Goal: Task Accomplishment & Management: Manage account settings

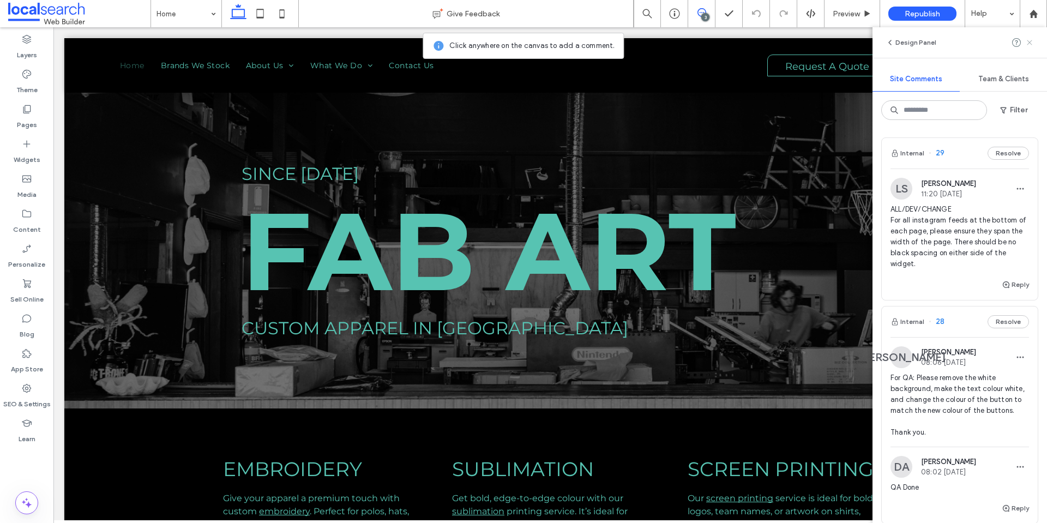
click at [1033, 38] on icon at bounding box center [1029, 42] width 9 height 9
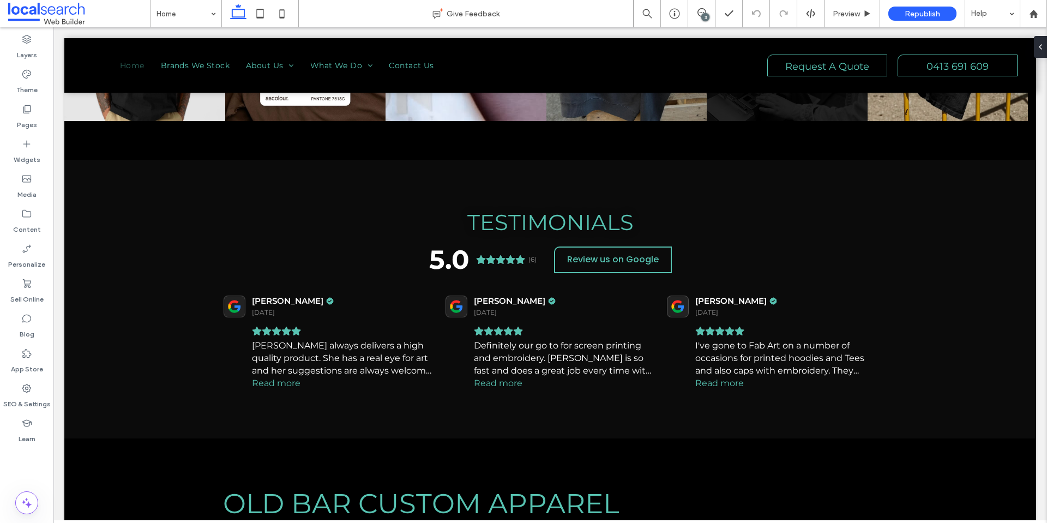
scroll to position [1120, 0]
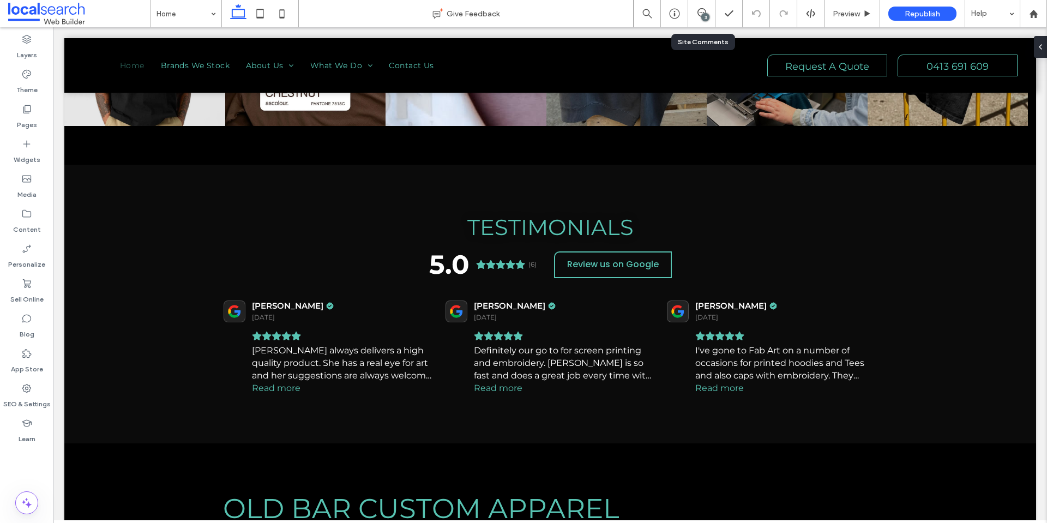
click at [697, 17] on div "3" at bounding box center [701, 13] width 27 height 11
click at [700, 10] on icon at bounding box center [702, 12] width 9 height 9
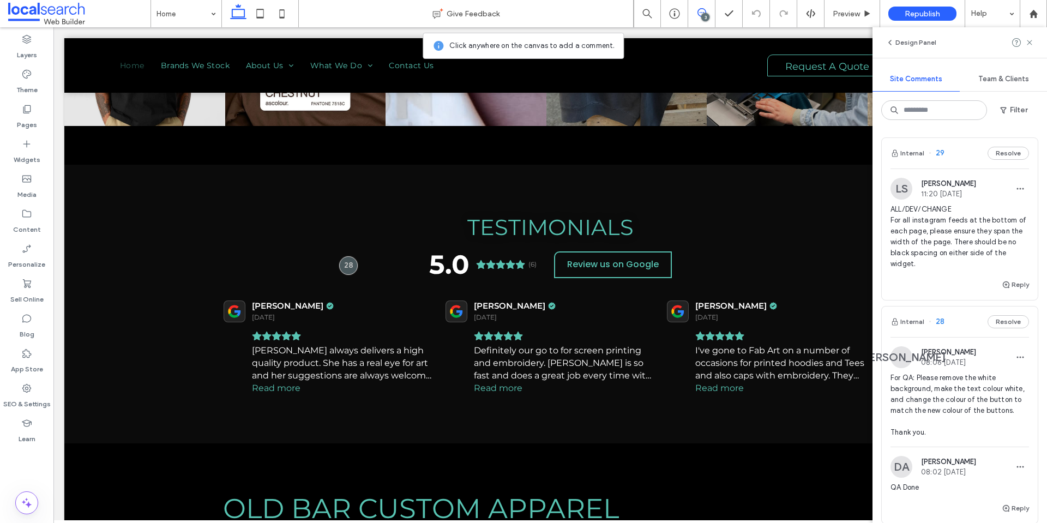
click at [926, 246] on span "ALL/DEV/CHANGE For all instagram feeds at the bottom of each page, please ensur…" at bounding box center [960, 236] width 139 height 65
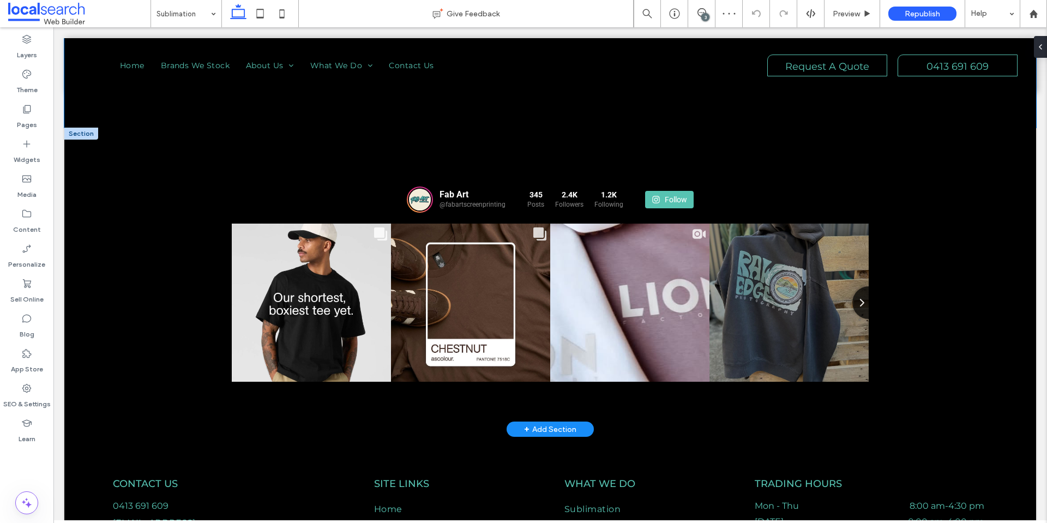
scroll to position [1156, 0]
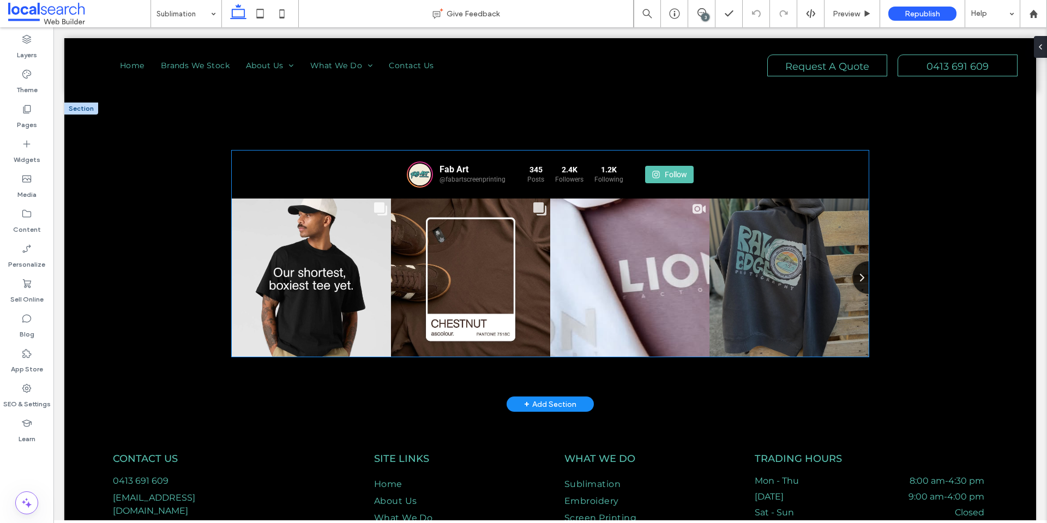
click at [256, 159] on div "Fab Art @fabartscreenprinting 345 Posts" at bounding box center [550, 175] width 637 height 48
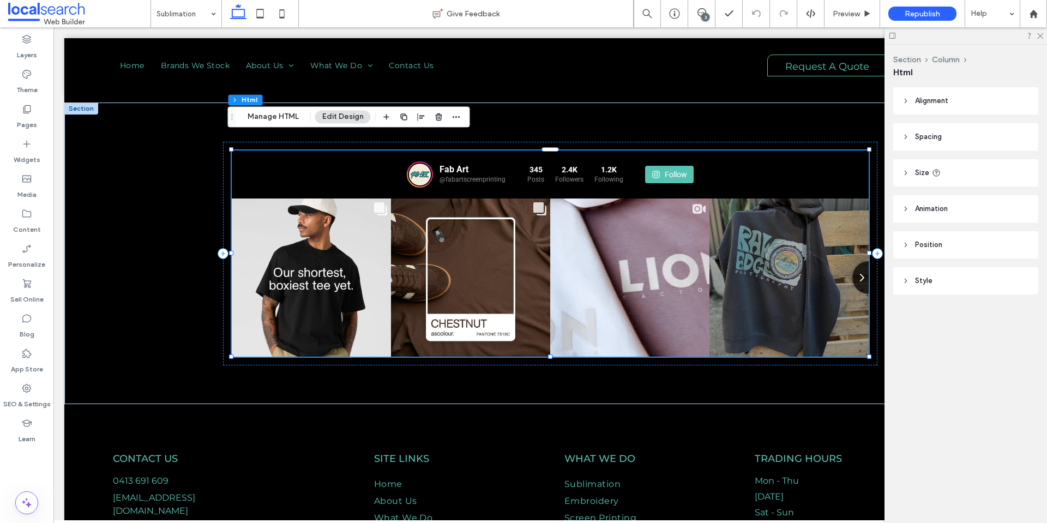
click at [958, 135] on header "Spacing" at bounding box center [965, 136] width 145 height 27
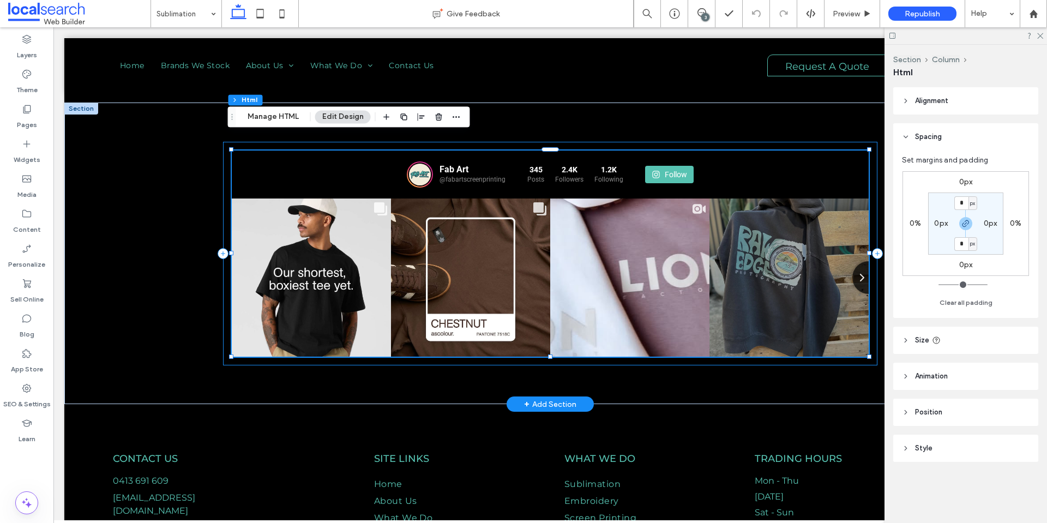
click at [224, 142] on div "Fab Art @fabartscreenprinting 345 Posts 2.4K Followers 1.2K" at bounding box center [550, 254] width 655 height 224
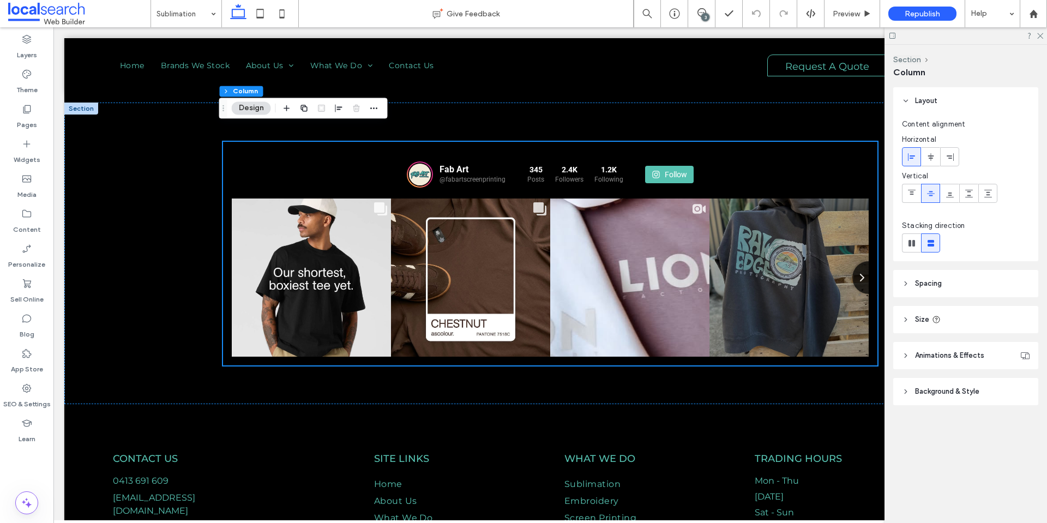
click at [941, 271] on header "Spacing" at bounding box center [965, 283] width 145 height 27
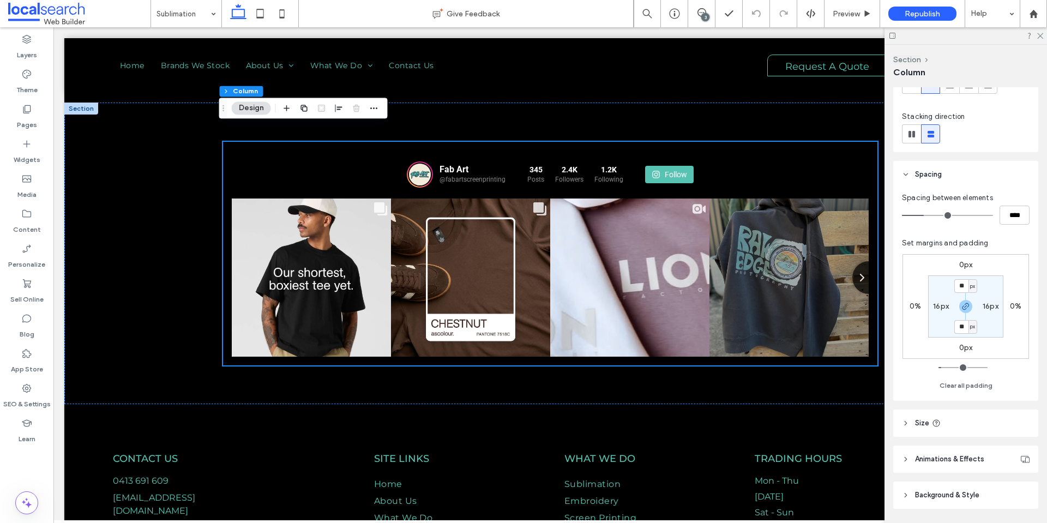
scroll to position [143, 0]
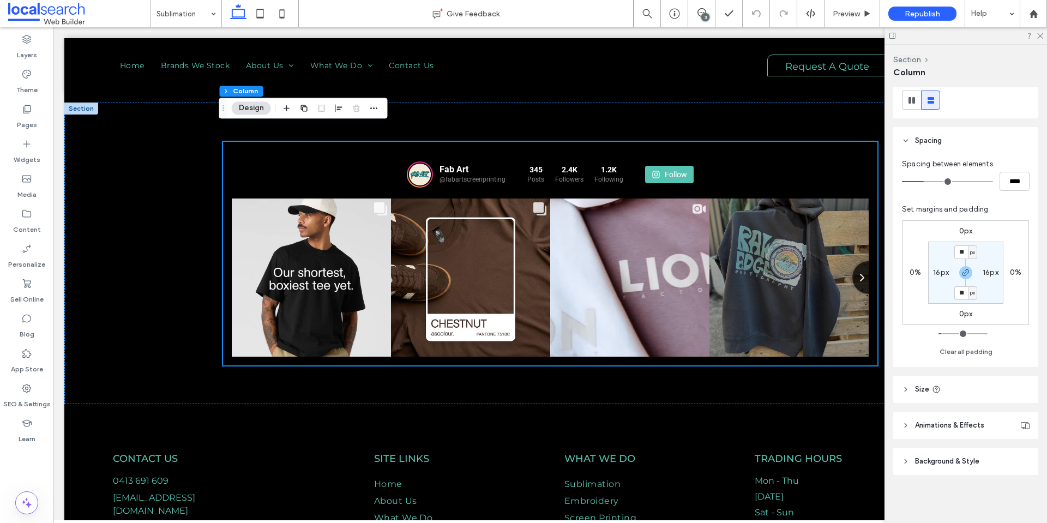
click at [976, 392] on header "Size" at bounding box center [965, 389] width 145 height 27
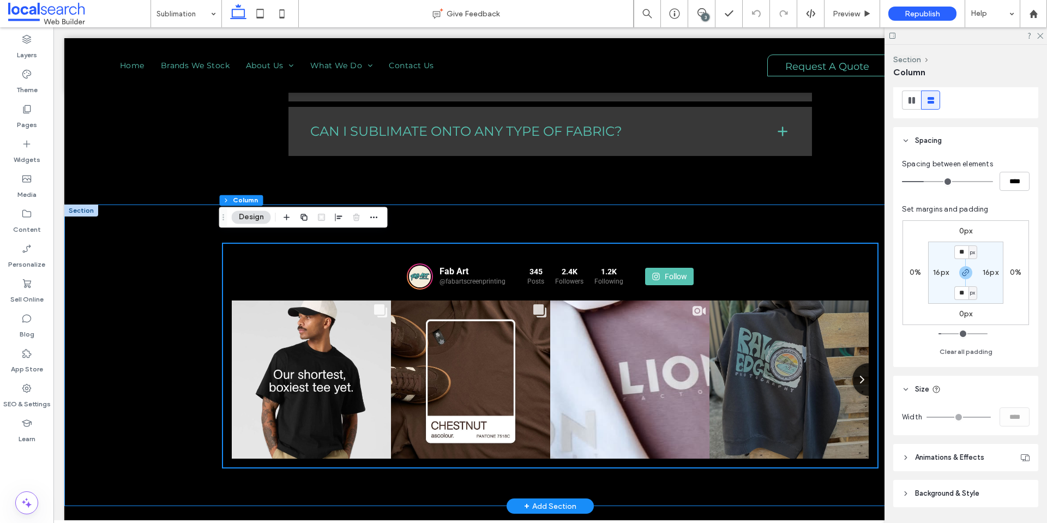
scroll to position [1047, 0]
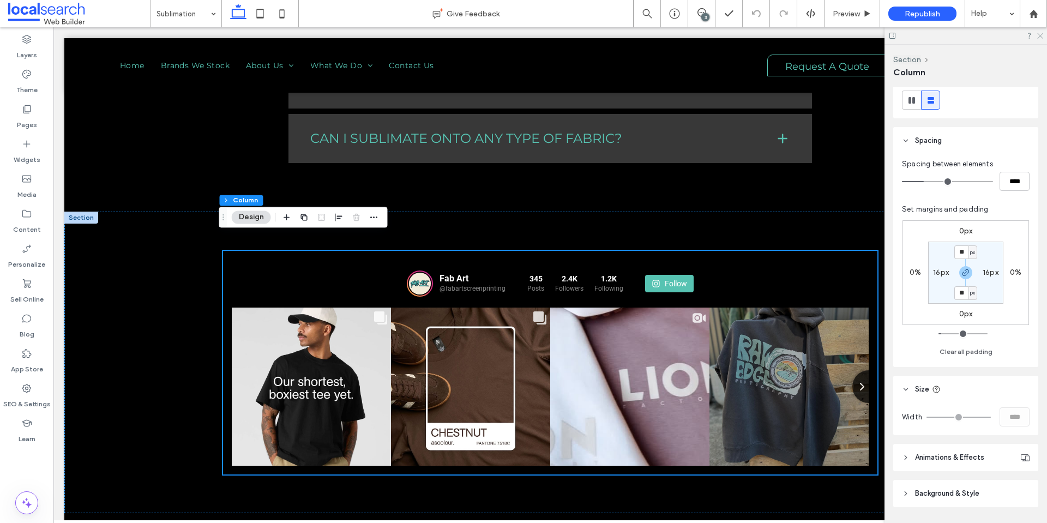
click at [1040, 32] on icon at bounding box center [1039, 35] width 7 height 7
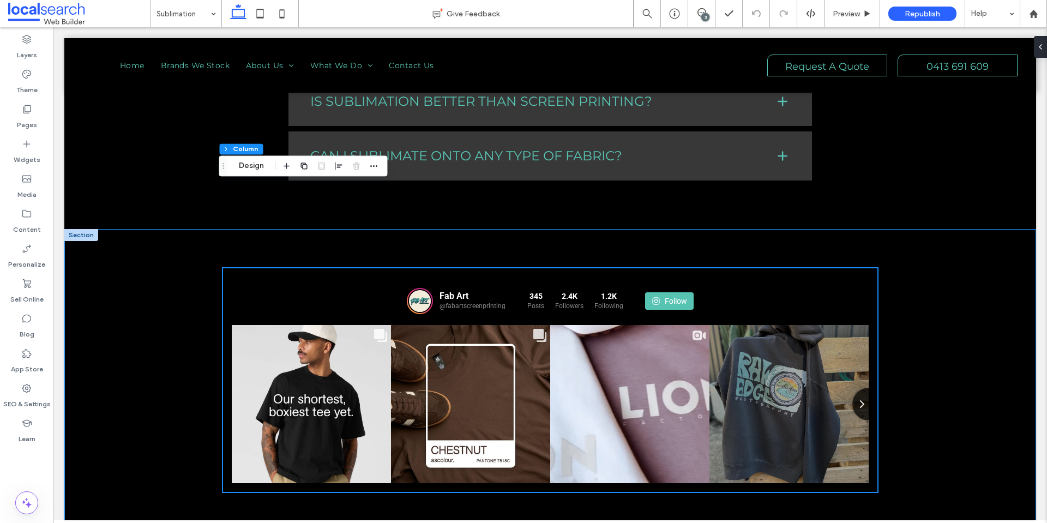
scroll to position [1102, 0]
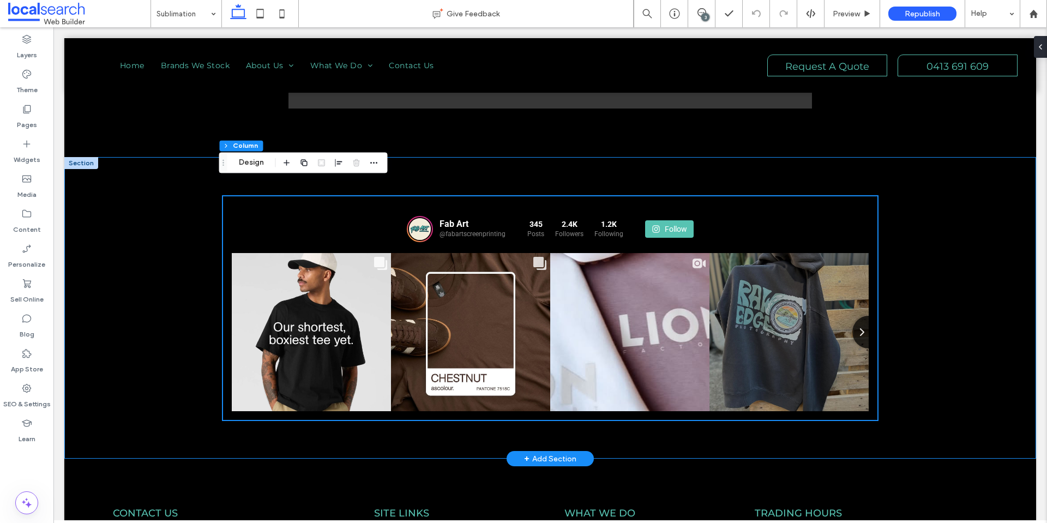
click at [195, 243] on div "Fab Art @fabartscreenprinting 345 Posts 2.4K Followers" at bounding box center [550, 308] width 972 height 302
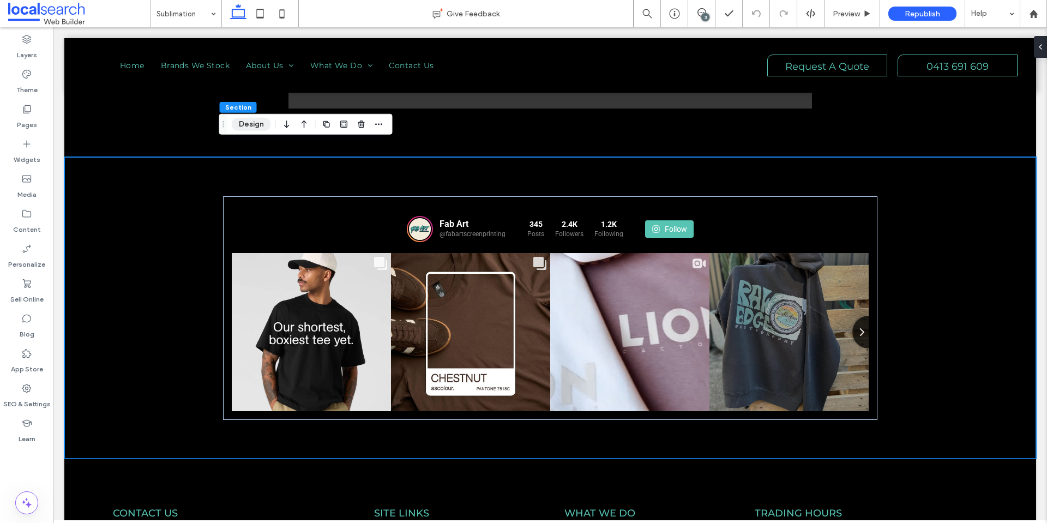
click at [251, 130] on button "Design" at bounding box center [251, 124] width 39 height 13
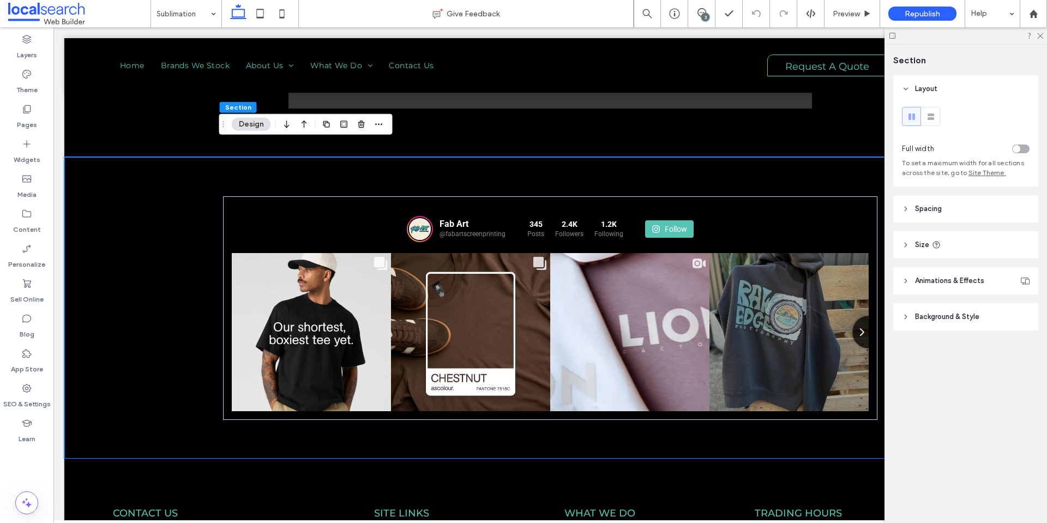
click at [922, 244] on span "Size" at bounding box center [922, 244] width 14 height 11
click at [923, 206] on span "Spacing" at bounding box center [928, 208] width 27 height 11
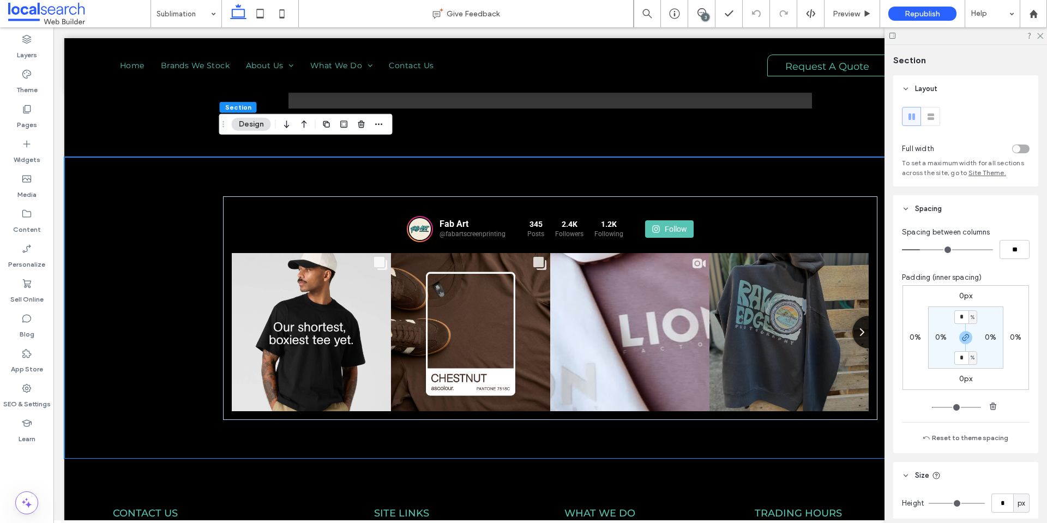
click at [923, 206] on span "Spacing" at bounding box center [928, 208] width 27 height 11
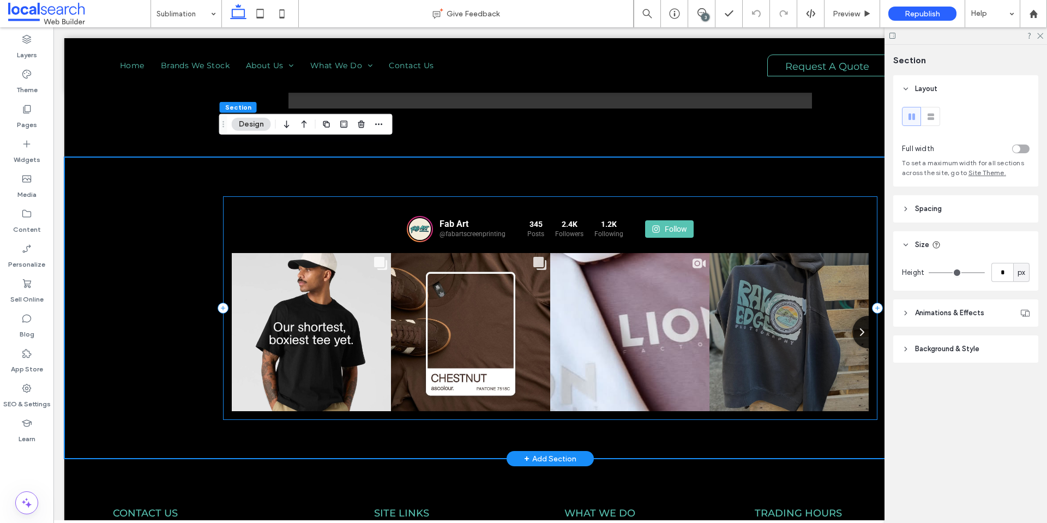
click at [223, 230] on div "Fab Art @fabartscreenprinting 345 Posts 2.4K Followers 1.2K" at bounding box center [550, 308] width 655 height 224
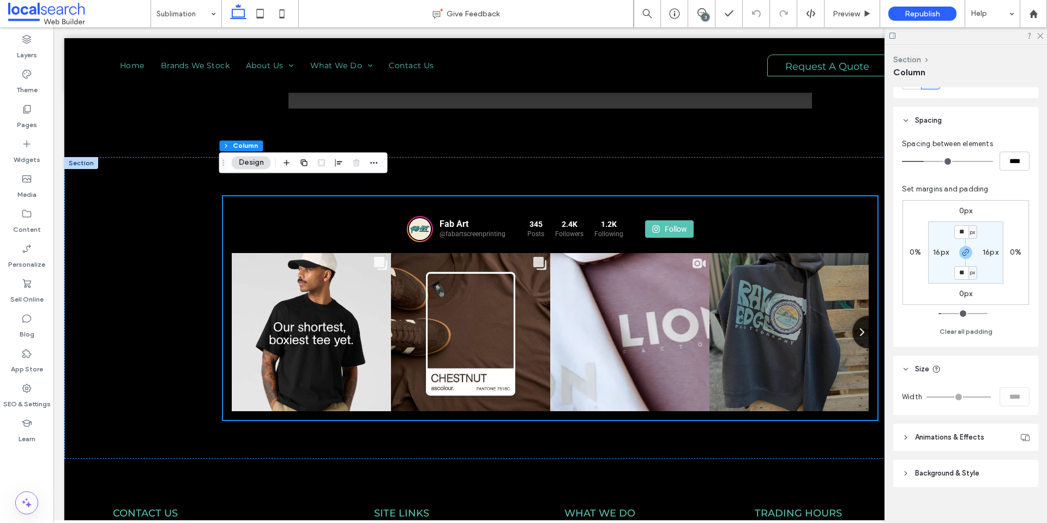
scroll to position [175, 0]
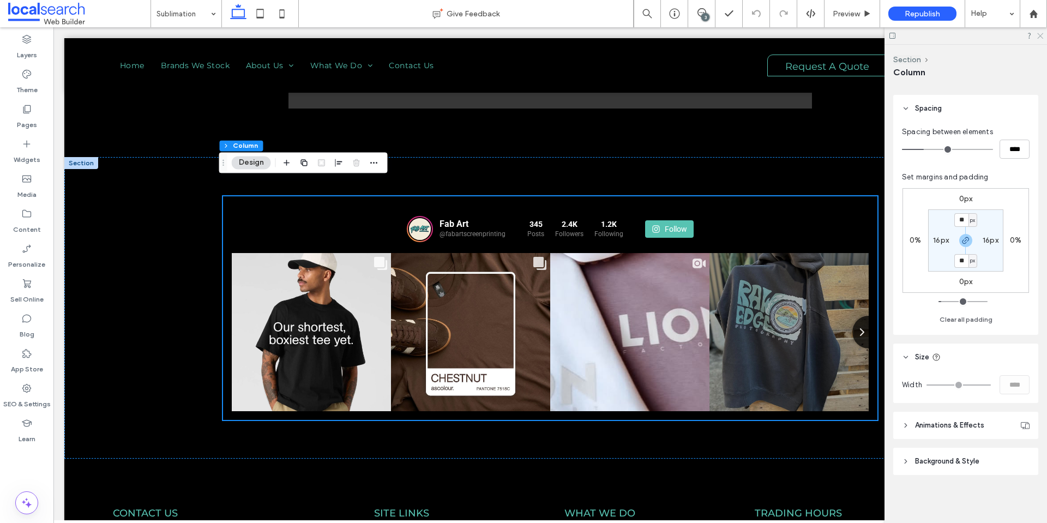
click at [1041, 35] on icon at bounding box center [1039, 35] width 7 height 7
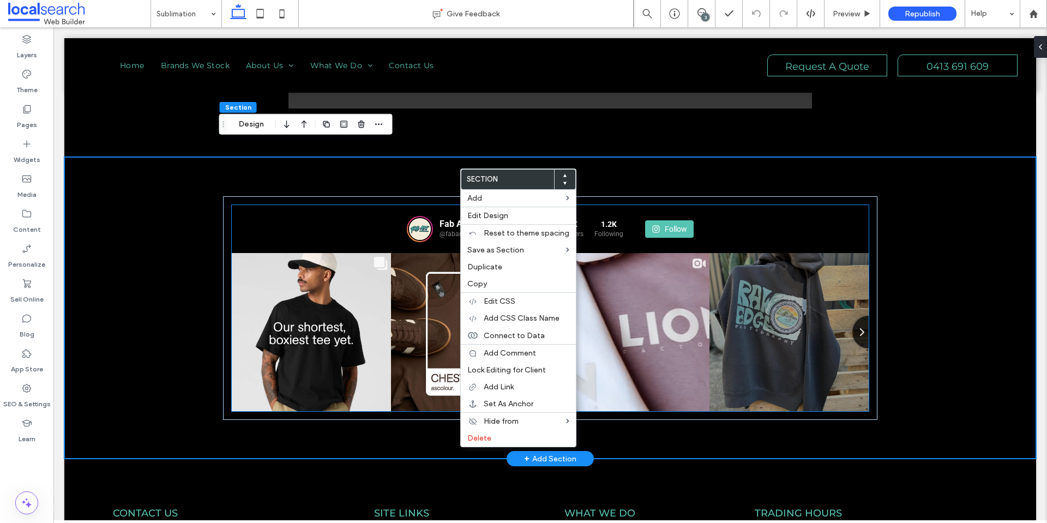
click at [235, 214] on div "Fab Art @fabartscreenprinting 345 Posts" at bounding box center [550, 229] width 637 height 48
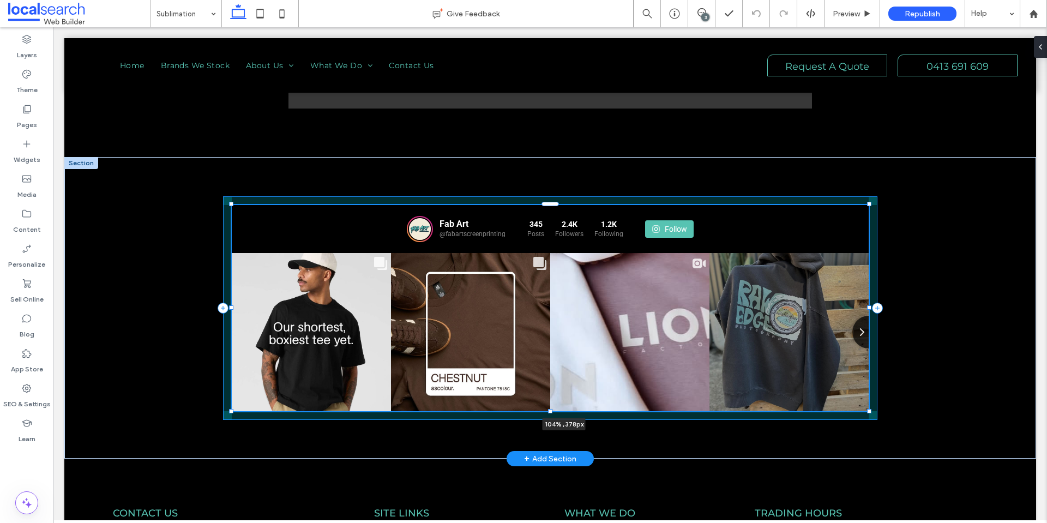
drag, startPoint x: 229, startPoint y: 292, endPoint x: 201, endPoint y: 303, distance: 29.2
click at [201, 303] on div "Fab Art @fabartscreenprinting 345 Posts 2.4K Followers" at bounding box center [550, 308] width 972 height 302
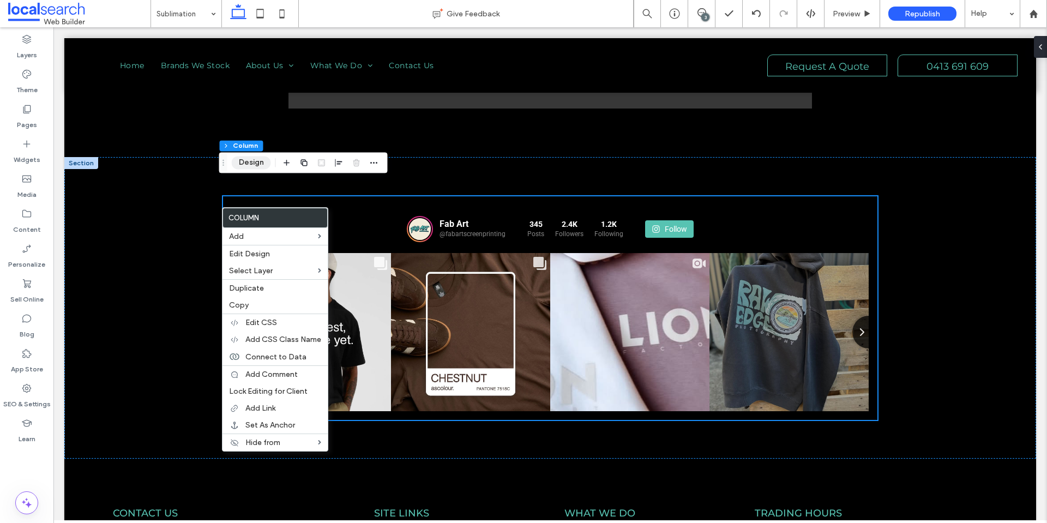
click at [243, 159] on button "Design" at bounding box center [251, 162] width 39 height 13
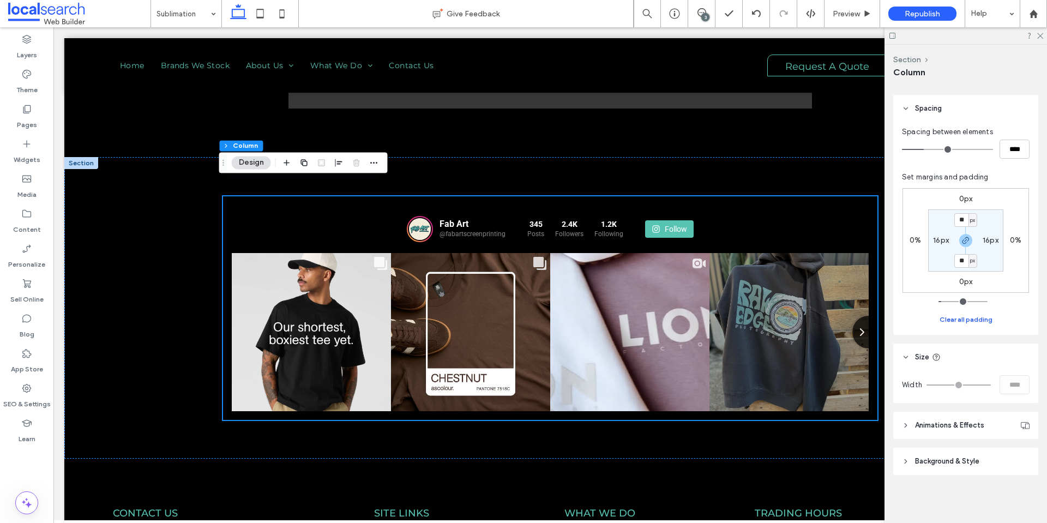
click at [956, 324] on button "Clear all padding" at bounding box center [966, 319] width 53 height 13
type input "*"
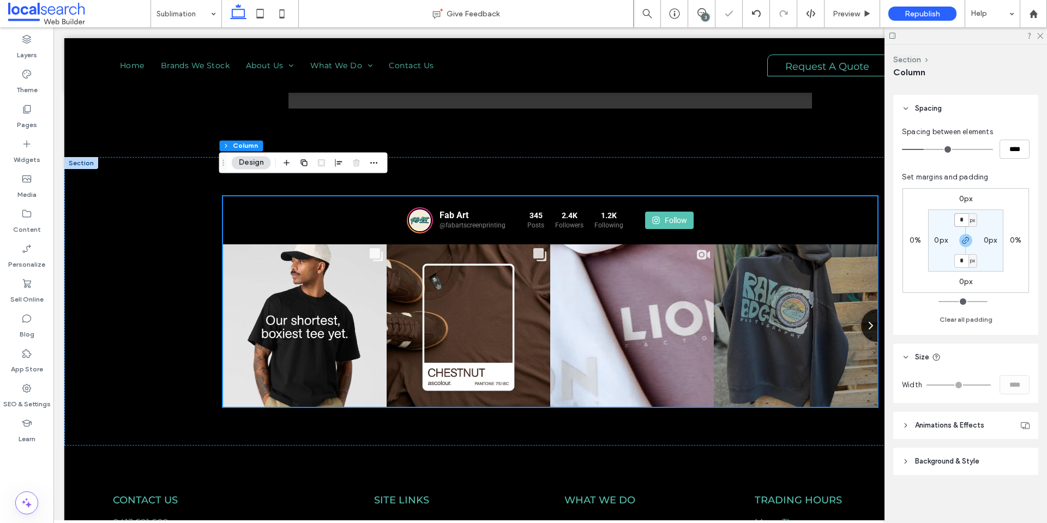
click at [959, 223] on input "*" at bounding box center [962, 220] width 14 height 14
type input "**"
click at [938, 243] on label "0px" at bounding box center [941, 240] width 14 height 9
type input "*"
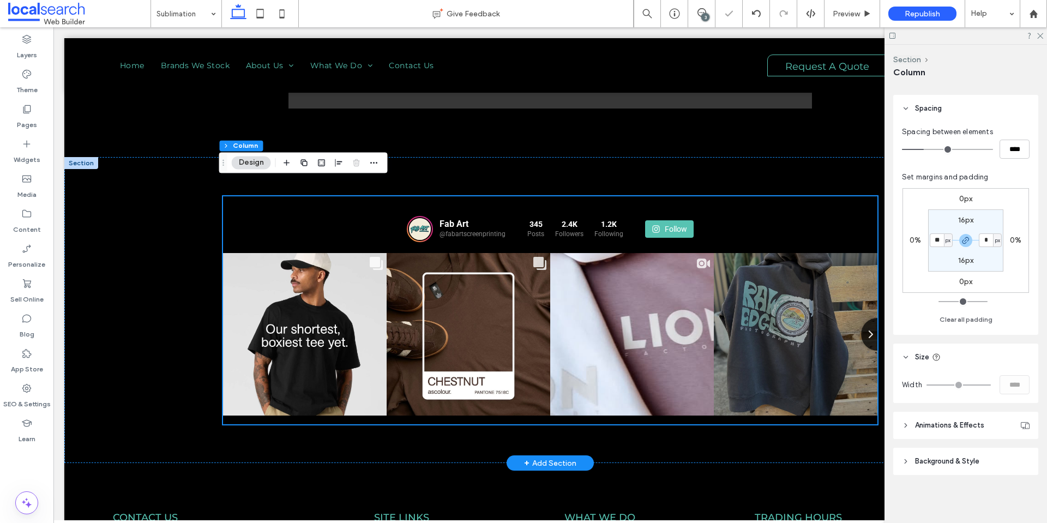
type input "**"
click at [866, 196] on div "Fab Art @fabartscreenprinting 345 Posts 2.4K Followers 1.2K" at bounding box center [550, 310] width 655 height 228
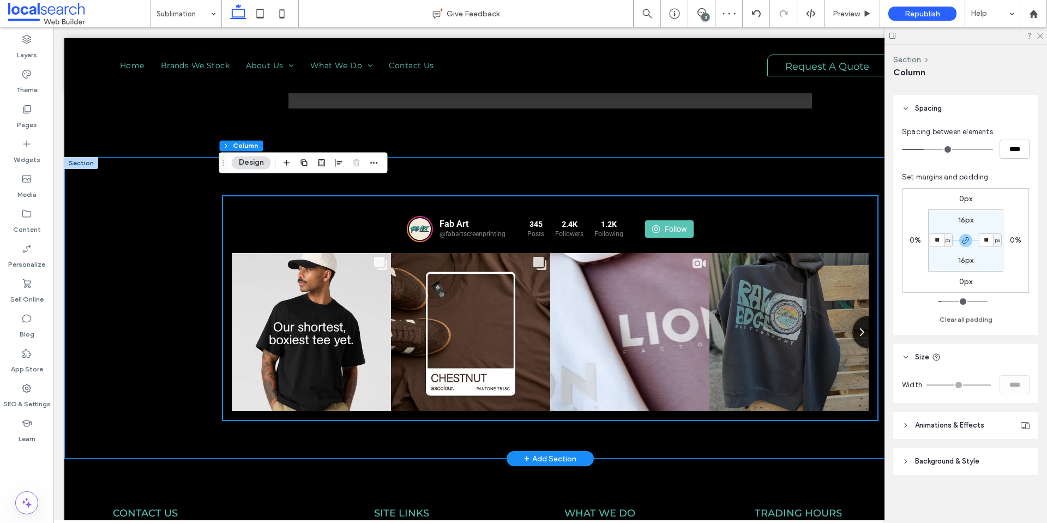
click at [141, 186] on div "Fab Art @fabartscreenprinting 345 Posts 2.4K Followers" at bounding box center [550, 308] width 972 height 302
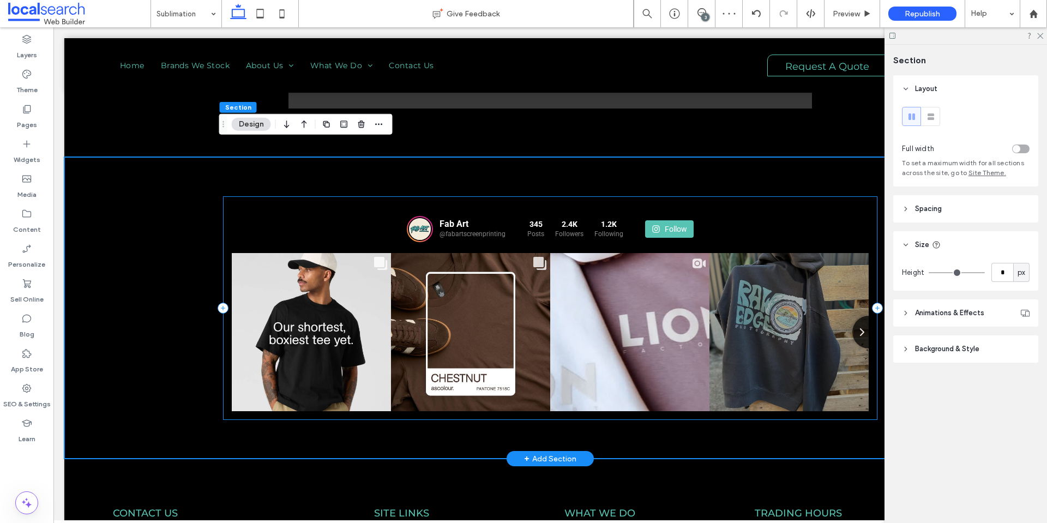
click at [692, 196] on div "Fab Art @fabartscreenprinting 345 Posts 2.4K Followers 1.2K" at bounding box center [550, 308] width 655 height 224
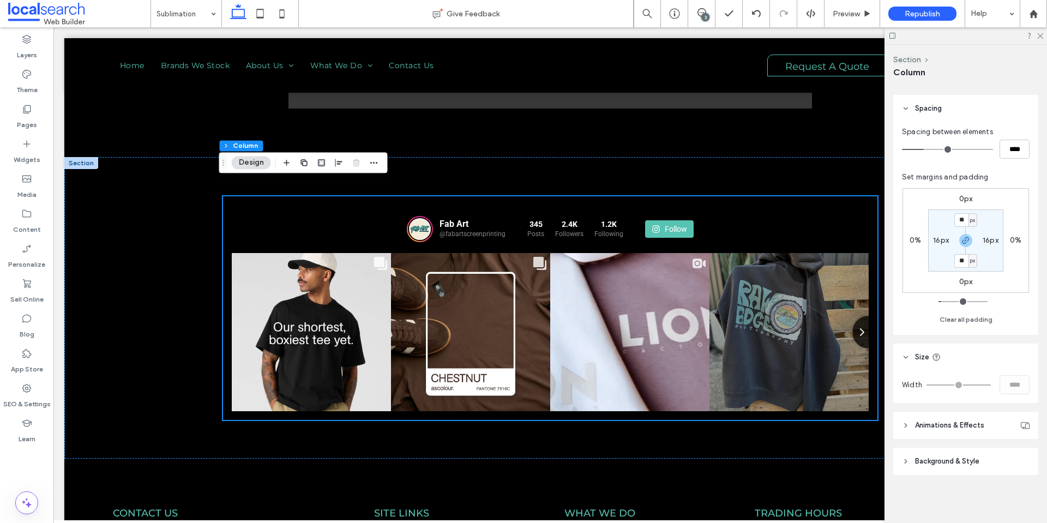
click at [933, 357] on use at bounding box center [936, 357] width 7 height 7
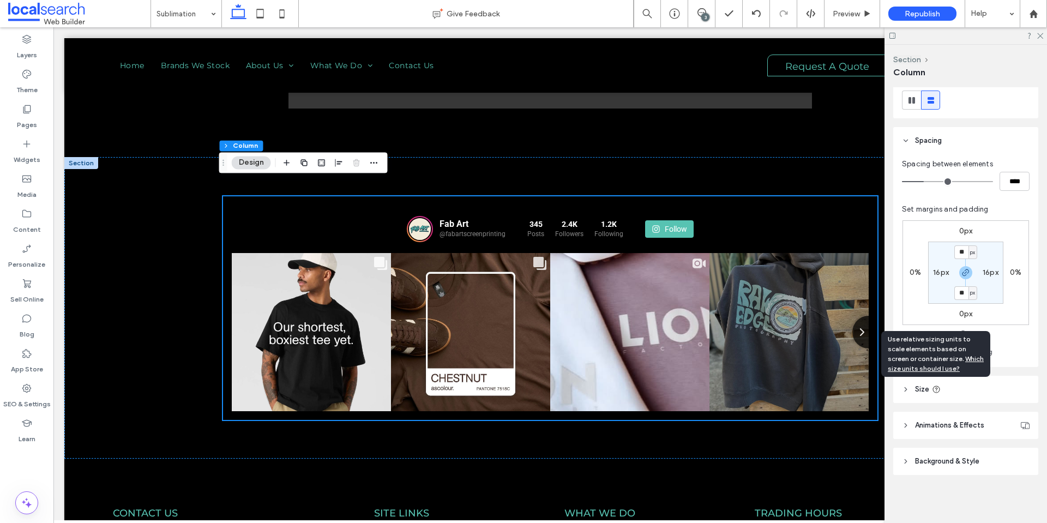
scroll to position [143, 0]
click at [935, 388] on icon at bounding box center [936, 389] width 9 height 9
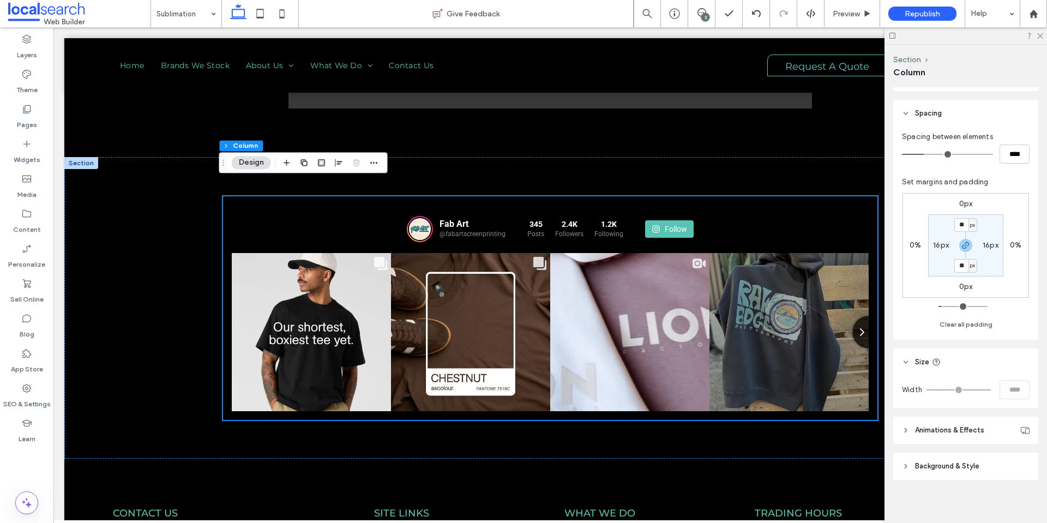
scroll to position [175, 0]
click at [140, 206] on div "Fab Art @fabartscreenprinting 345 Posts 2.4K Followers" at bounding box center [550, 308] width 972 height 302
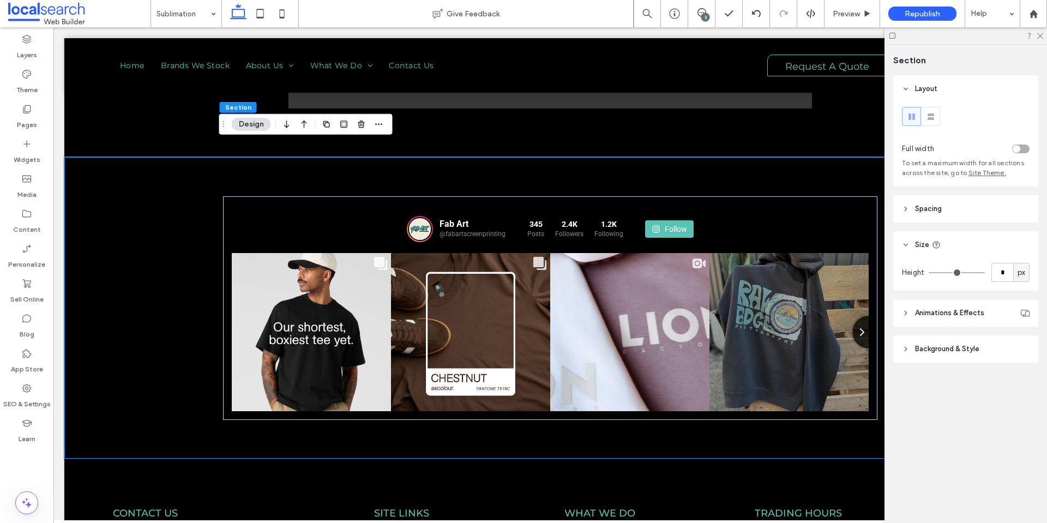
click at [944, 207] on header "Spacing" at bounding box center [965, 208] width 145 height 27
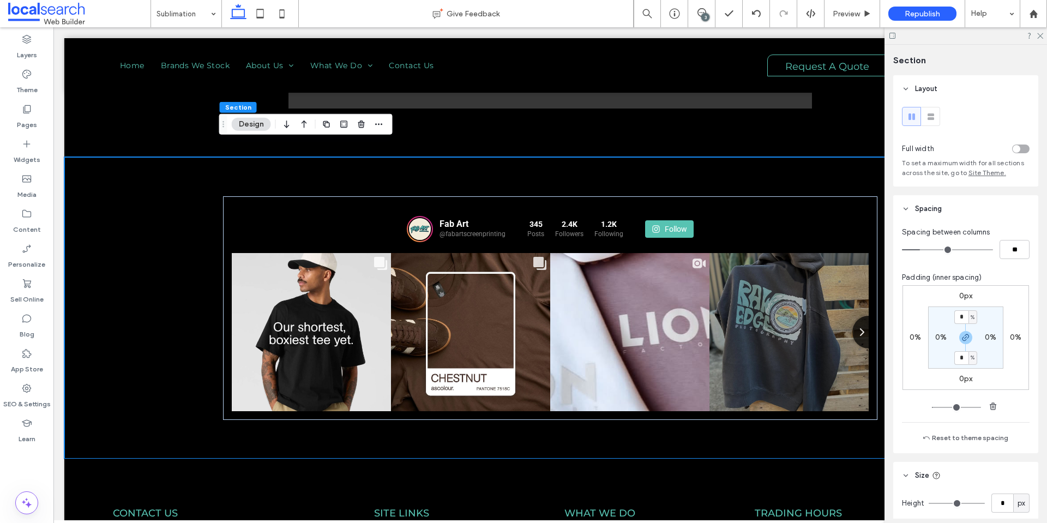
click at [944, 207] on header "Spacing" at bounding box center [965, 208] width 145 height 27
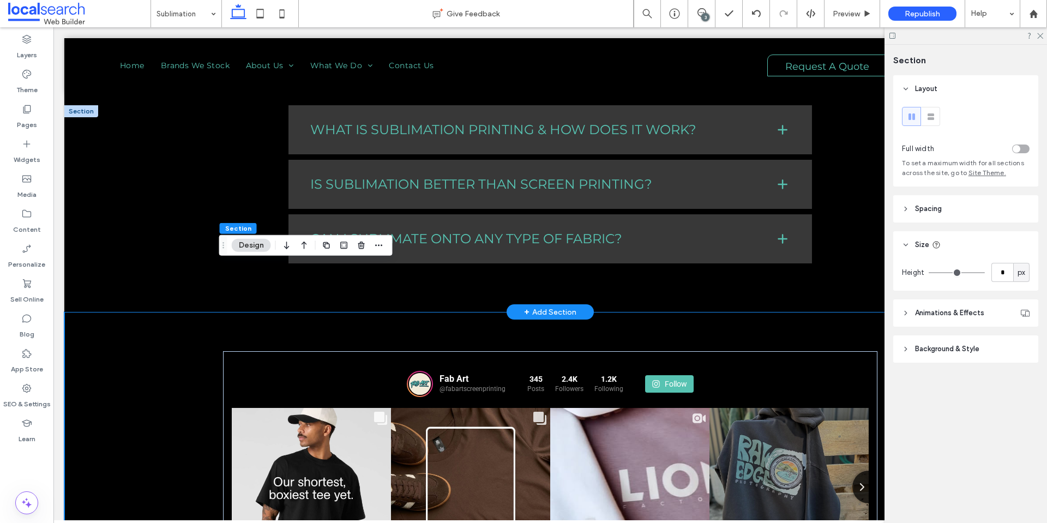
scroll to position [938, 0]
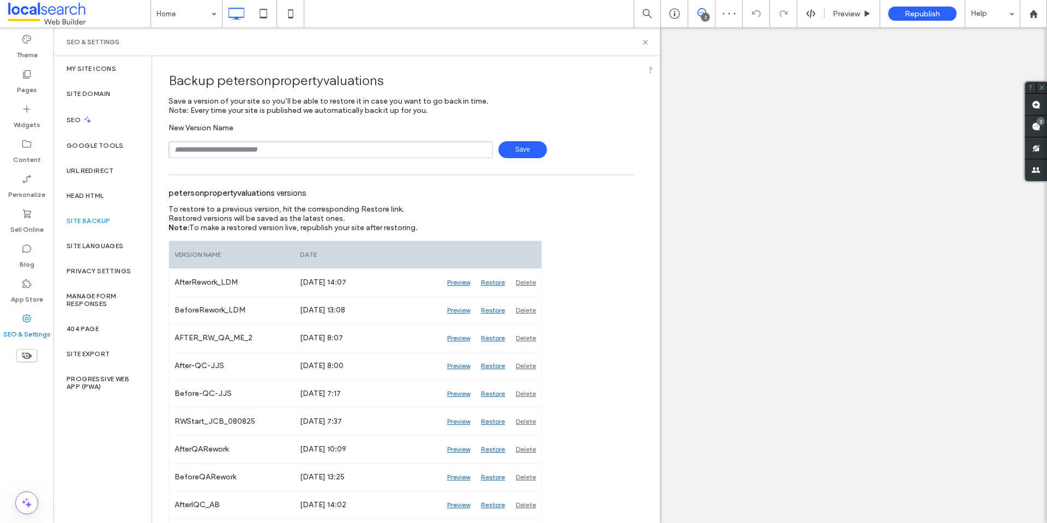
type input "**********"
click at [500, 151] on span "Save" at bounding box center [523, 149] width 49 height 17
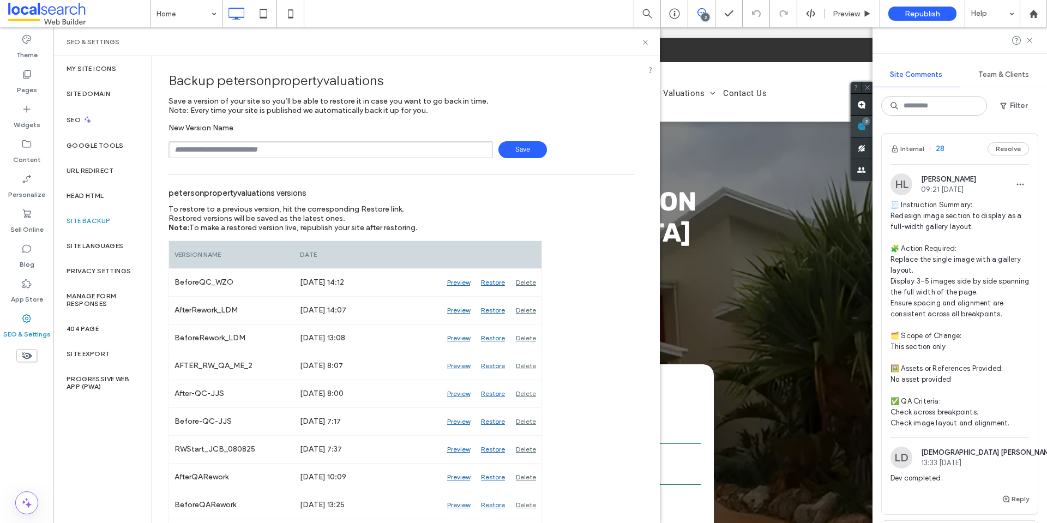
click at [871, 123] on div "2" at bounding box center [866, 121] width 8 height 8
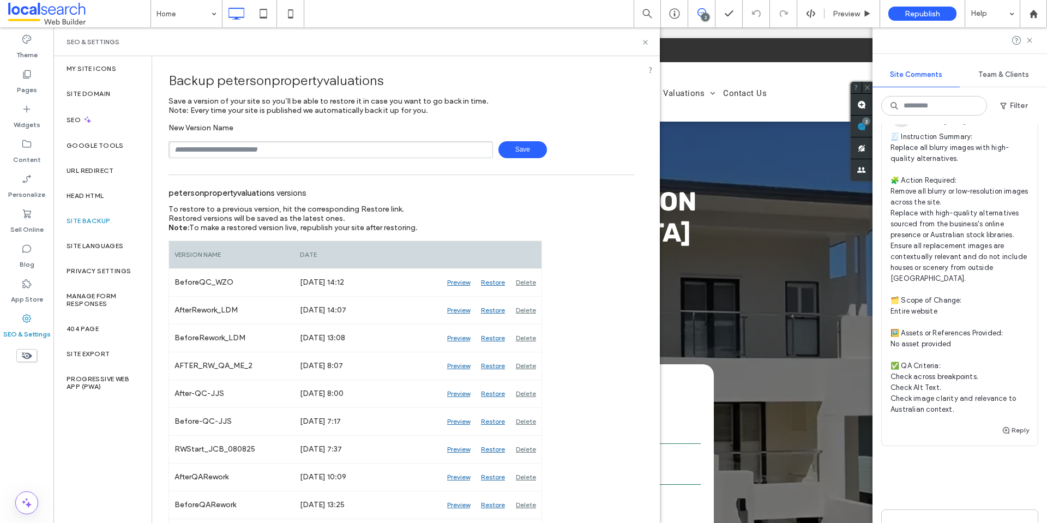
scroll to position [290, 0]
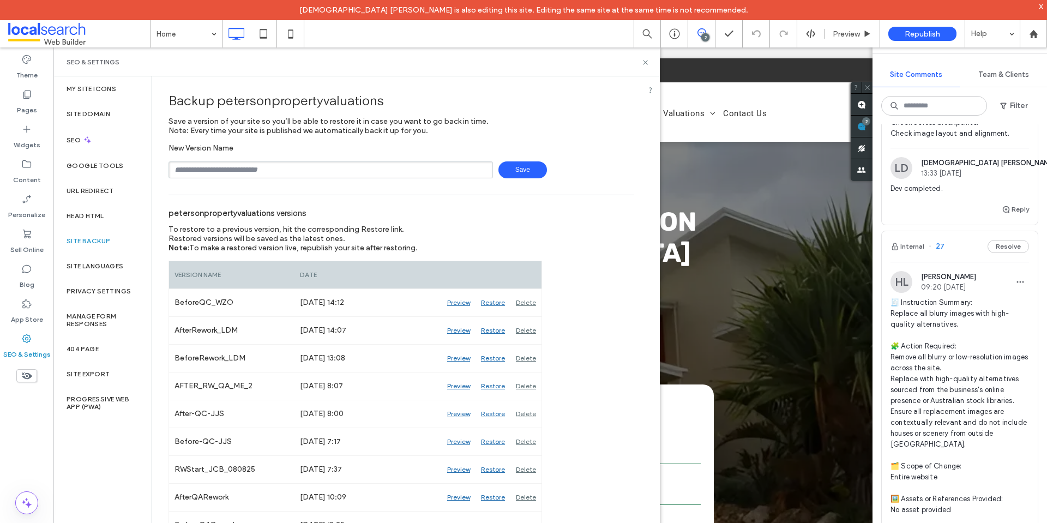
click at [933, 311] on span "🧾 Instruction Summary: Replace all blurry images with high-quality alternatives…" at bounding box center [960, 439] width 139 height 284
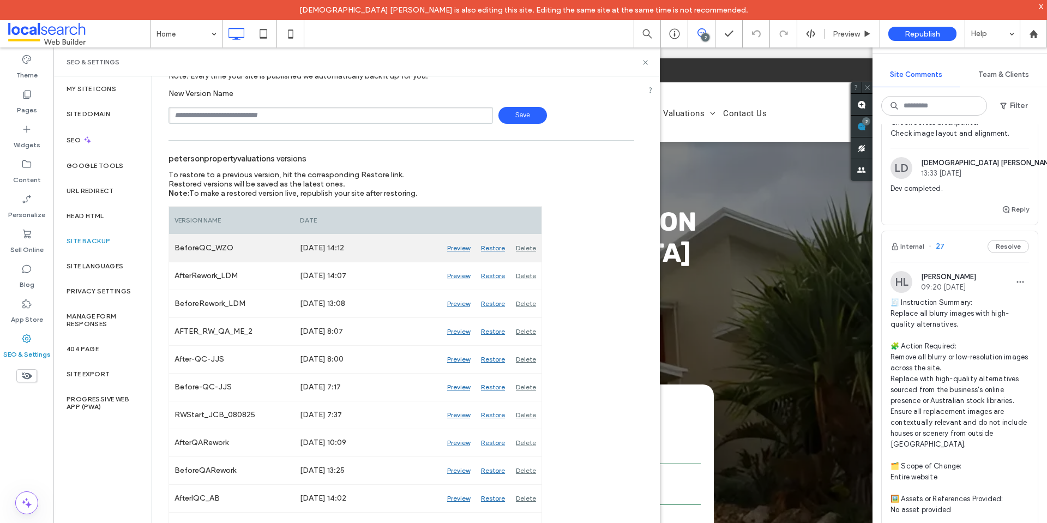
scroll to position [109, 0]
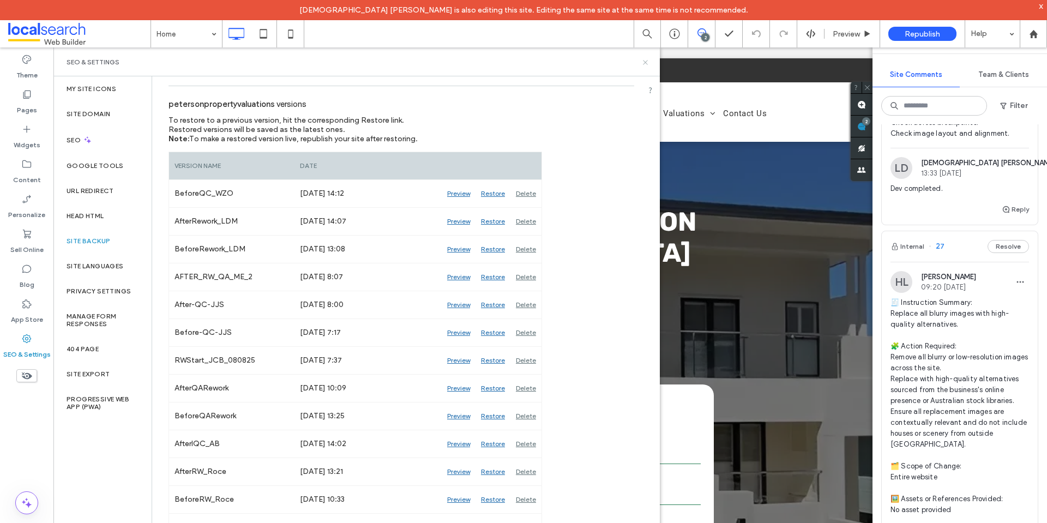
click at [643, 64] on icon at bounding box center [645, 62] width 8 height 8
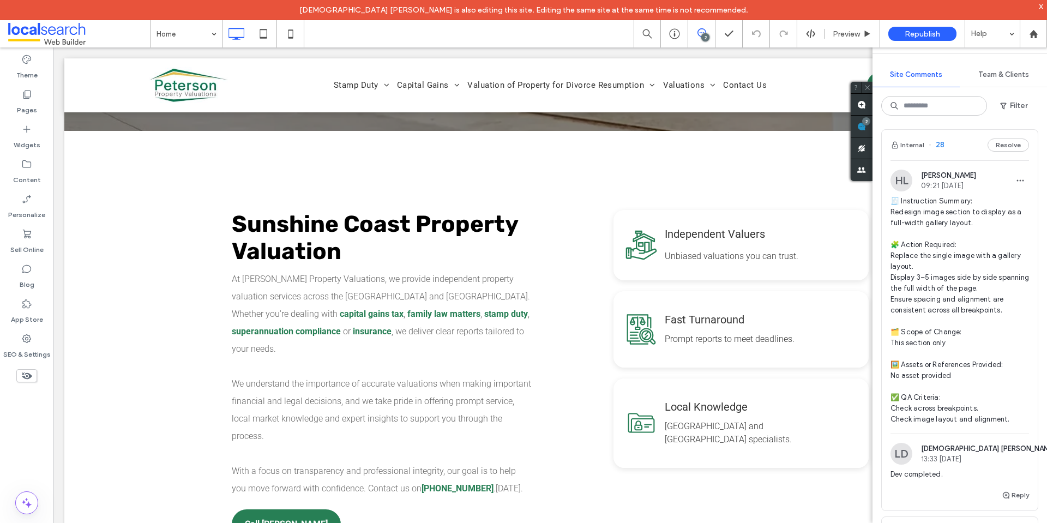
scroll to position [0, 0]
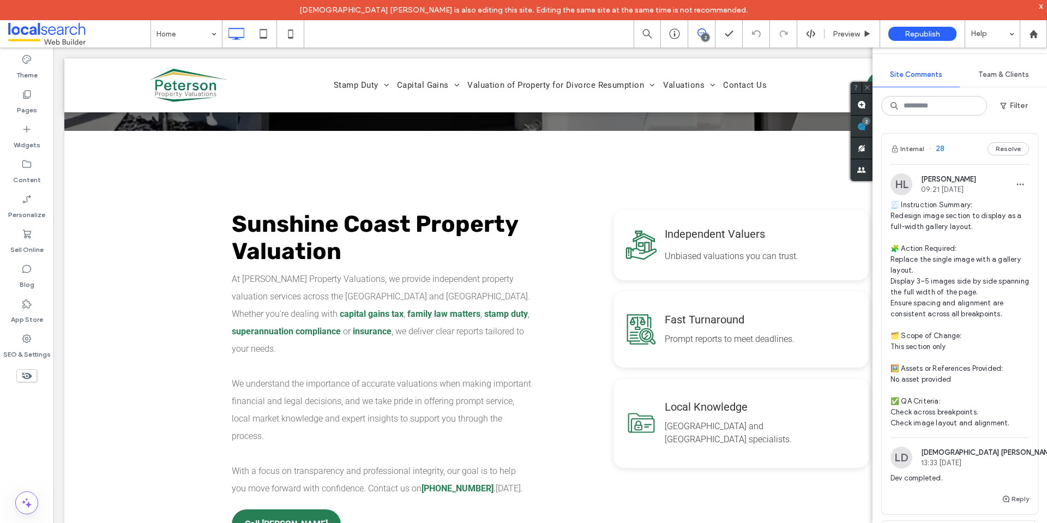
click at [929, 225] on span "🧾 Instruction Summary: Redesign image section to display as a full-width galler…" at bounding box center [960, 314] width 139 height 229
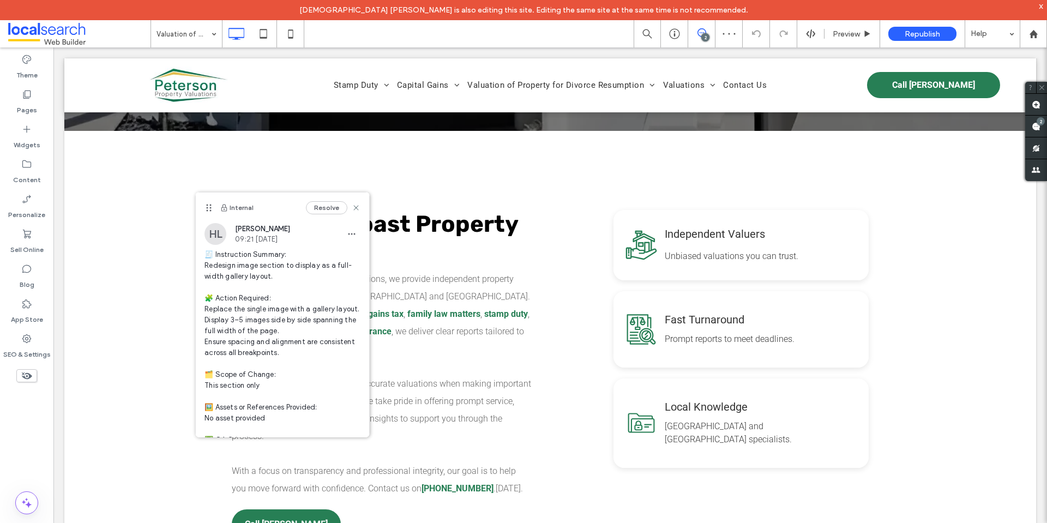
click at [704, 30] on icon at bounding box center [702, 32] width 9 height 9
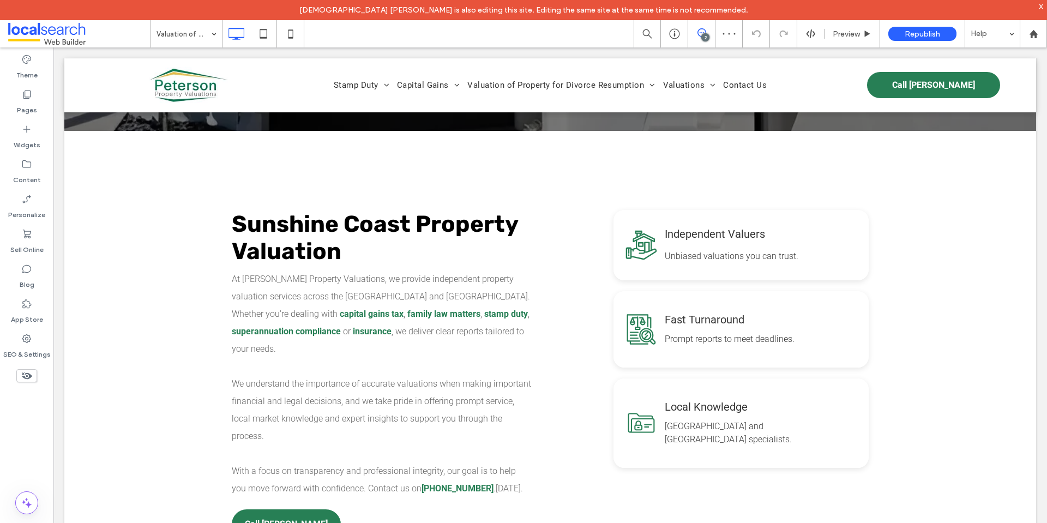
click at [704, 30] on icon at bounding box center [702, 32] width 9 height 9
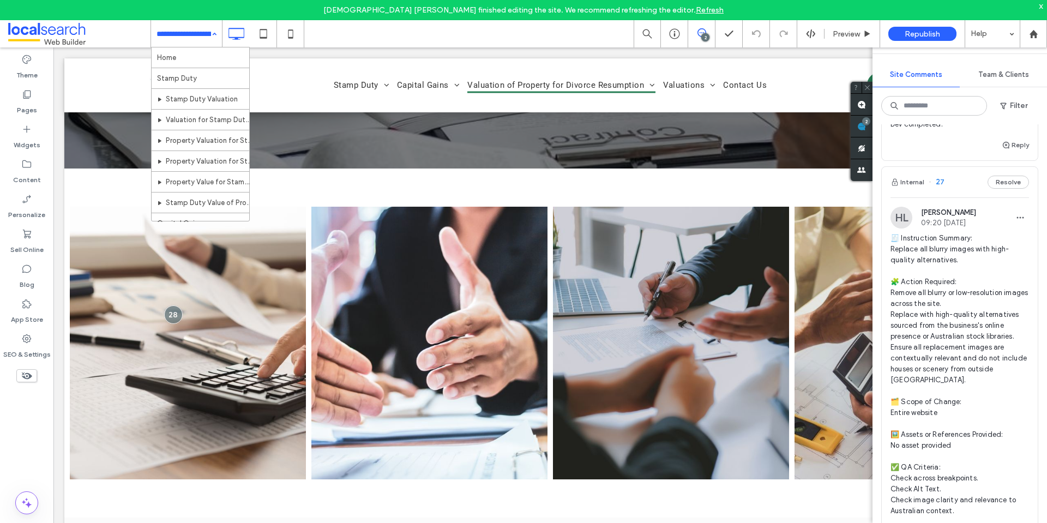
scroll to position [273, 0]
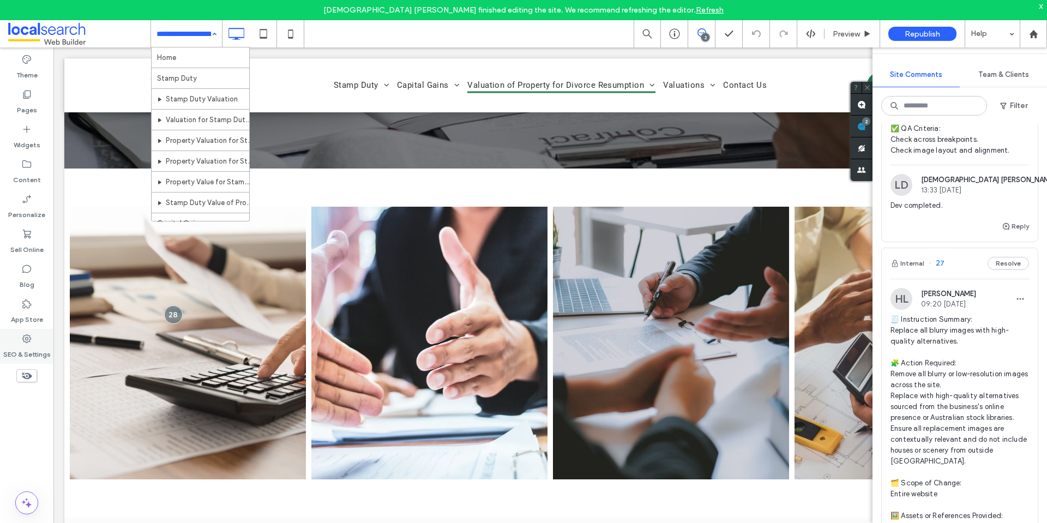
click at [39, 346] on label "SEO & Settings" at bounding box center [26, 351] width 47 height 15
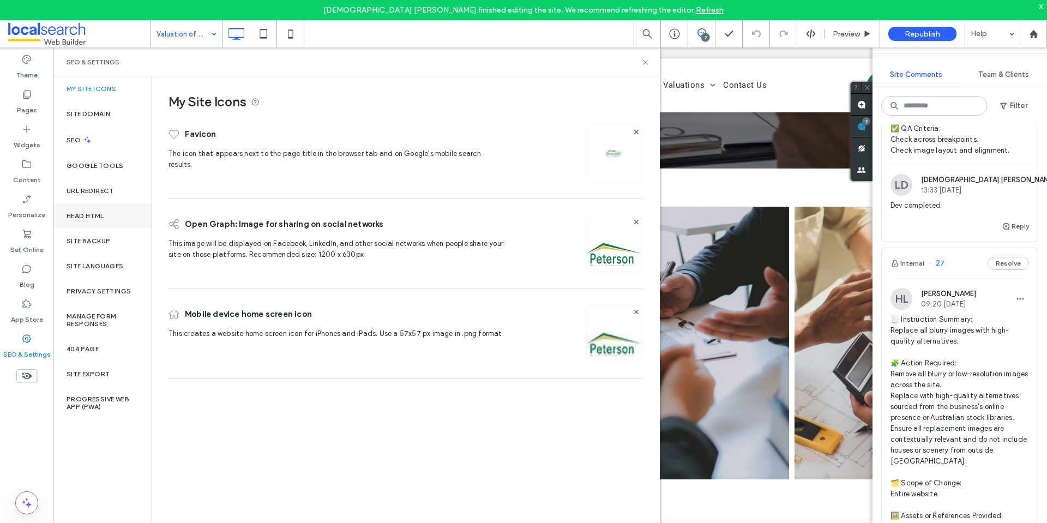
click at [93, 218] on label "Head HTML" at bounding box center [86, 216] width 38 height 8
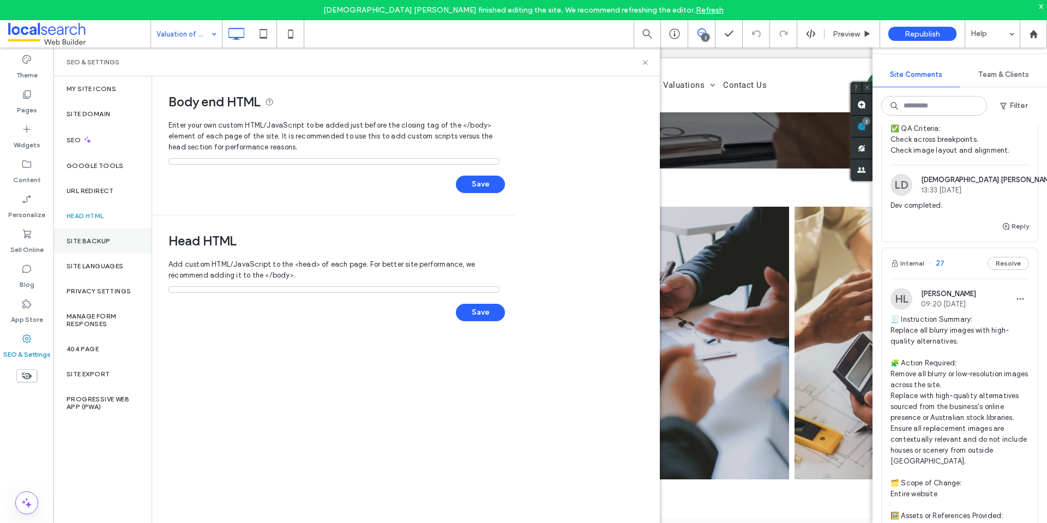
click at [98, 236] on div "Site Backup" at bounding box center [102, 241] width 98 height 25
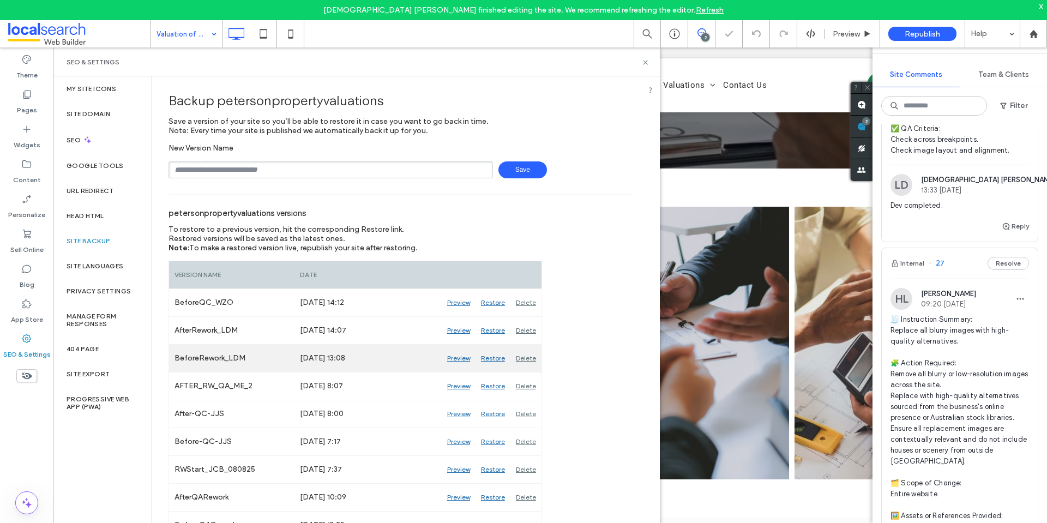
click at [452, 356] on div "Preview" at bounding box center [459, 358] width 34 height 27
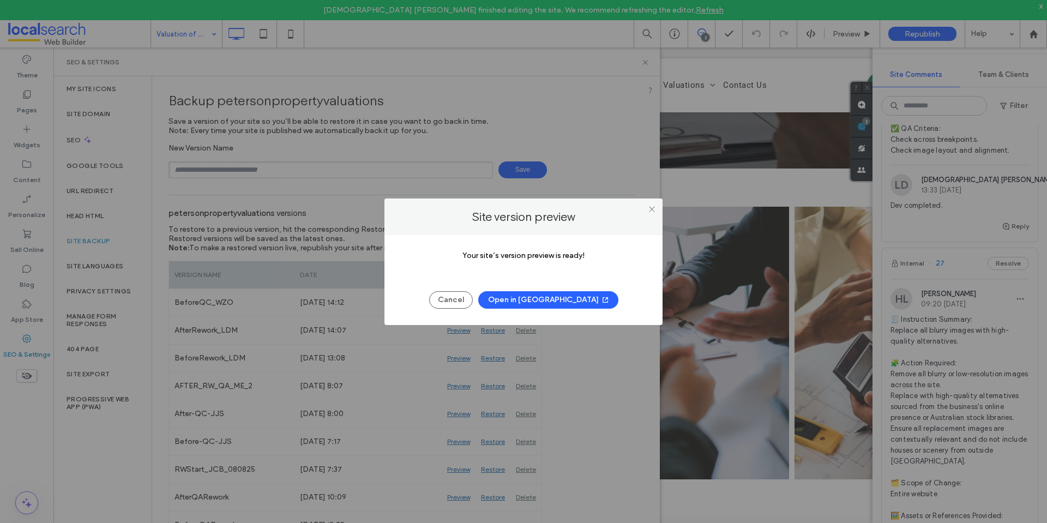
click at [526, 304] on button "Open in New Tab" at bounding box center [548, 299] width 140 height 17
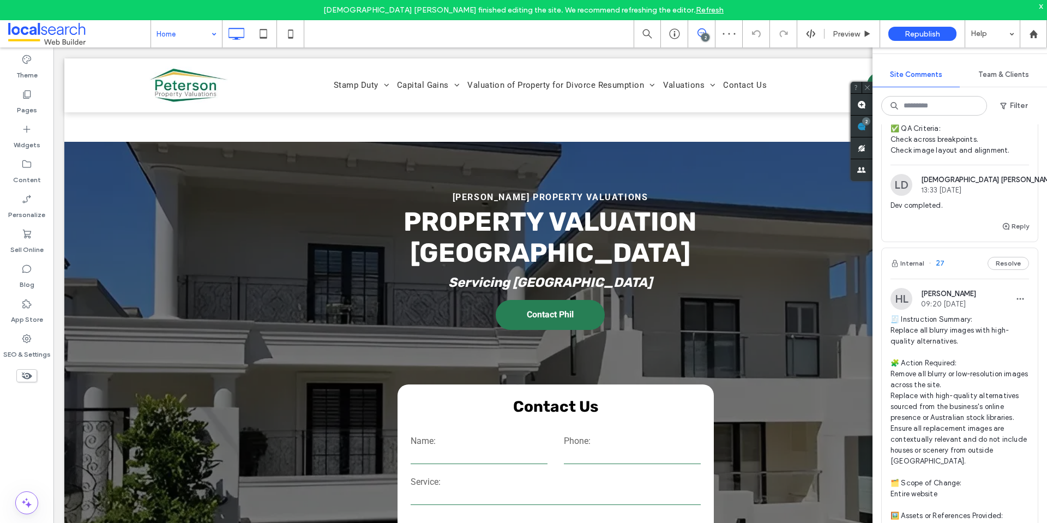
click at [1043, 5] on div "x" at bounding box center [1041, 5] width 5 height 9
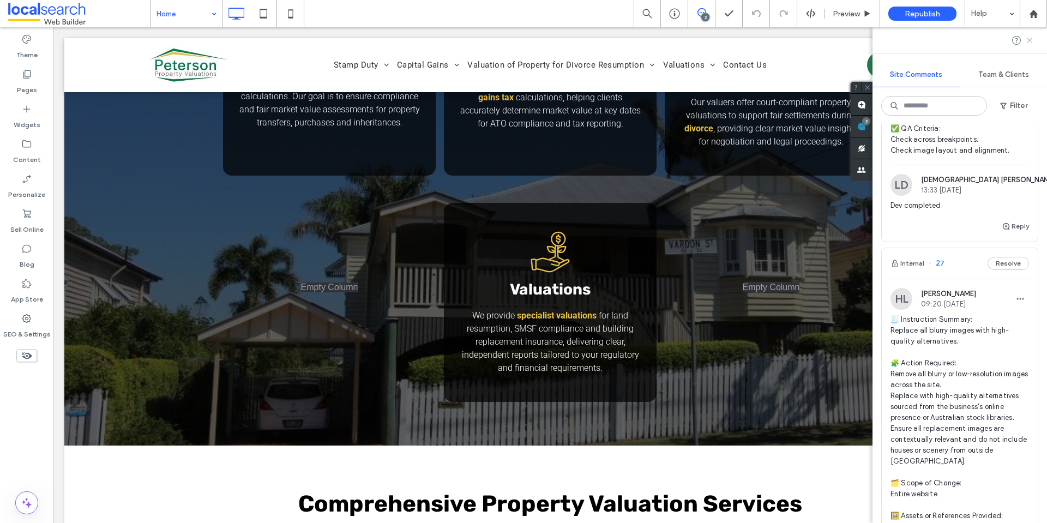
drag, startPoint x: 1030, startPoint y: 40, endPoint x: 781, endPoint y: 67, distance: 250.2
click at [1030, 40] on use at bounding box center [1029, 40] width 5 height 5
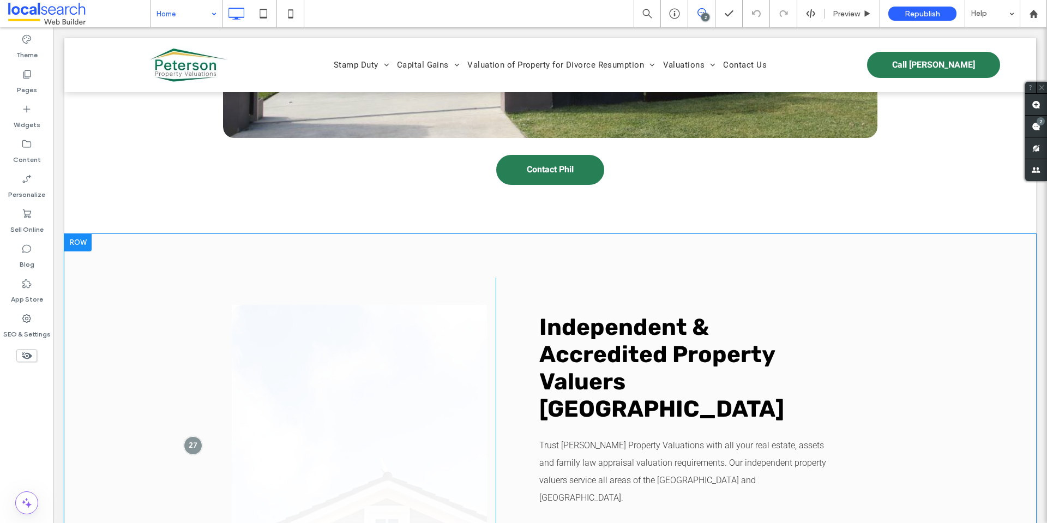
scroll to position [2236, 0]
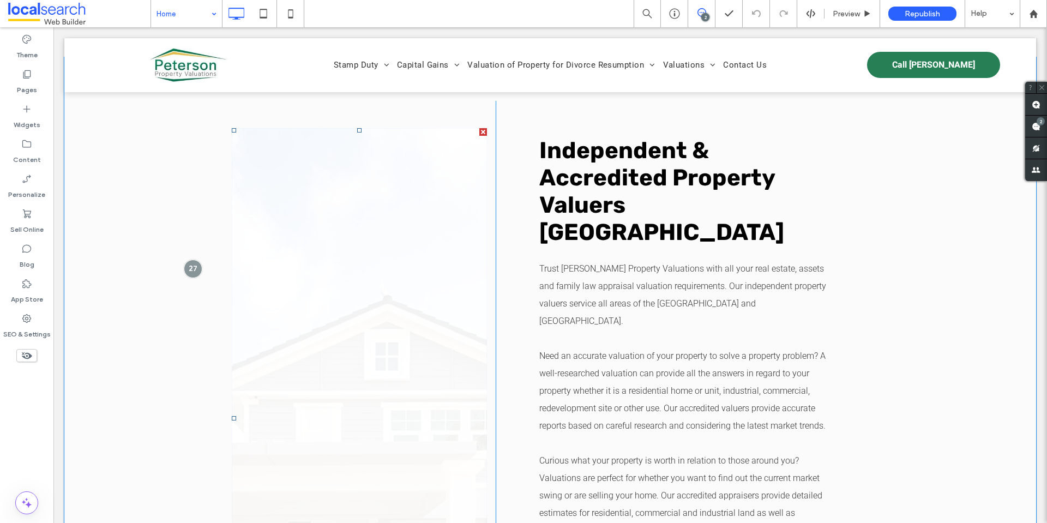
click at [308, 267] on link at bounding box center [359, 418] width 255 height 581
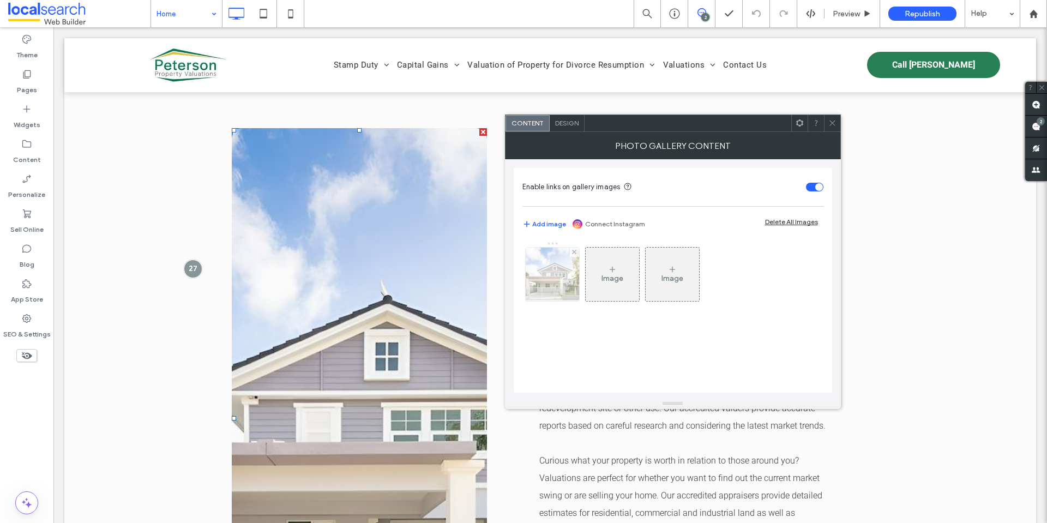
click at [538, 280] on img at bounding box center [552, 274] width 81 height 53
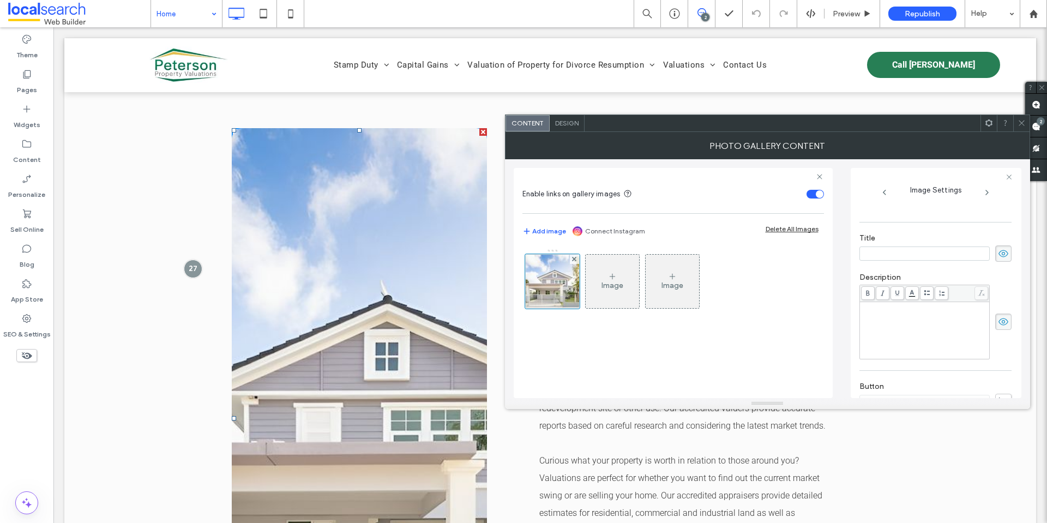
scroll to position [168, 0]
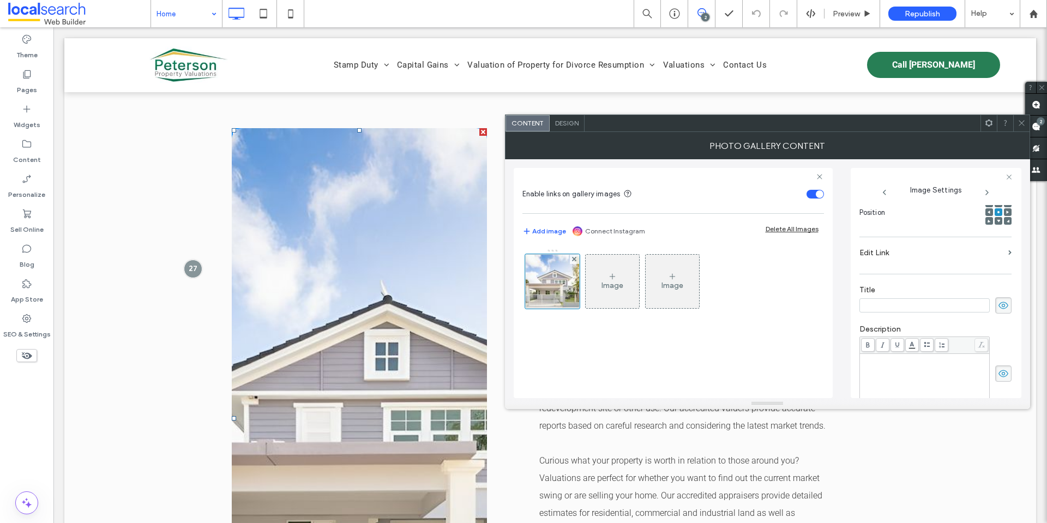
click at [997, 363] on div at bounding box center [936, 374] width 152 height 75
click at [998, 303] on icon at bounding box center [1003, 305] width 11 height 12
click at [998, 376] on icon at bounding box center [1003, 374] width 11 height 12
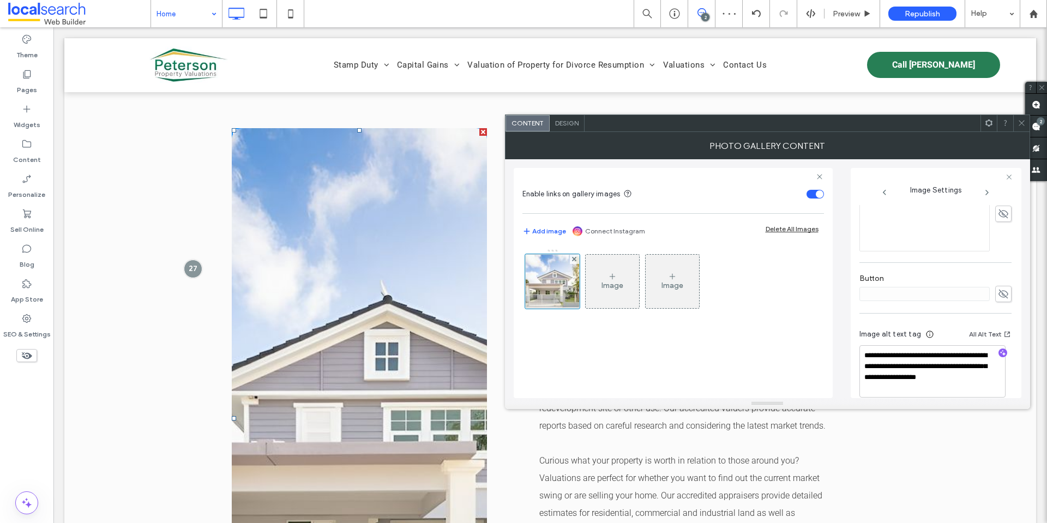
scroll to position [341, 0]
click at [1022, 119] on icon at bounding box center [1022, 123] width 8 height 8
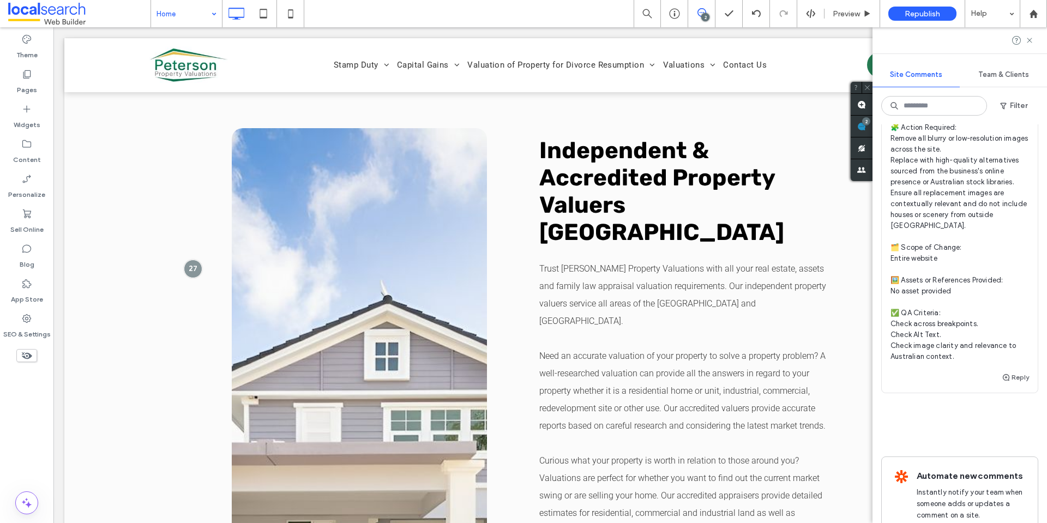
scroll to position [436, 0]
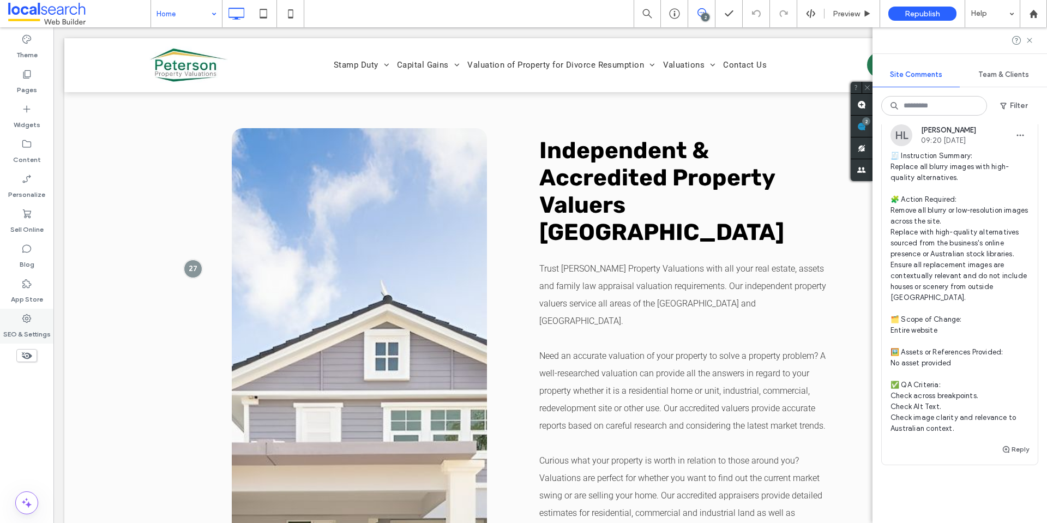
click at [29, 315] on use at bounding box center [26, 318] width 9 height 9
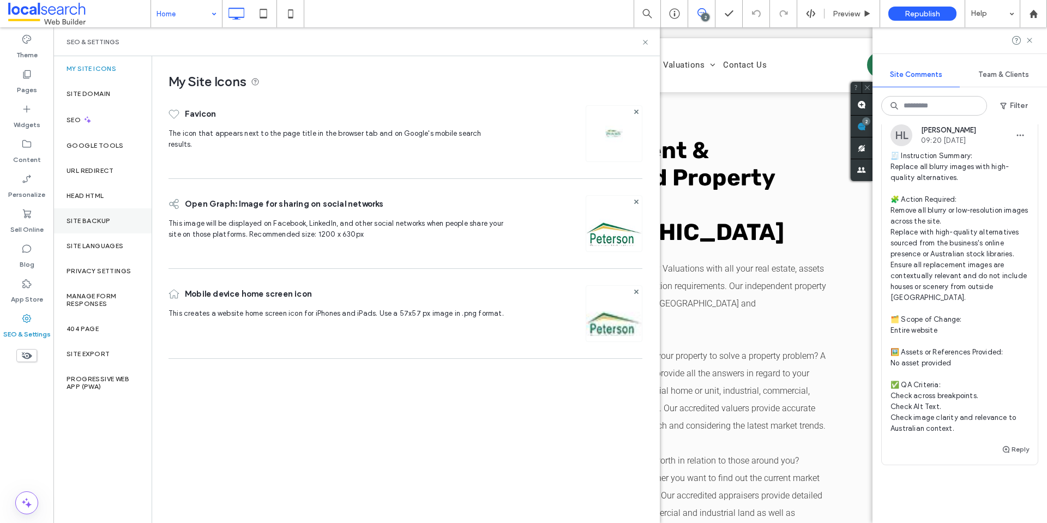
click at [74, 220] on label "Site Backup" at bounding box center [89, 221] width 44 height 8
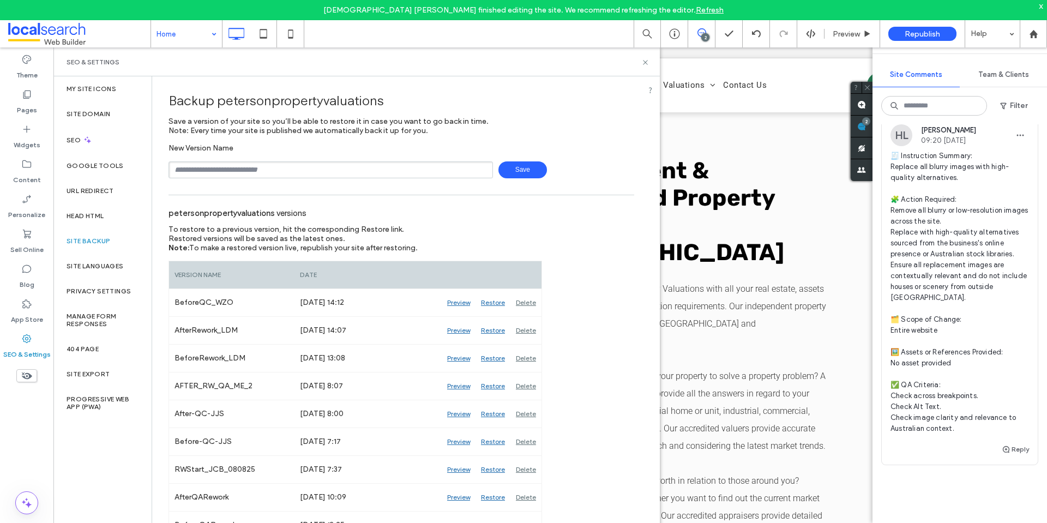
drag, startPoint x: 249, startPoint y: 170, endPoint x: 249, endPoint y: 176, distance: 6.0
click at [249, 170] on input "text" at bounding box center [331, 169] width 325 height 17
type input "**********"
click at [526, 173] on span "Save" at bounding box center [523, 169] width 49 height 17
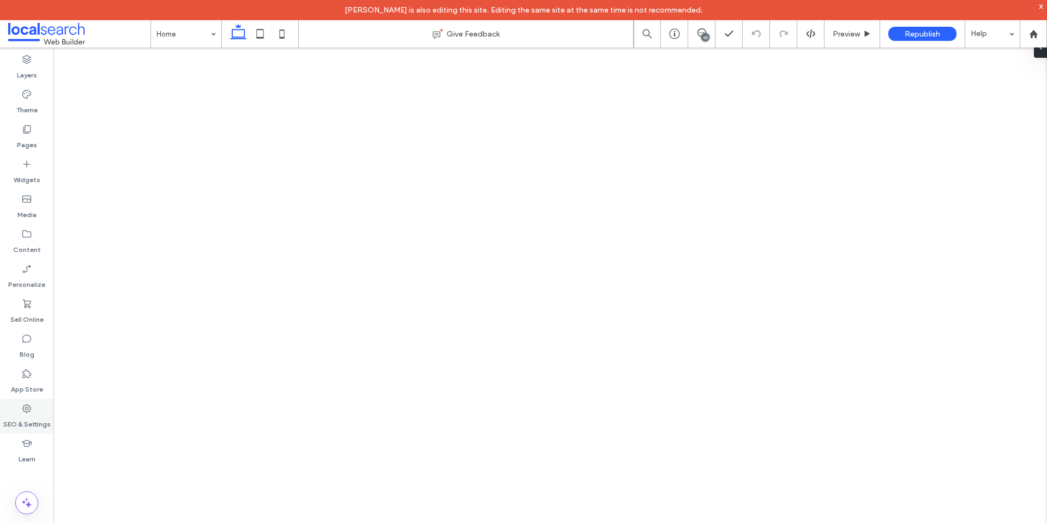
click at [24, 417] on label "SEO & Settings" at bounding box center [26, 421] width 47 height 15
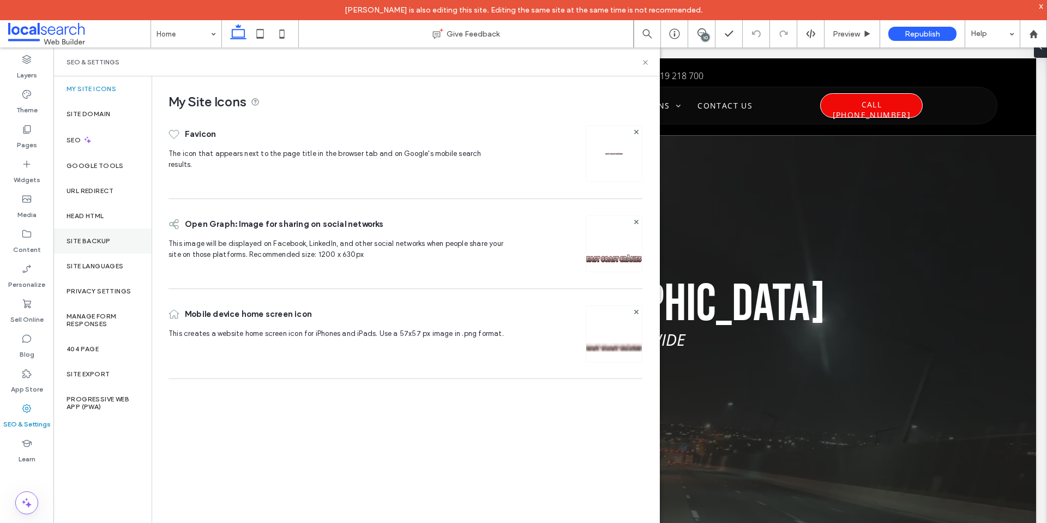
click at [104, 232] on div "Site Backup" at bounding box center [102, 241] width 98 height 25
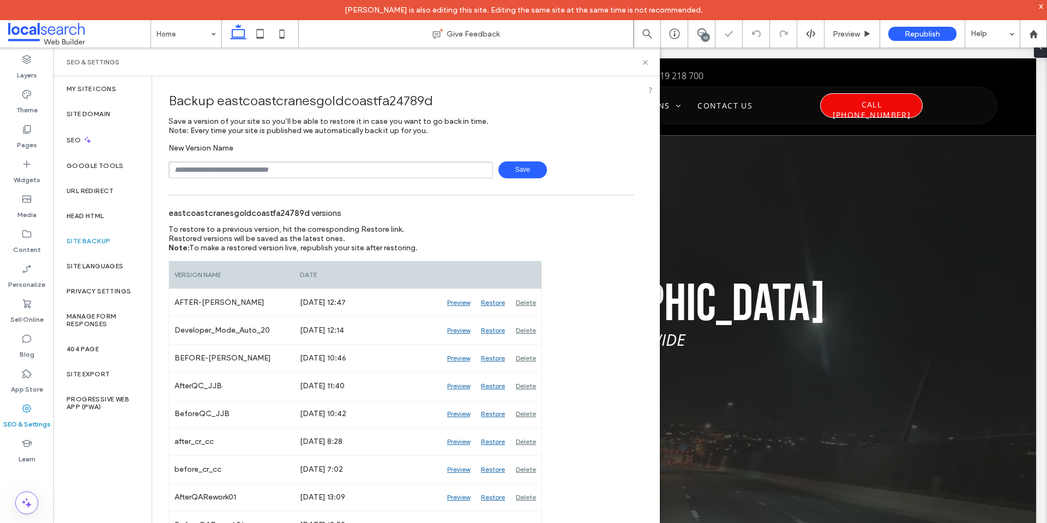
click at [248, 172] on input "text" at bounding box center [331, 169] width 325 height 17
type input "**********"
click at [502, 165] on span "Save" at bounding box center [523, 169] width 49 height 17
click at [703, 32] on icon at bounding box center [702, 32] width 9 height 9
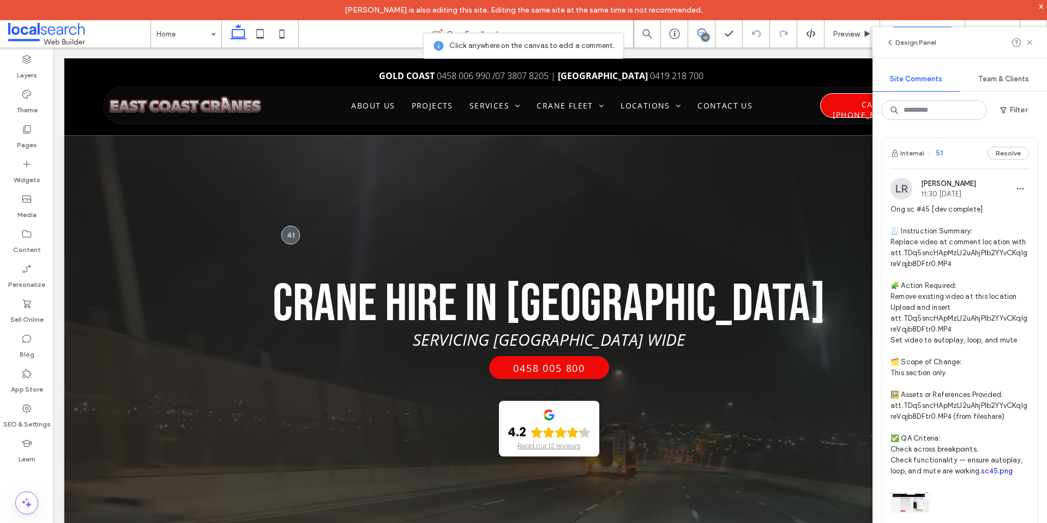
click at [926, 239] on span "Orig sc #45 [dev complete] 🧾 Instruction Summary: Replace video at comment loca…" at bounding box center [960, 340] width 139 height 273
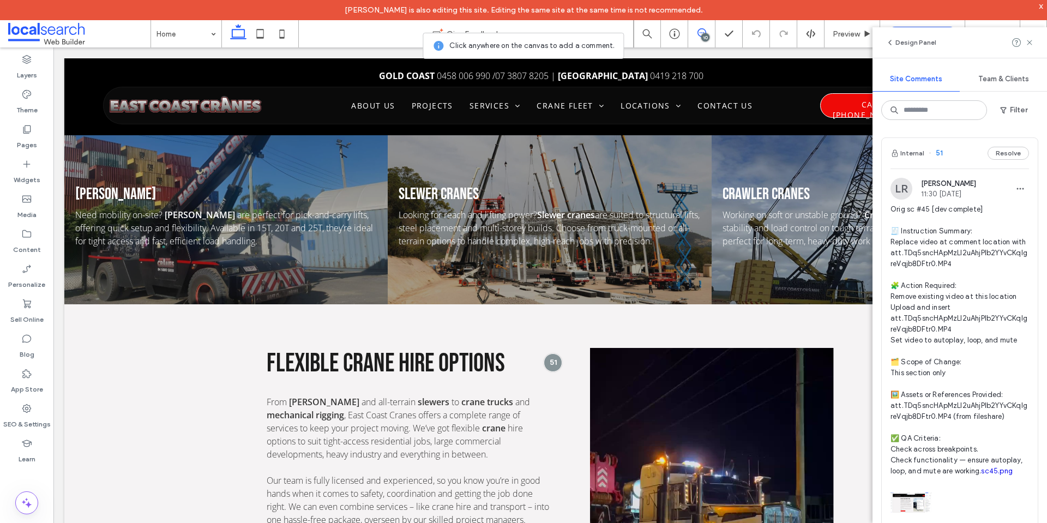
scroll to position [1567, 0]
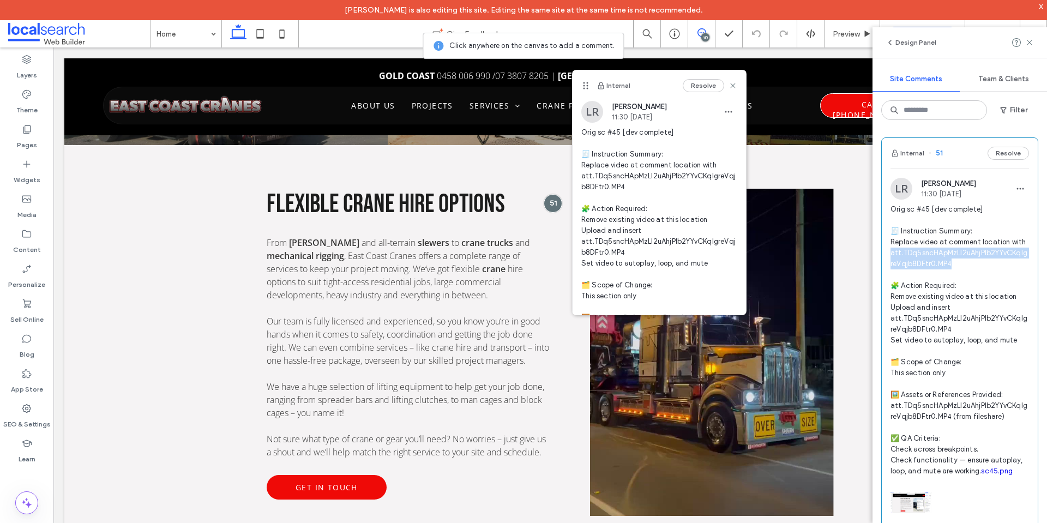
drag, startPoint x: 965, startPoint y: 274, endPoint x: 887, endPoint y: 267, distance: 77.8
click at [887, 267] on div "LR Lizel Reyes 11:30 Aug 18 2025 Orig sc #45 [dev complete] 🧾 Instruction Summa…" at bounding box center [960, 355] width 156 height 354
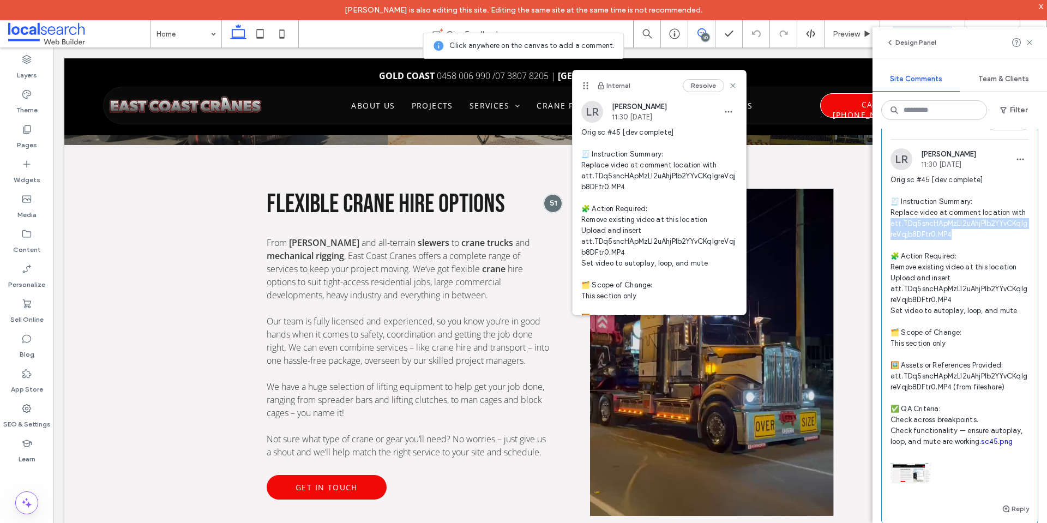
scroll to position [55, 0]
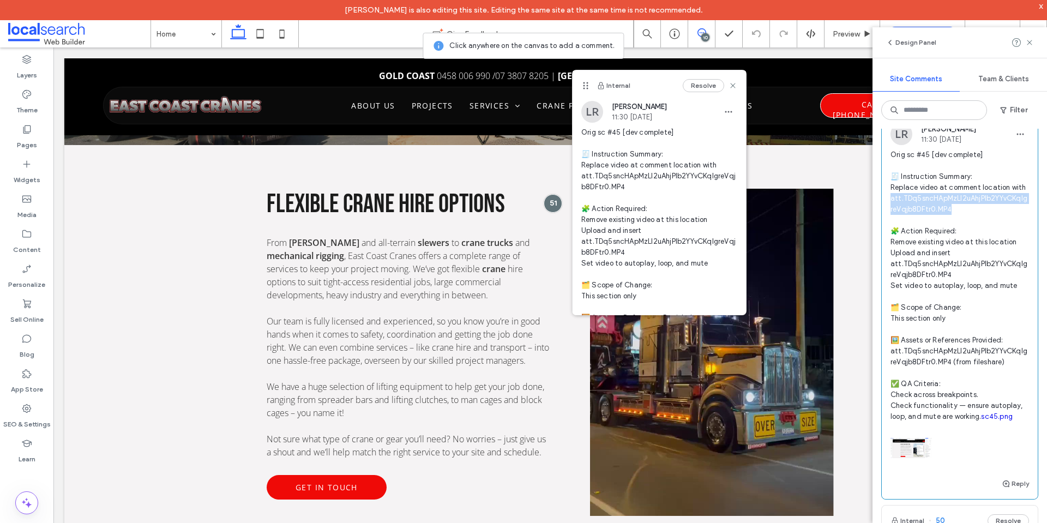
click at [1001, 421] on link "sc45.png" at bounding box center [997, 416] width 32 height 8
copy span "tt.TDq5sncHApMzLl2uAhjPIb2YYvCKqlgreVqjb8DFtr0.MP4"
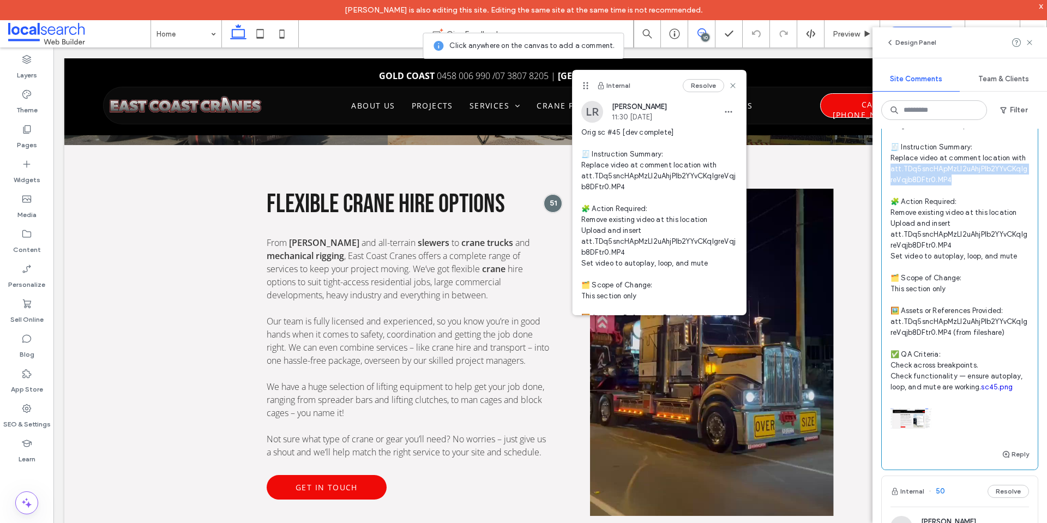
scroll to position [109, 0]
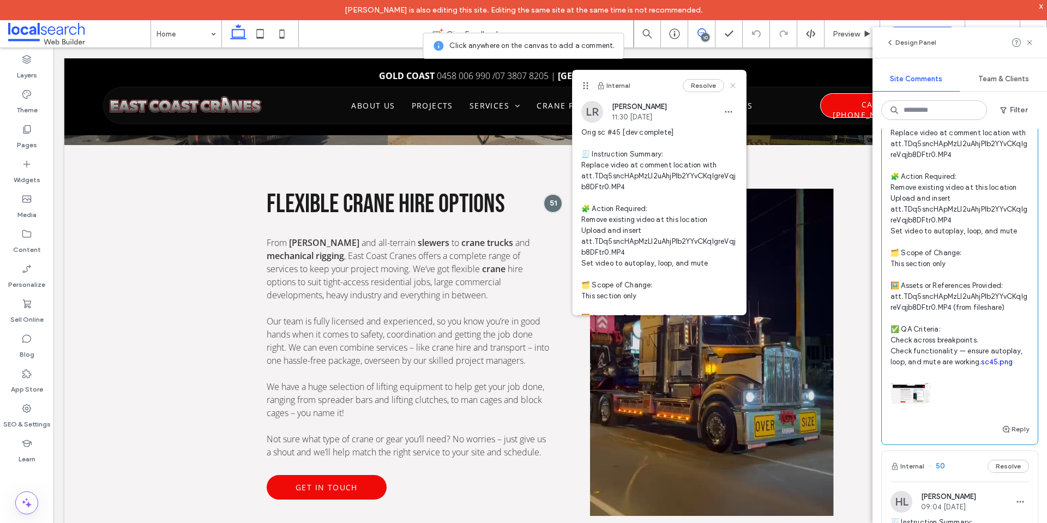
drag, startPoint x: 723, startPoint y: 88, endPoint x: 681, endPoint y: 42, distance: 62.9
click at [729, 88] on icon at bounding box center [733, 85] width 9 height 9
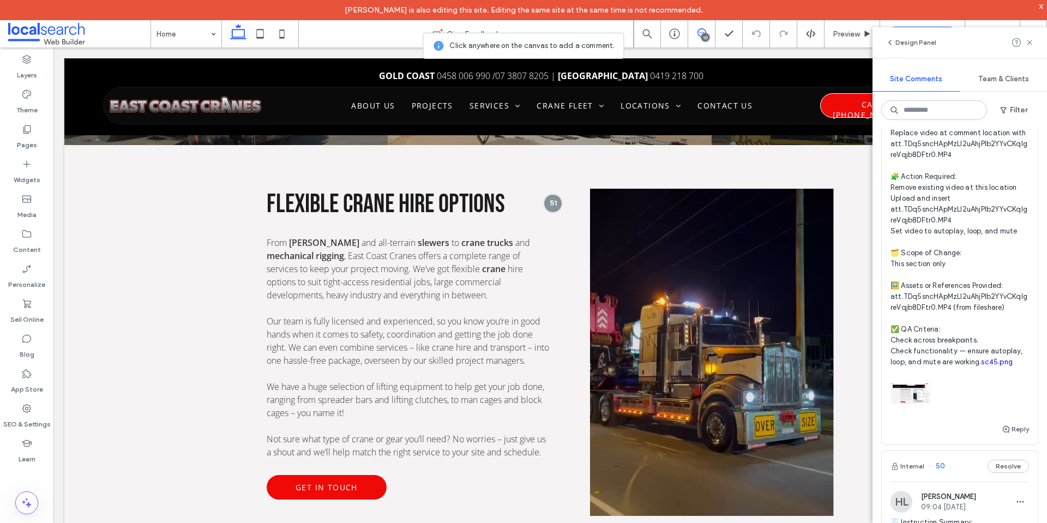
click at [1025, 40] on div at bounding box center [1023, 42] width 22 height 13
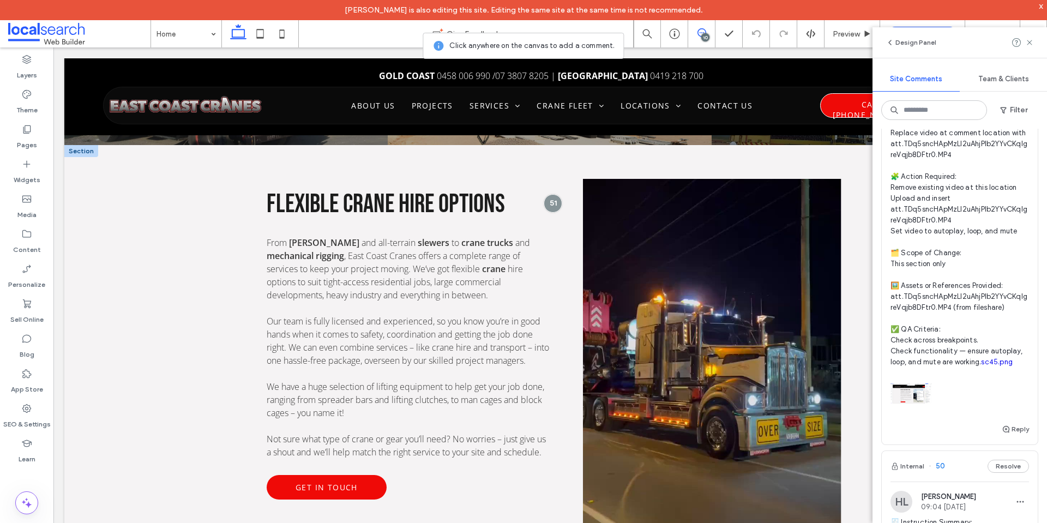
click at [713, 225] on div at bounding box center [712, 352] width 244 height 327
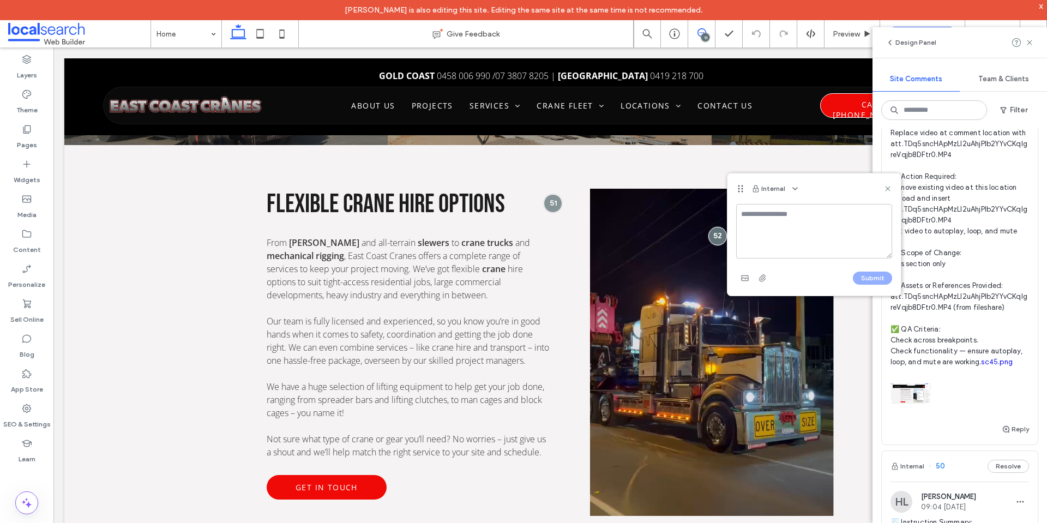
drag, startPoint x: 1030, startPoint y: 43, endPoint x: 1023, endPoint y: 42, distance: 7.2
click at [1030, 40] on icon at bounding box center [1029, 42] width 9 height 9
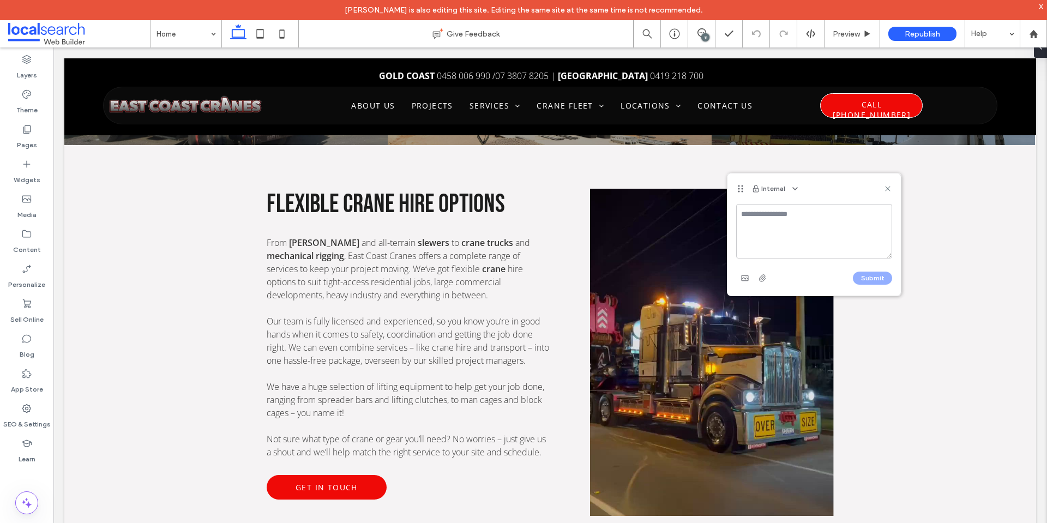
scroll to position [0, 0]
drag, startPoint x: 887, startPoint y: 187, endPoint x: 750, endPoint y: 157, distance: 140.3
click at [887, 187] on use at bounding box center [887, 188] width 5 height 5
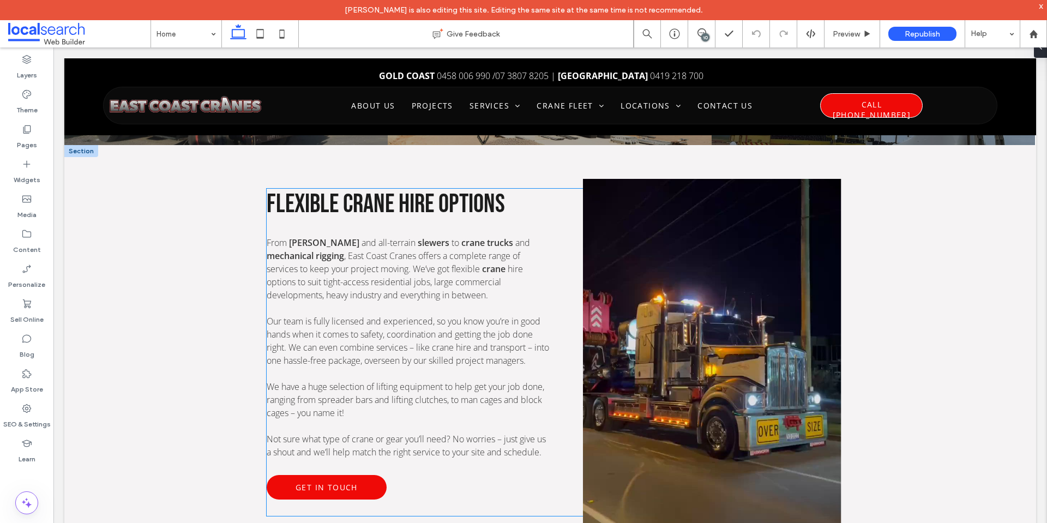
click at [752, 218] on div at bounding box center [712, 352] width 244 height 327
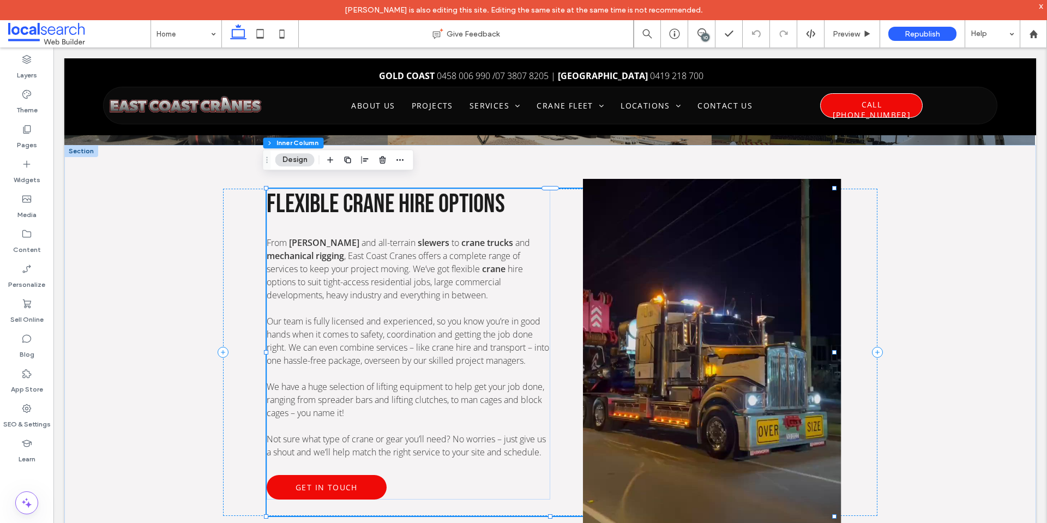
click at [752, 218] on div at bounding box center [712, 352] width 244 height 327
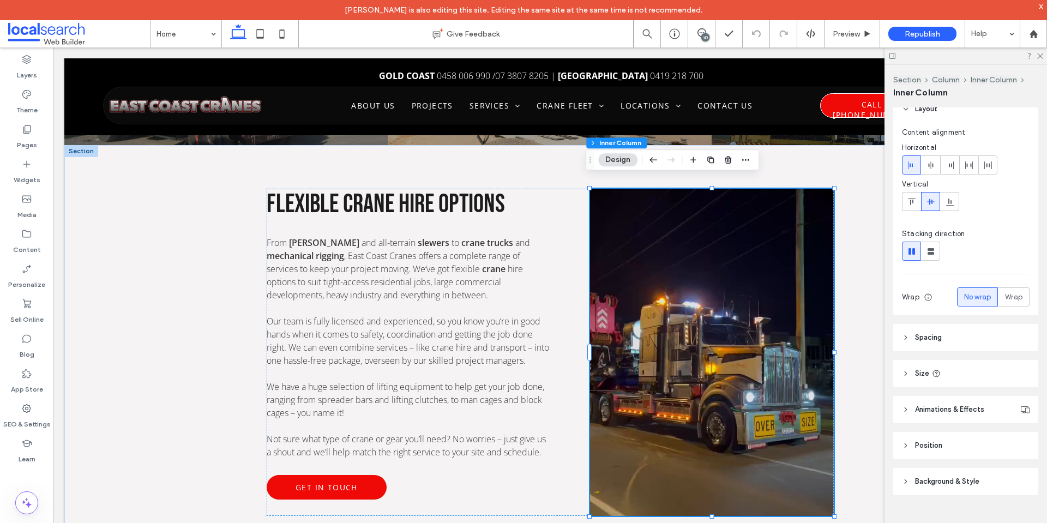
drag, startPoint x: 958, startPoint y: 488, endPoint x: 971, endPoint y: 475, distance: 18.5
click at [961, 485] on header "Background & Style" at bounding box center [965, 481] width 145 height 27
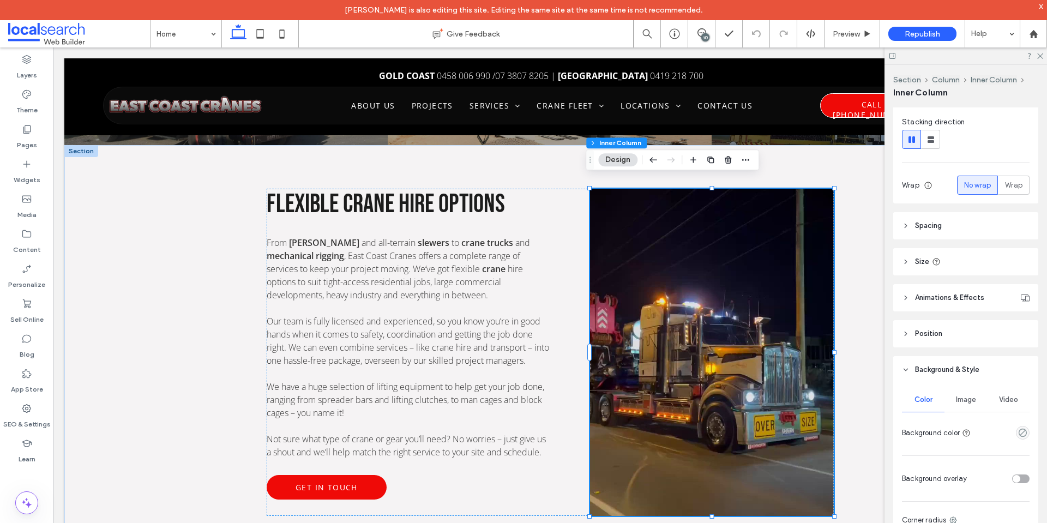
click at [1003, 403] on span "Video" at bounding box center [1008, 399] width 19 height 9
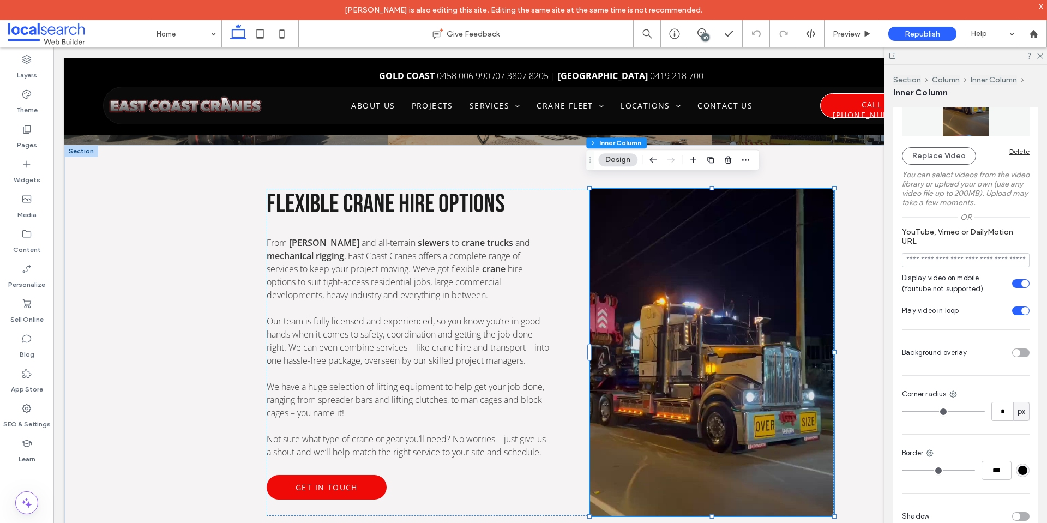
scroll to position [574, 0]
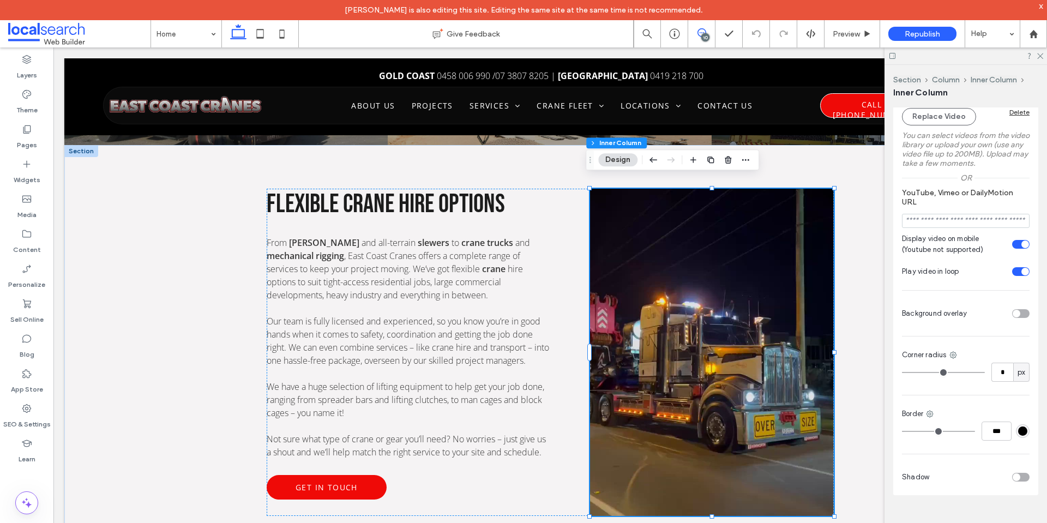
click at [710, 35] on span at bounding box center [701, 32] width 27 height 9
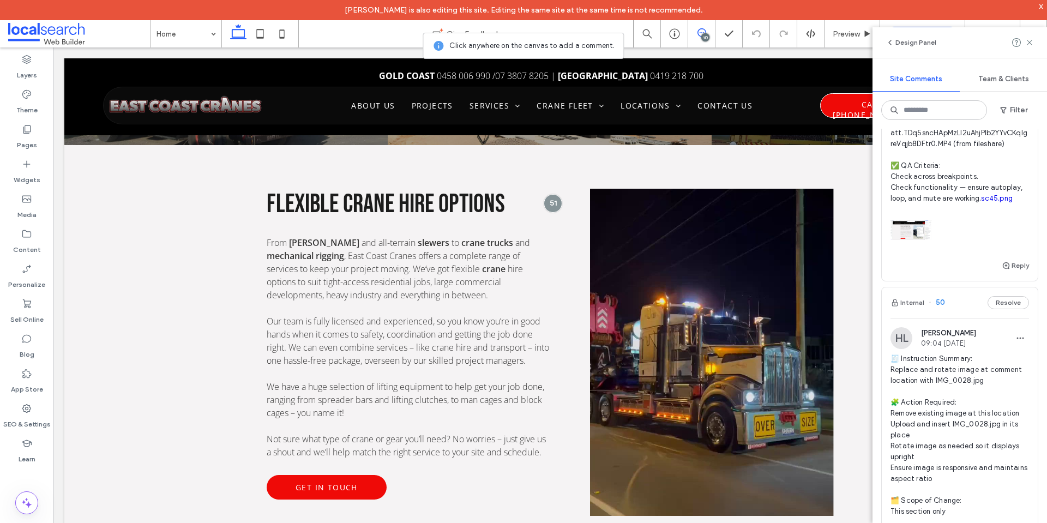
scroll to position [327, 0]
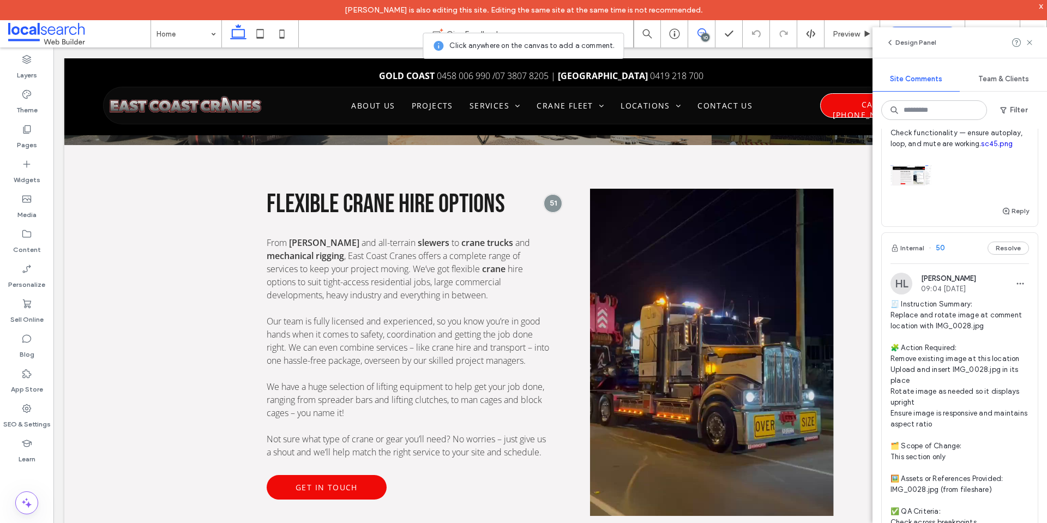
click at [933, 329] on span "🧾 Instruction Summary: Replace and rotate image at comment location with IMG_00…" at bounding box center [960, 435] width 139 height 273
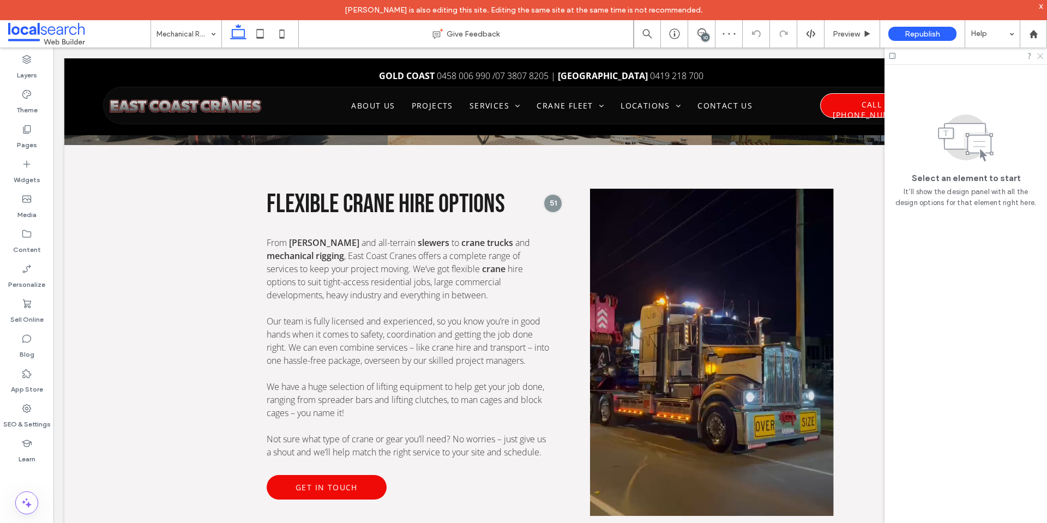
click at [1039, 53] on icon at bounding box center [1039, 55] width 7 height 7
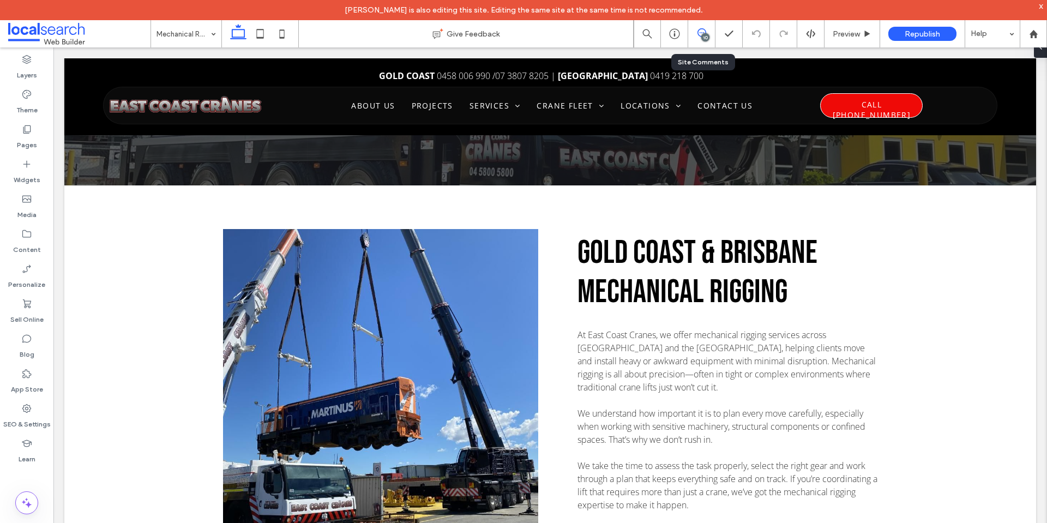
click at [699, 36] on icon at bounding box center [702, 32] width 9 height 9
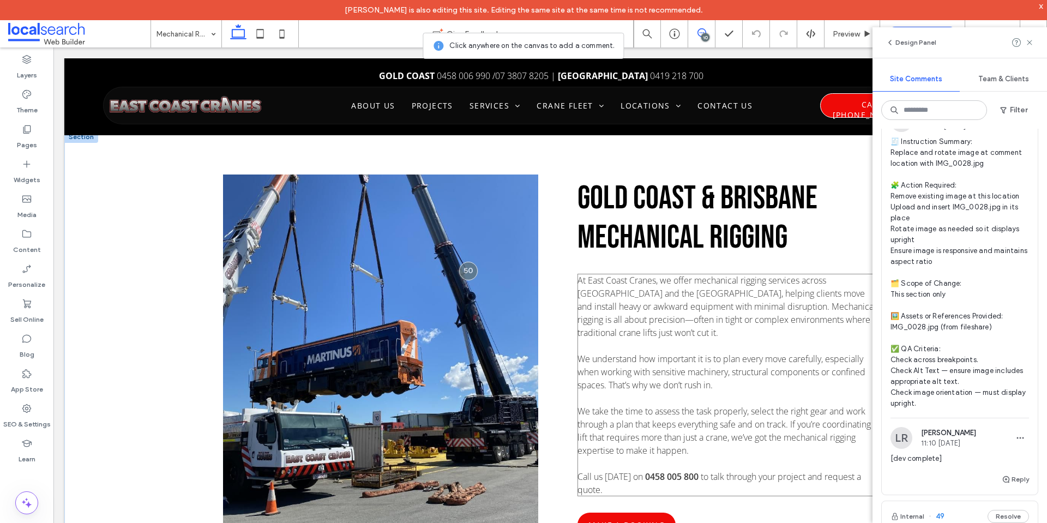
scroll to position [491, 0]
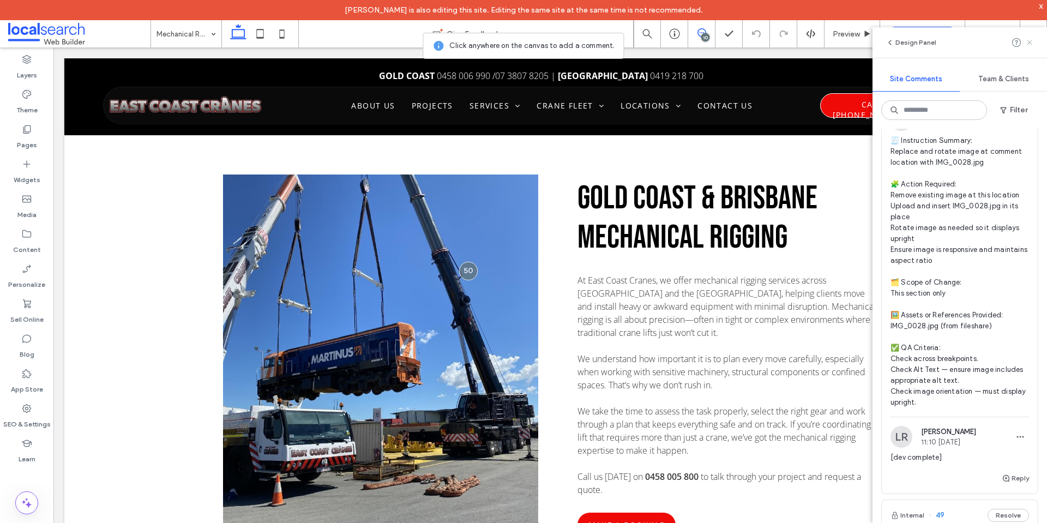
drag, startPoint x: 1029, startPoint y: 39, endPoint x: 649, endPoint y: 82, distance: 382.1
click at [1029, 39] on icon at bounding box center [1029, 42] width 9 height 9
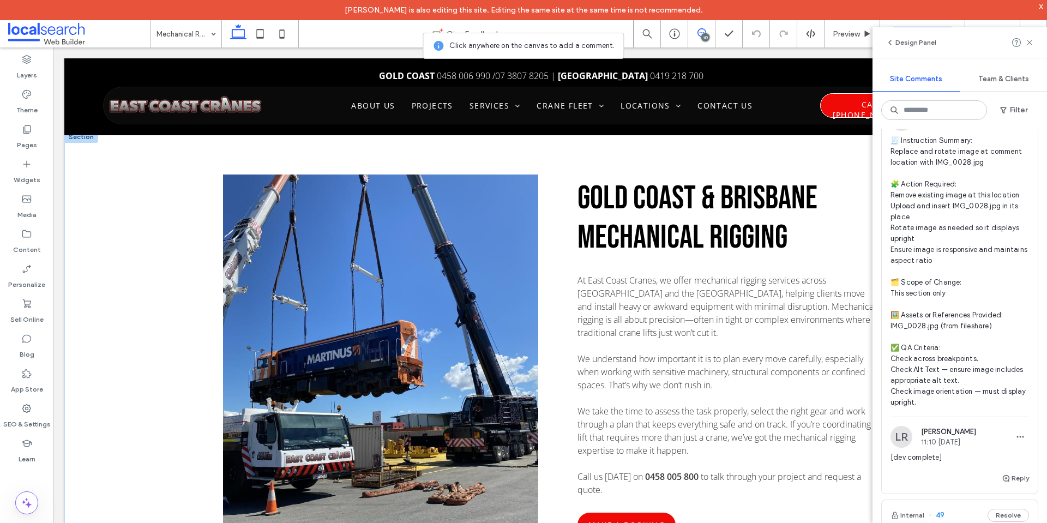
scroll to position [0, 0]
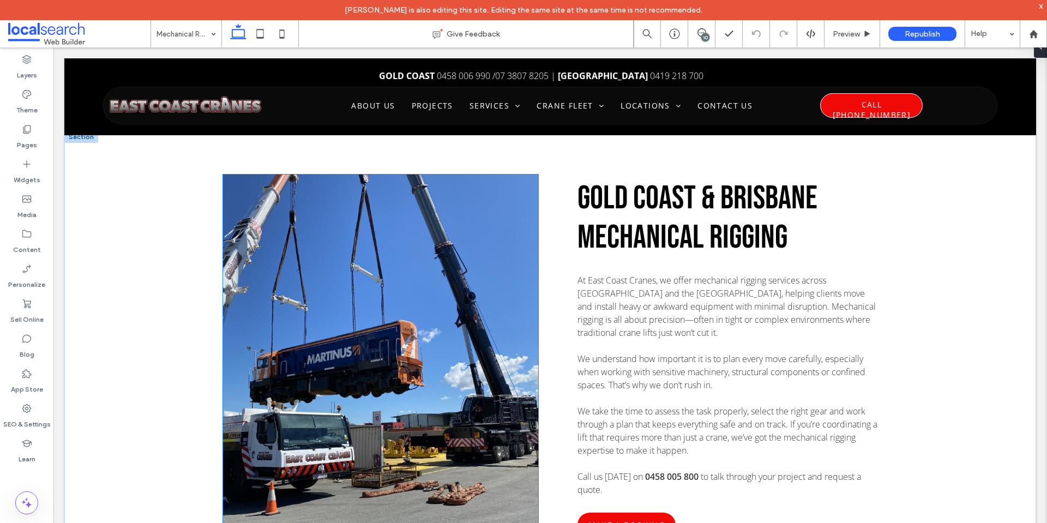
click at [488, 198] on link at bounding box center [381, 357] width 334 height 387
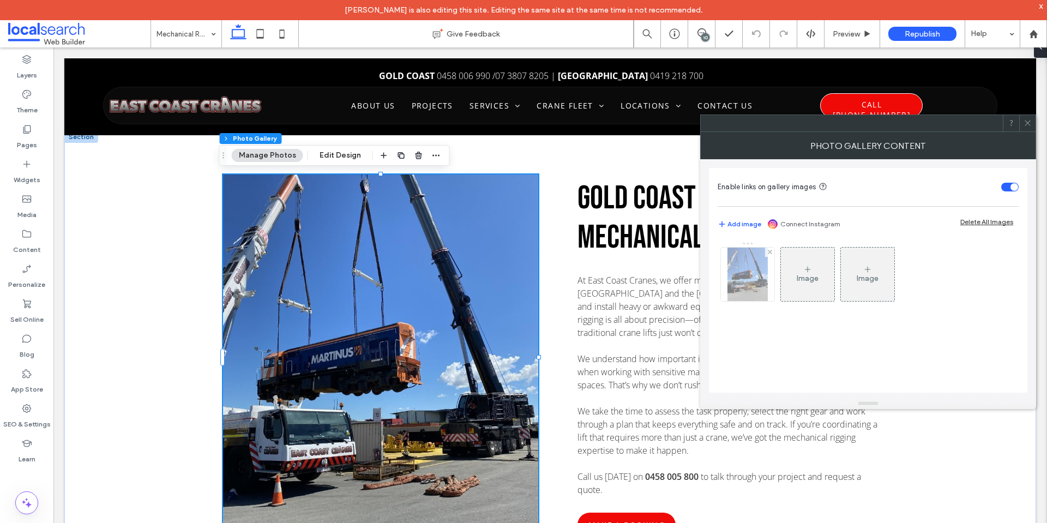
click at [745, 273] on img at bounding box center [748, 274] width 40 height 53
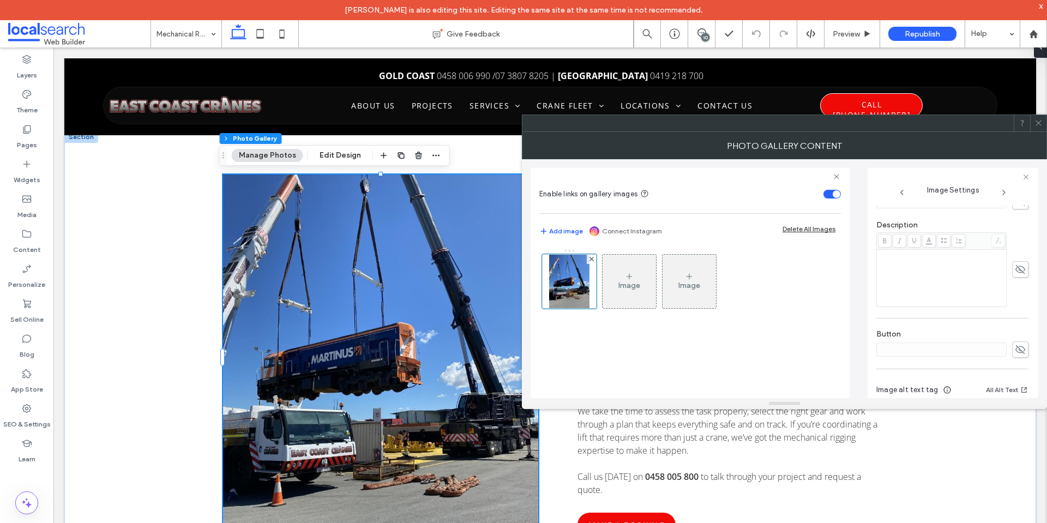
scroll to position [311, 0]
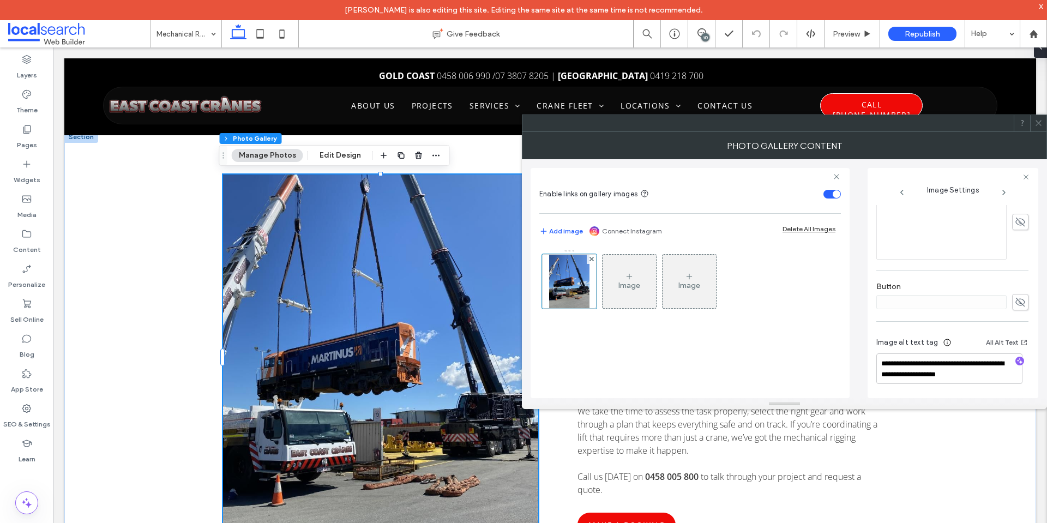
drag, startPoint x: 1039, startPoint y: 125, endPoint x: 1046, endPoint y: 129, distance: 8.5
click at [1039, 125] on icon at bounding box center [1039, 123] width 8 height 8
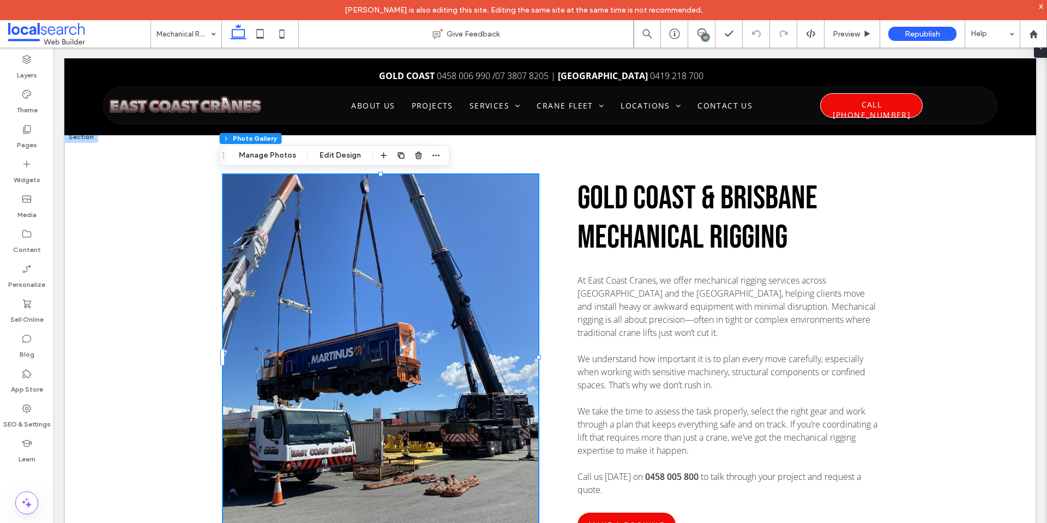
scroll to position [1281, 0]
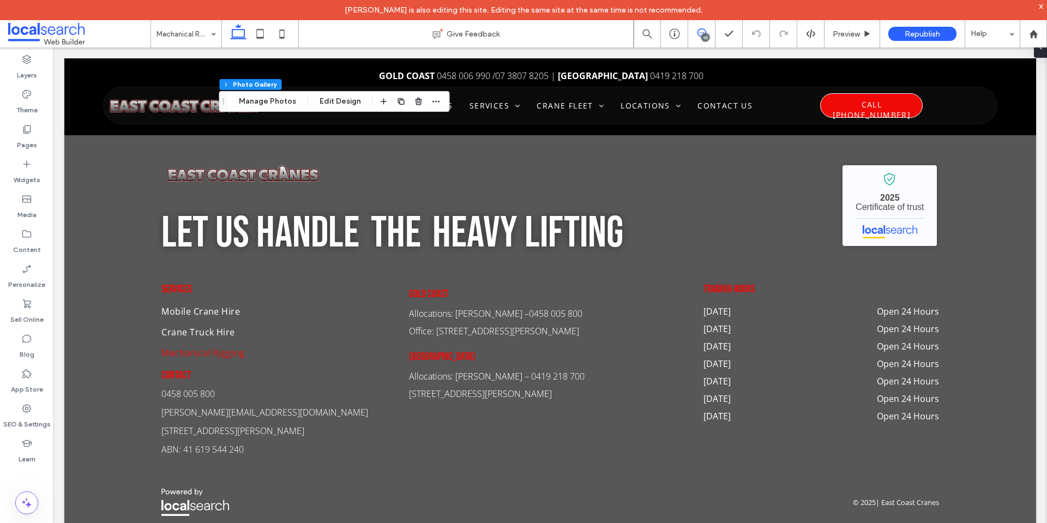
click at [707, 28] on span at bounding box center [701, 32] width 27 height 9
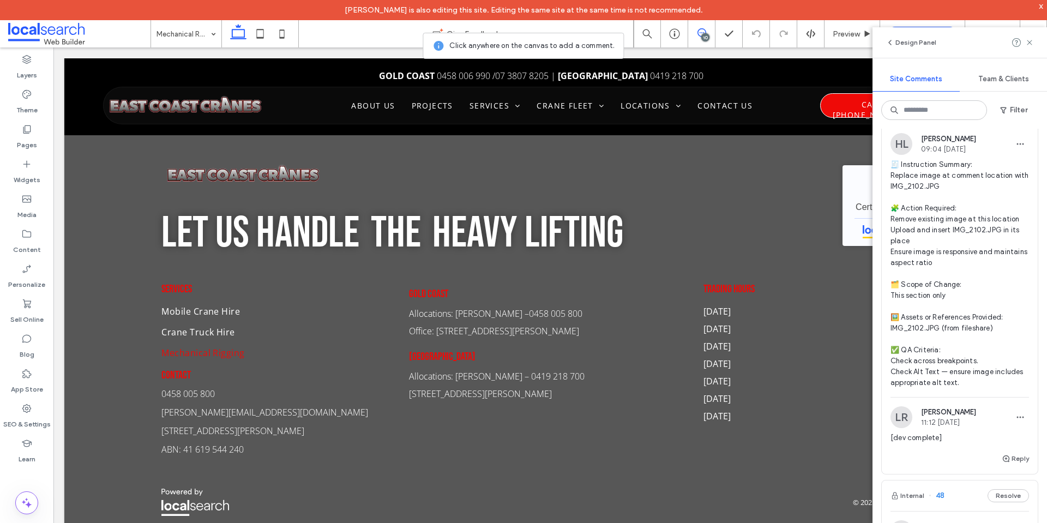
scroll to position [873, 0]
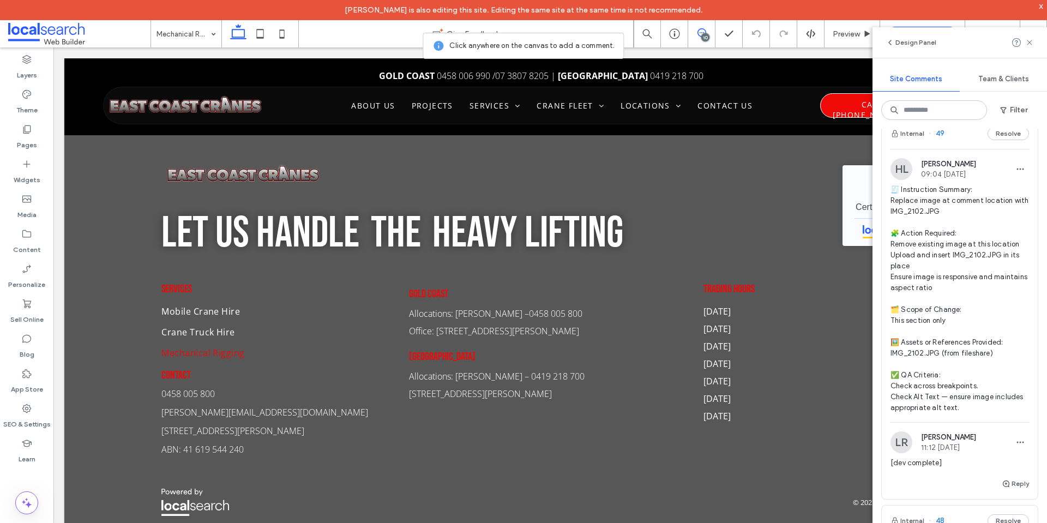
click at [923, 215] on span "🧾 Instruction Summary: Replace image at comment location with IMG_2102.JPG 🧩 Ac…" at bounding box center [960, 298] width 139 height 229
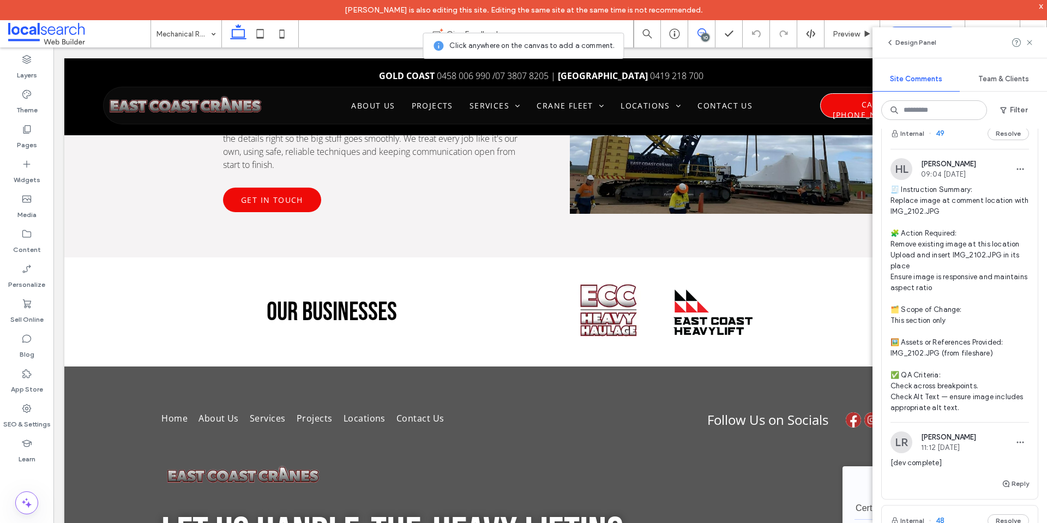
scroll to position [0, 0]
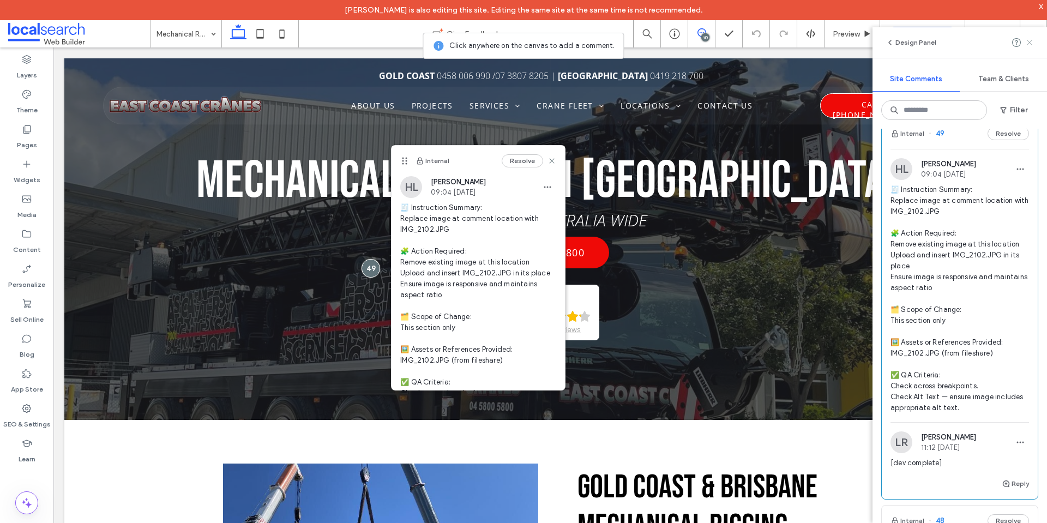
drag, startPoint x: 1027, startPoint y: 45, endPoint x: 809, endPoint y: 31, distance: 218.6
click at [1027, 45] on icon at bounding box center [1029, 42] width 9 height 9
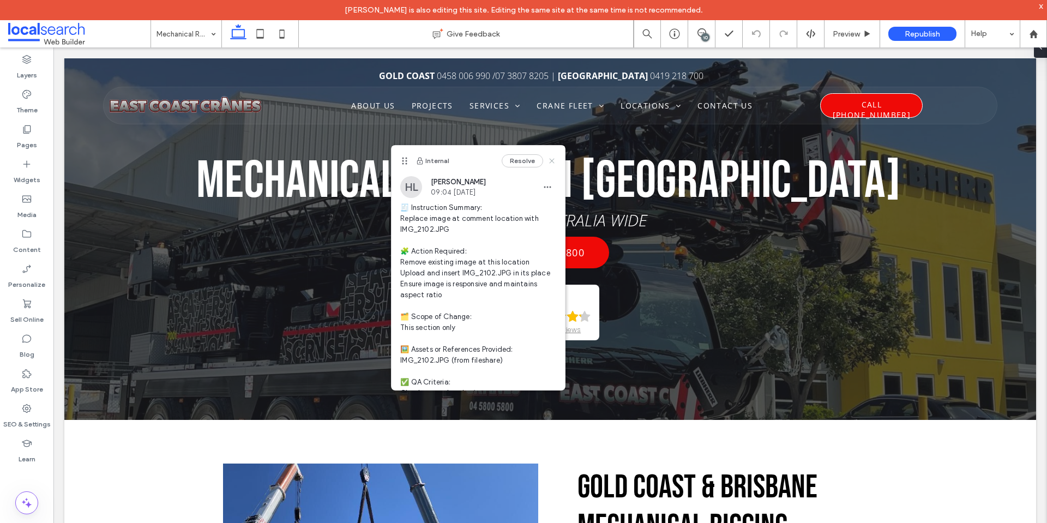
click at [548, 160] on icon at bounding box center [552, 161] width 9 height 9
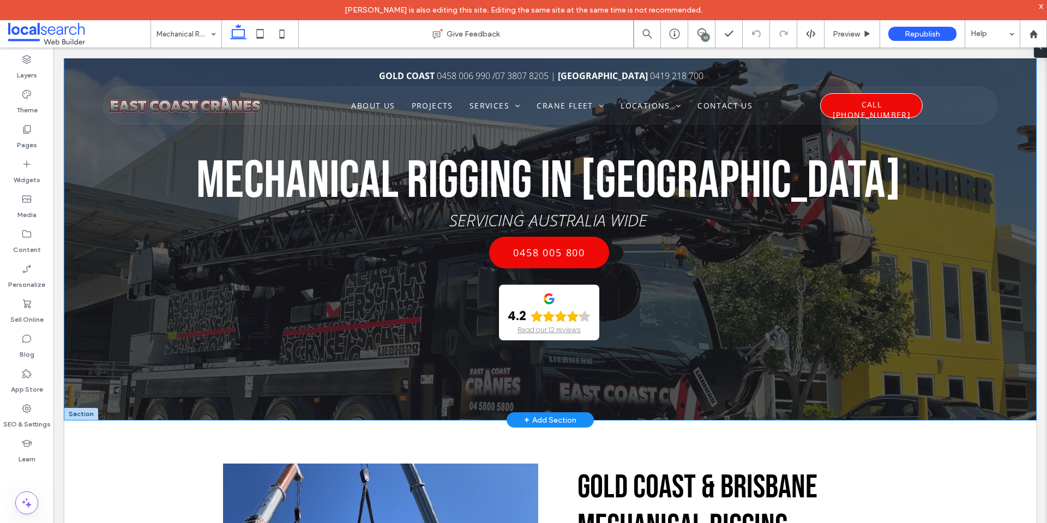
click at [955, 329] on div "0458 005 800 4.2 Read our 12 reviews" at bounding box center [549, 301] width 970 height 140
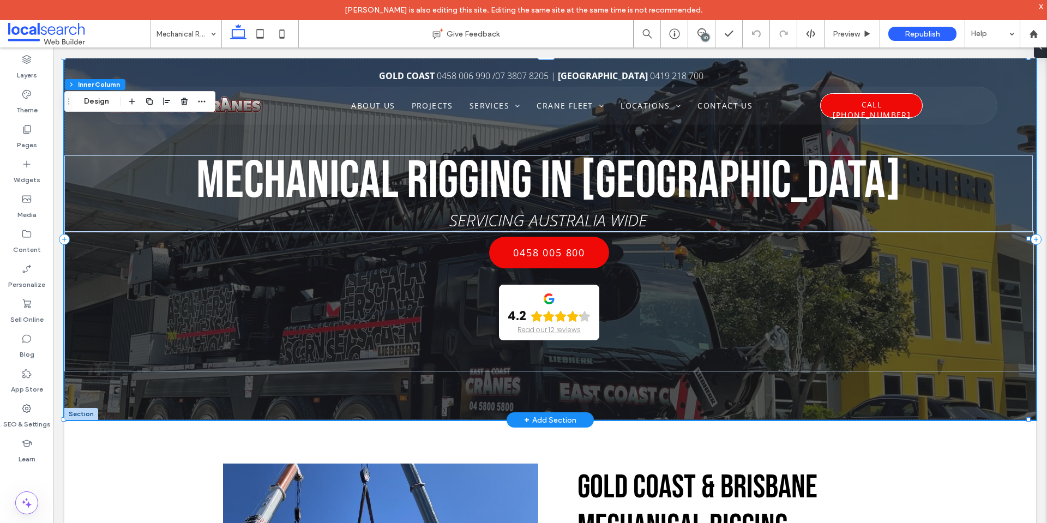
click at [642, 405] on div "Mechanical Rigging in Brisbane SERVICING AUSTRALIA WIDE 0458 005 800 4.2 Read o…" at bounding box center [550, 239] width 972 height 362
click at [82, 413] on div at bounding box center [81, 414] width 34 height 12
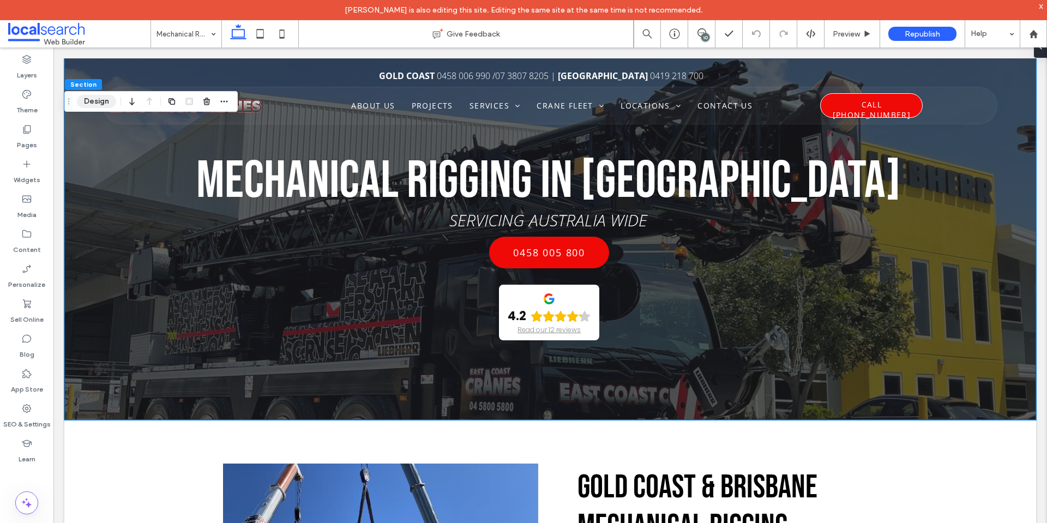
click at [103, 103] on button "Design" at bounding box center [96, 101] width 39 height 13
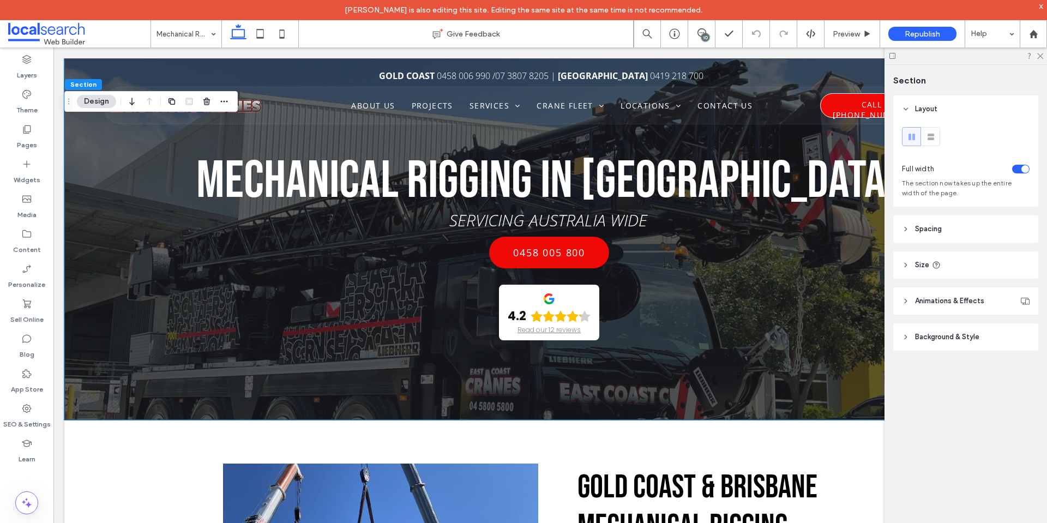
drag, startPoint x: 937, startPoint y: 328, endPoint x: 944, endPoint y: 328, distance: 7.1
click at [938, 328] on header "Background & Style" at bounding box center [965, 336] width 145 height 27
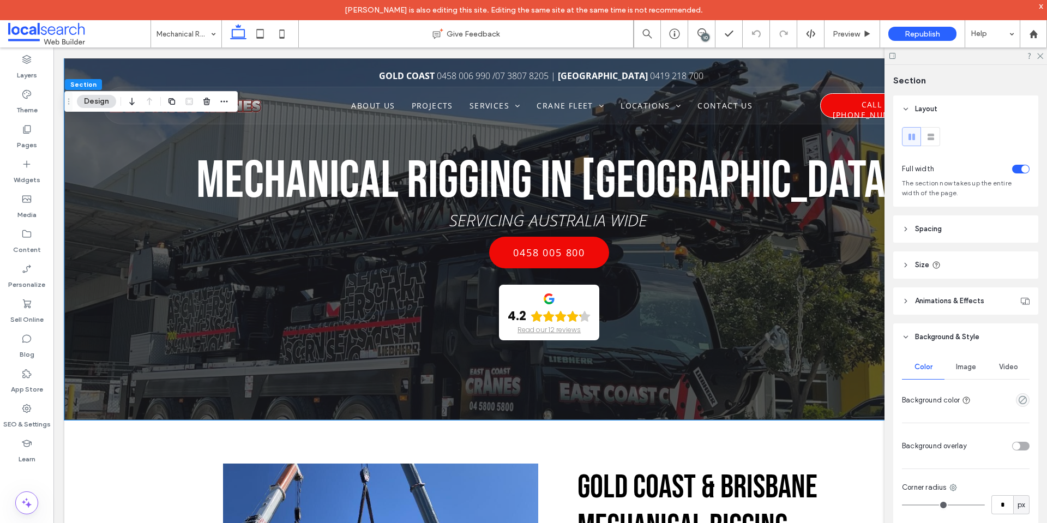
click at [976, 376] on div "Image" at bounding box center [966, 367] width 43 height 24
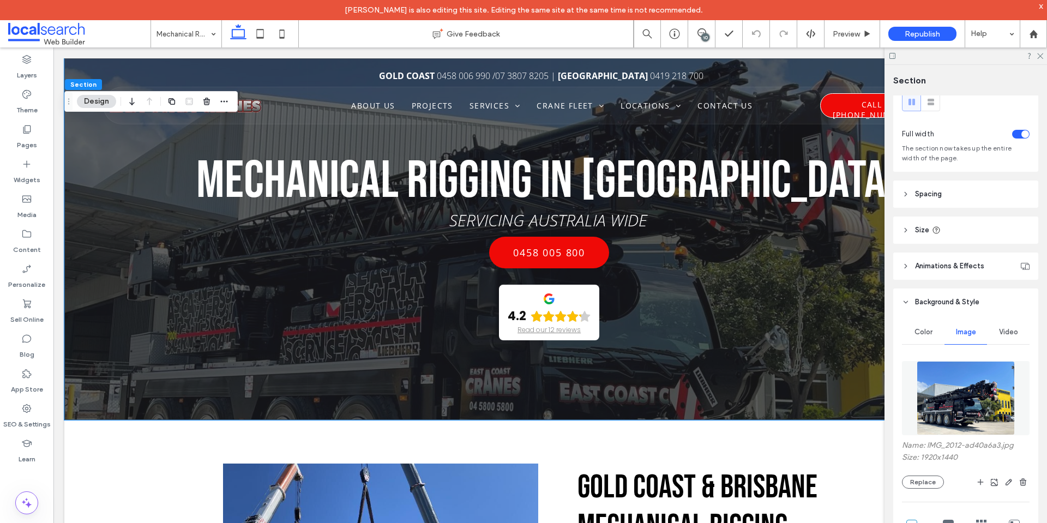
scroll to position [55, 0]
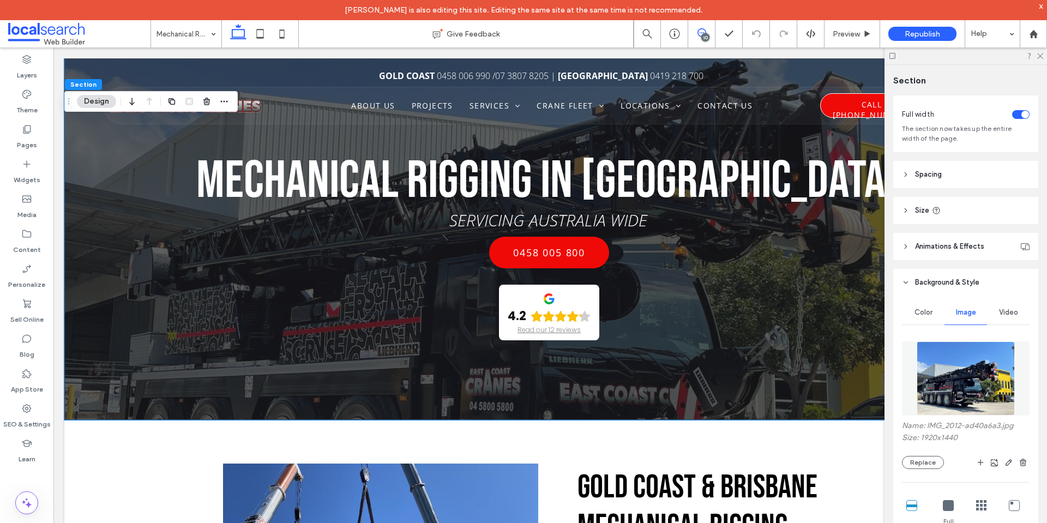
click at [704, 33] on icon at bounding box center [702, 32] width 9 height 9
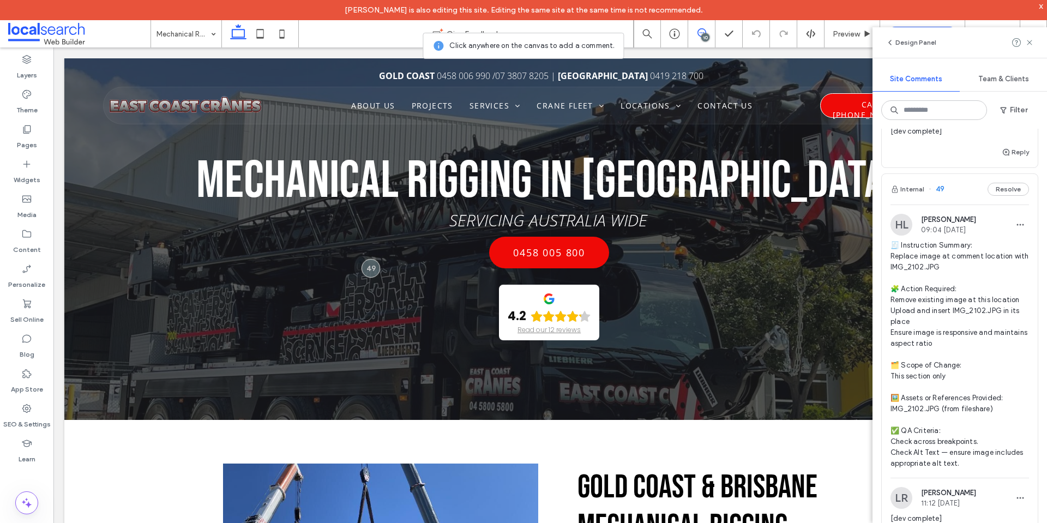
scroll to position [818, 0]
click at [1029, 48] on span at bounding box center [1029, 42] width 9 height 13
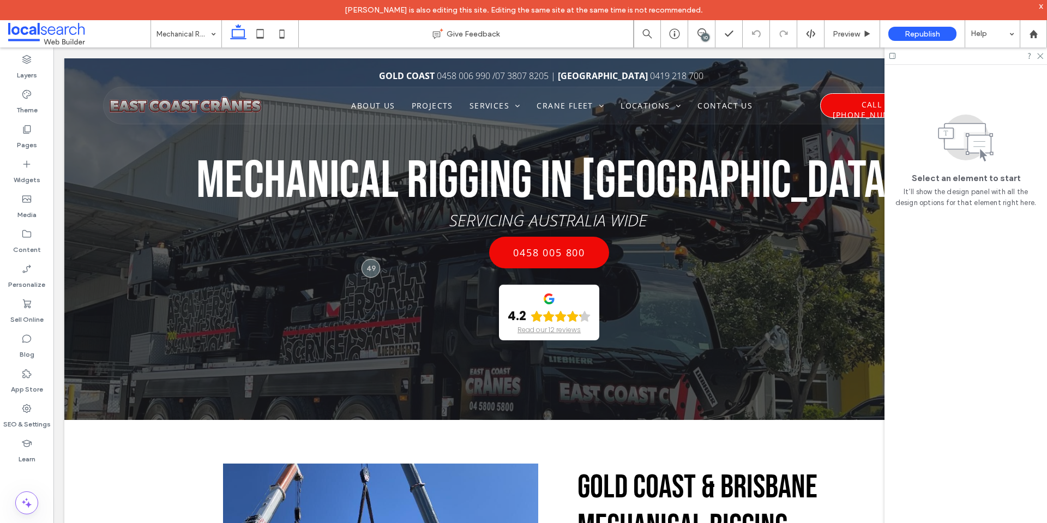
scroll to position [0, 0]
click at [705, 29] on icon at bounding box center [702, 32] width 9 height 9
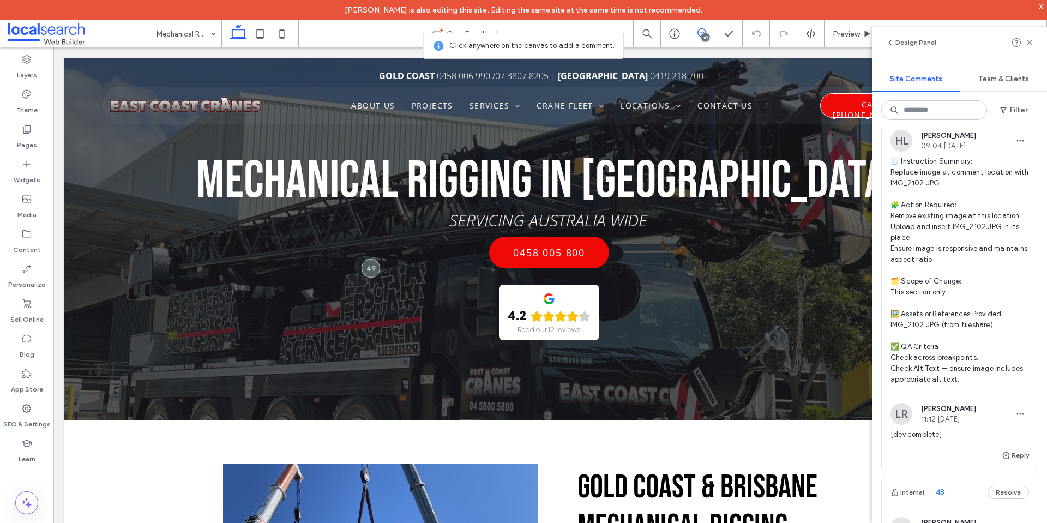
scroll to position [847, 0]
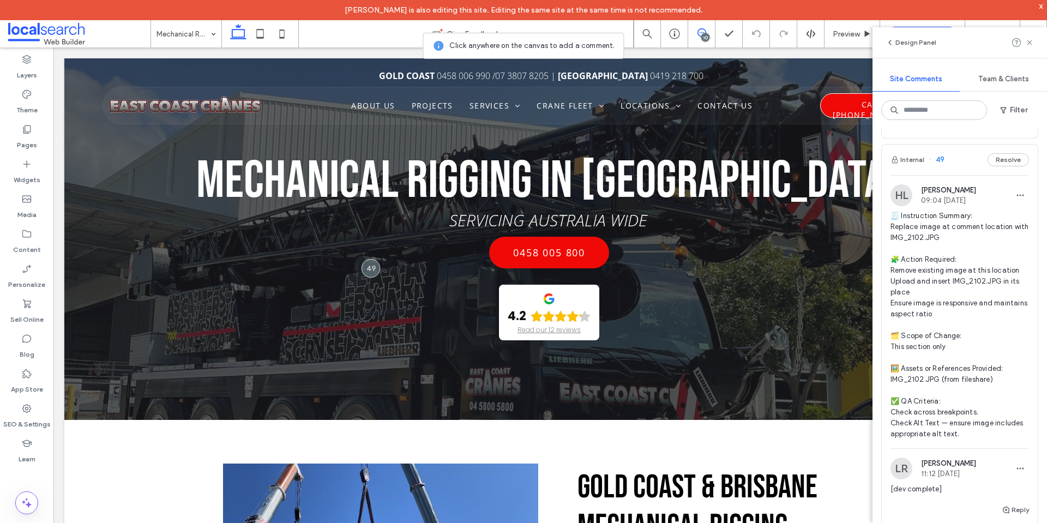
click at [928, 251] on span "🧾 Instruction Summary: Replace image at comment location with IMG_2102.JPG 🧩 Ac…" at bounding box center [960, 325] width 139 height 229
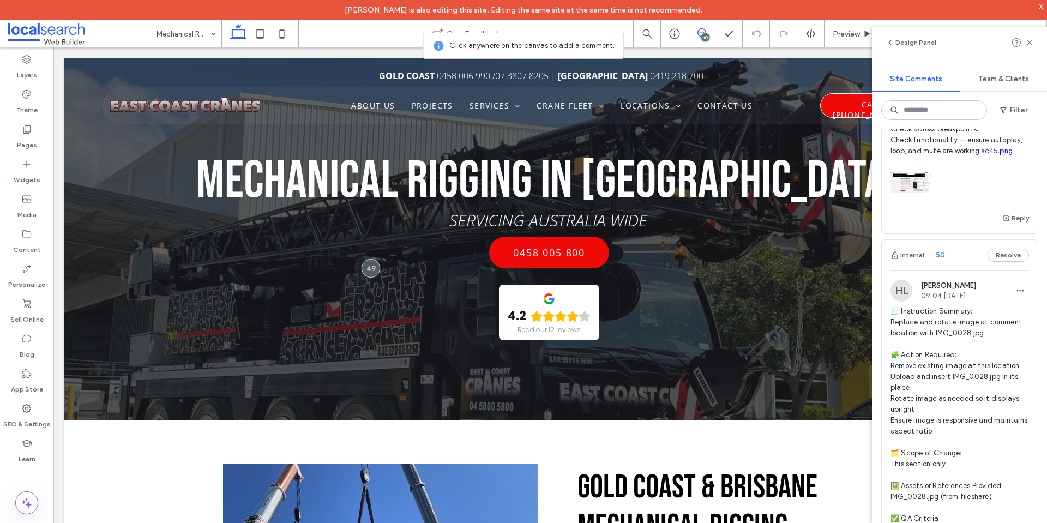
scroll to position [368, 0]
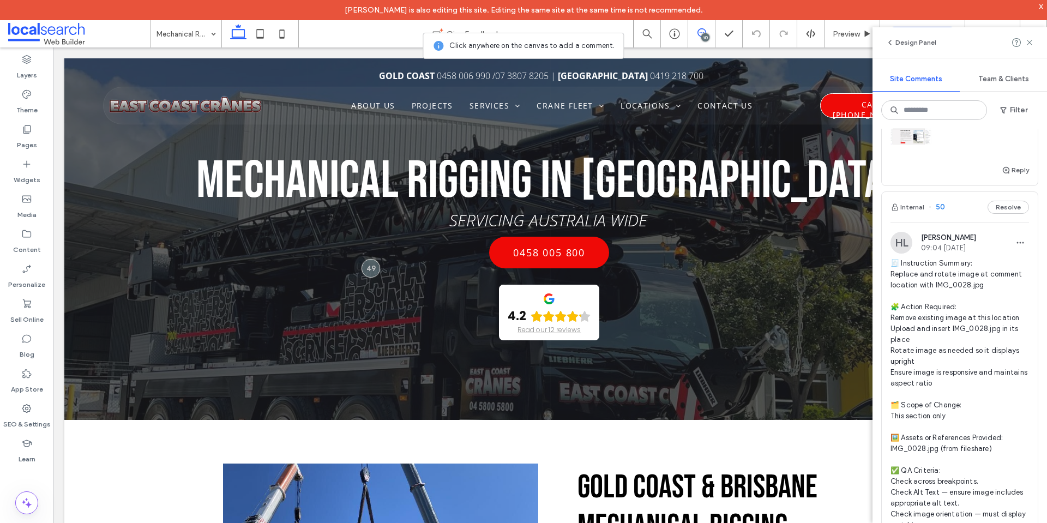
click at [945, 289] on span "🧾 Instruction Summary: Replace and rotate image at comment location with IMG_00…" at bounding box center [960, 394] width 139 height 273
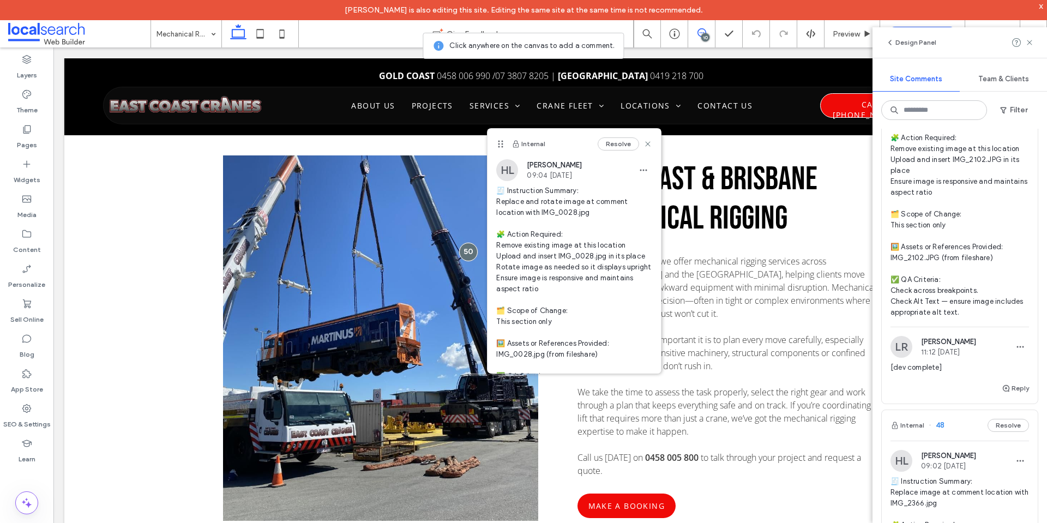
scroll to position [1077, 0]
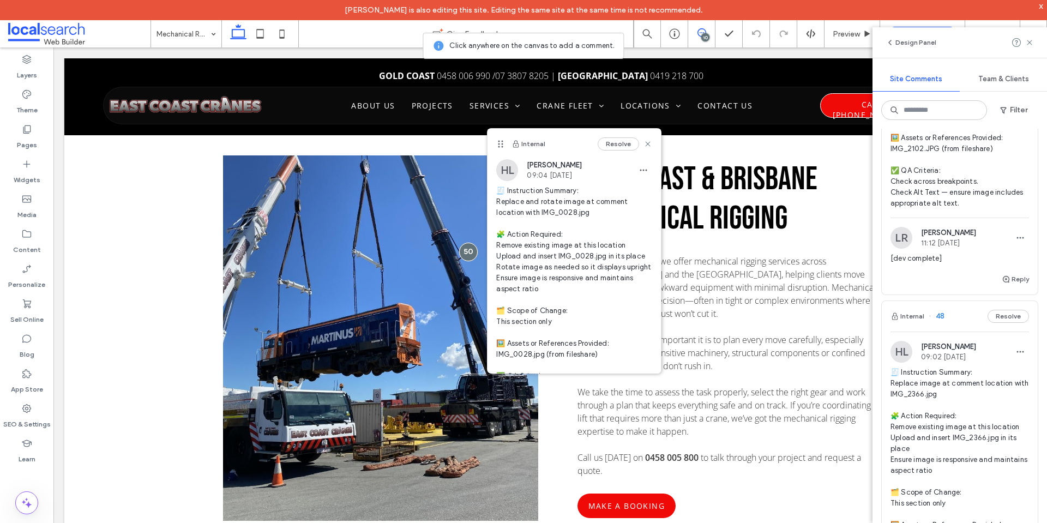
click at [937, 402] on span "🧾 Instruction Summary: Replace image at comment location with IMG_2366.jpg 🧩 Ac…" at bounding box center [960, 481] width 139 height 229
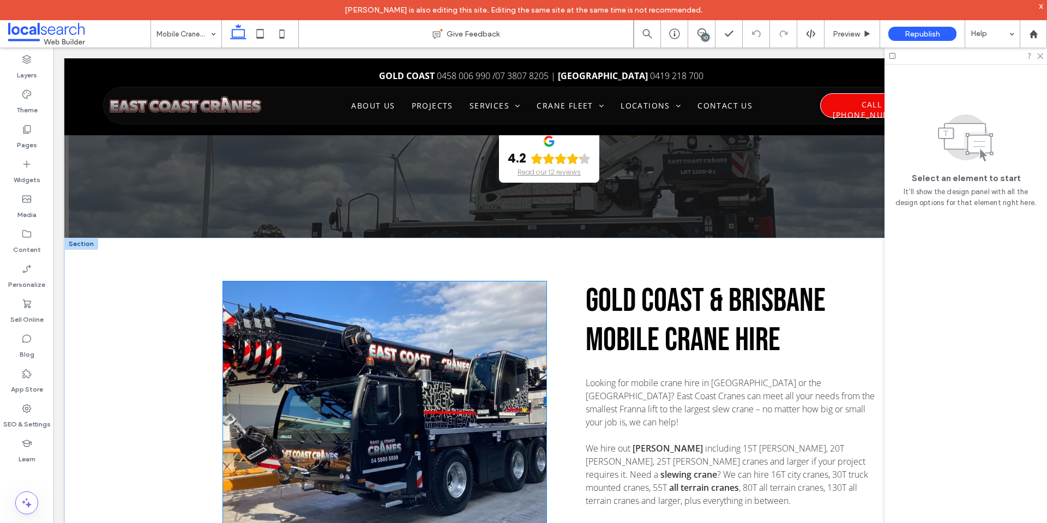
click at [472, 284] on link at bounding box center [384, 432] width 343 height 318
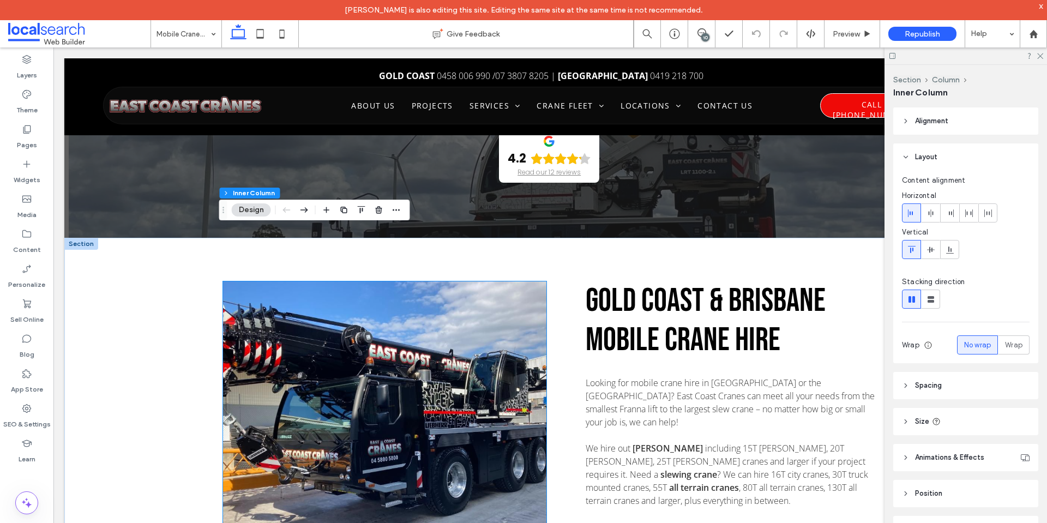
click at [472, 284] on link at bounding box center [384, 432] width 343 height 318
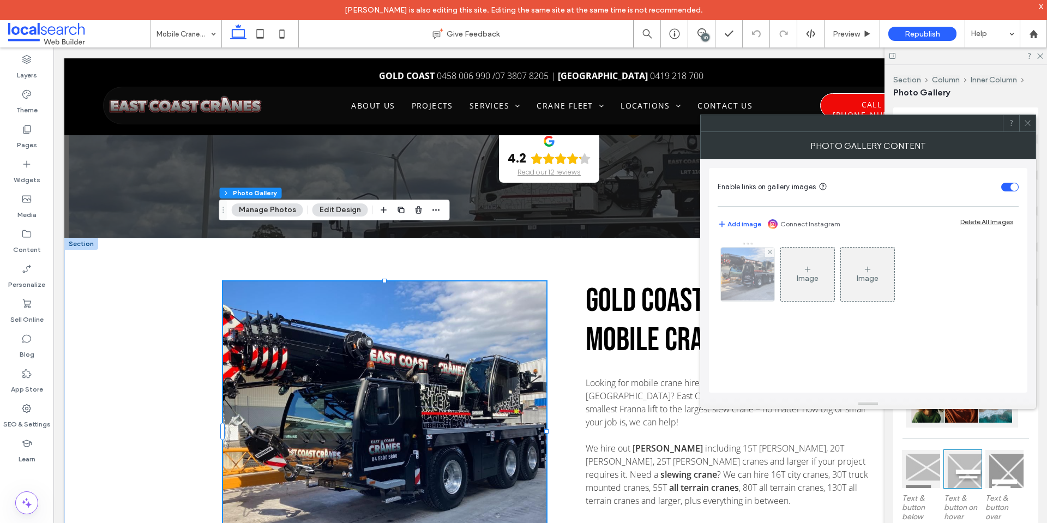
click at [731, 286] on img at bounding box center [747, 274] width 71 height 53
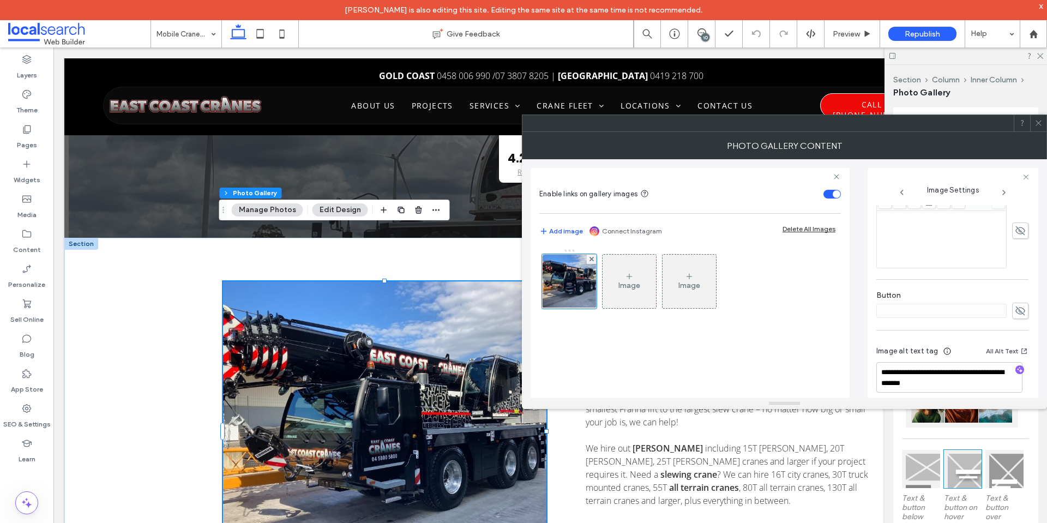
scroll to position [311, 0]
click at [1036, 124] on icon at bounding box center [1039, 123] width 8 height 8
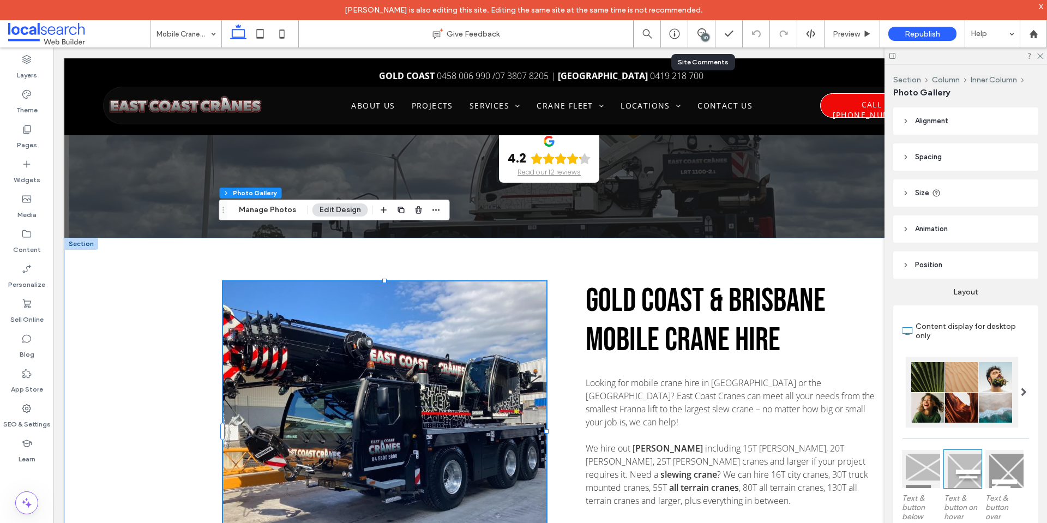
click at [703, 27] on div "10" at bounding box center [701, 33] width 27 height 27
click at [699, 32] on icon at bounding box center [702, 32] width 9 height 9
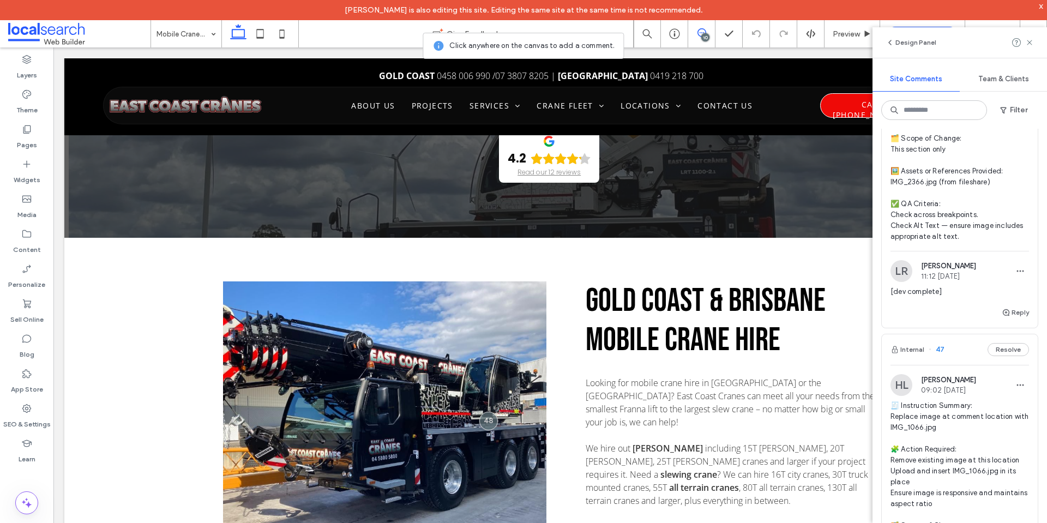
scroll to position [1527, 0]
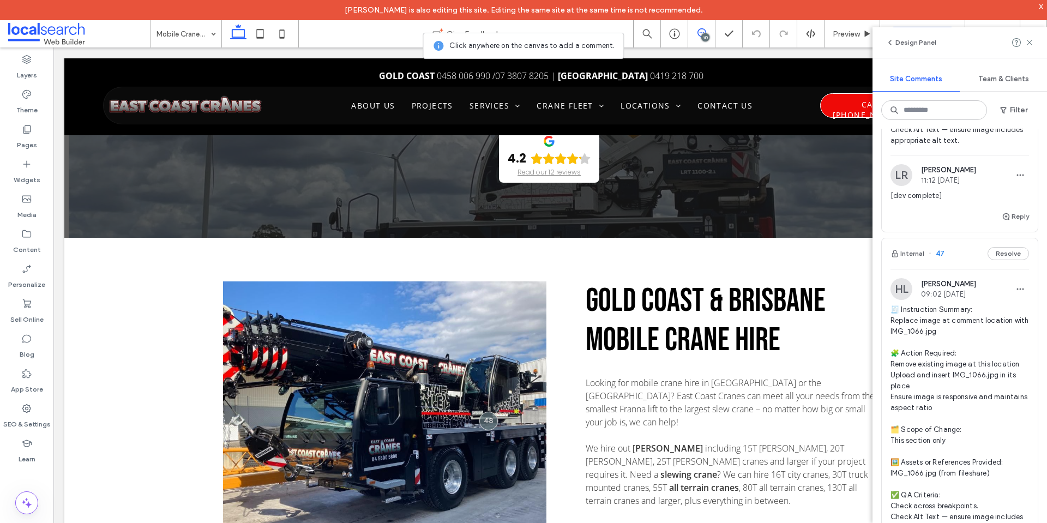
click at [953, 332] on span "🧾 Instruction Summary: Replace image at comment location with IMG_1066.jpg 🧩 Ac…" at bounding box center [960, 418] width 139 height 229
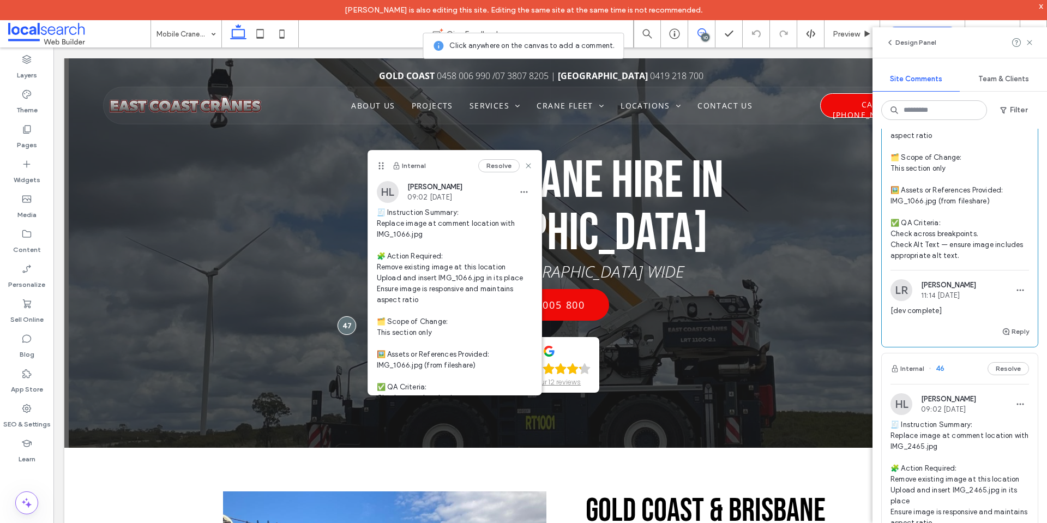
scroll to position [1909, 0]
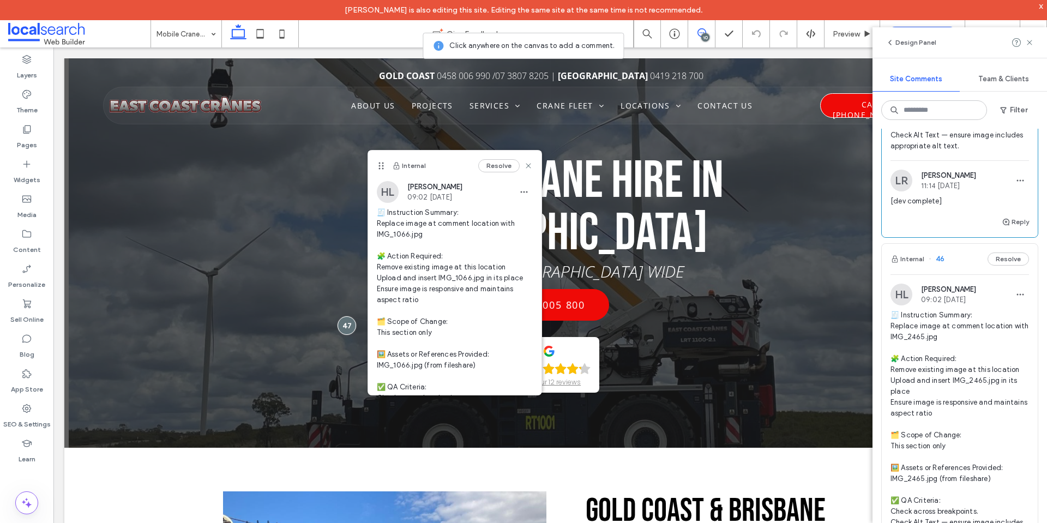
click at [967, 341] on span "🧾 Instruction Summary: Replace image at comment location with IMG_2465.jpg 🧩 Ac…" at bounding box center [960, 424] width 139 height 229
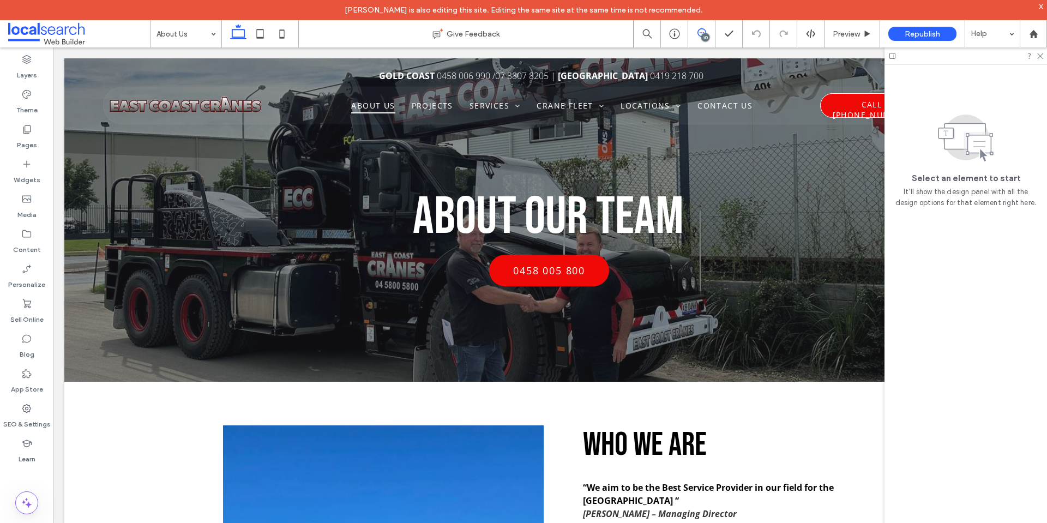
click at [699, 33] on icon at bounding box center [702, 32] width 9 height 9
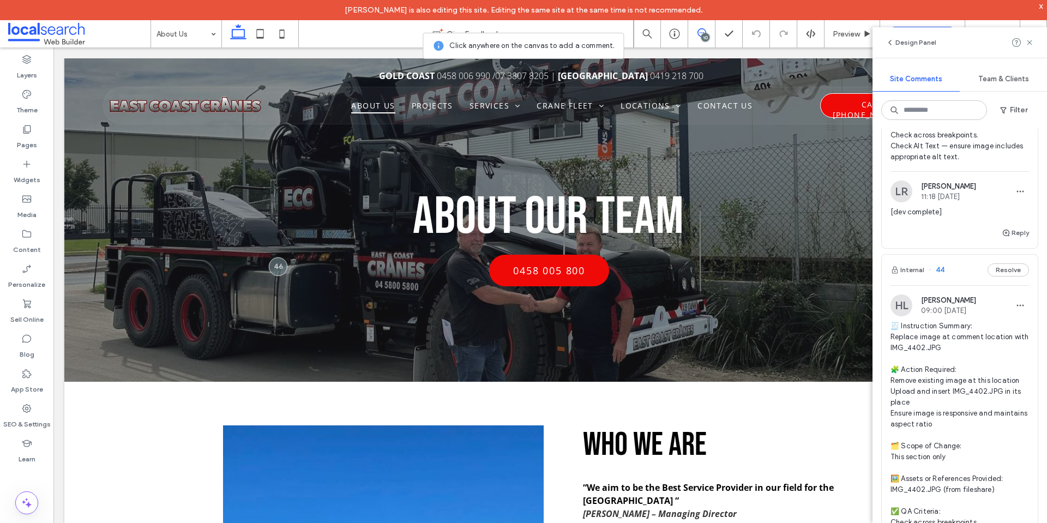
scroll to position [2291, 0]
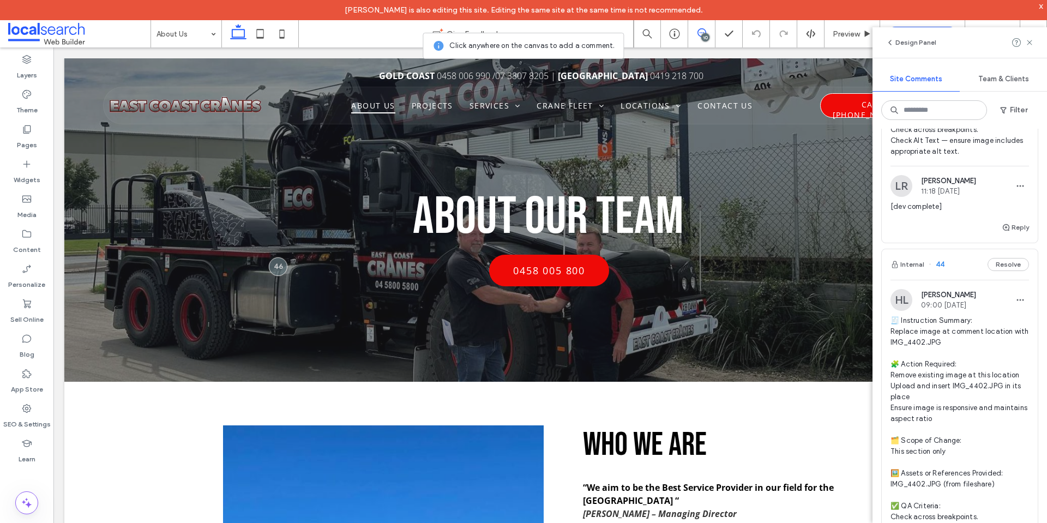
click at [935, 344] on span "🧾 Instruction Summary: Replace image at comment location with IMG_4402.JPG 🧩 Ac…" at bounding box center [960, 429] width 139 height 229
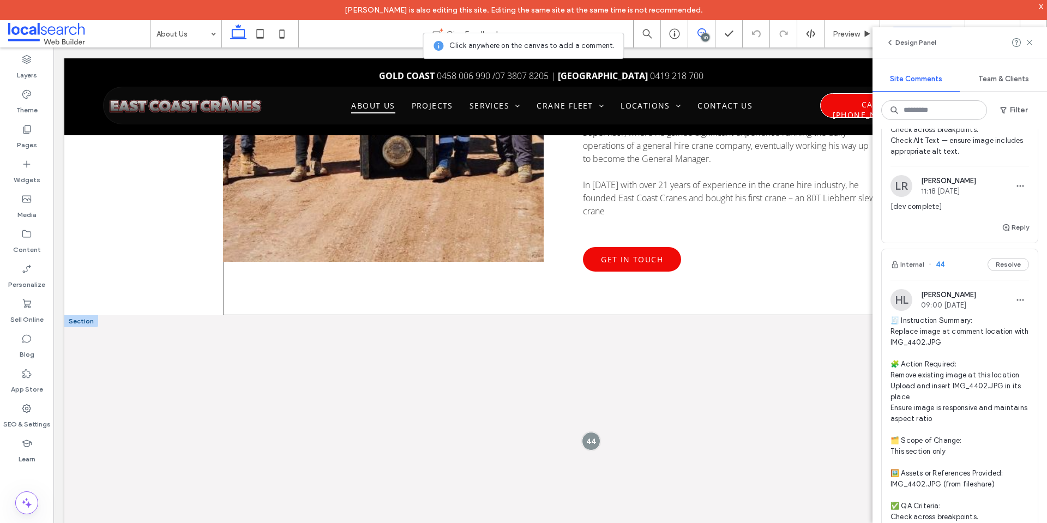
scroll to position [884, 0]
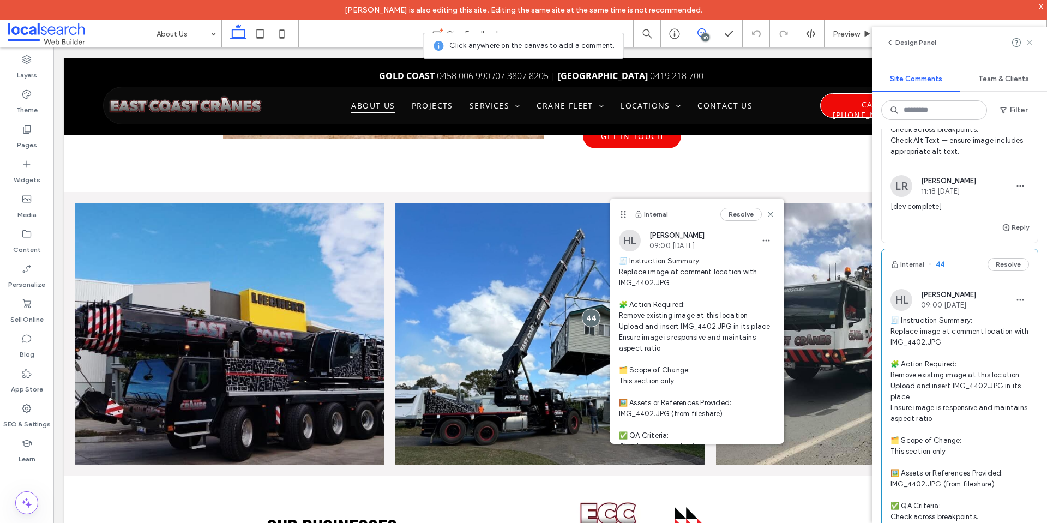
click at [1034, 40] on icon at bounding box center [1029, 42] width 9 height 9
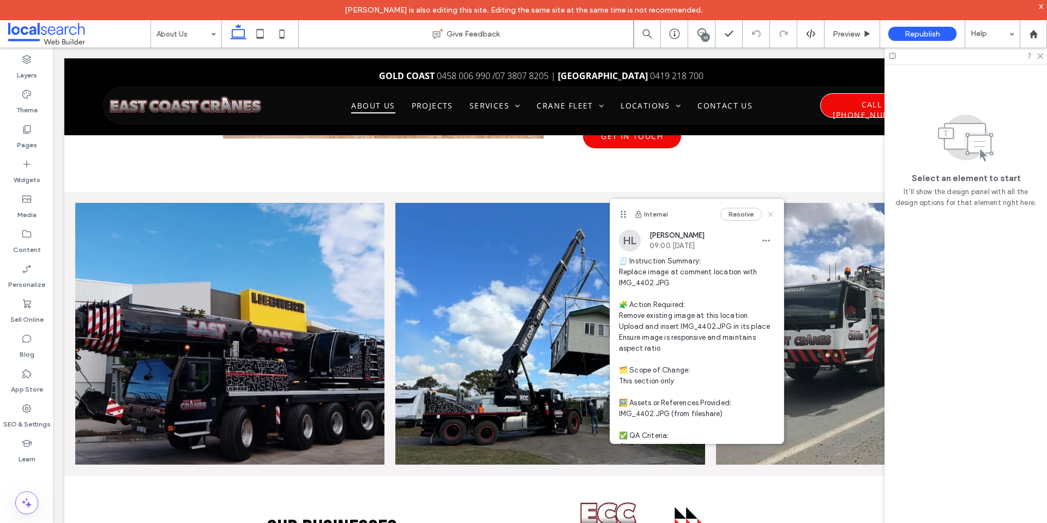
drag, startPoint x: 764, startPoint y: 217, endPoint x: 481, endPoint y: 245, distance: 284.0
click at [766, 217] on icon at bounding box center [770, 214] width 9 height 9
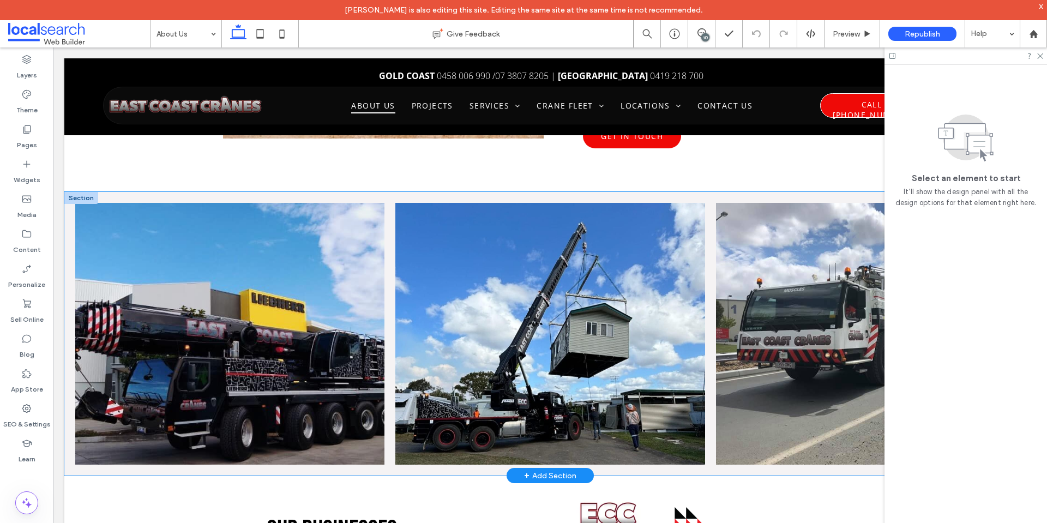
click at [535, 293] on link at bounding box center [550, 334] width 328 height 278
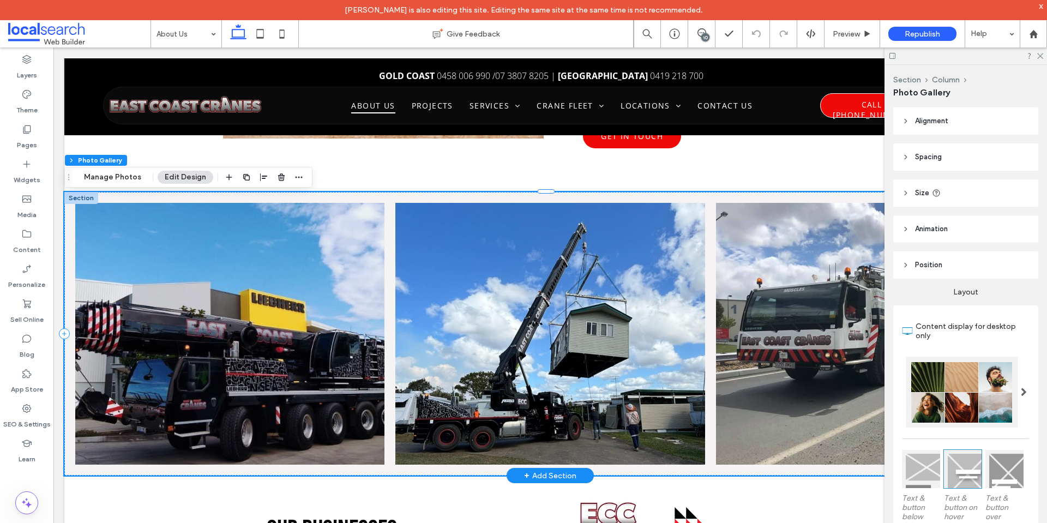
click at [535, 293] on link at bounding box center [550, 334] width 328 height 278
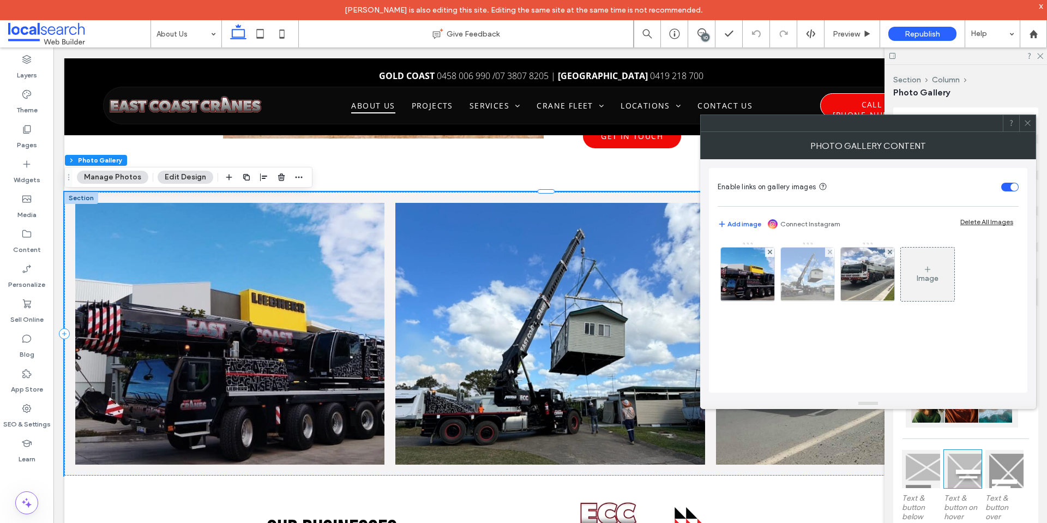
click at [790, 288] on img at bounding box center [808, 274] width 76 height 53
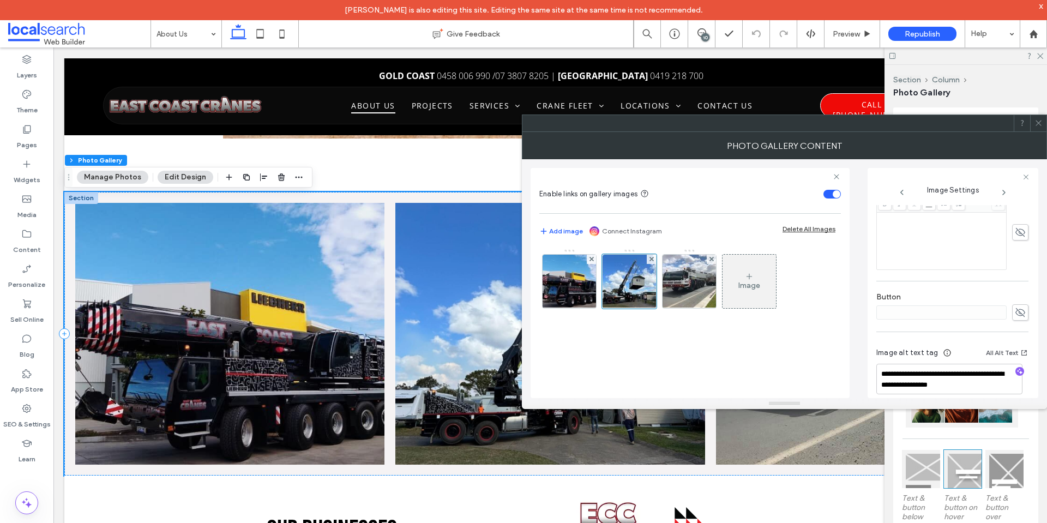
scroll to position [311, 0]
click at [1038, 119] on icon at bounding box center [1039, 123] width 8 height 8
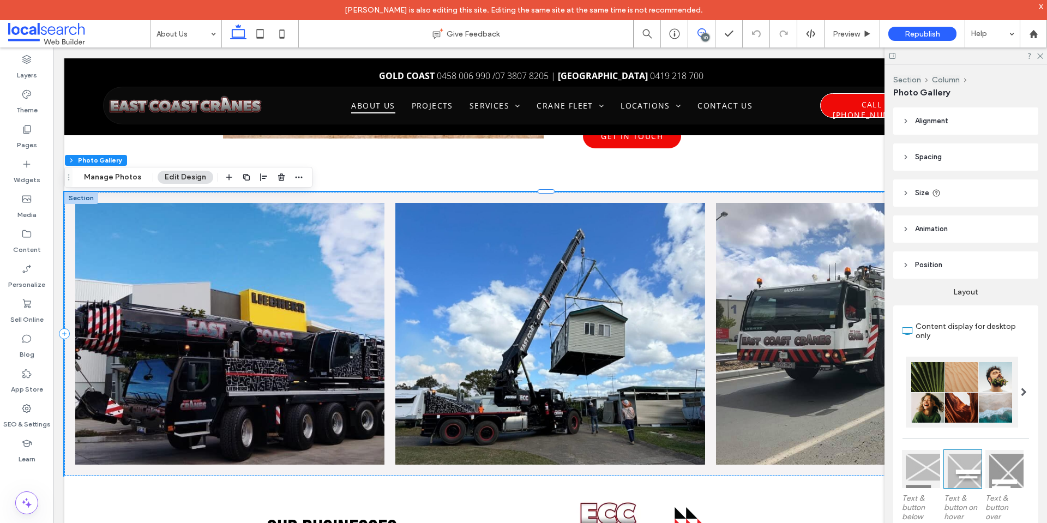
click at [701, 33] on use at bounding box center [702, 32] width 9 height 9
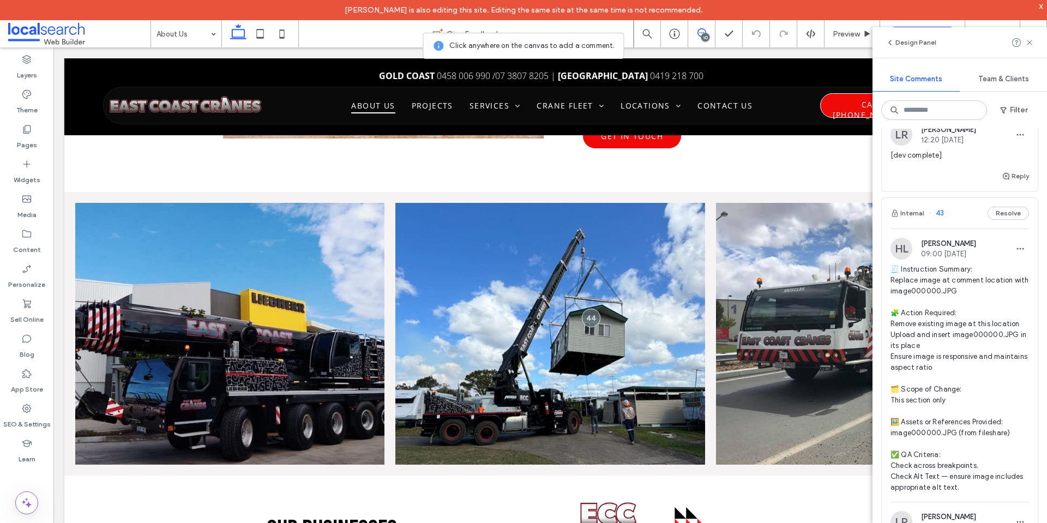
scroll to position [2738, 0]
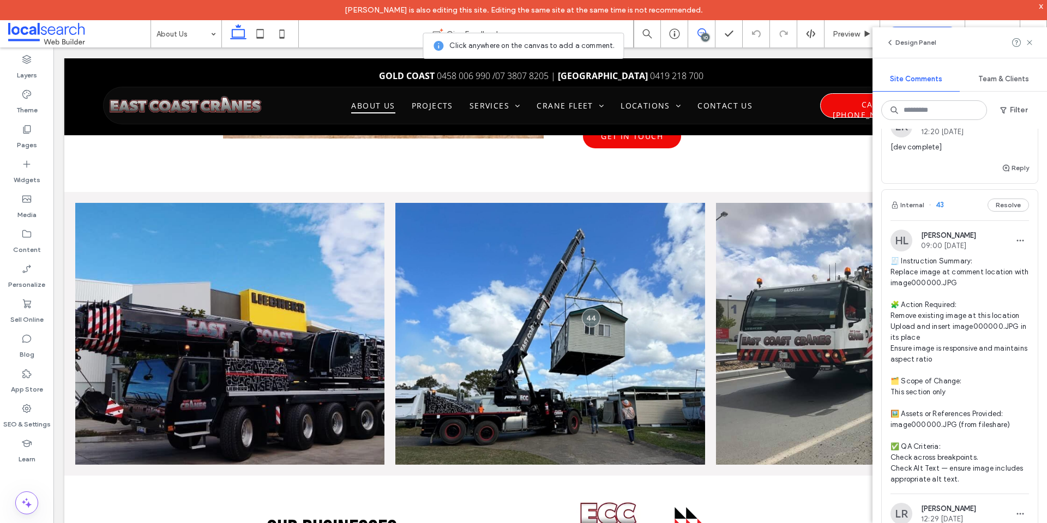
click at [921, 325] on span "🧾 Instruction Summary: Replace image at comment location with image000000.JPG 🧩…" at bounding box center [960, 370] width 139 height 229
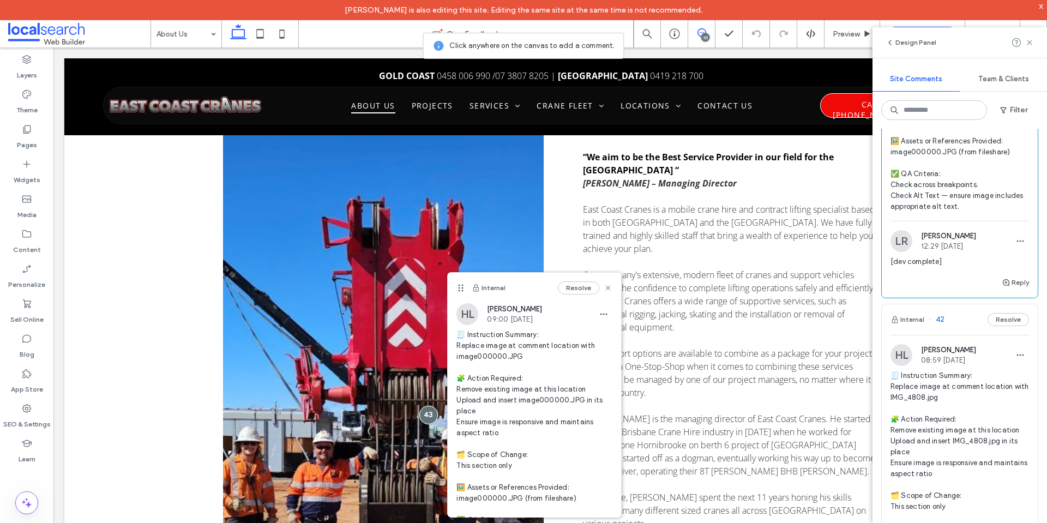
scroll to position [3119, 0]
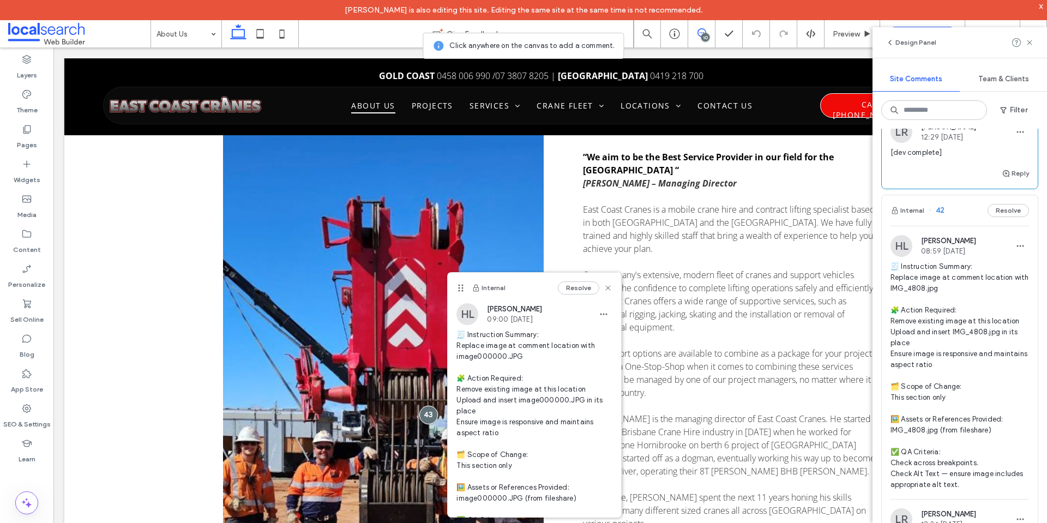
click at [951, 315] on span "🧾 Instruction Summary: Replace image at comment location with IMG_4808.jpg 🧩 Ac…" at bounding box center [960, 375] width 139 height 229
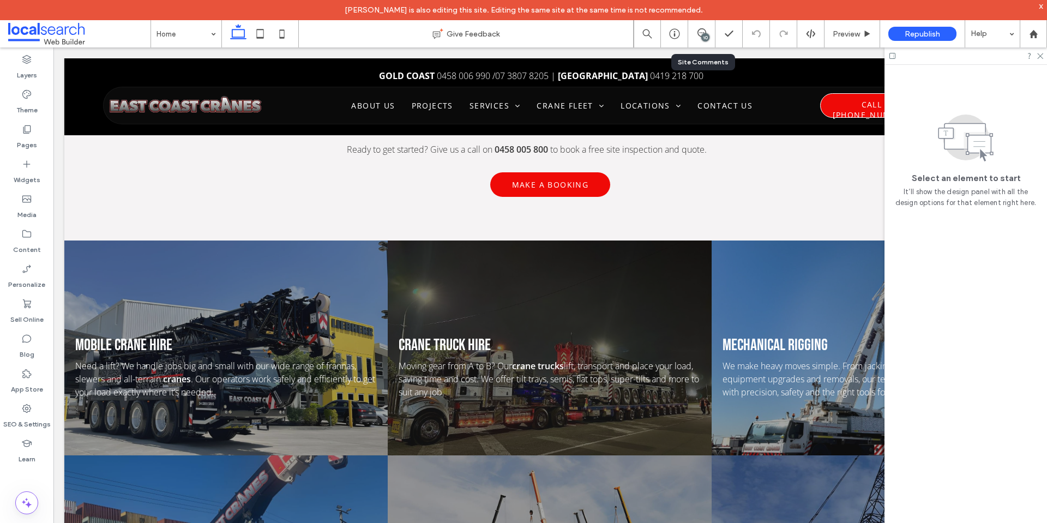
click at [696, 25] on div "10" at bounding box center [701, 33] width 27 height 27
click at [703, 30] on icon at bounding box center [702, 32] width 9 height 9
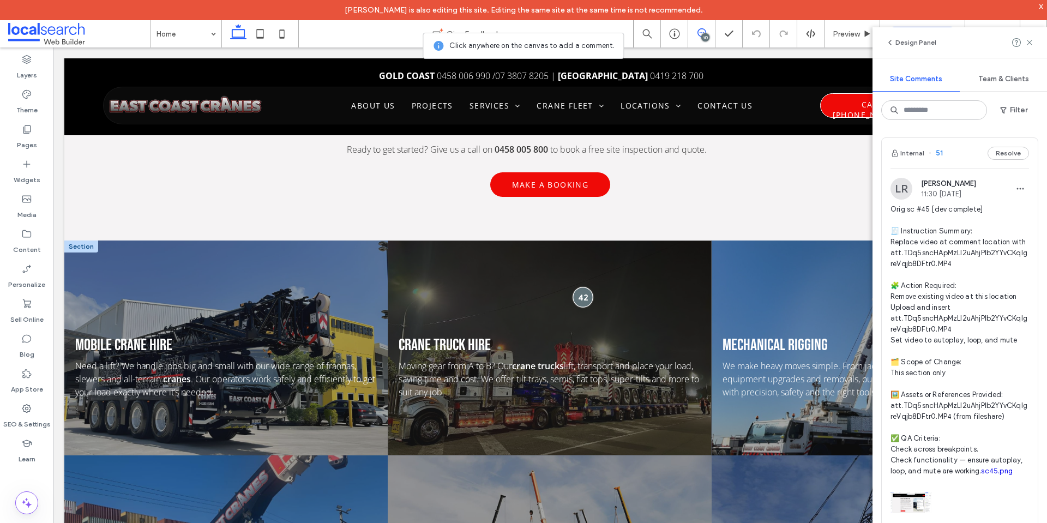
click at [578, 287] on div at bounding box center [583, 297] width 20 height 20
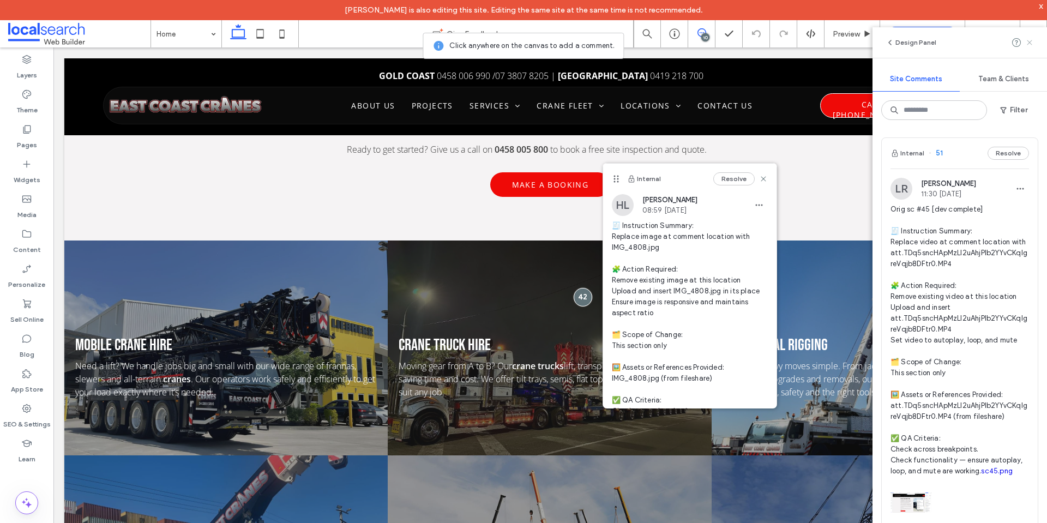
click at [1033, 44] on icon at bounding box center [1029, 42] width 9 height 9
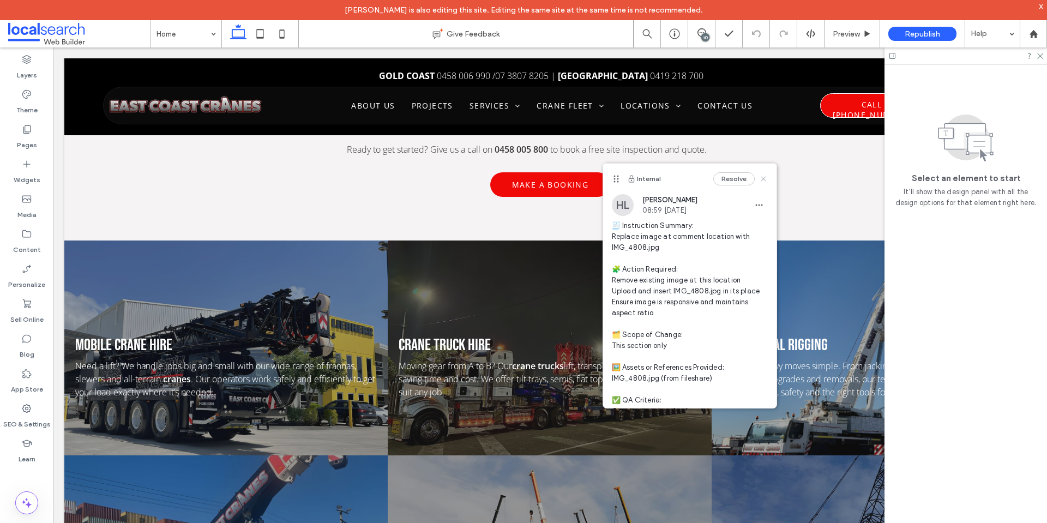
click at [759, 181] on icon at bounding box center [763, 179] width 9 height 9
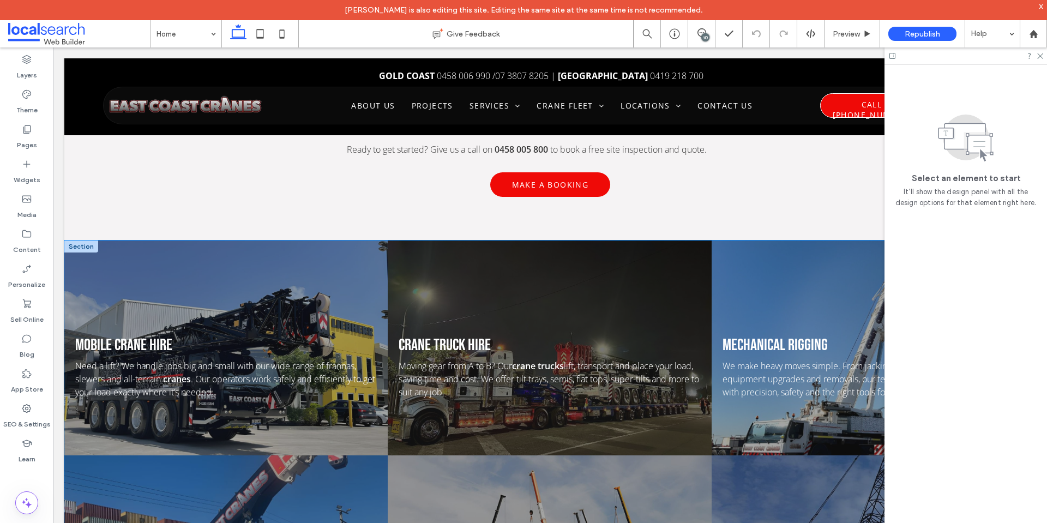
click at [508, 281] on div "Crane Truck Hire Moving gear from A to B? Our crane trucks lift, transport and …" at bounding box center [549, 348] width 323 height 215
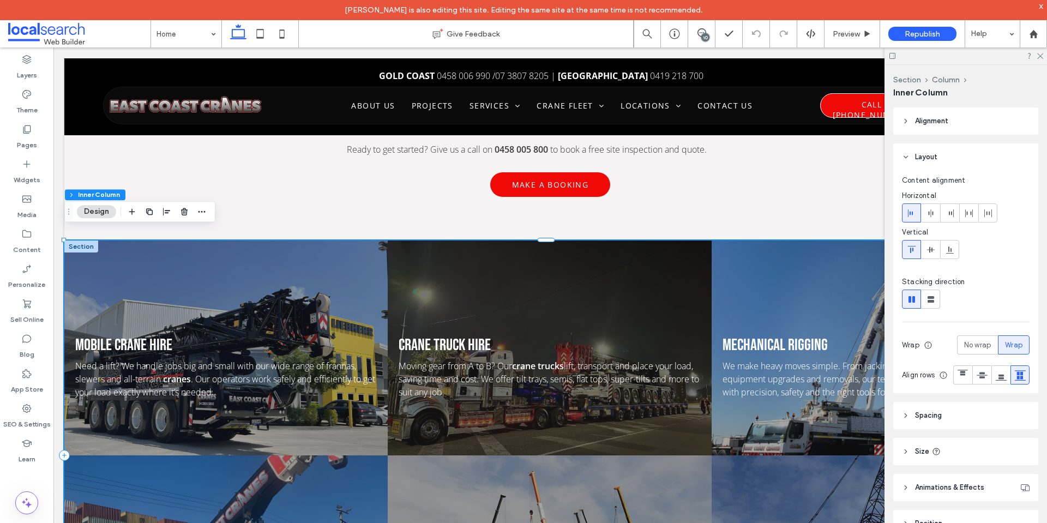
click at [508, 281] on div "Crane Truck Hire Moving gear from A to B? Our crane trucks lift, transport and …" at bounding box center [549, 348] width 323 height 215
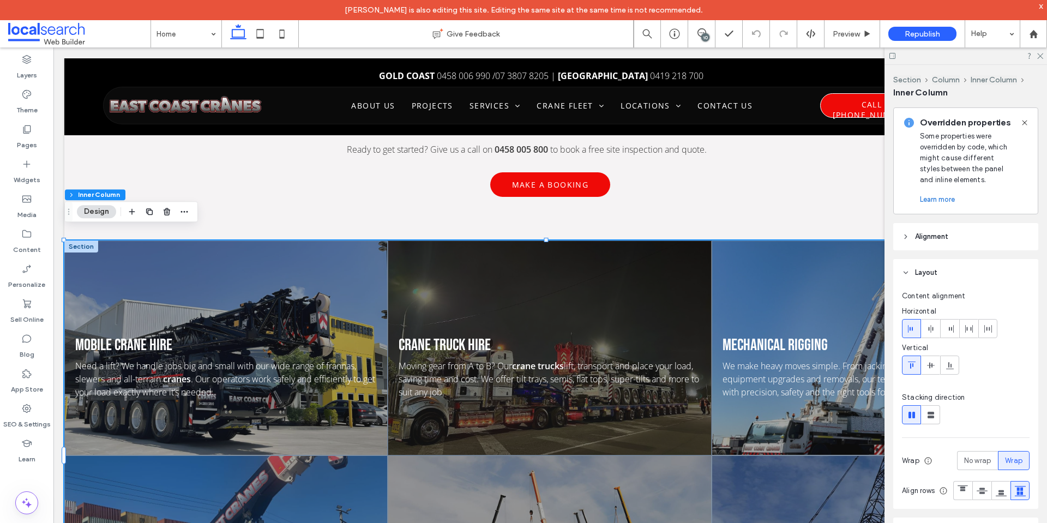
click at [421, 254] on div "Crane Truck Hire Moving gear from A to B? Our crane trucks lift, transport and …" at bounding box center [549, 348] width 323 height 215
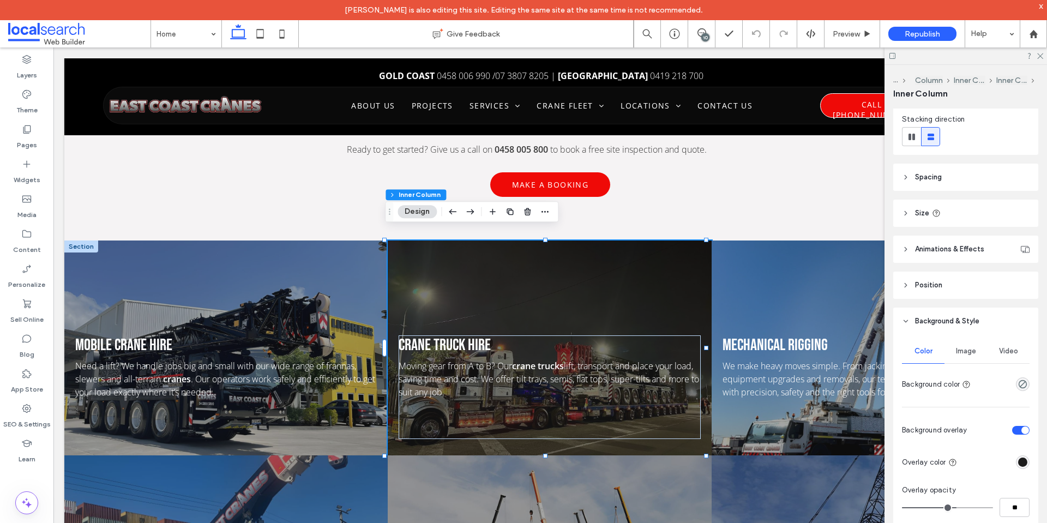
click at [965, 356] on div "Image" at bounding box center [966, 351] width 43 height 24
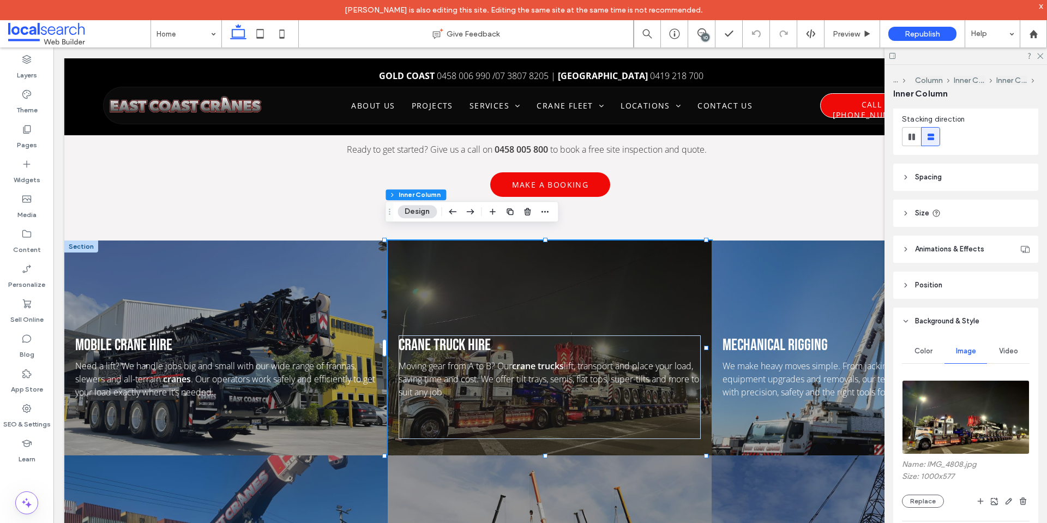
scroll to position [218, 0]
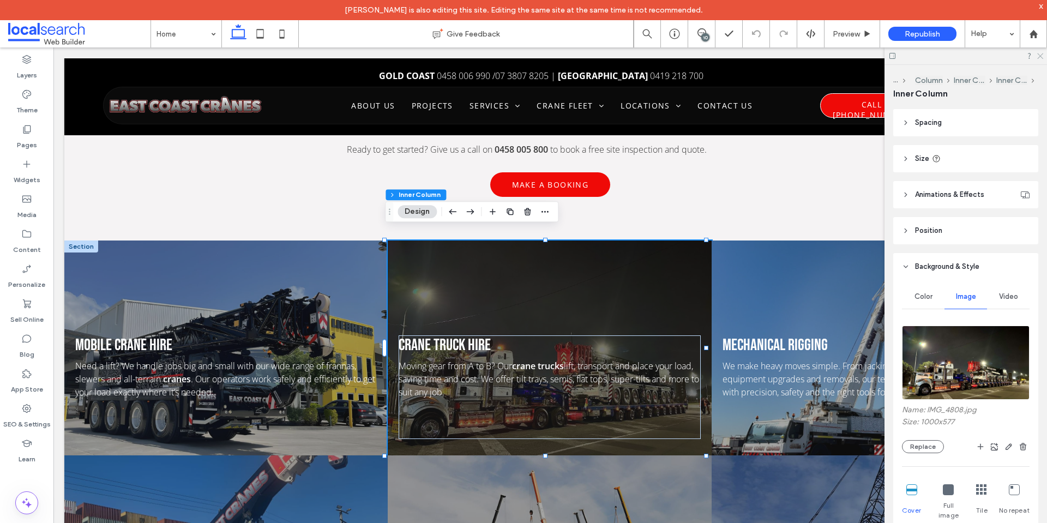
click at [1041, 55] on icon at bounding box center [1039, 55] width 7 height 7
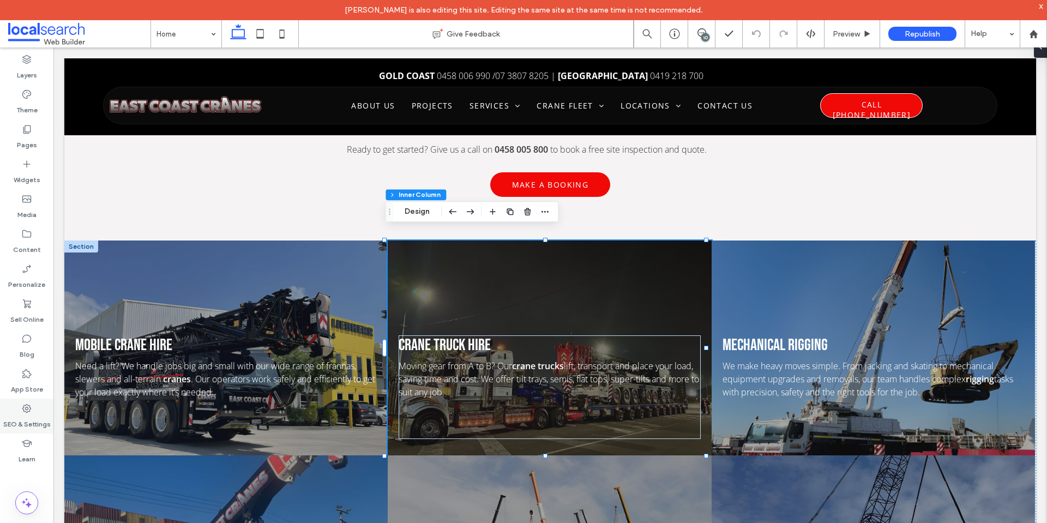
drag, startPoint x: 31, startPoint y: 420, endPoint x: 43, endPoint y: 411, distance: 14.4
click at [31, 419] on label "SEO & Settings" at bounding box center [26, 421] width 47 height 15
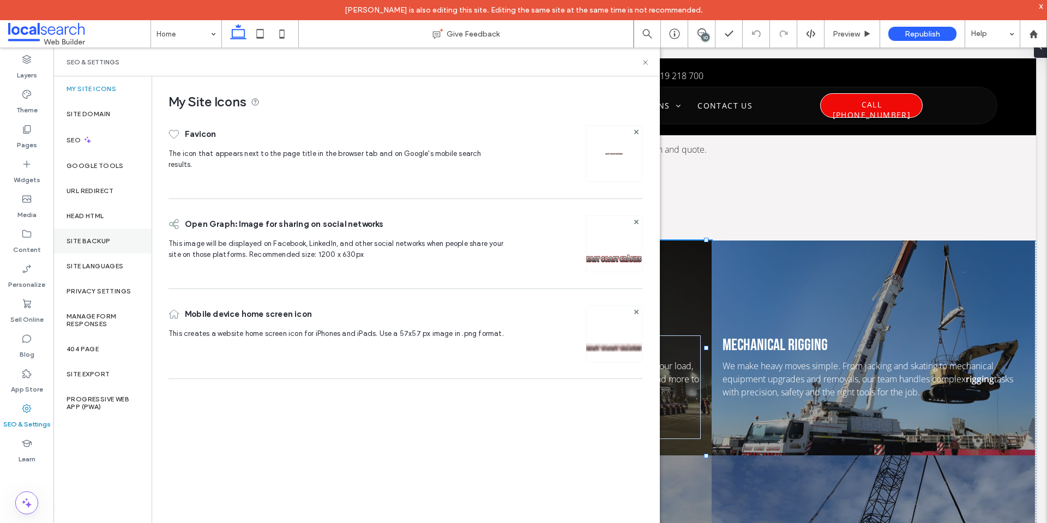
click at [118, 233] on div "Site Backup" at bounding box center [102, 241] width 98 height 25
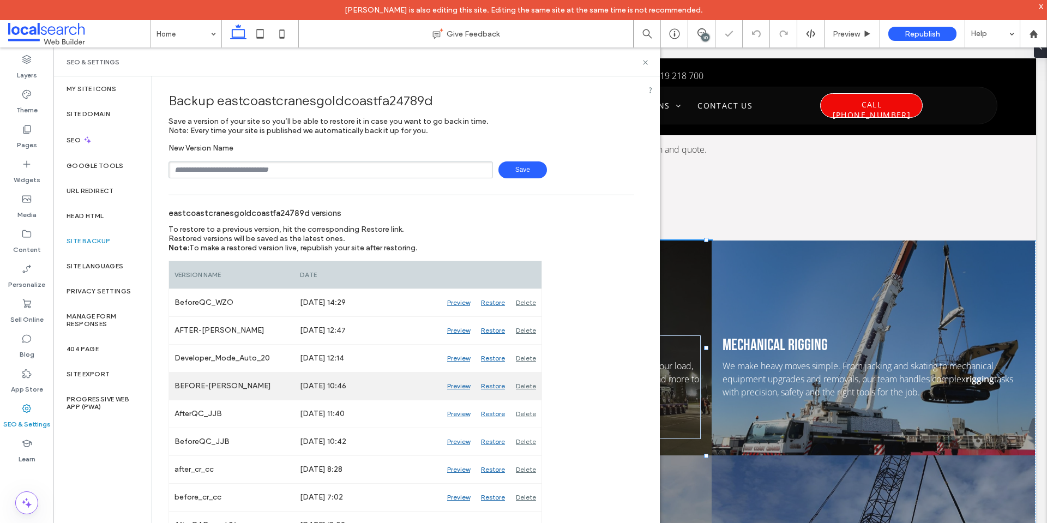
click at [453, 388] on div "Preview" at bounding box center [459, 386] width 34 height 27
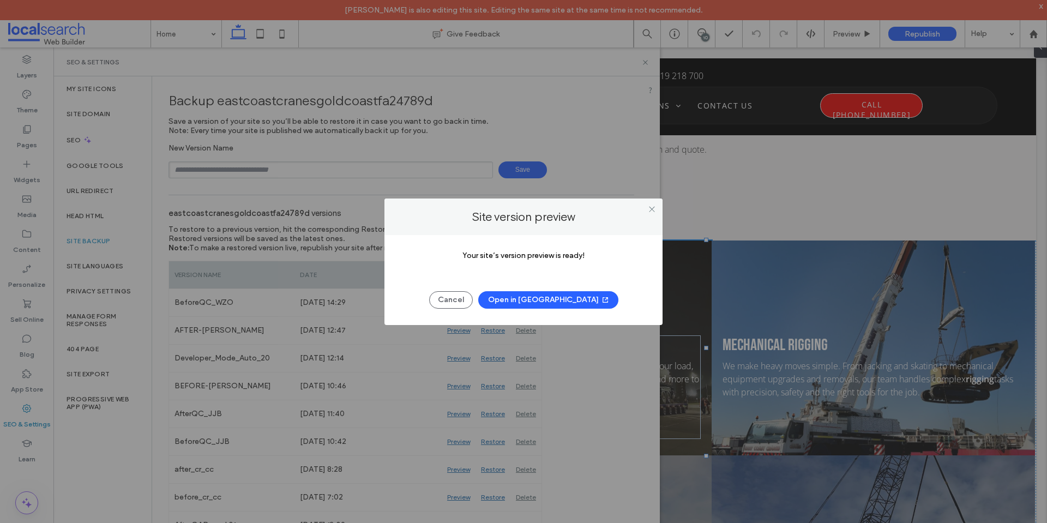
click at [548, 303] on button "Open in New Tab" at bounding box center [548, 299] width 140 height 17
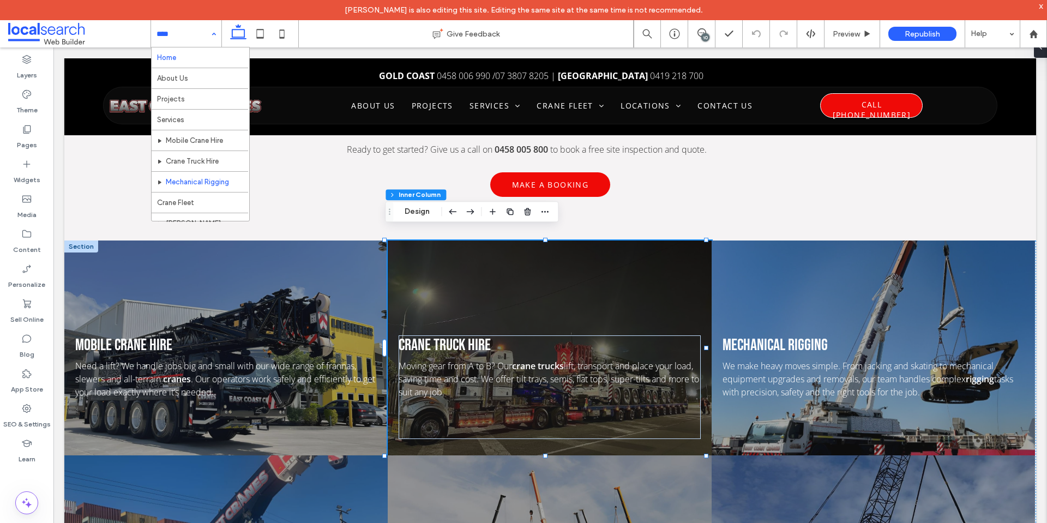
scroll to position [55, 0]
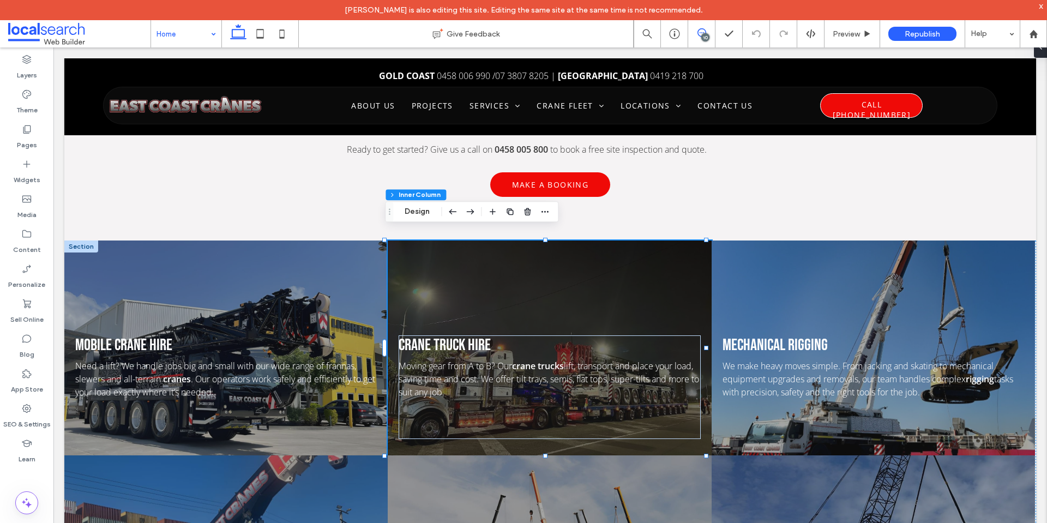
click at [710, 35] on span at bounding box center [701, 32] width 27 height 9
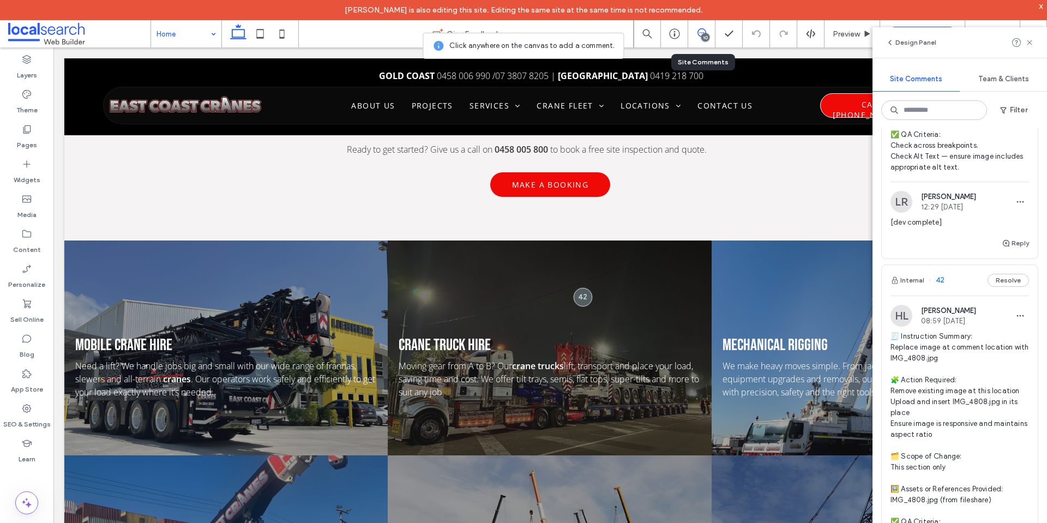
scroll to position [3055, 0]
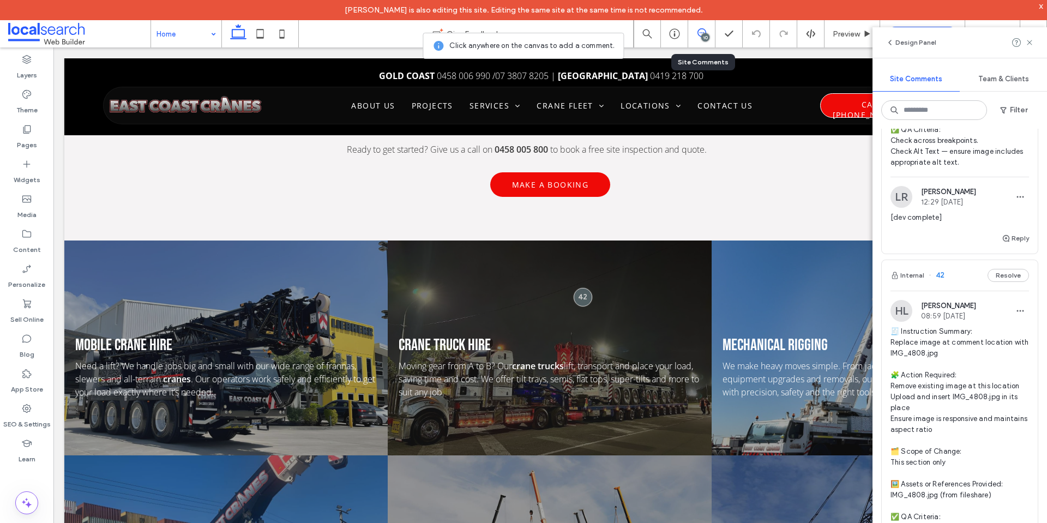
click at [926, 358] on span "🧾 Instruction Summary: Replace image at comment location with IMG_4808.jpg 🧩 Ac…" at bounding box center [960, 440] width 139 height 229
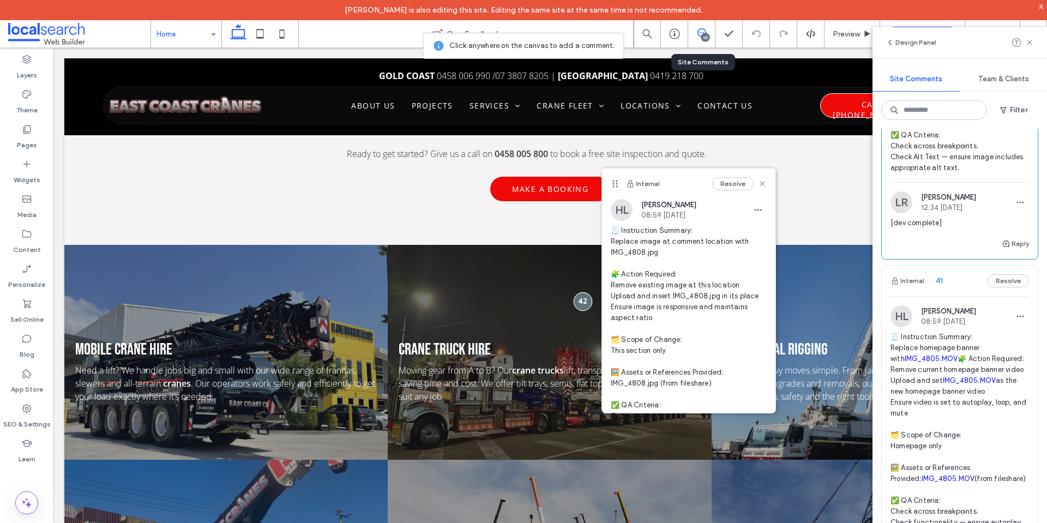
scroll to position [3491, 0]
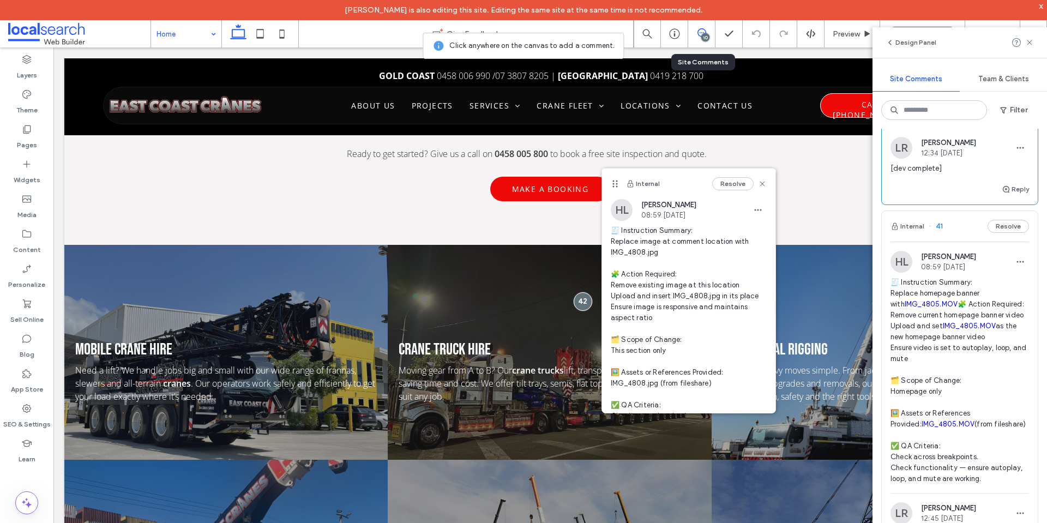
click at [987, 303] on span "🧾 Instruction Summary: Replace homepage banner with IMG_4805.MOV 🧩 Action Requi…" at bounding box center [960, 380] width 139 height 207
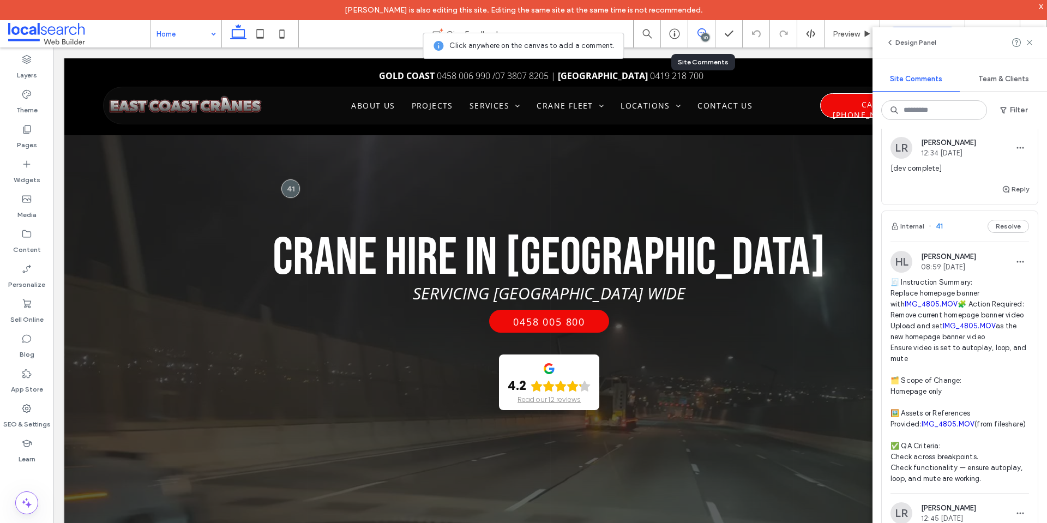
scroll to position [42, 0]
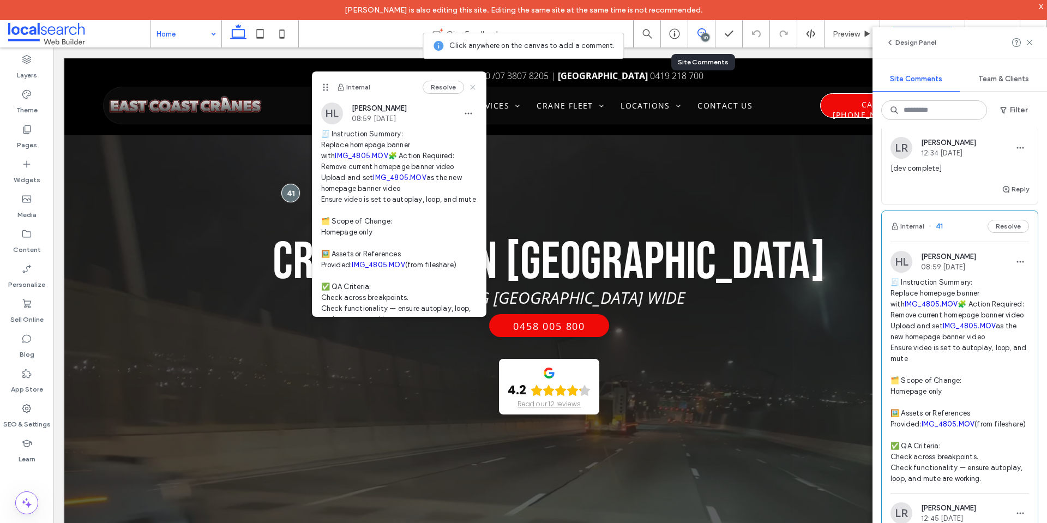
click at [469, 88] on icon at bounding box center [473, 87] width 9 height 9
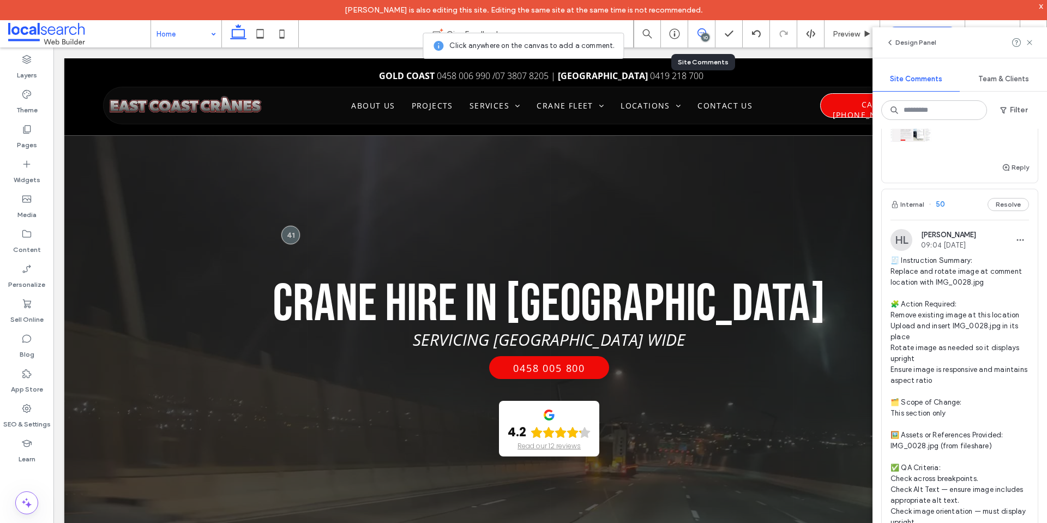
scroll to position [0, 0]
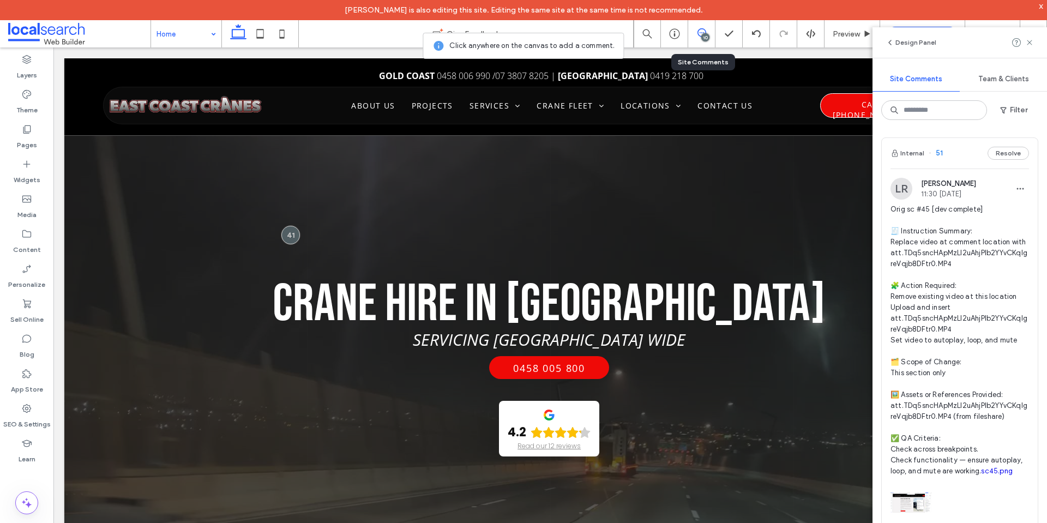
click at [923, 259] on span "Orig sc #45 [dev complete] 🧾 Instruction Summary: Replace video at comment loca…" at bounding box center [960, 340] width 139 height 273
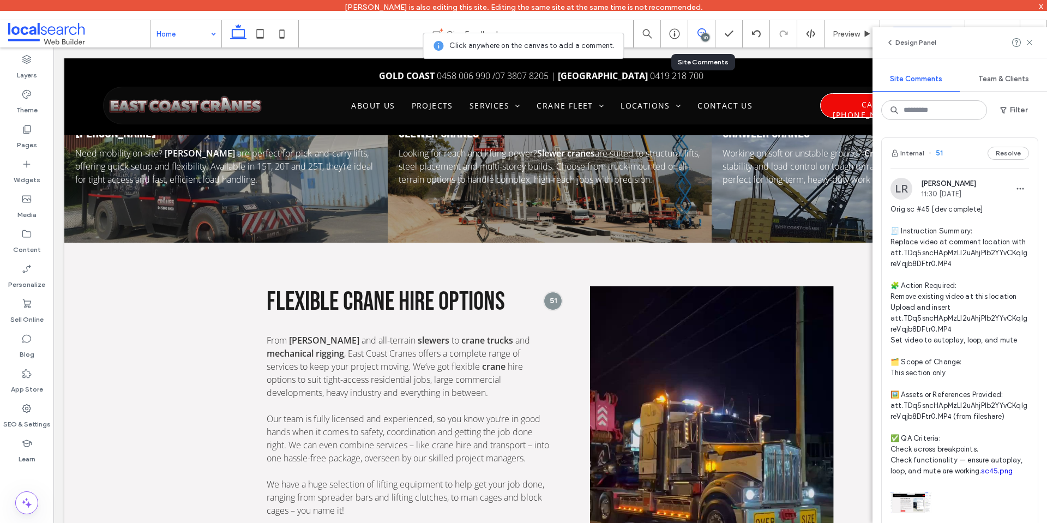
scroll to position [1567, 0]
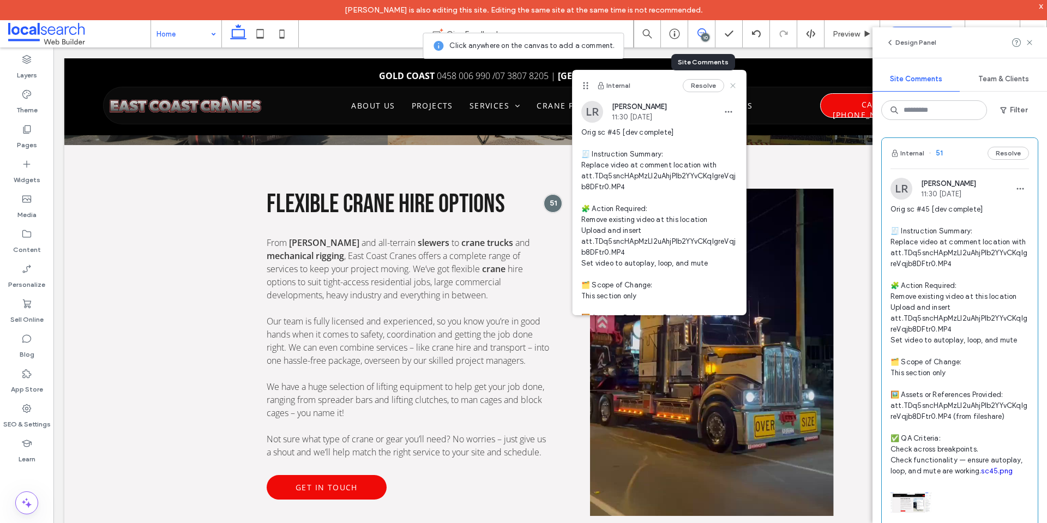
click at [730, 86] on use at bounding box center [732, 85] width 5 height 5
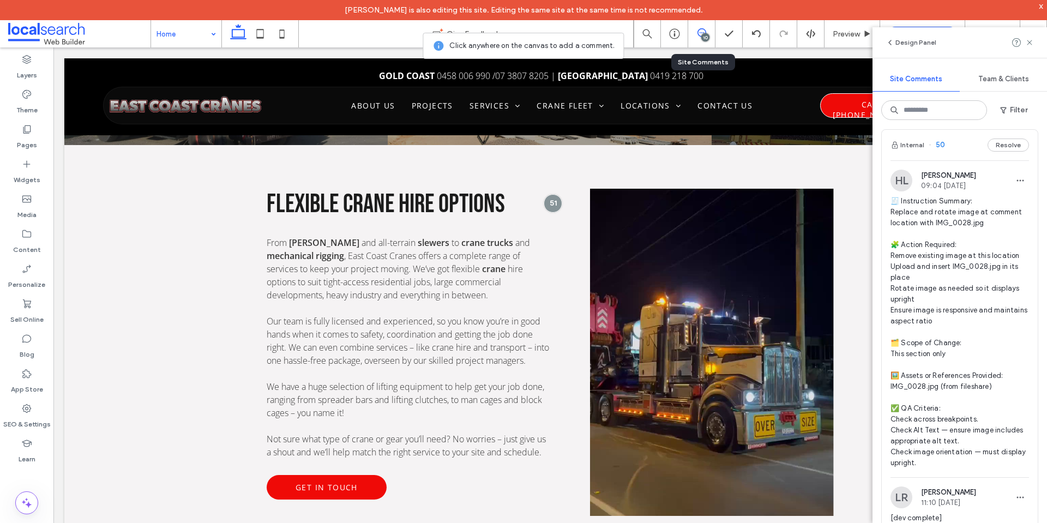
scroll to position [436, 0]
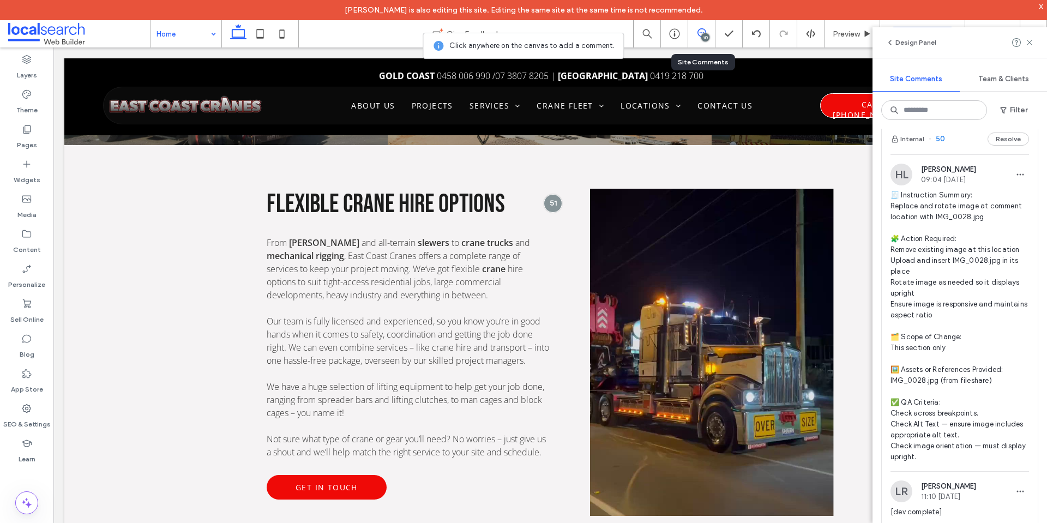
click at [998, 310] on span "🧾 Instruction Summary: Replace and rotate image at comment location with IMG_00…" at bounding box center [960, 326] width 139 height 273
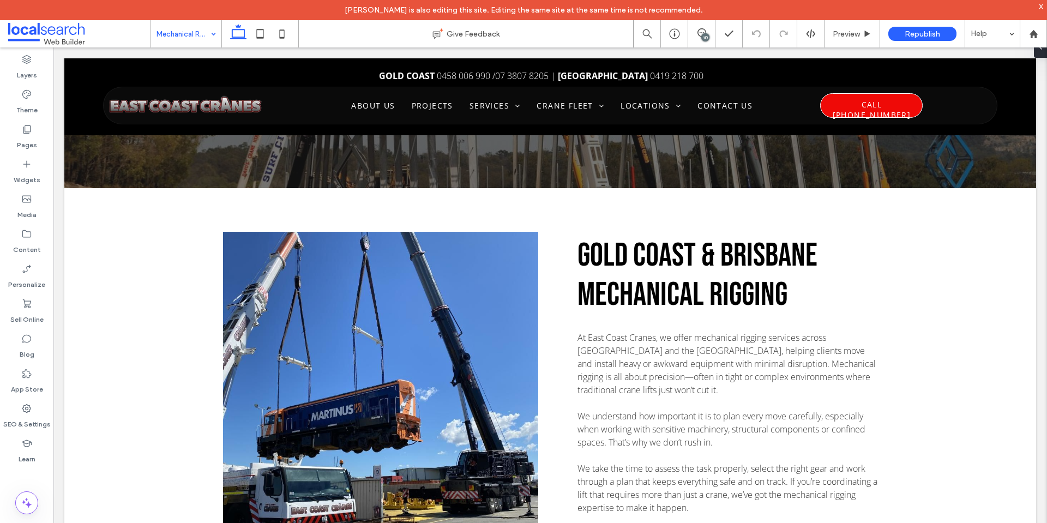
click at [703, 35] on div "10" at bounding box center [705, 37] width 8 height 8
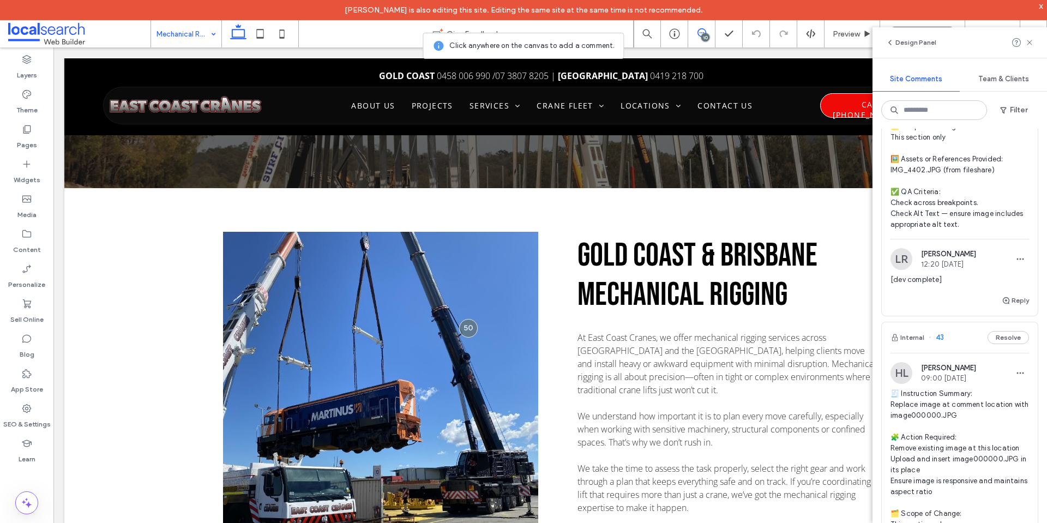
scroll to position [2660, 0]
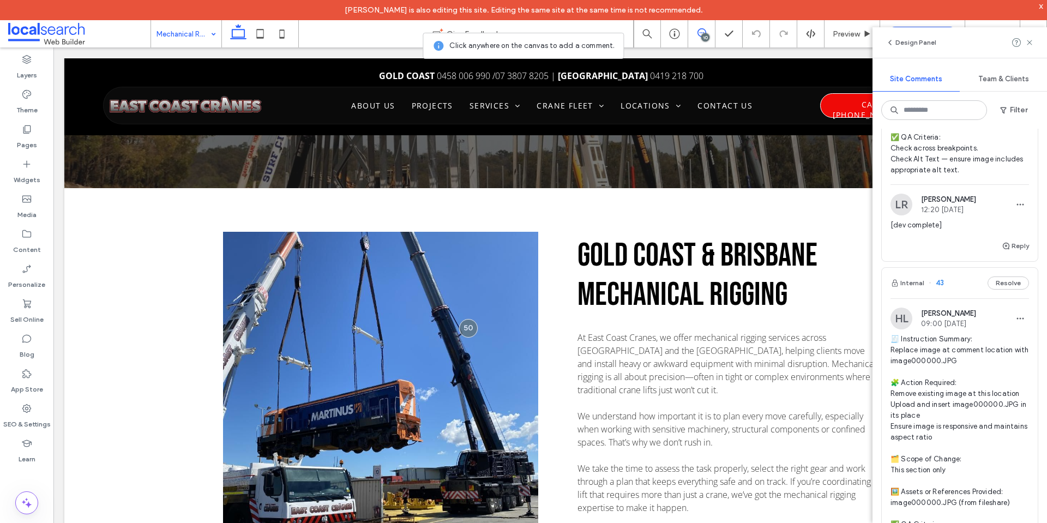
click at [964, 353] on span "🧾 Instruction Summary: Replace image at comment location with image000000.JPG 🧩…" at bounding box center [960, 448] width 139 height 229
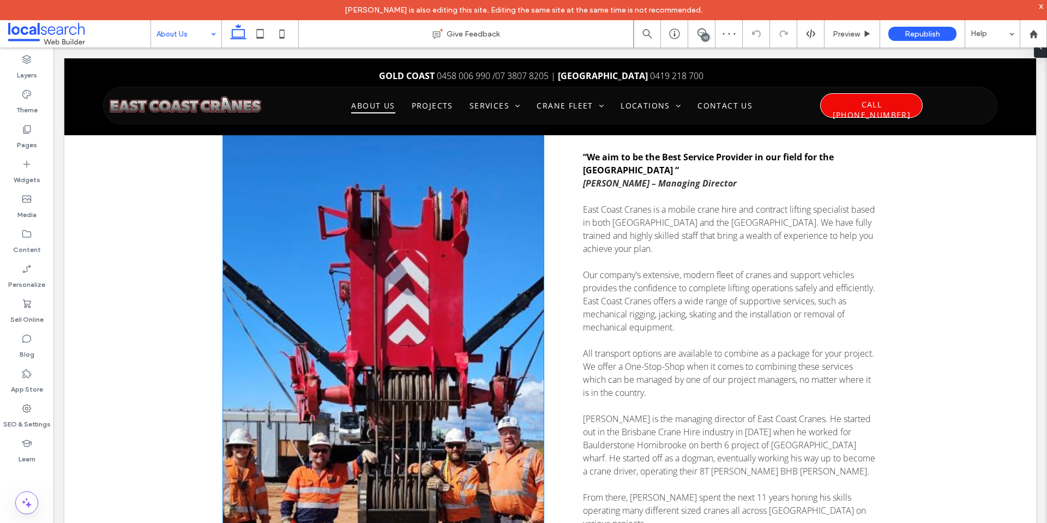
click at [411, 239] on link at bounding box center [383, 393] width 340 height 633
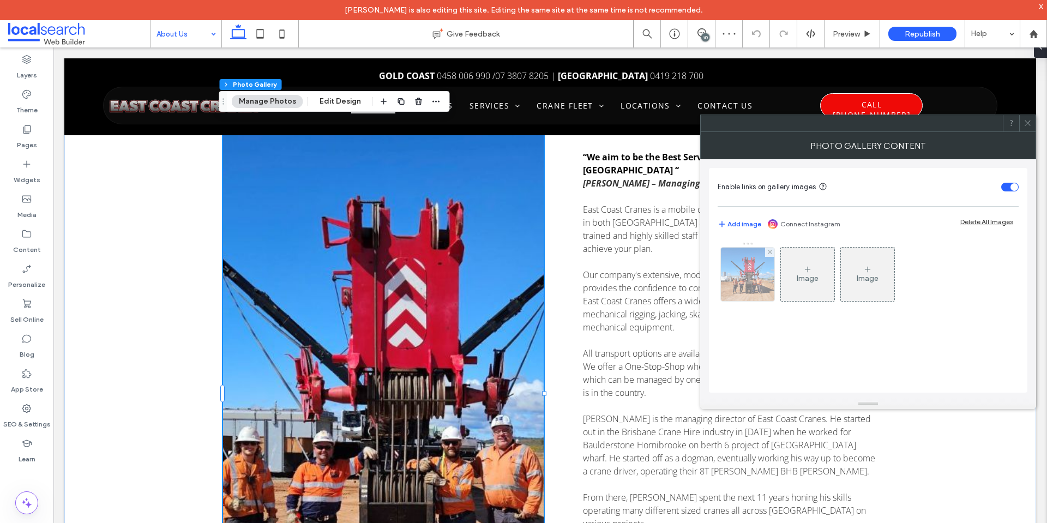
click at [758, 281] on img at bounding box center [747, 274] width 63 height 53
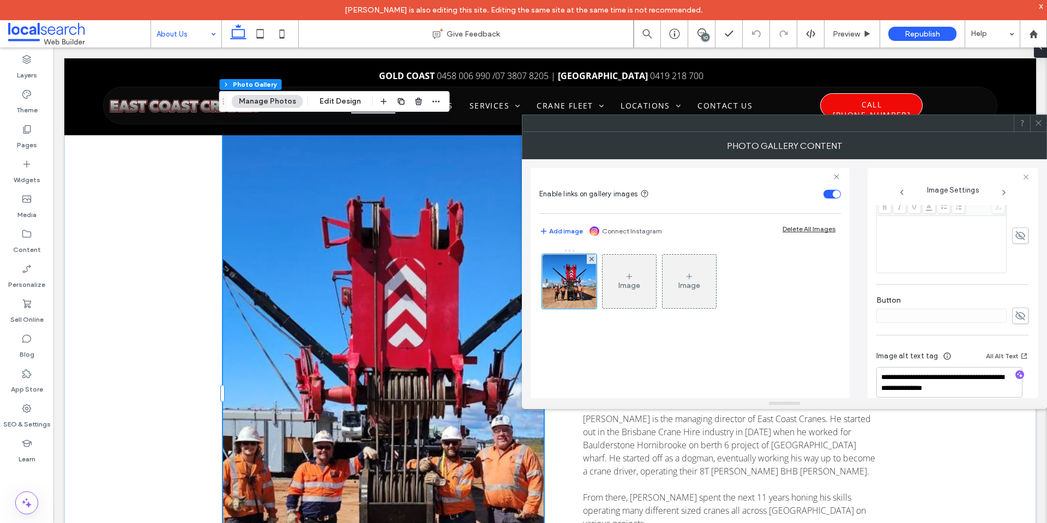
scroll to position [311, 0]
click at [1037, 128] on span at bounding box center [1039, 123] width 8 height 16
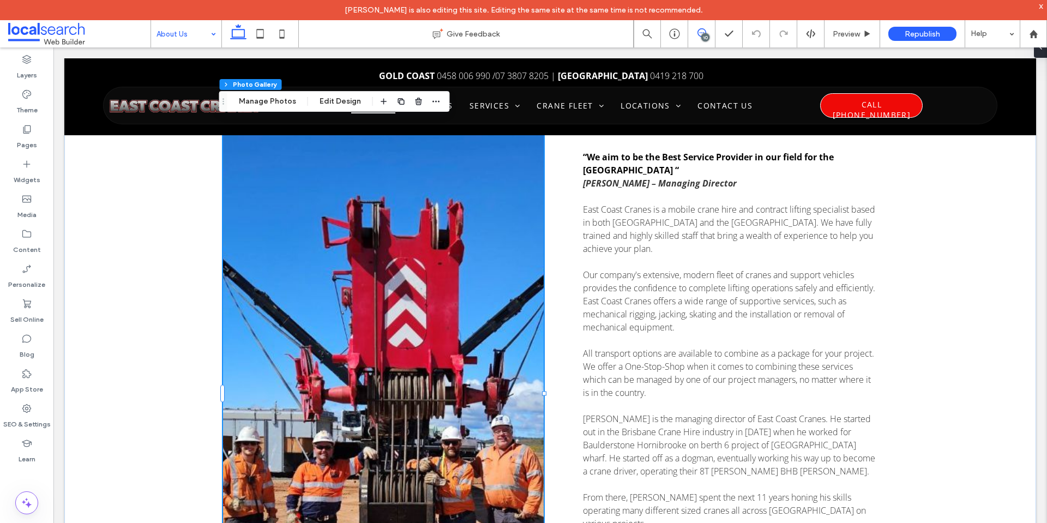
click at [712, 28] on span at bounding box center [701, 32] width 27 height 9
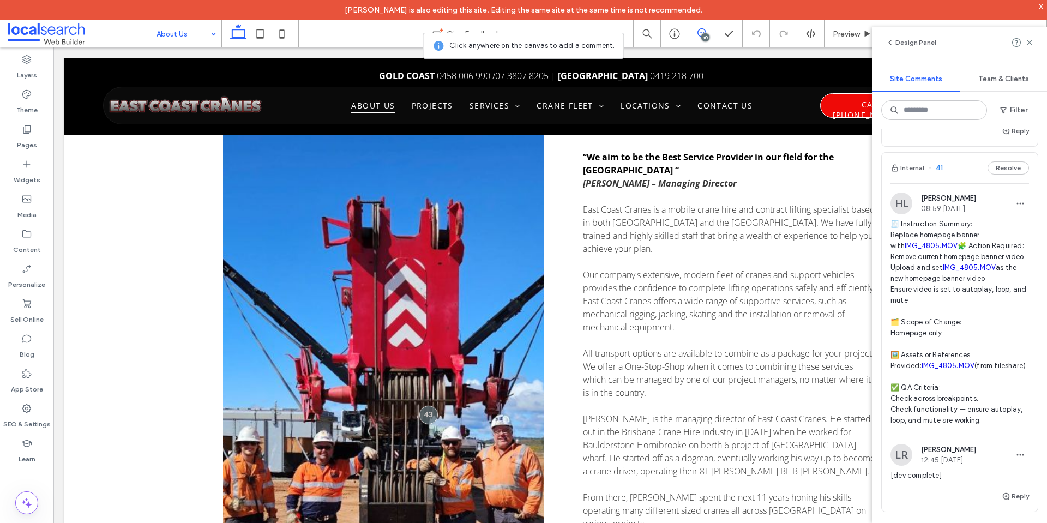
scroll to position [3548, 0]
click at [28, 413] on icon at bounding box center [26, 408] width 11 height 11
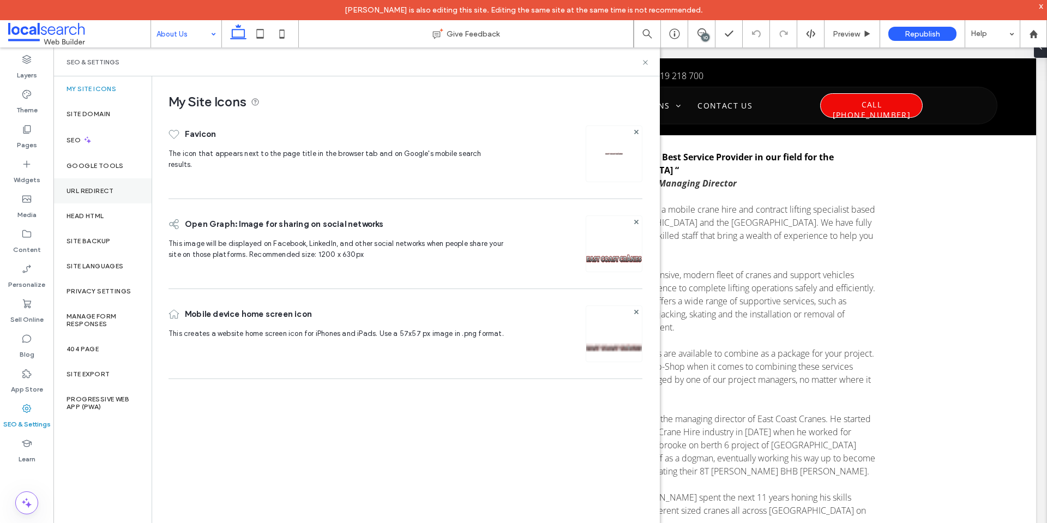
scroll to position [0, 0]
click at [97, 223] on div "Head HTML" at bounding box center [102, 215] width 98 height 25
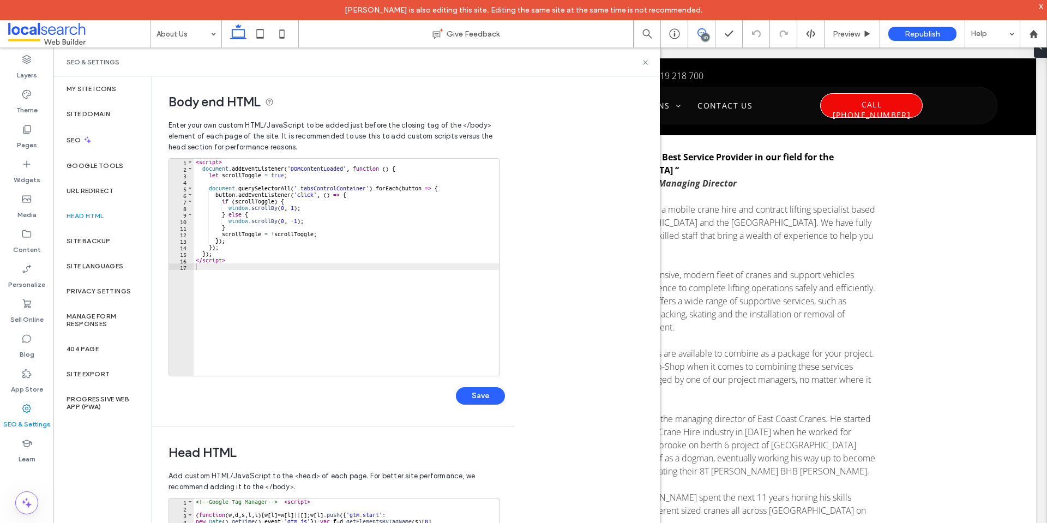
click at [704, 31] on icon at bounding box center [702, 32] width 9 height 9
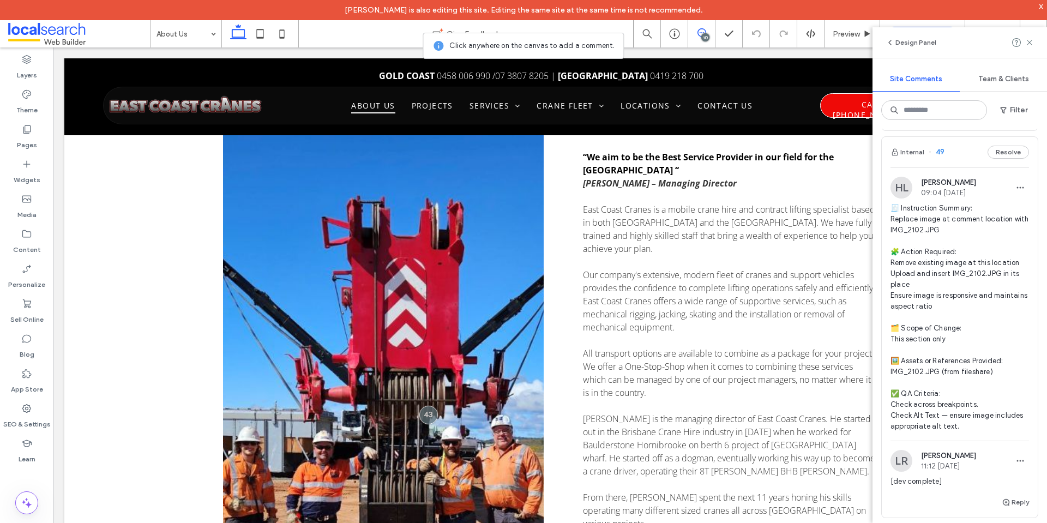
scroll to position [873, 0]
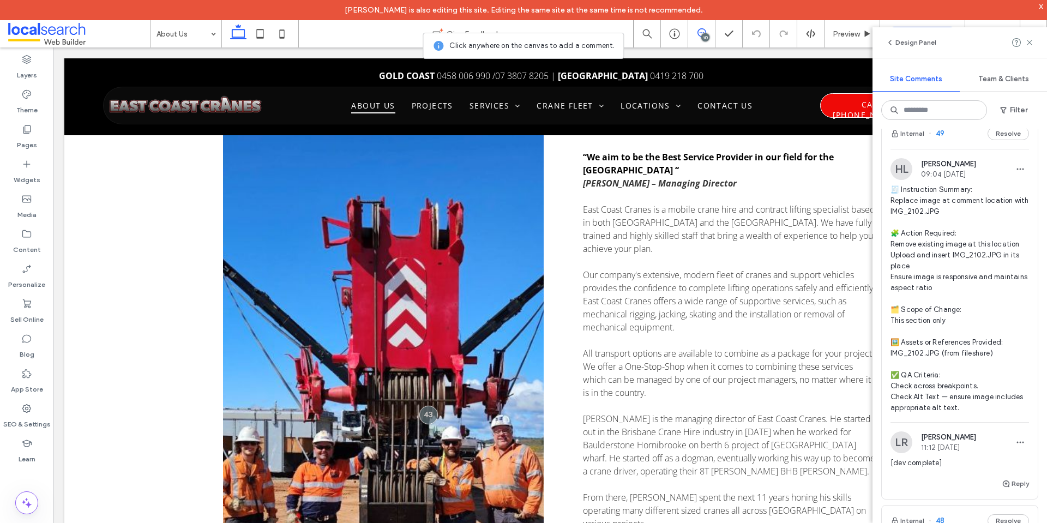
click at [964, 262] on span "🧾 Instruction Summary: Replace image at comment location with IMG_2102.JPG 🧩 Ac…" at bounding box center [960, 298] width 139 height 229
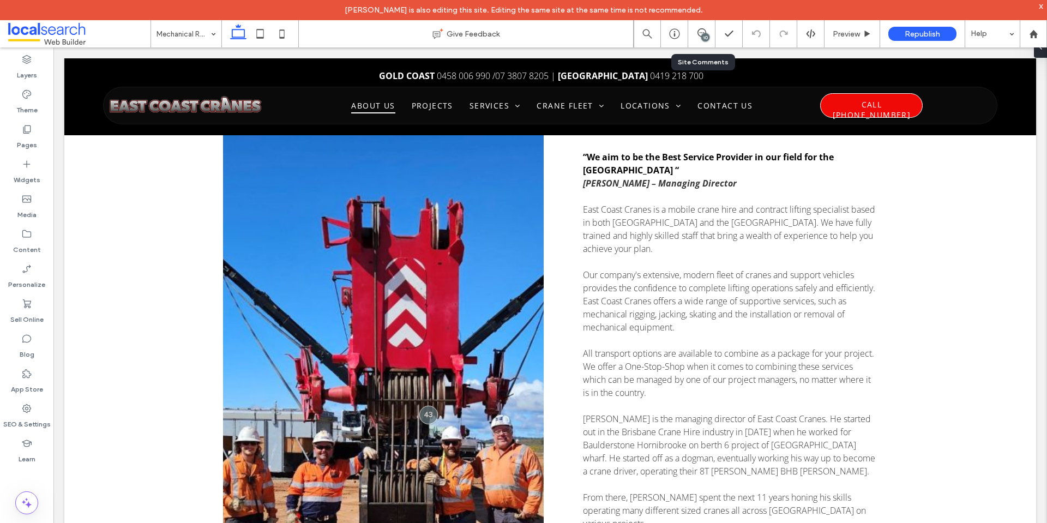
click at [703, 28] on div "10" at bounding box center [701, 33] width 27 height 27
click at [699, 36] on use at bounding box center [702, 32] width 9 height 9
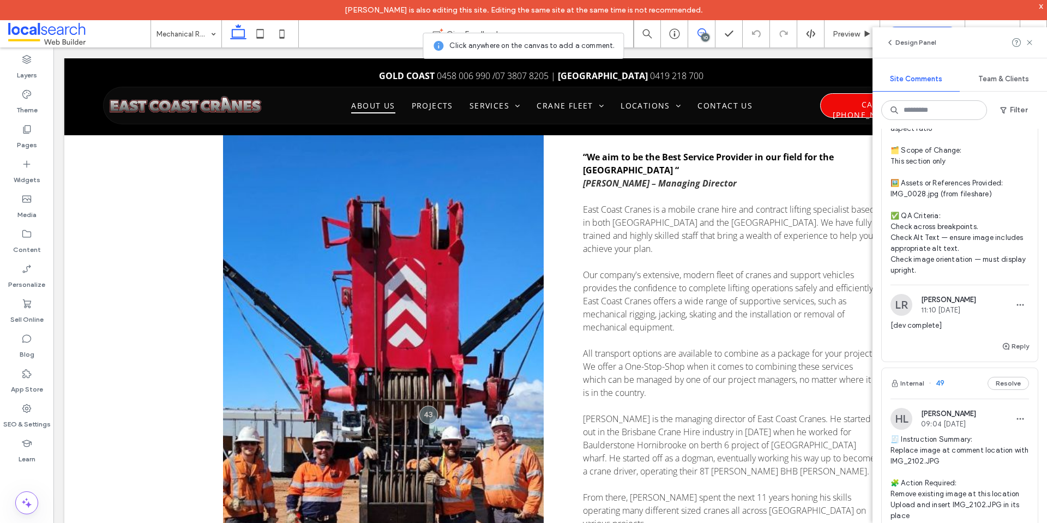
scroll to position [655, 0]
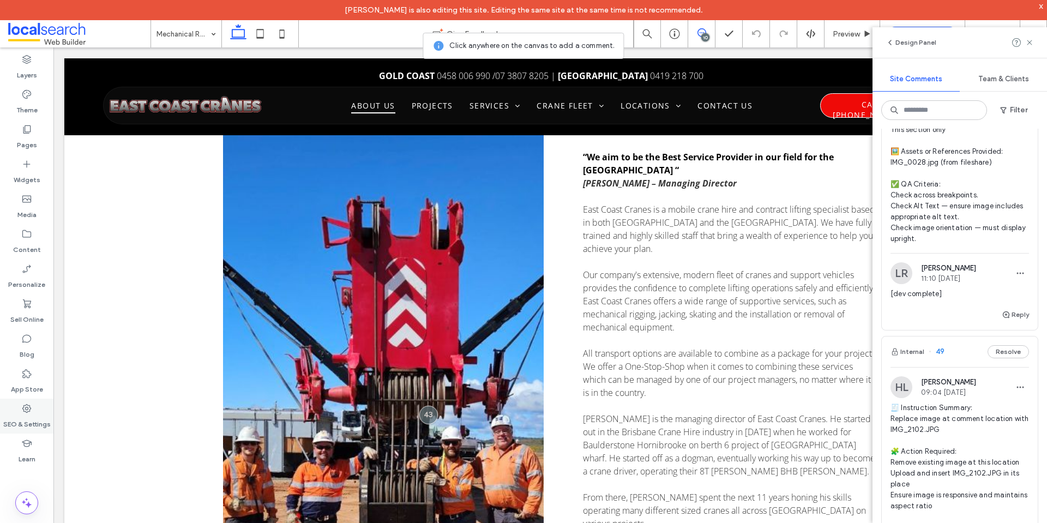
click at [31, 427] on label "SEO & Settings" at bounding box center [26, 421] width 47 height 15
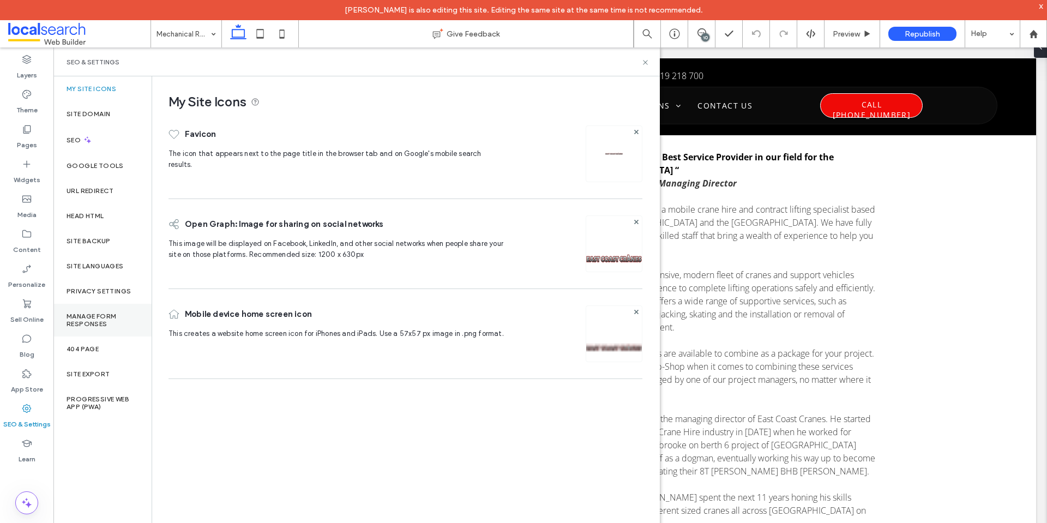
scroll to position [0, 0]
click at [95, 249] on div "Site Backup" at bounding box center [102, 241] width 98 height 25
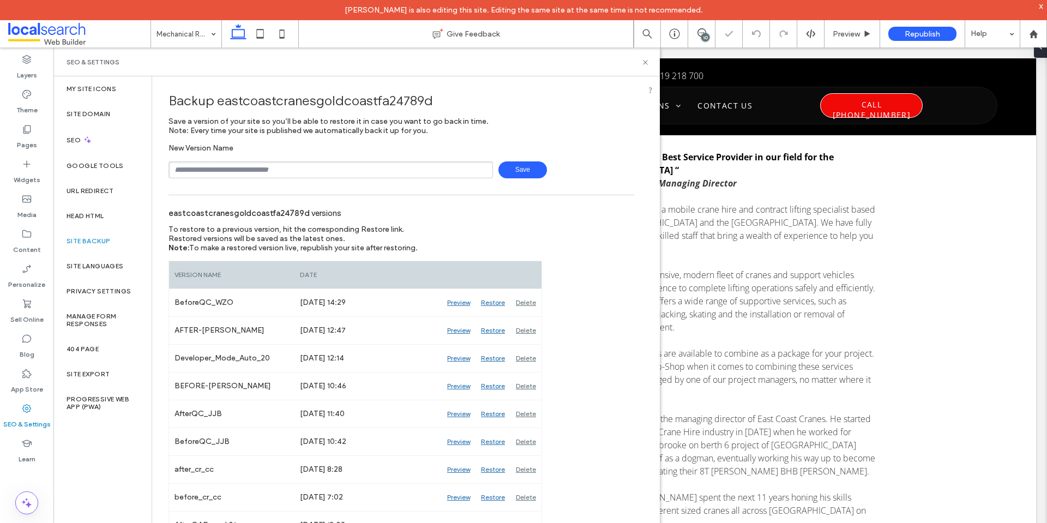
click at [243, 167] on input "text" at bounding box center [331, 169] width 325 height 17
click at [516, 170] on span "Save" at bounding box center [523, 169] width 49 height 17
click at [522, 175] on span "Save" at bounding box center [523, 169] width 49 height 17
type input "**********"
click at [499, 171] on span "Save" at bounding box center [523, 169] width 49 height 17
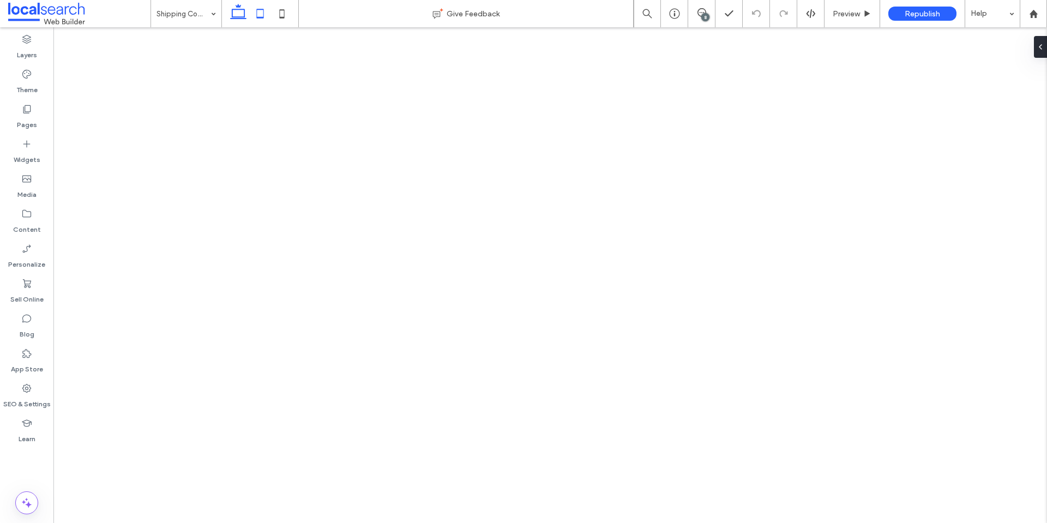
click at [257, 12] on use at bounding box center [260, 13] width 7 height 9
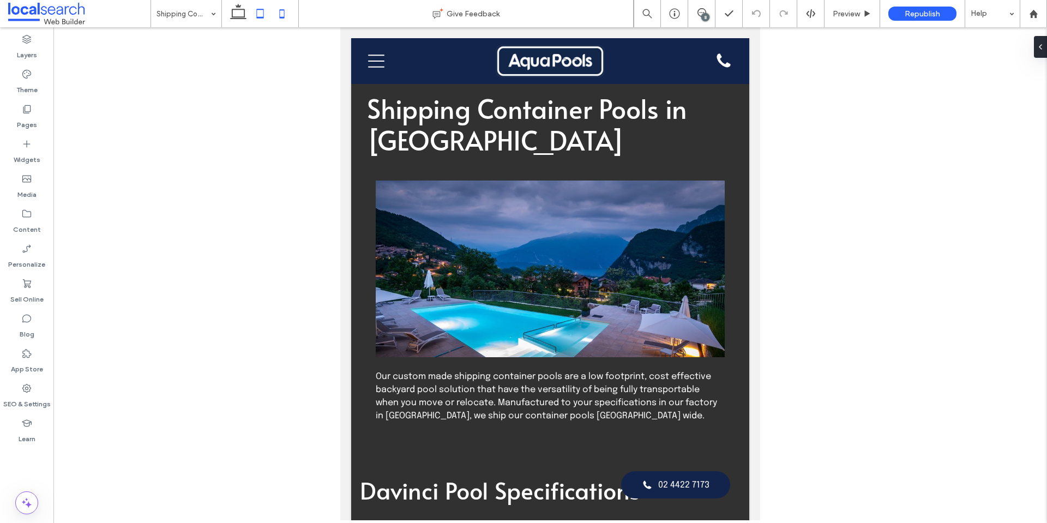
click at [278, 13] on icon at bounding box center [282, 14] width 22 height 22
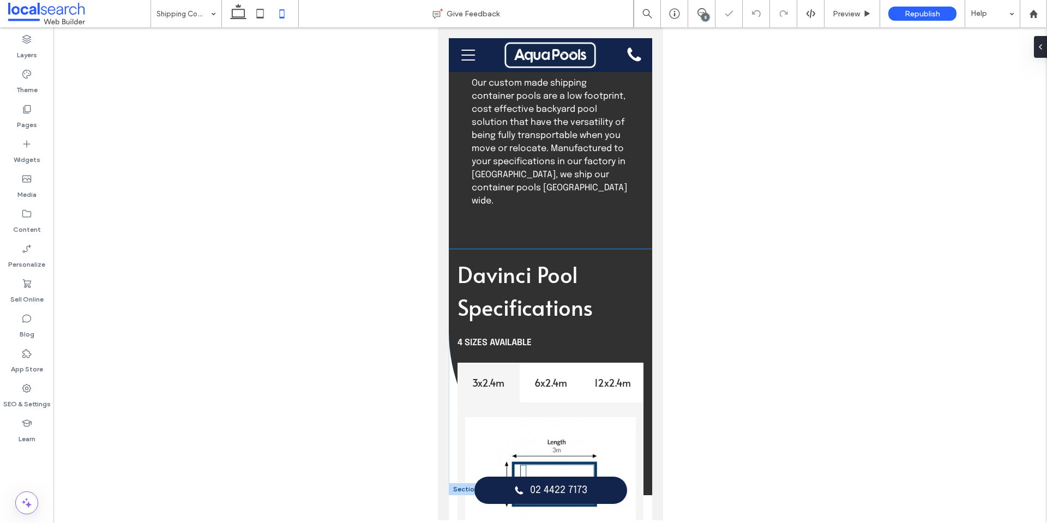
scroll to position [436, 0]
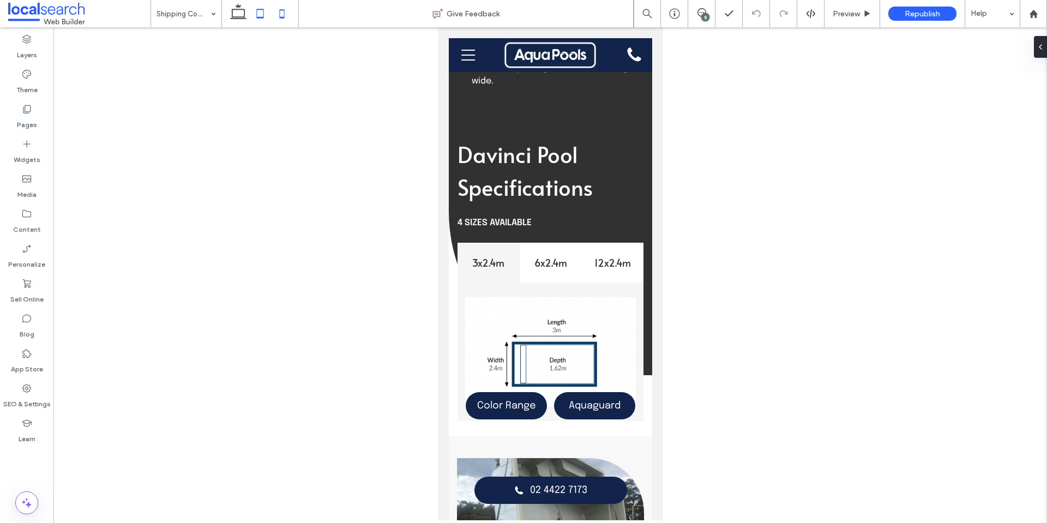
click at [261, 14] on icon at bounding box center [260, 14] width 22 height 22
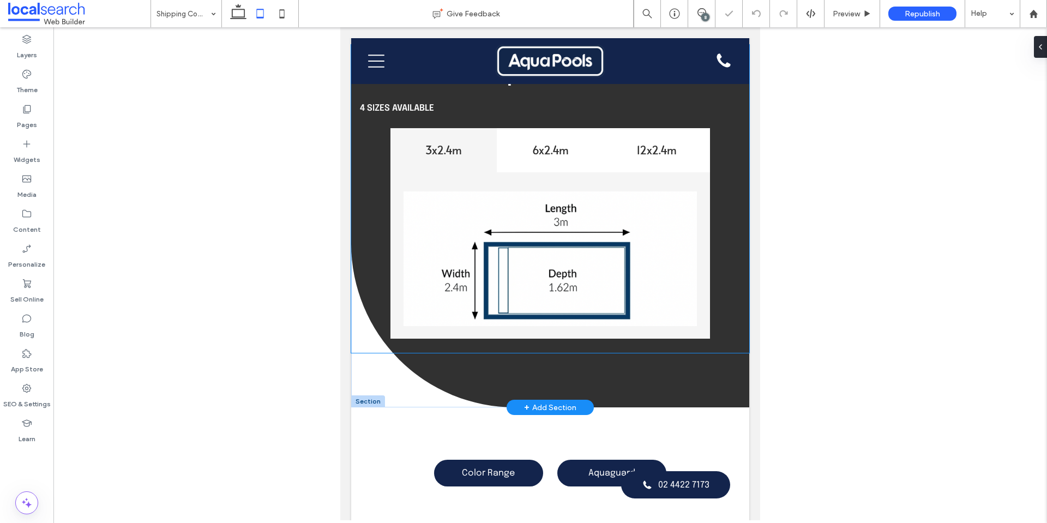
scroll to position [416, 0]
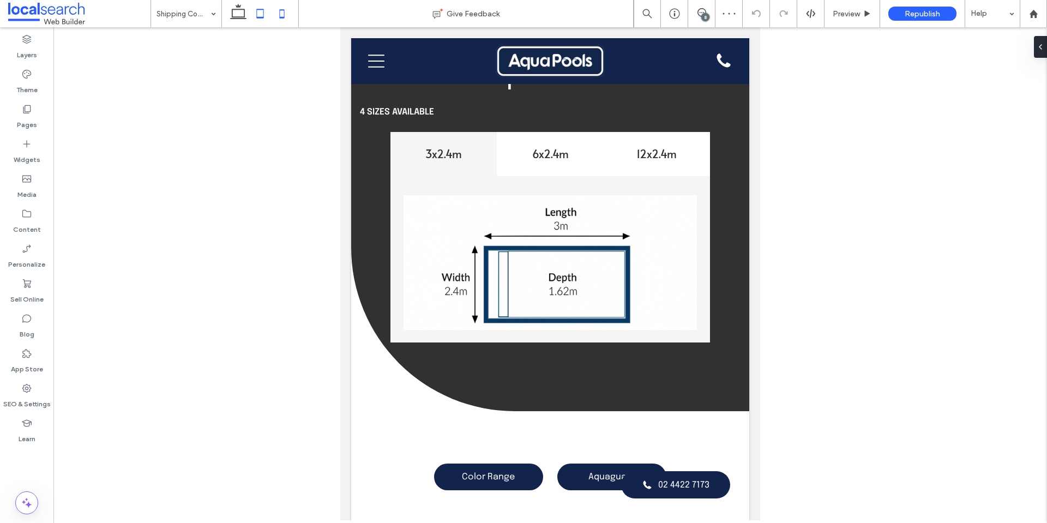
click at [279, 26] on span at bounding box center [282, 13] width 22 height 27
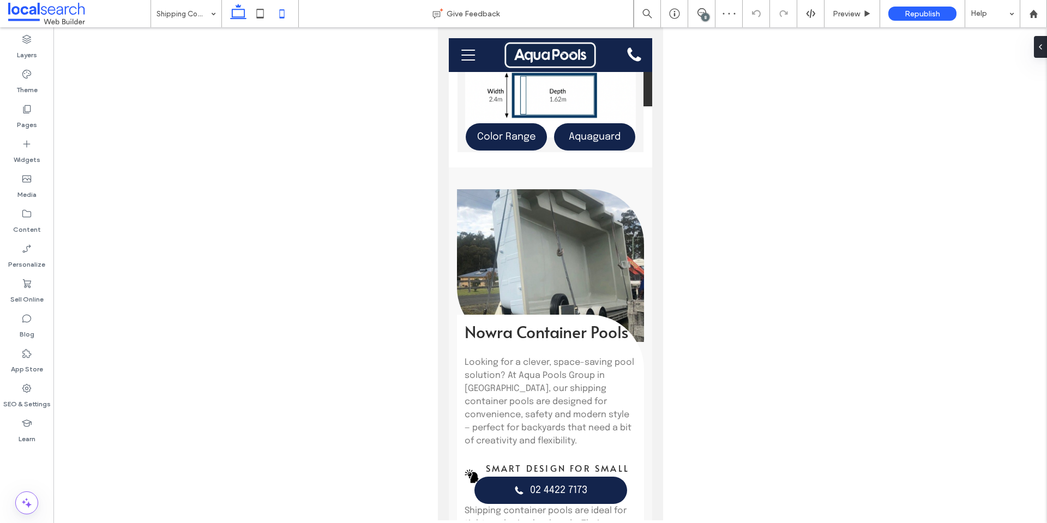
click at [228, 11] on icon at bounding box center [238, 14] width 22 height 22
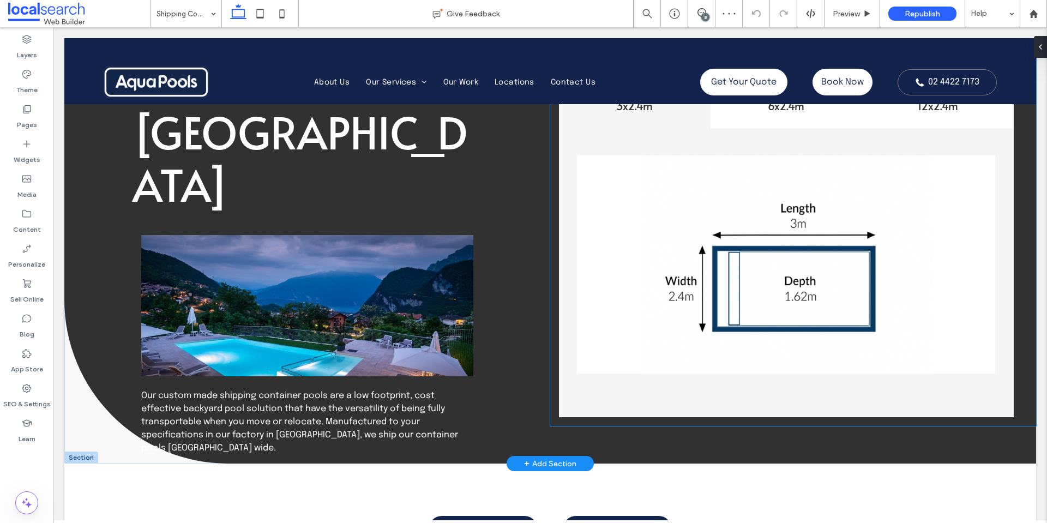
scroll to position [0, 0]
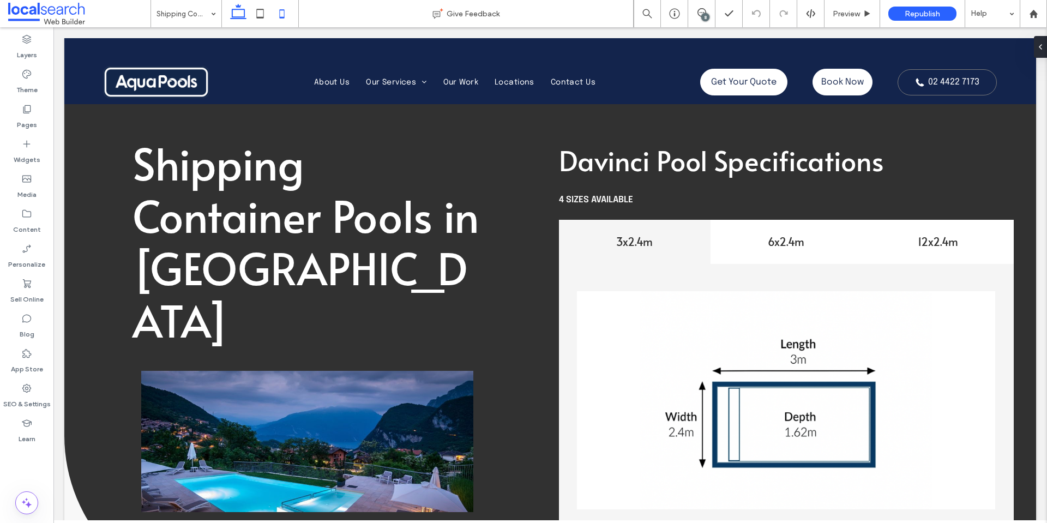
click at [292, 19] on icon at bounding box center [282, 14] width 22 height 22
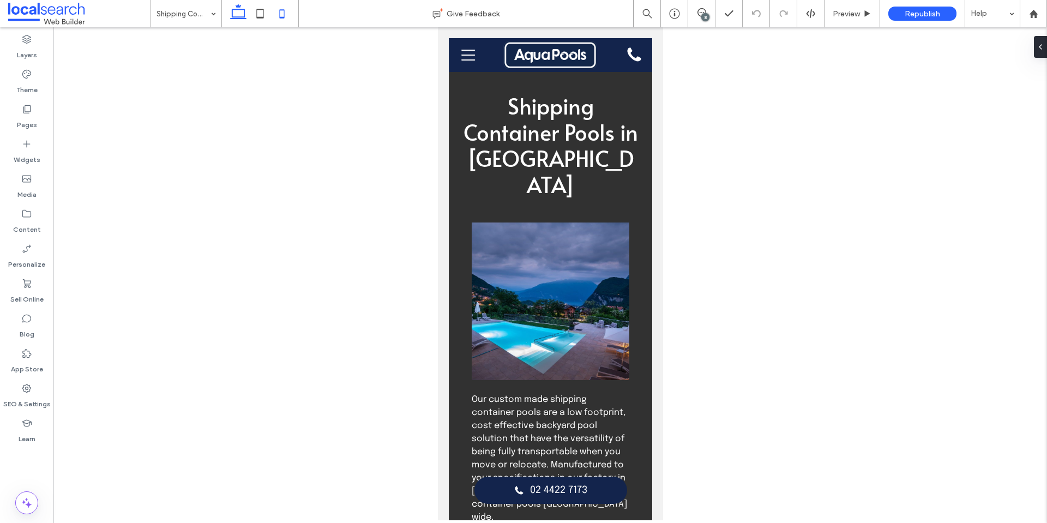
click at [241, 13] on div "Shipping Container Pools Give Feedback 8 Preview Republish Help Design Panel Si…" at bounding box center [523, 261] width 1047 height 523
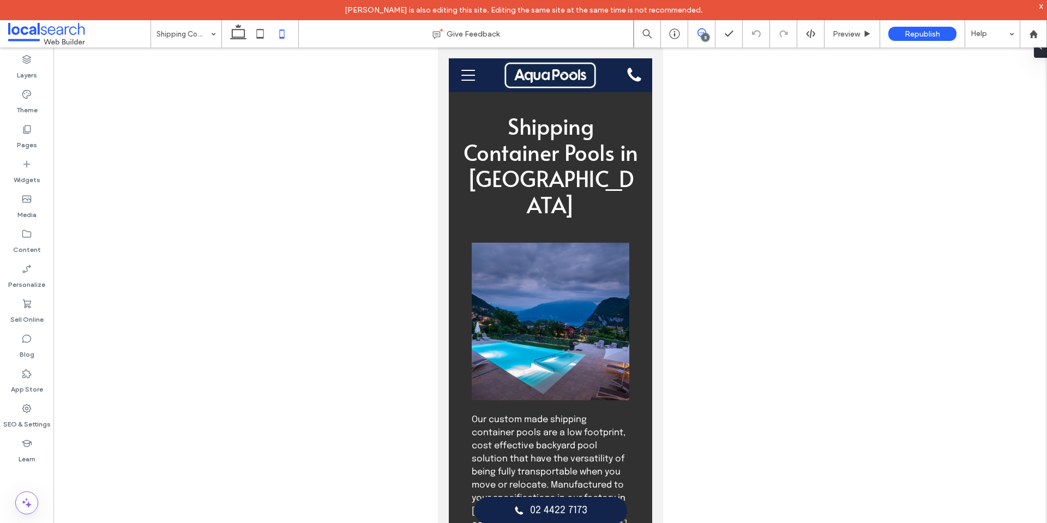
click at [701, 33] on icon at bounding box center [702, 32] width 9 height 9
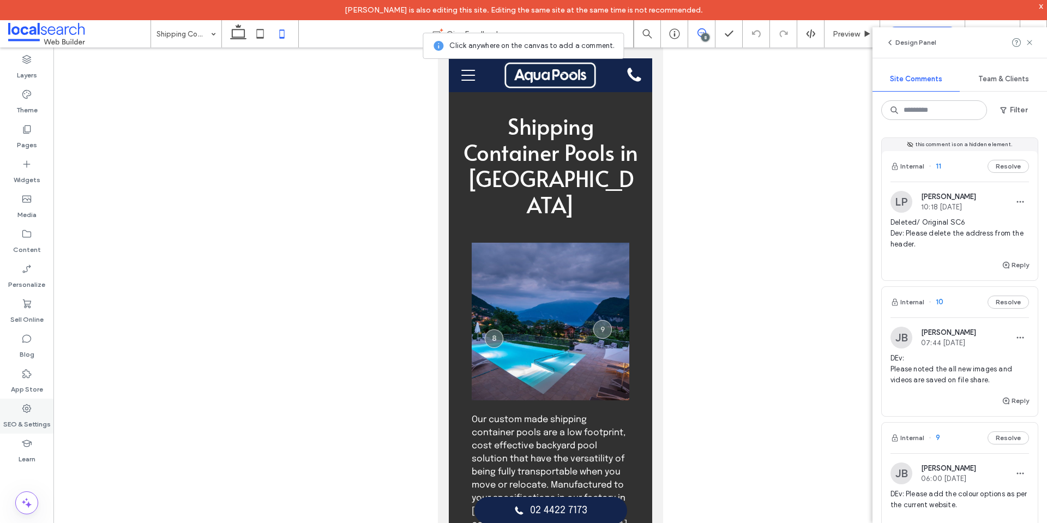
click at [24, 405] on use at bounding box center [26, 408] width 9 height 9
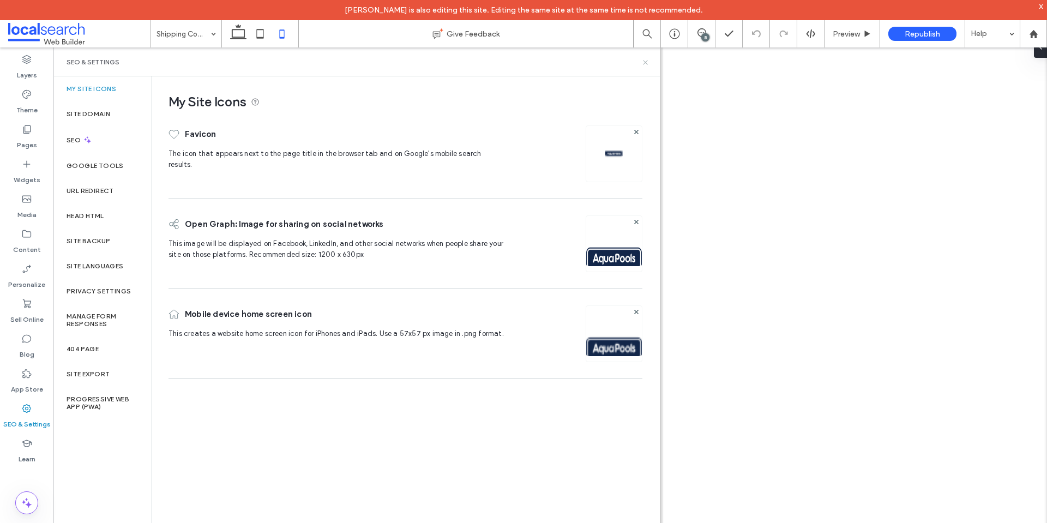
click at [646, 64] on icon at bounding box center [645, 62] width 8 height 8
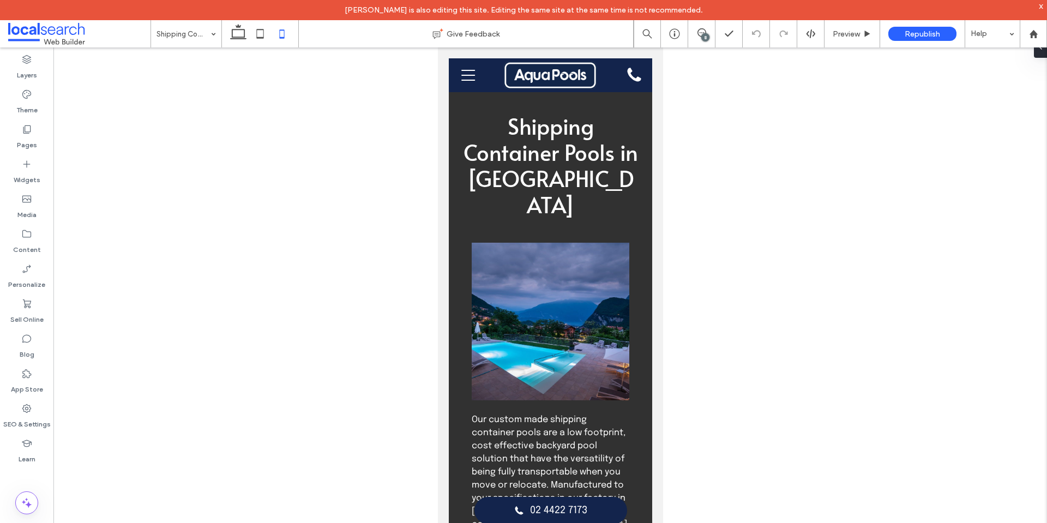
click at [703, 35] on div "8" at bounding box center [705, 37] width 8 height 8
click at [706, 35] on div "8" at bounding box center [705, 37] width 8 height 8
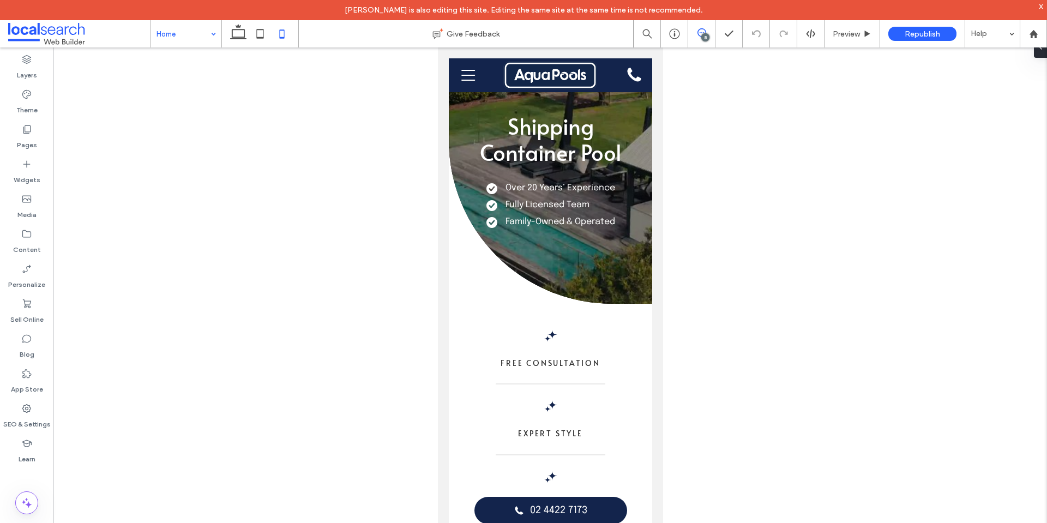
click at [703, 32] on icon at bounding box center [702, 32] width 9 height 9
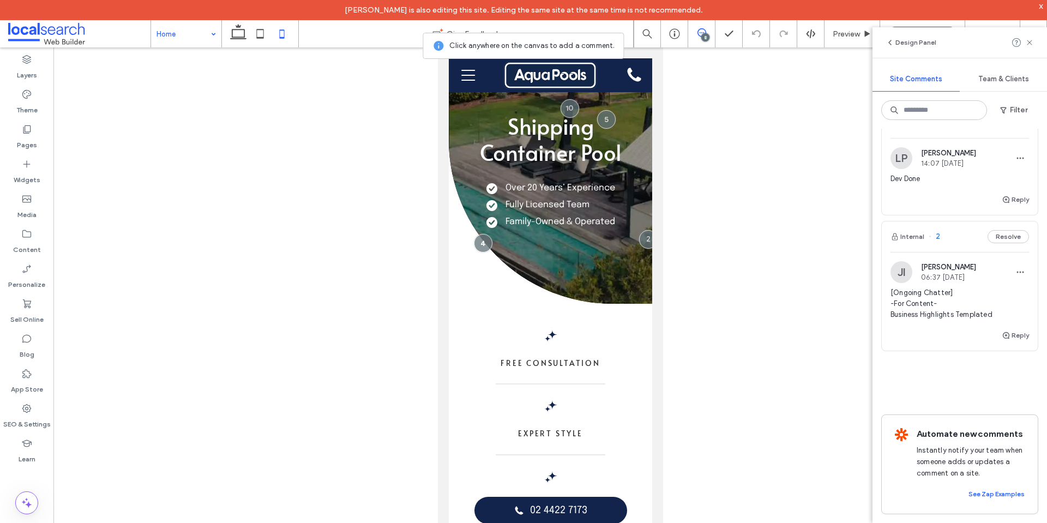
scroll to position [1384, 0]
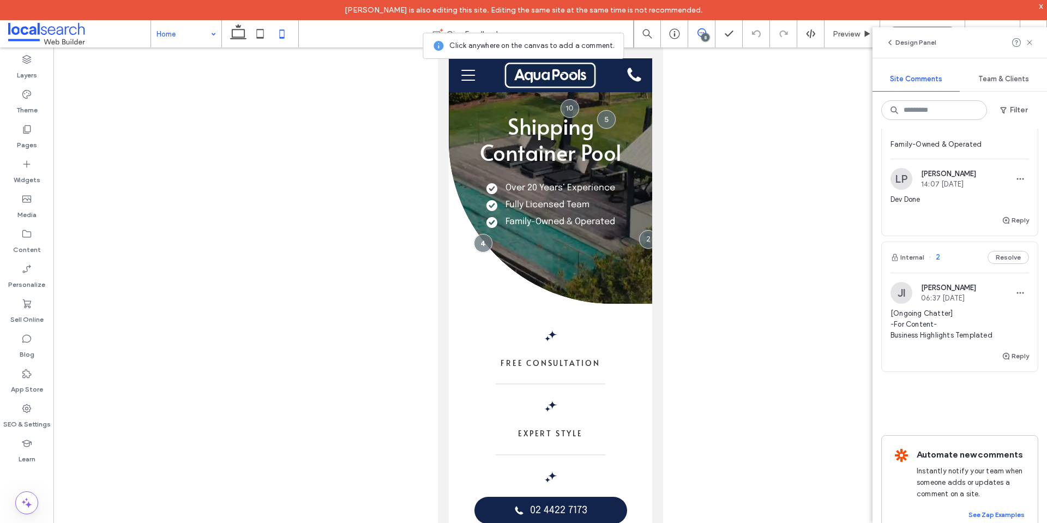
click at [945, 150] on span "DEV: Please add the following dot points to this section: Over 20 Years’ Experi…" at bounding box center [960, 106] width 139 height 87
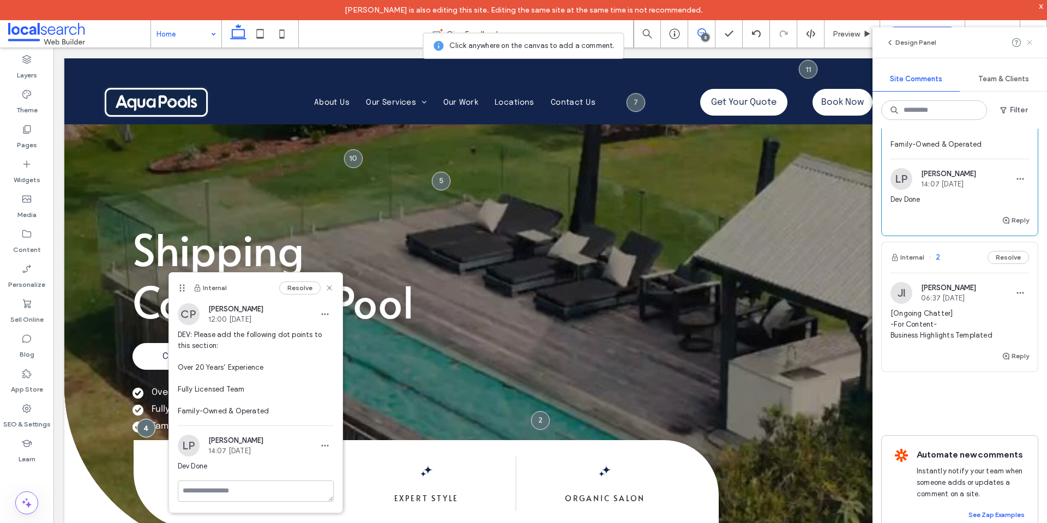
click at [1028, 42] on icon at bounding box center [1029, 42] width 9 height 9
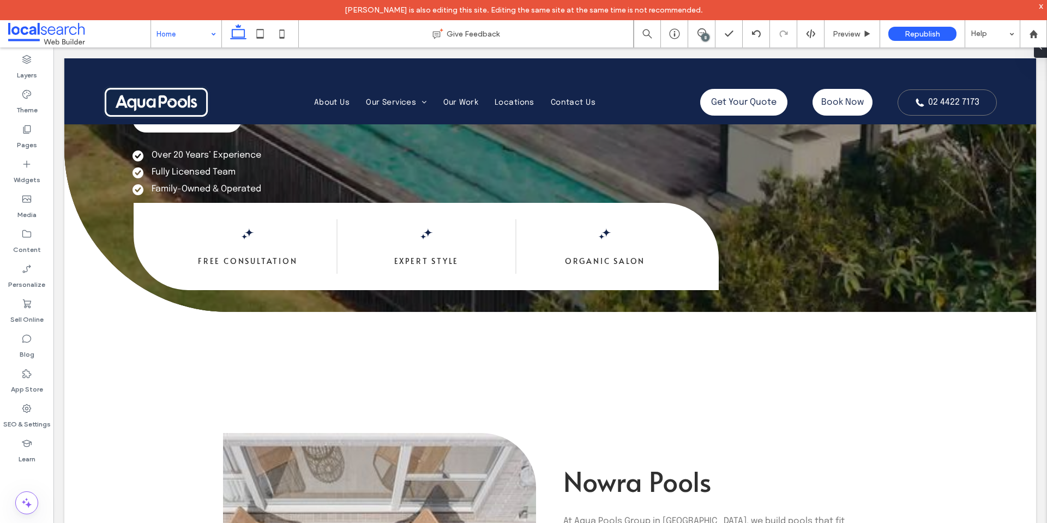
scroll to position [0, 0]
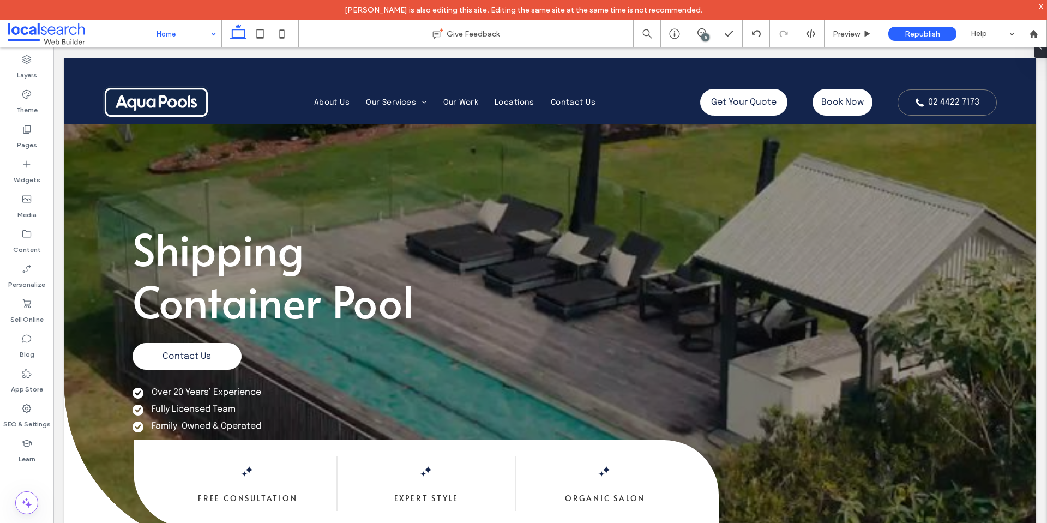
drag, startPoint x: 1047, startPoint y: 88, endPoint x: 1100, endPoint y: 95, distance: 53.9
click at [1046, 52] on div at bounding box center [1038, 47] width 17 height 22
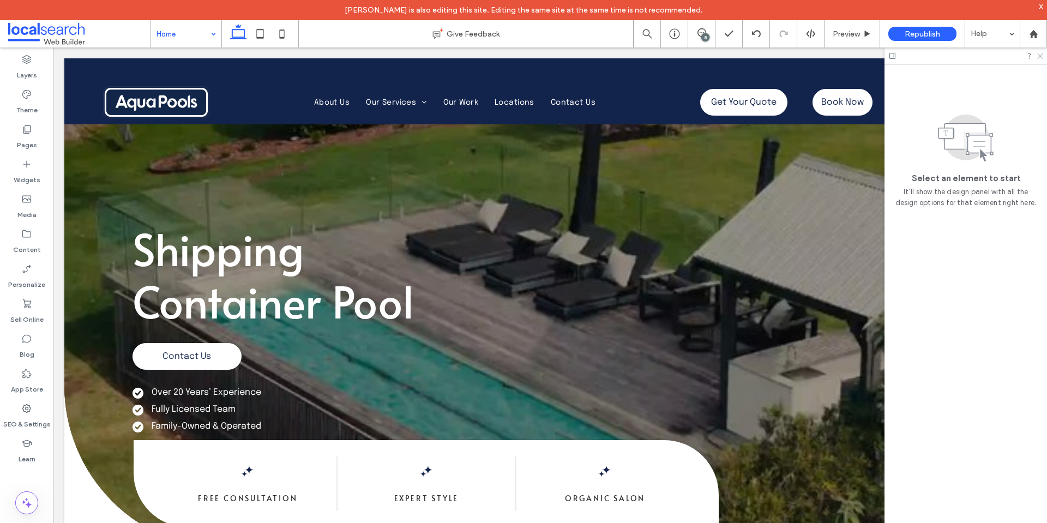
click at [1042, 53] on icon at bounding box center [1039, 55] width 7 height 7
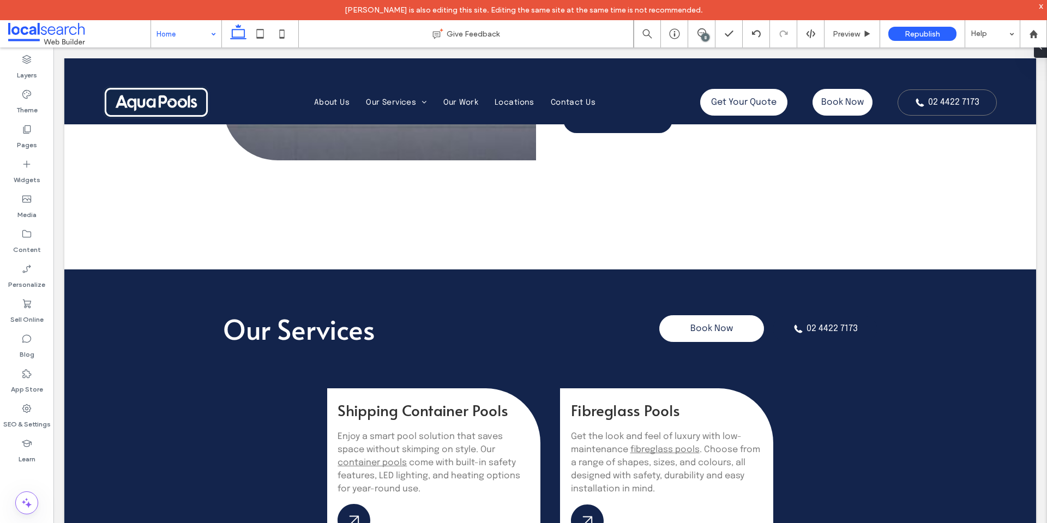
scroll to position [1220, 0]
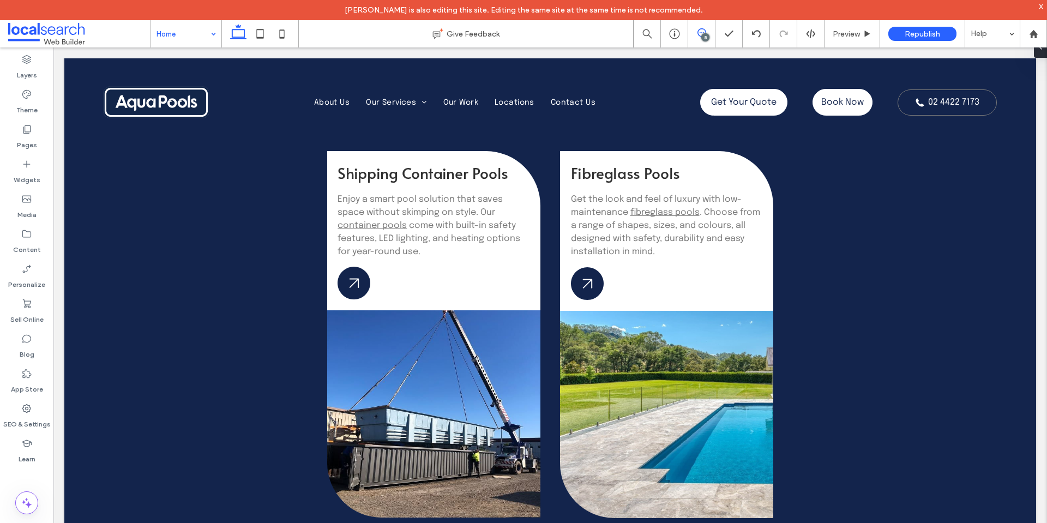
click at [701, 33] on icon at bounding box center [702, 32] width 9 height 9
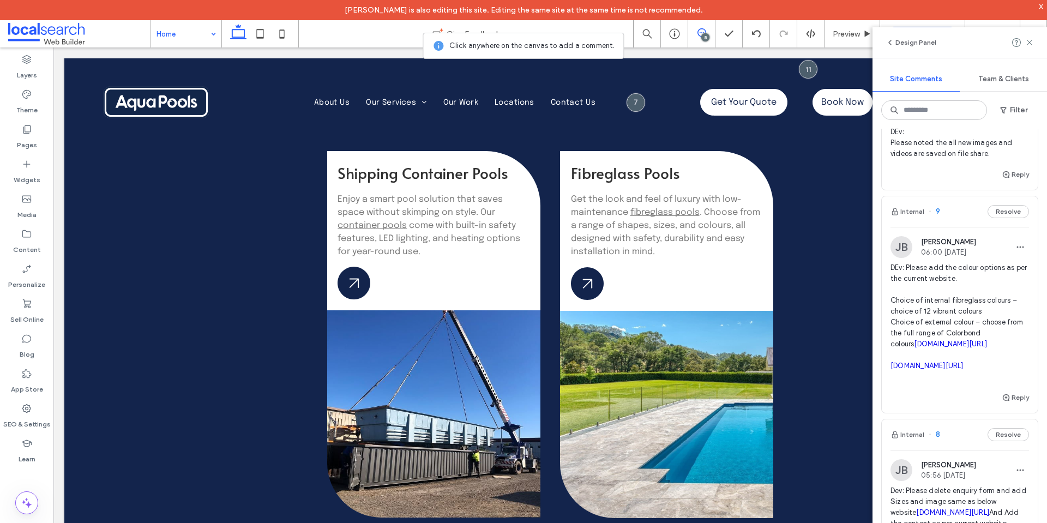
scroll to position [0, 0]
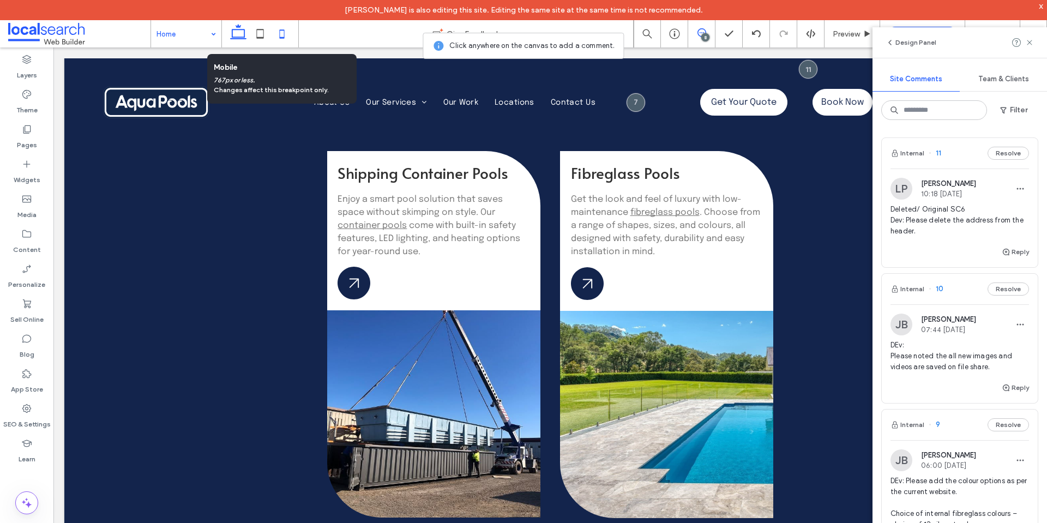
click at [280, 39] on icon at bounding box center [282, 34] width 22 height 22
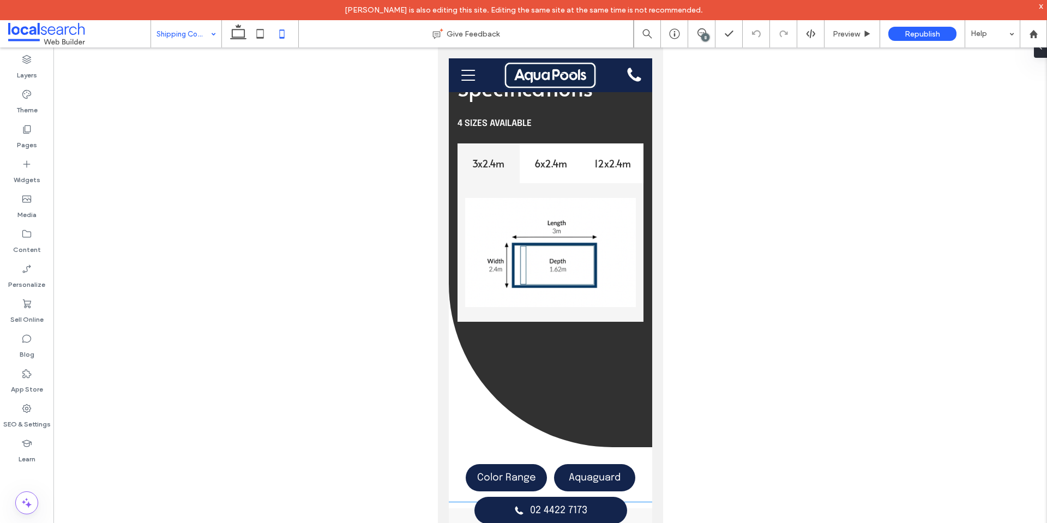
scroll to position [545, 0]
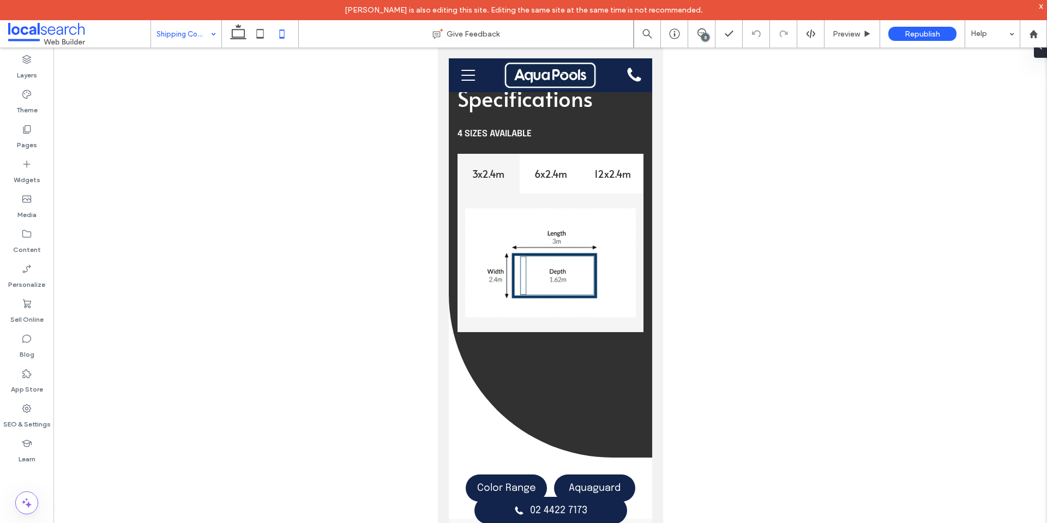
click at [179, 40] on input at bounding box center [184, 33] width 54 height 27
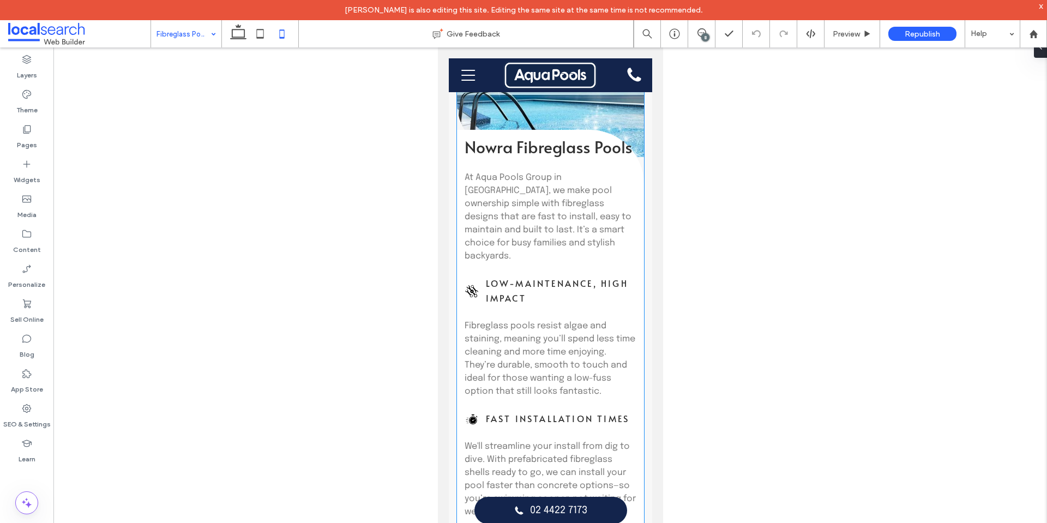
scroll to position [600, 0]
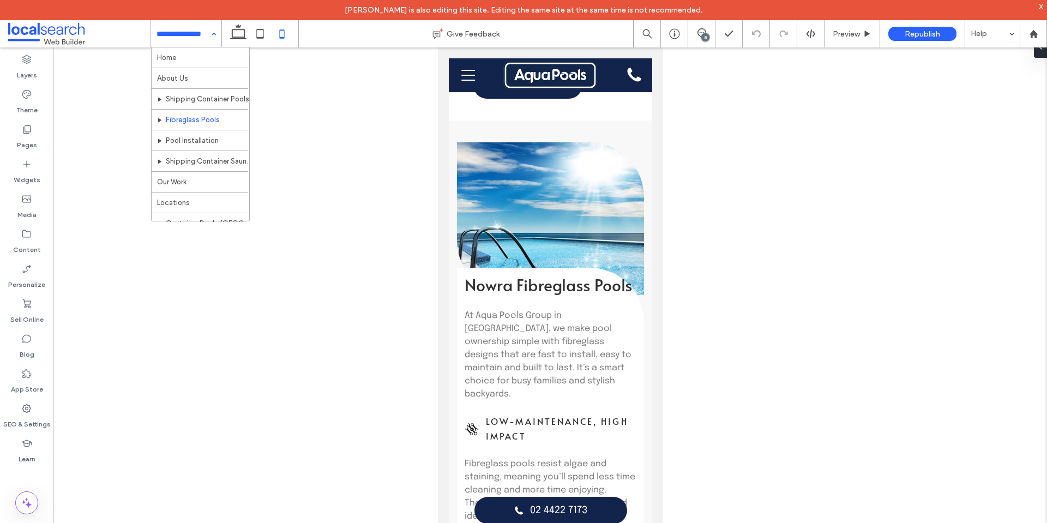
click at [196, 45] on input at bounding box center [184, 33] width 54 height 27
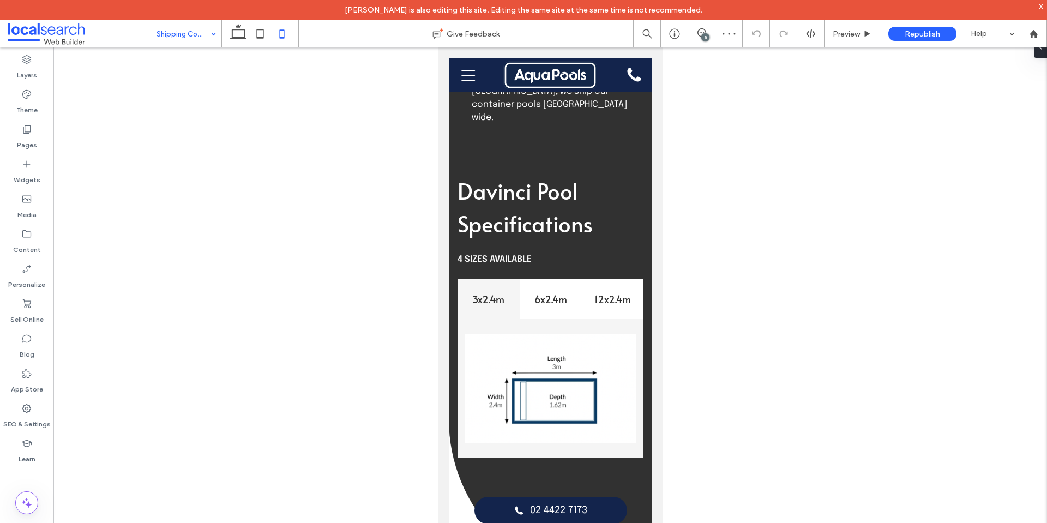
click at [201, 33] on input at bounding box center [184, 33] width 54 height 27
click at [1043, 4] on div "x" at bounding box center [1041, 5] width 5 height 9
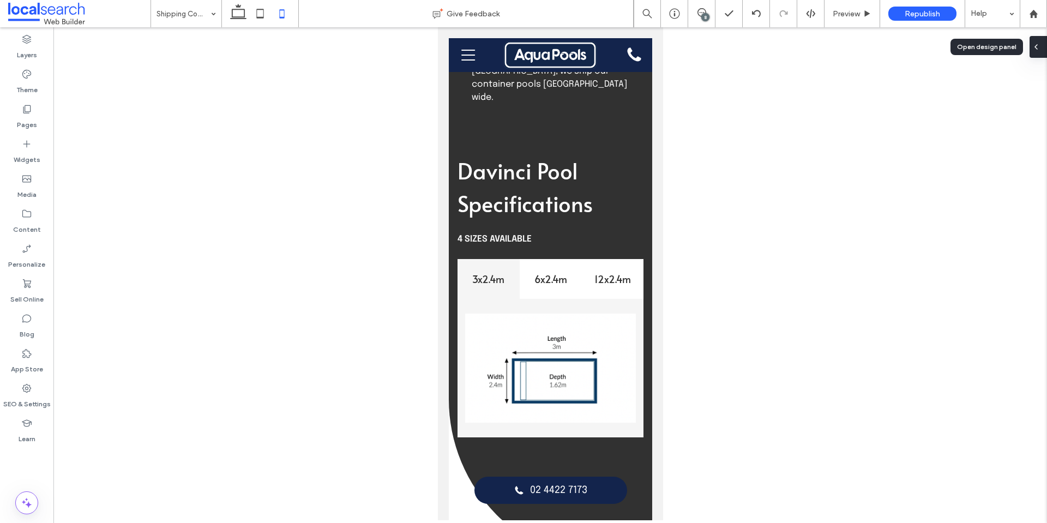
click at [1045, 47] on div at bounding box center [1038, 47] width 17 height 22
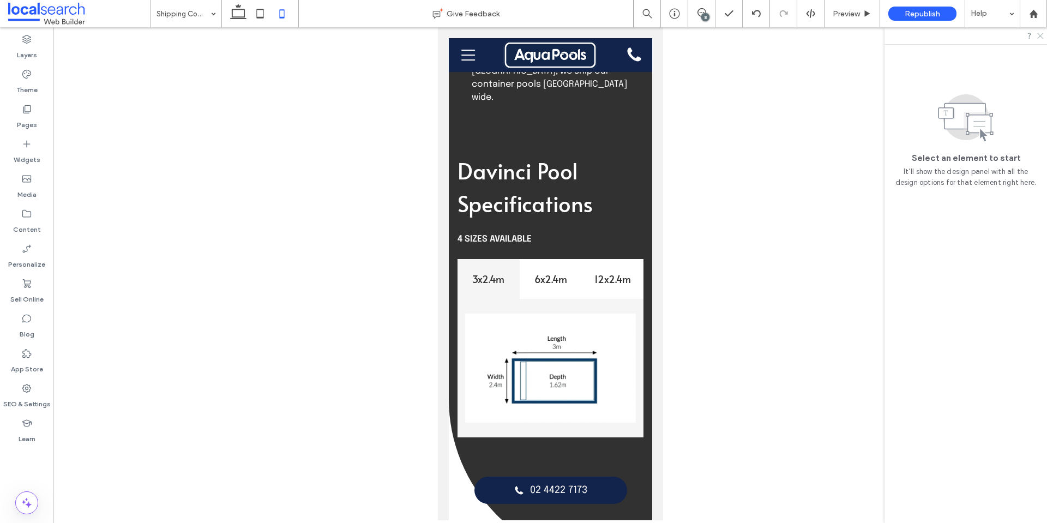
click at [1041, 37] on use at bounding box center [1040, 36] width 6 height 6
click at [709, 9] on span at bounding box center [701, 12] width 27 height 9
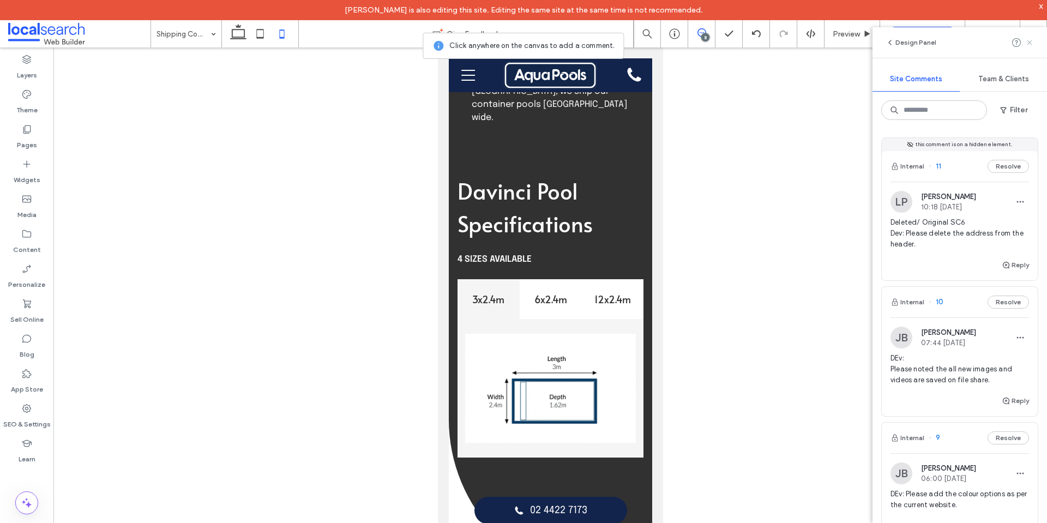
click at [1029, 39] on icon at bounding box center [1029, 42] width 9 height 9
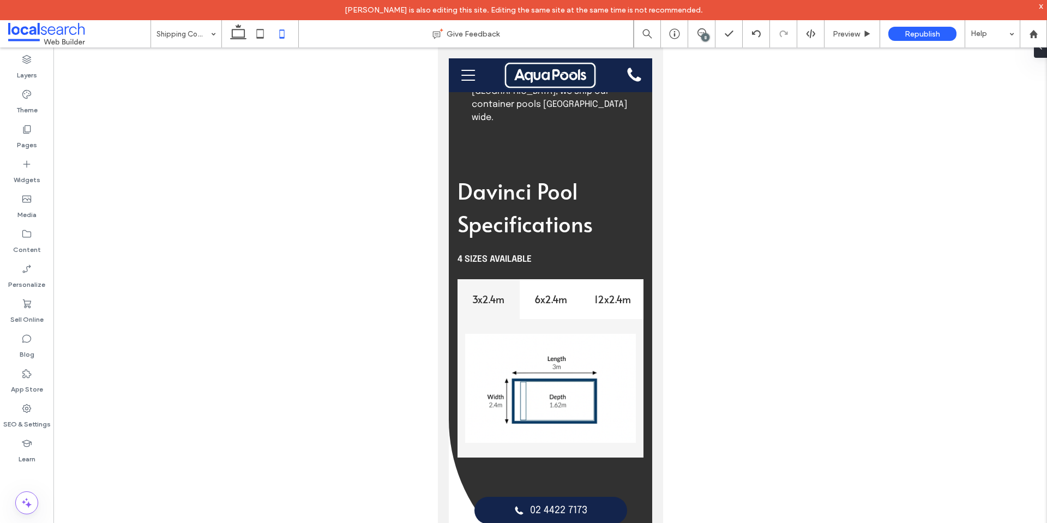
click at [1041, 7] on div "x" at bounding box center [1041, 5] width 5 height 9
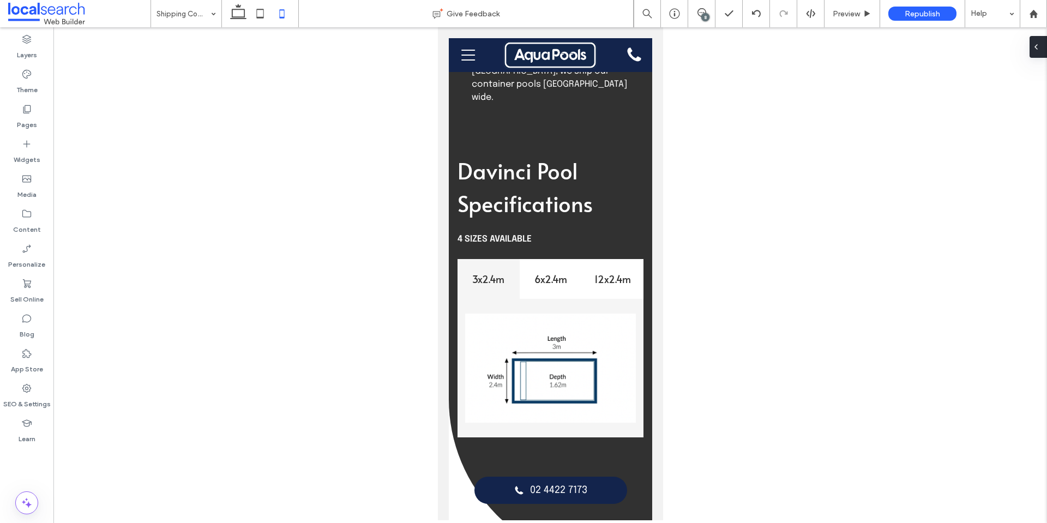
click at [1047, 45] on div at bounding box center [1038, 47] width 17 height 22
click at [1039, 37] on icon at bounding box center [1039, 35] width 7 height 7
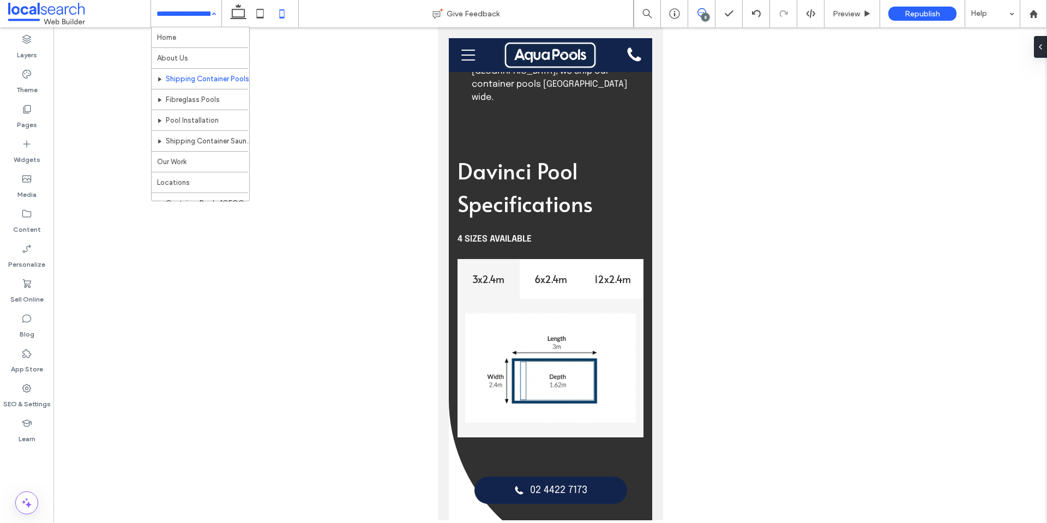
click at [694, 16] on span at bounding box center [701, 12] width 27 height 9
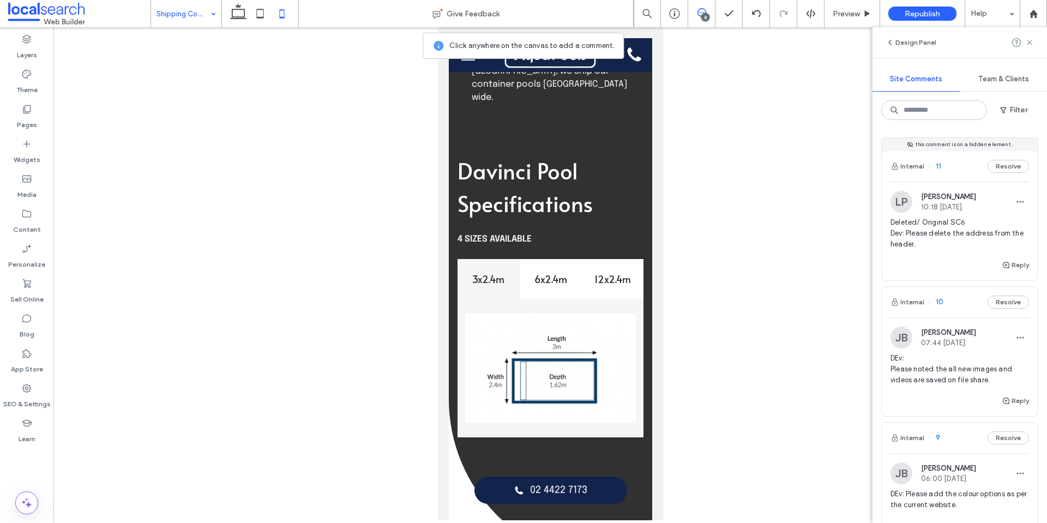
click at [105, 463] on div at bounding box center [550, 273] width 994 height 493
click at [3, 392] on div "SEO & Settings" at bounding box center [26, 396] width 53 height 35
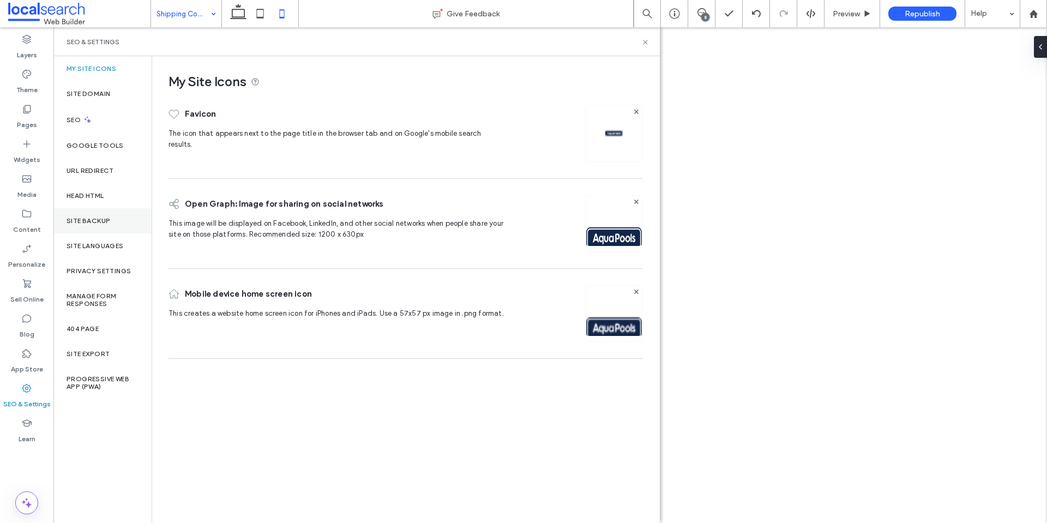
click at [82, 219] on label "Site Backup" at bounding box center [89, 221] width 44 height 8
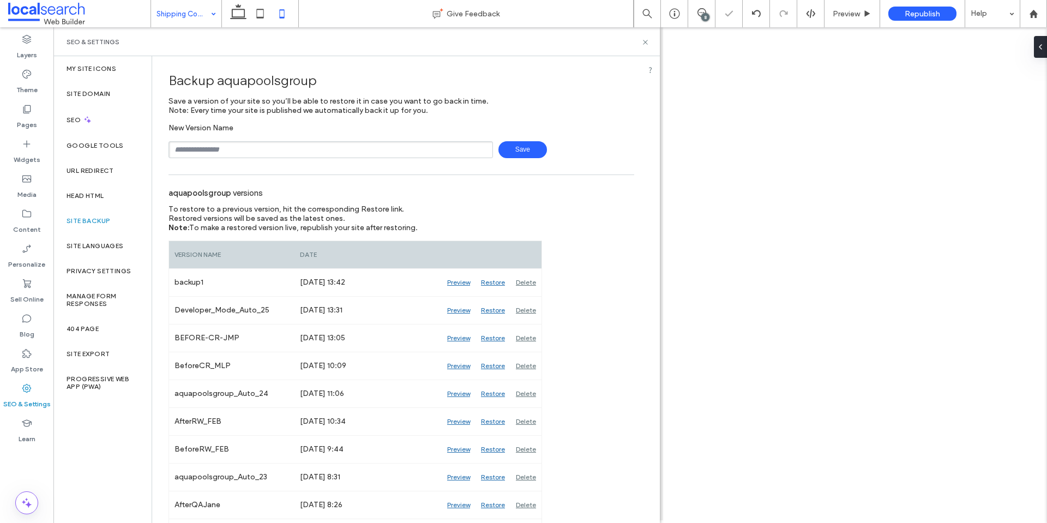
click at [245, 143] on input "text" at bounding box center [331, 149] width 325 height 17
type input "**********"
click at [517, 154] on span "Save" at bounding box center [523, 149] width 49 height 17
click at [703, 19] on div "8" at bounding box center [705, 17] width 8 height 8
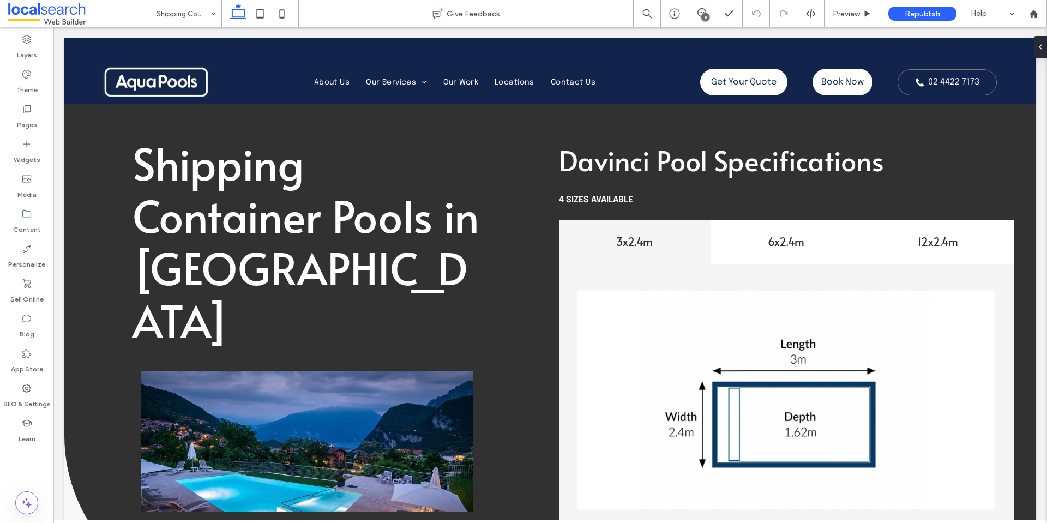
click at [703, 15] on div "8" at bounding box center [705, 17] width 8 height 8
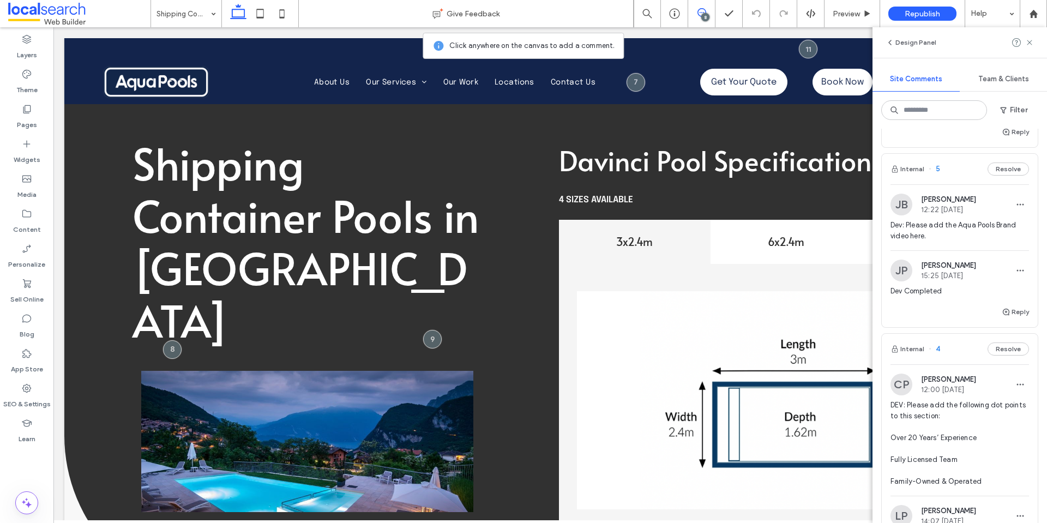
scroll to position [1253, 0]
click at [963, 242] on span "Dev: Please add the Aqua Pools Brand video here." at bounding box center [960, 231] width 139 height 22
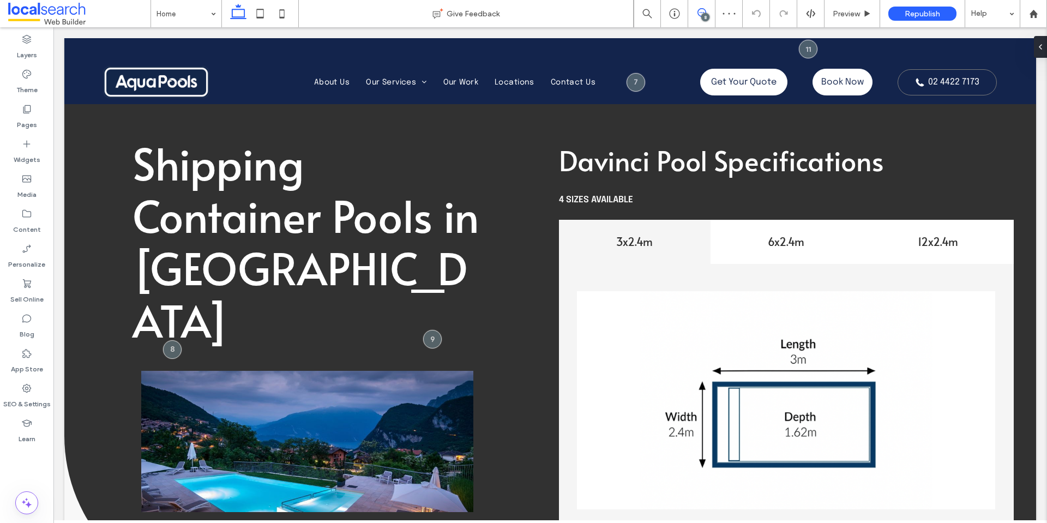
click at [709, 13] on span at bounding box center [701, 12] width 27 height 9
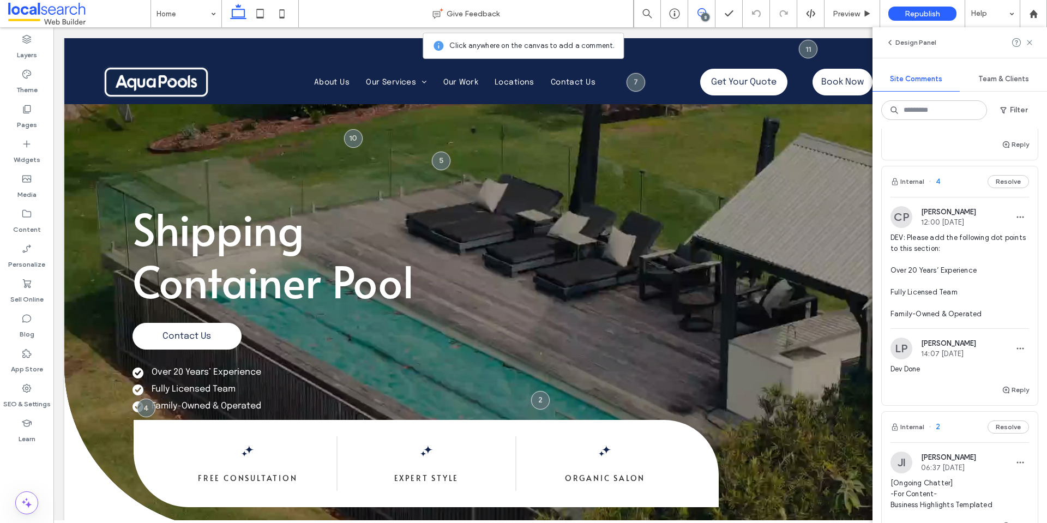
scroll to position [1411, 0]
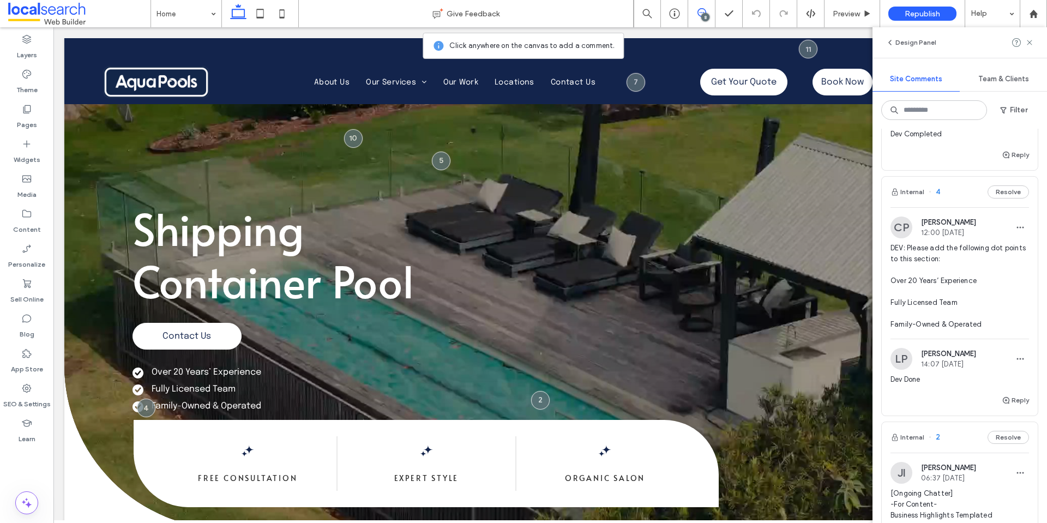
click at [949, 330] on span "DEV: Please add the following dot points to this section: Over 20 Years’ Experi…" at bounding box center [960, 286] width 139 height 87
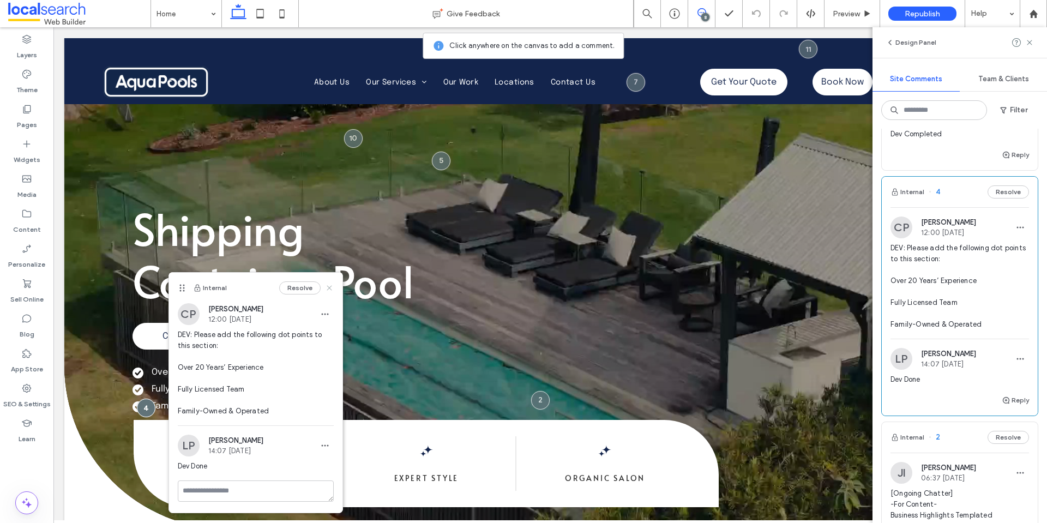
drag, startPoint x: 321, startPoint y: 287, endPoint x: 241, endPoint y: 289, distance: 80.2
click at [325, 287] on icon at bounding box center [329, 288] width 9 height 9
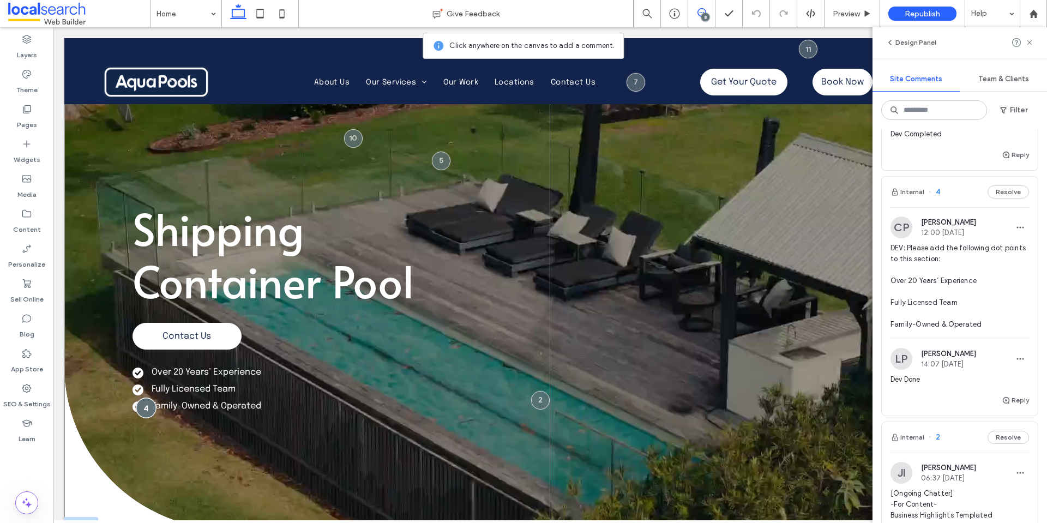
click at [148, 409] on div at bounding box center [146, 408] width 20 height 20
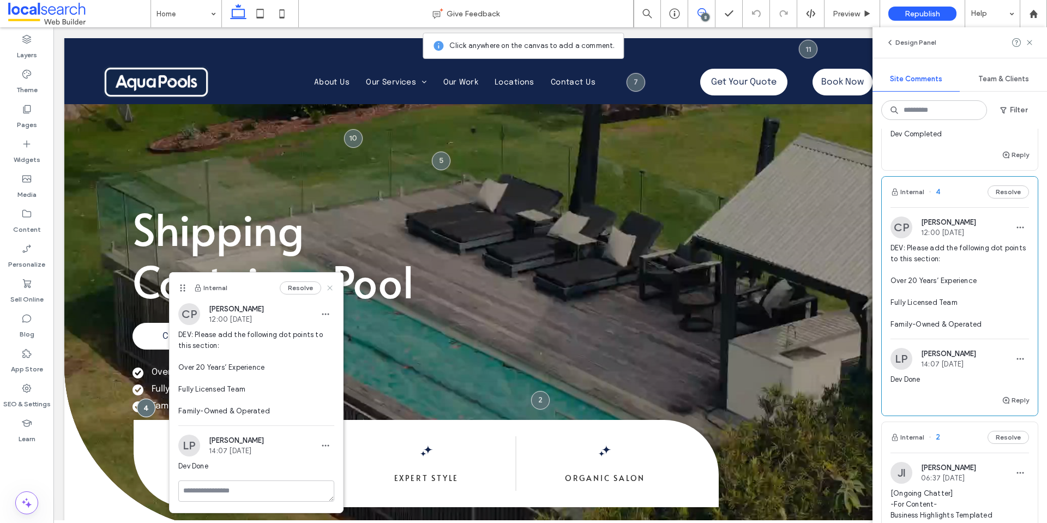
click at [326, 287] on icon at bounding box center [330, 288] width 9 height 9
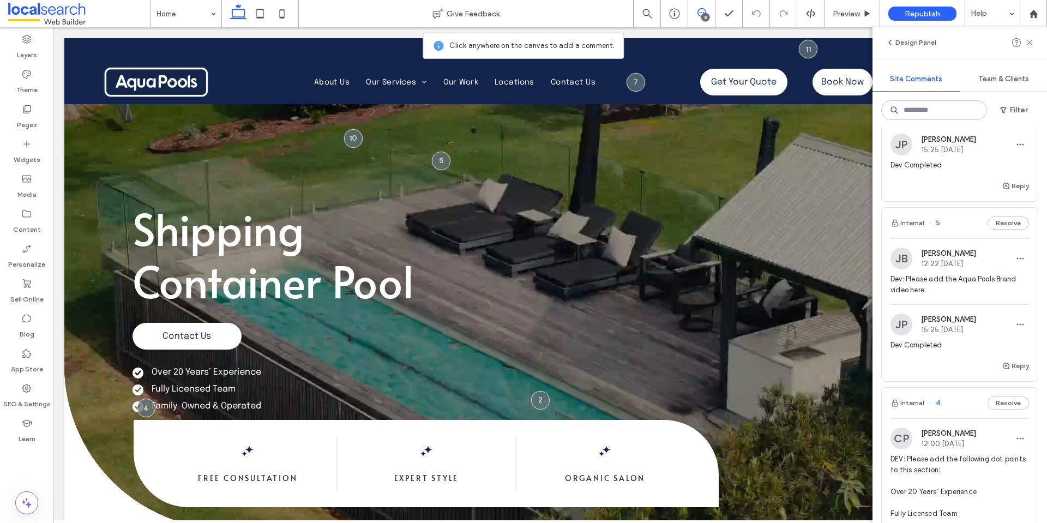
scroll to position [1234, 0]
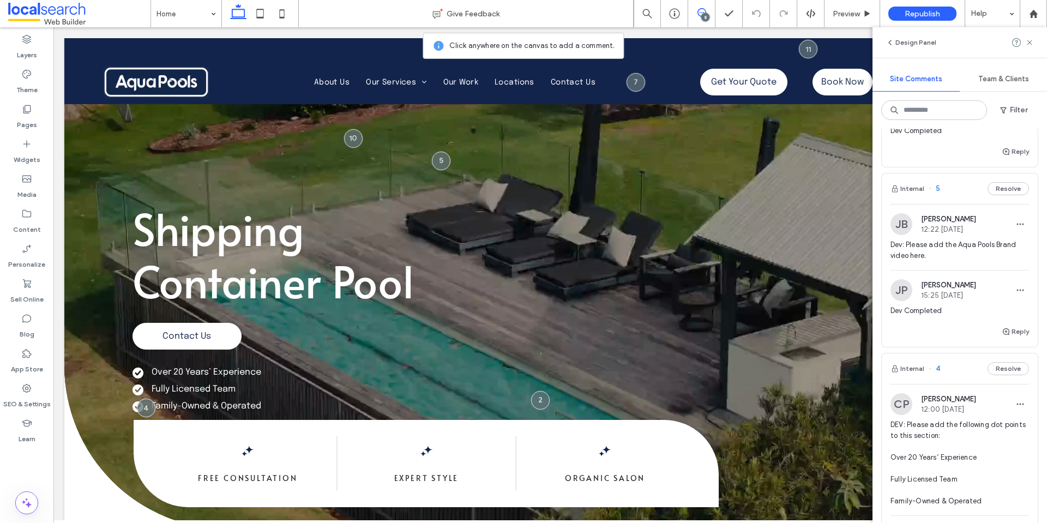
click at [929, 261] on span "Dev: Please add the Aqua Pools Brand video here." at bounding box center [960, 250] width 139 height 22
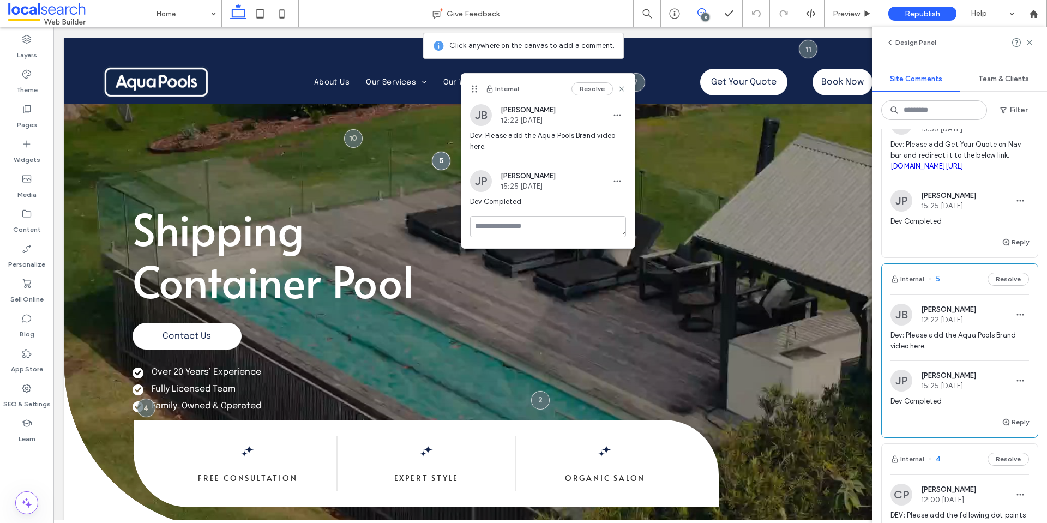
scroll to position [1125, 0]
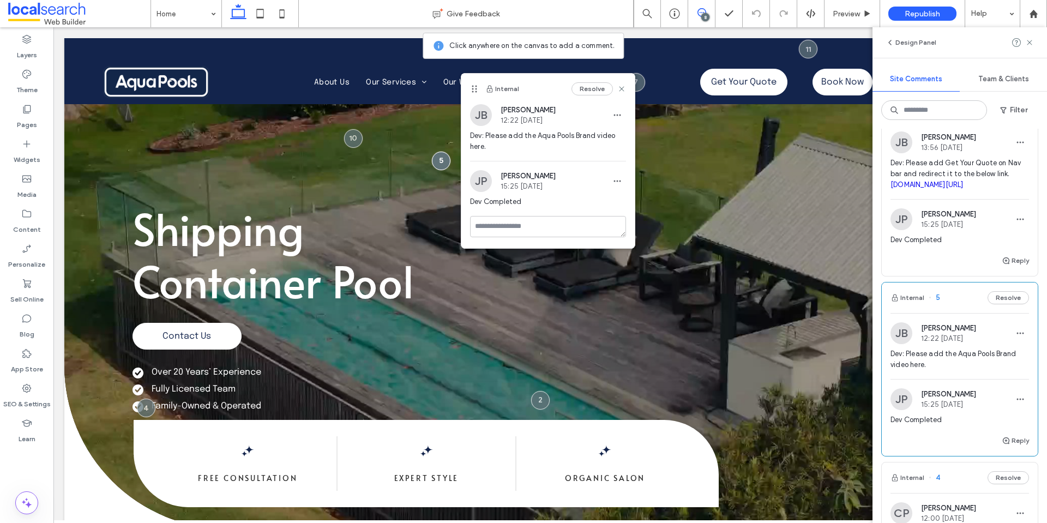
click at [917, 189] on link "book.servicem8.com/request_service_online_booking?strVendorUUID=496f3d11-06d9-4…" at bounding box center [927, 185] width 73 height 8
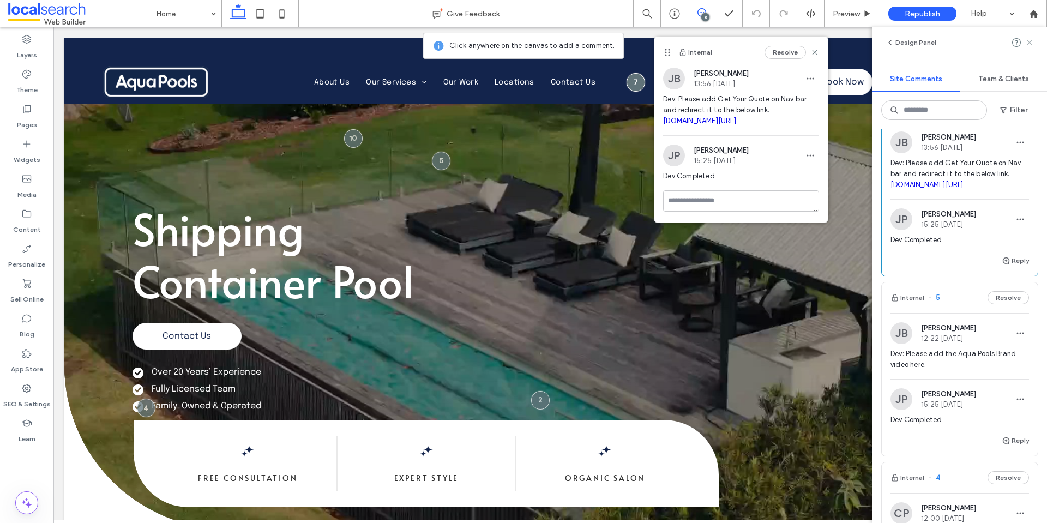
click at [1028, 41] on icon at bounding box center [1029, 42] width 9 height 9
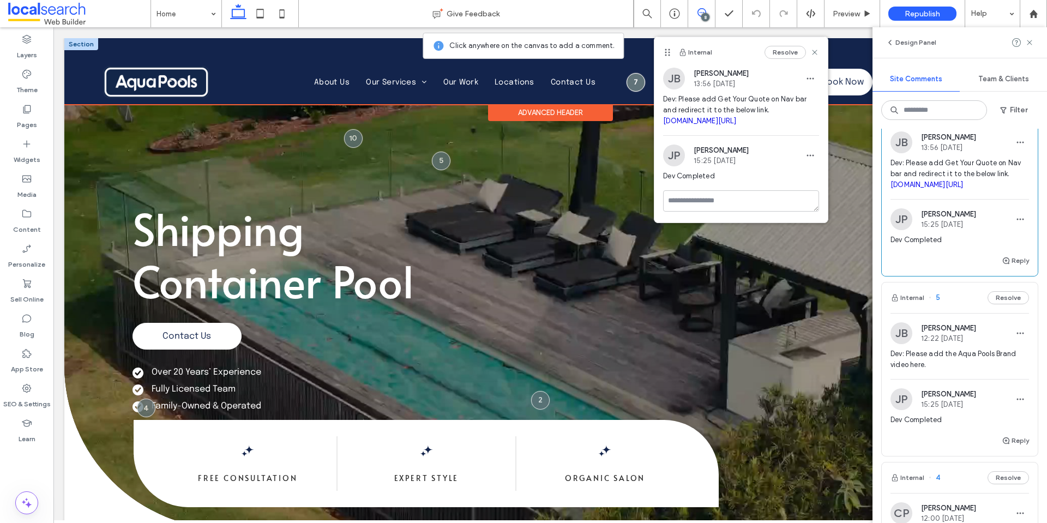
scroll to position [0, 0]
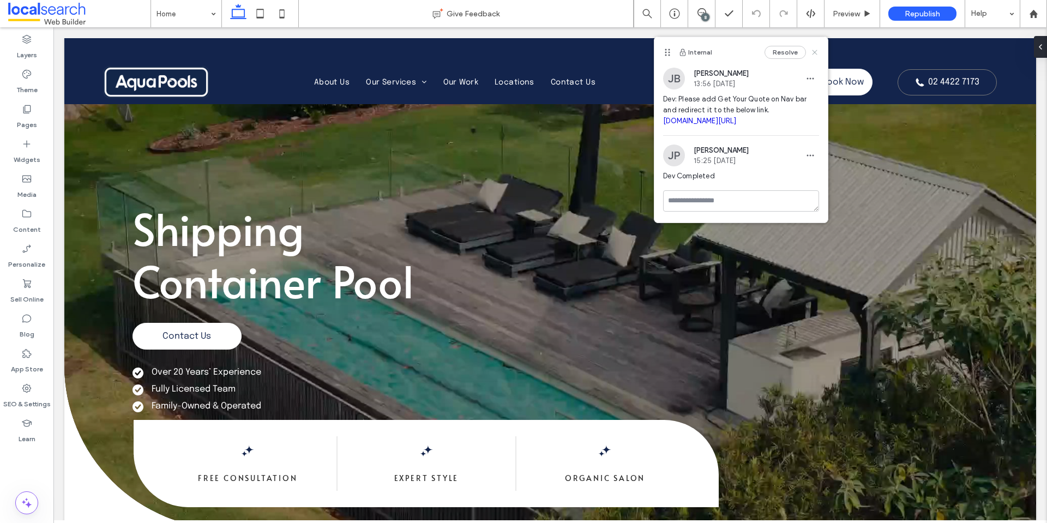
drag, startPoint x: 813, startPoint y: 49, endPoint x: 756, endPoint y: 67, distance: 59.5
click at [813, 49] on icon at bounding box center [815, 52] width 9 height 9
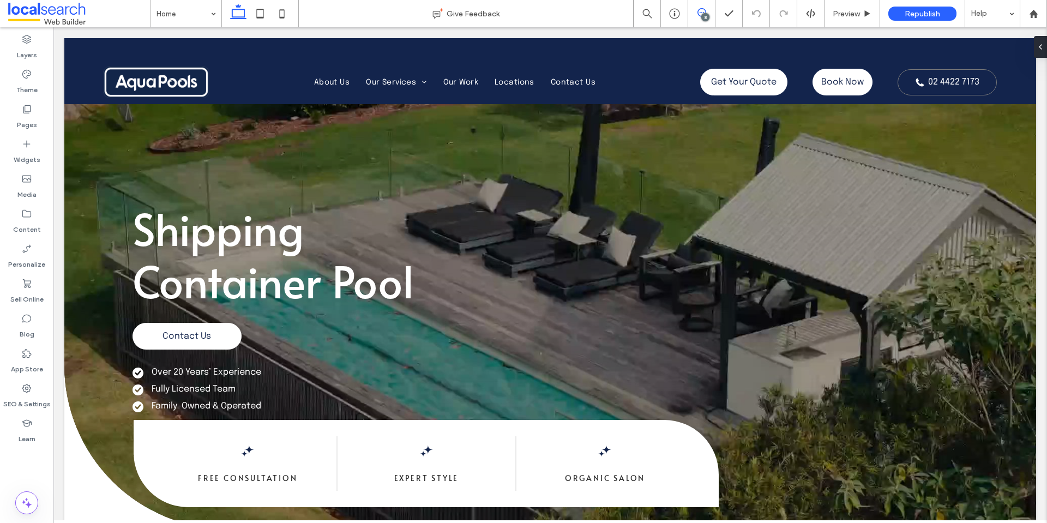
click at [695, 11] on span at bounding box center [701, 12] width 27 height 9
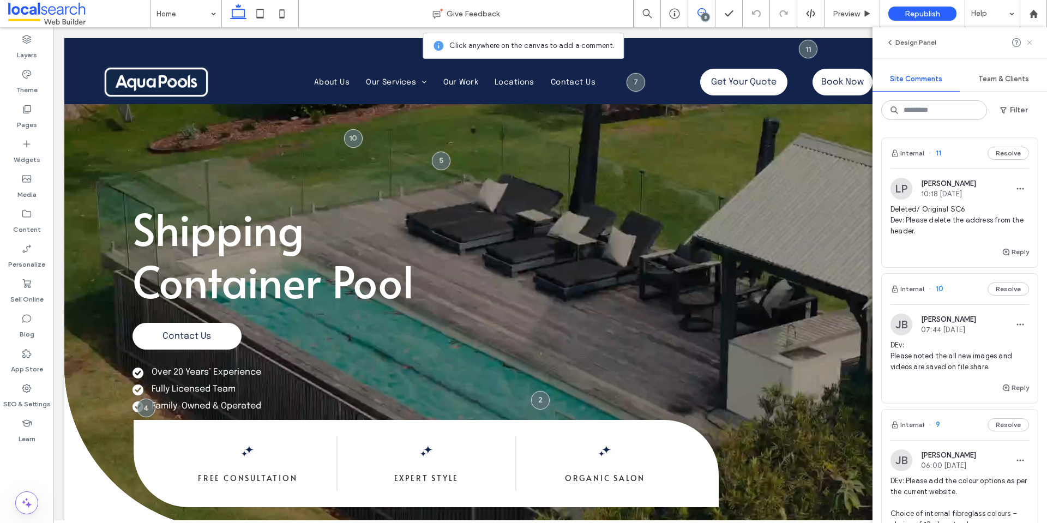
click at [1031, 42] on use at bounding box center [1029, 42] width 5 height 5
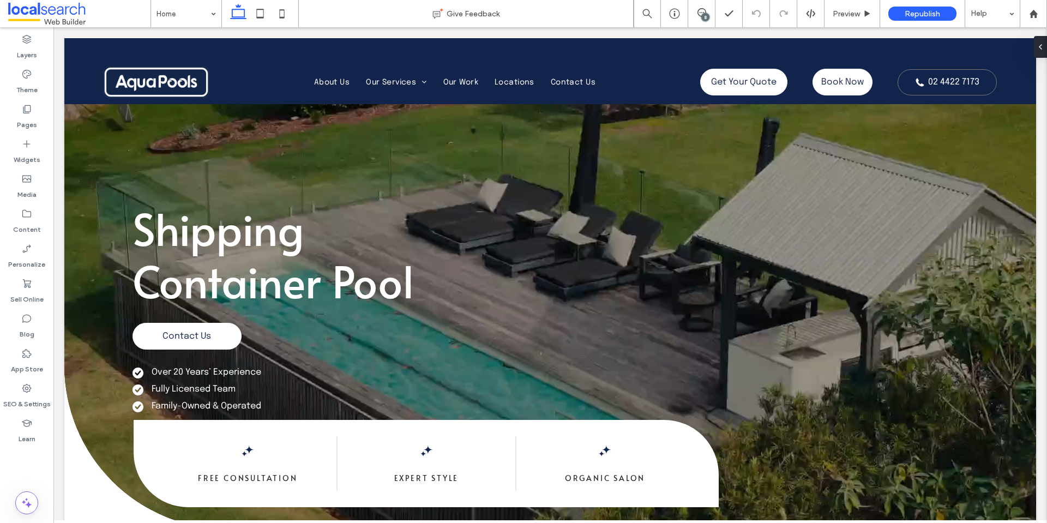
click at [695, 13] on span at bounding box center [701, 12] width 27 height 9
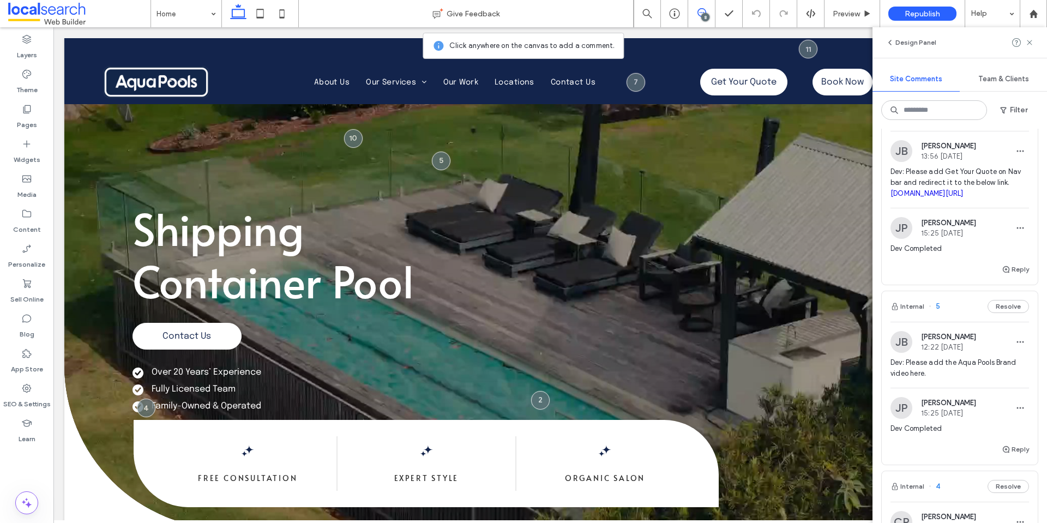
scroll to position [988, 0]
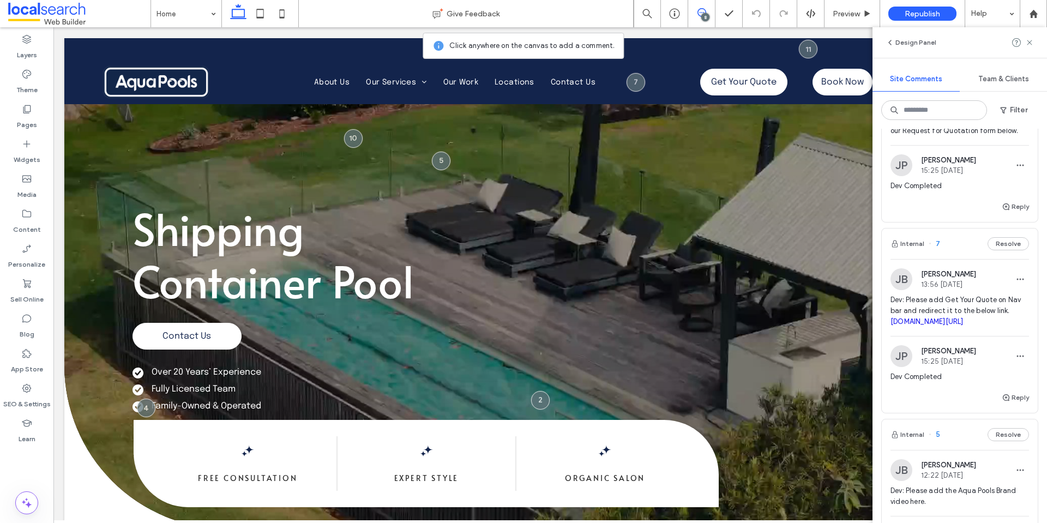
click at [919, 326] on link "book.servicem8.com/request_service_online_booking?strVendorUUID=496f3d11-06d9-4…" at bounding box center [927, 321] width 73 height 8
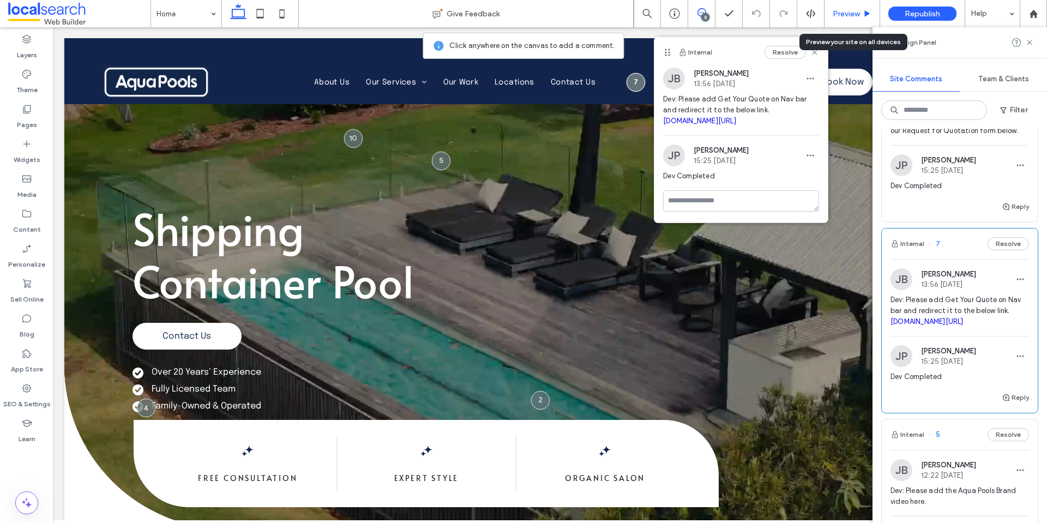
click at [845, 17] on span "Preview" at bounding box center [846, 13] width 27 height 9
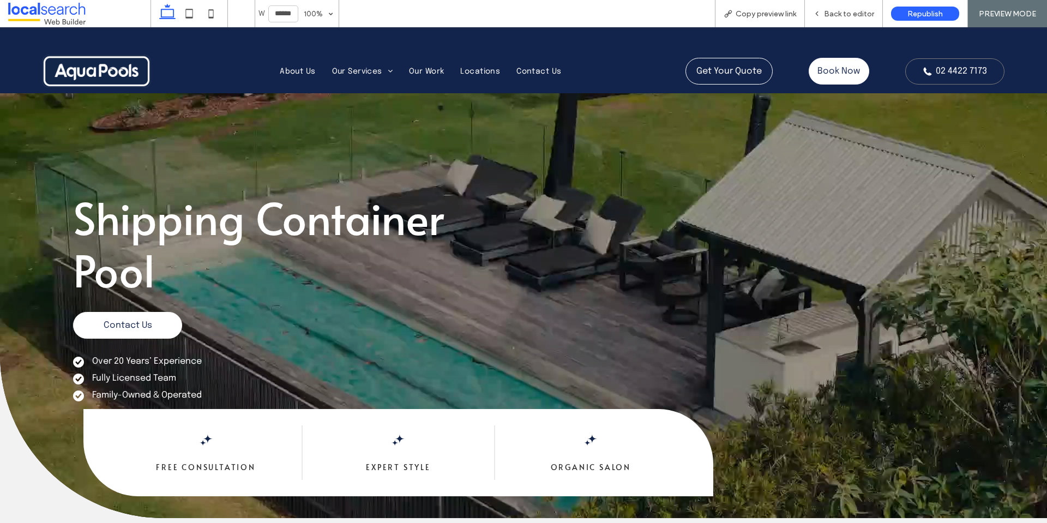
click at [725, 65] on link "Get Your Quote" at bounding box center [729, 71] width 87 height 27
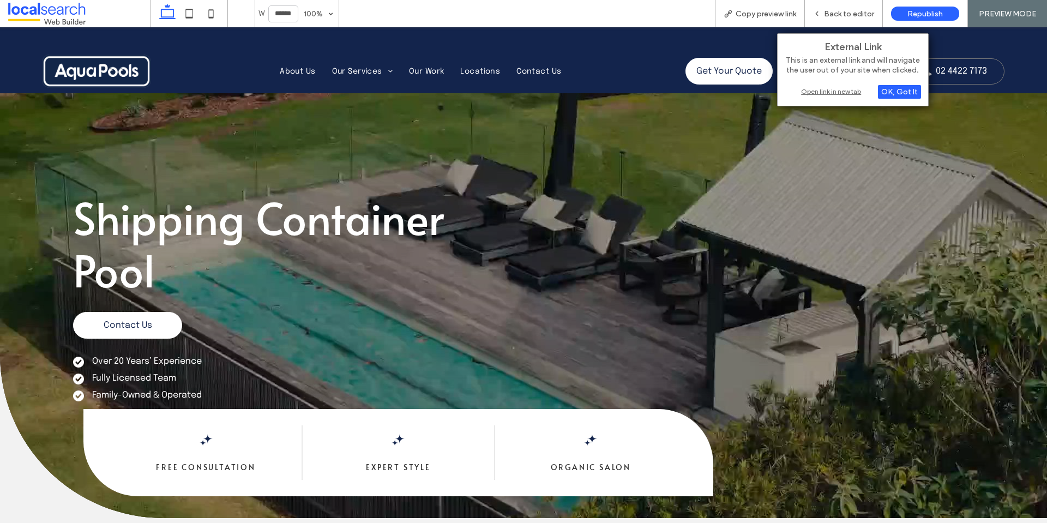
click at [819, 91] on div "Open link in new tab" at bounding box center [853, 91] width 136 height 11
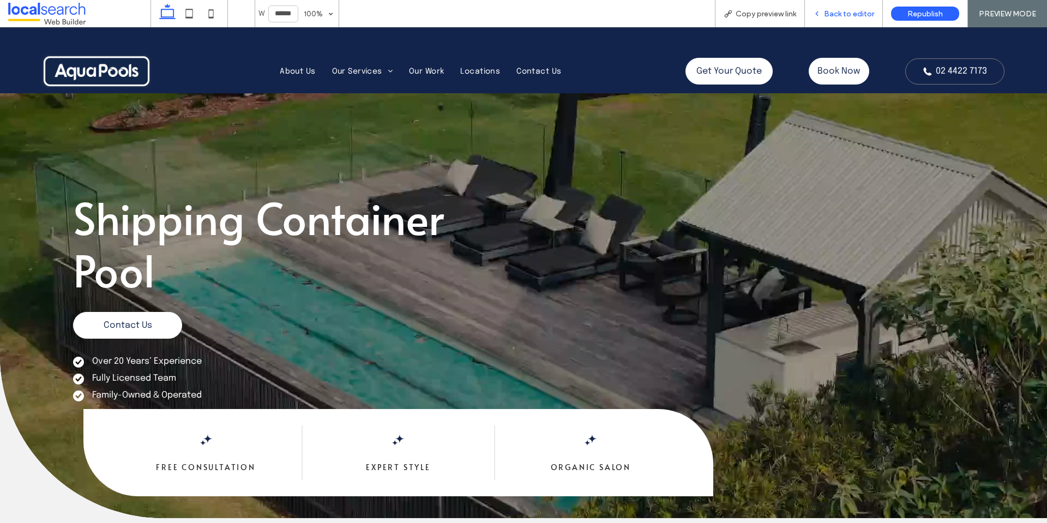
click at [834, 17] on span "Back to editor" at bounding box center [849, 13] width 50 height 9
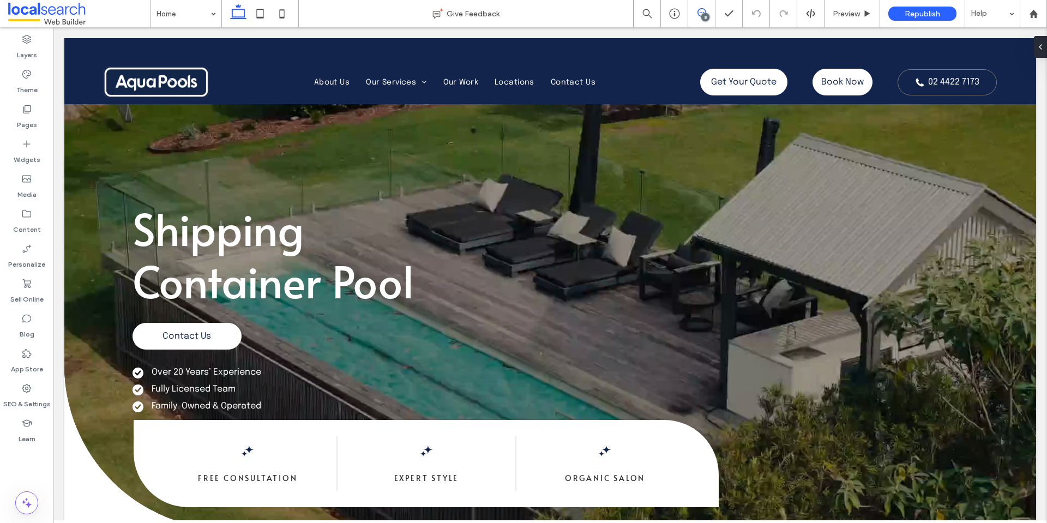
click at [697, 15] on span at bounding box center [701, 12] width 27 height 9
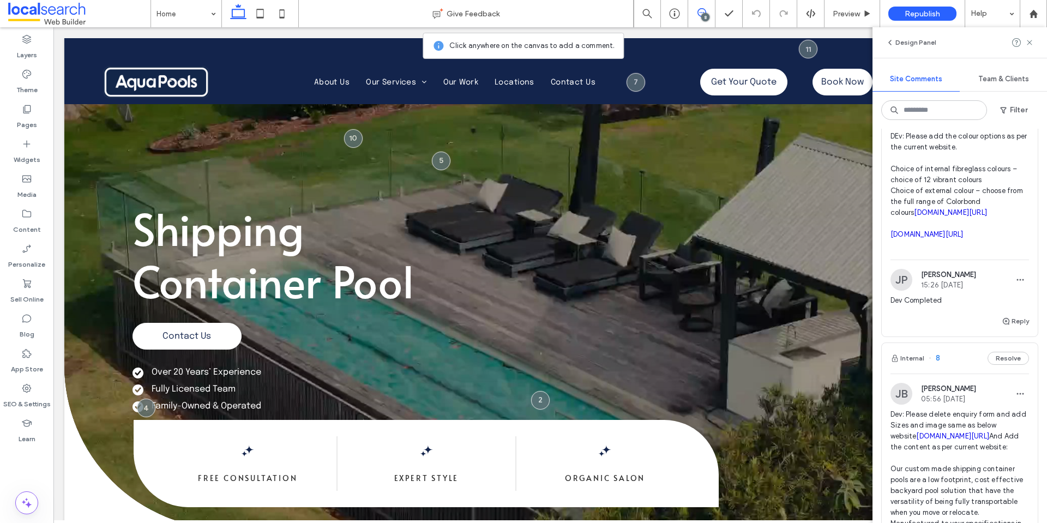
scroll to position [1379, 0]
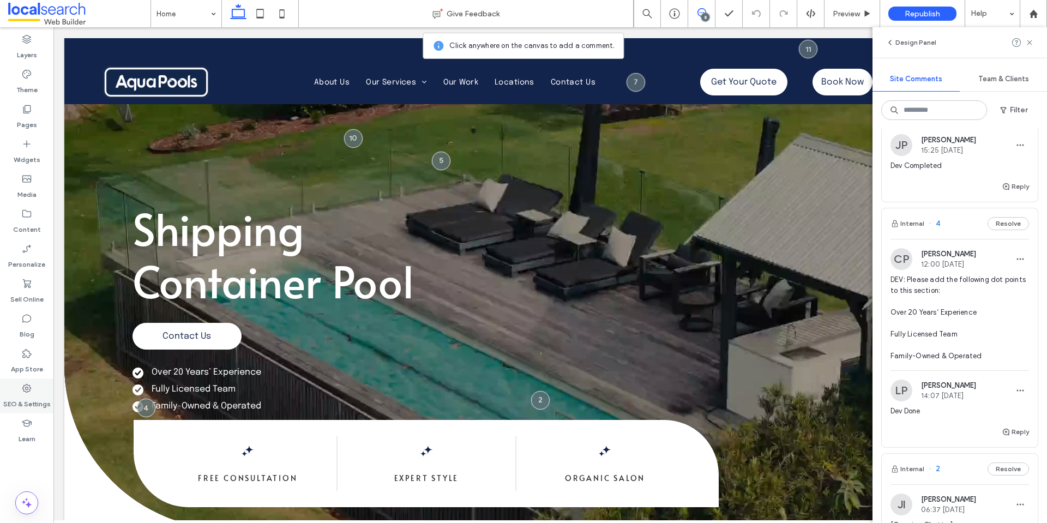
click at [20, 393] on div "SEO & Settings" at bounding box center [26, 396] width 53 height 35
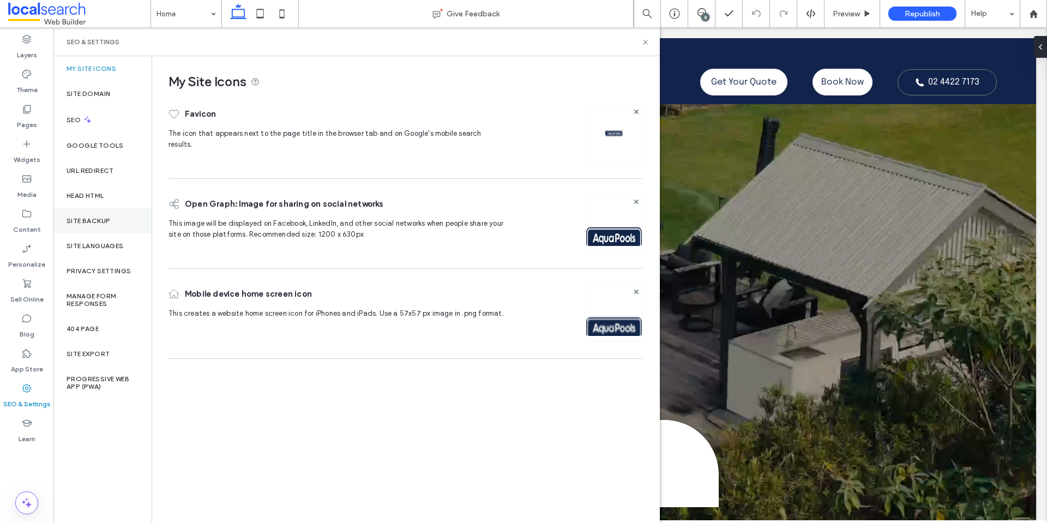
scroll to position [0, 0]
click at [73, 227] on div "Site Backup" at bounding box center [102, 220] width 98 height 25
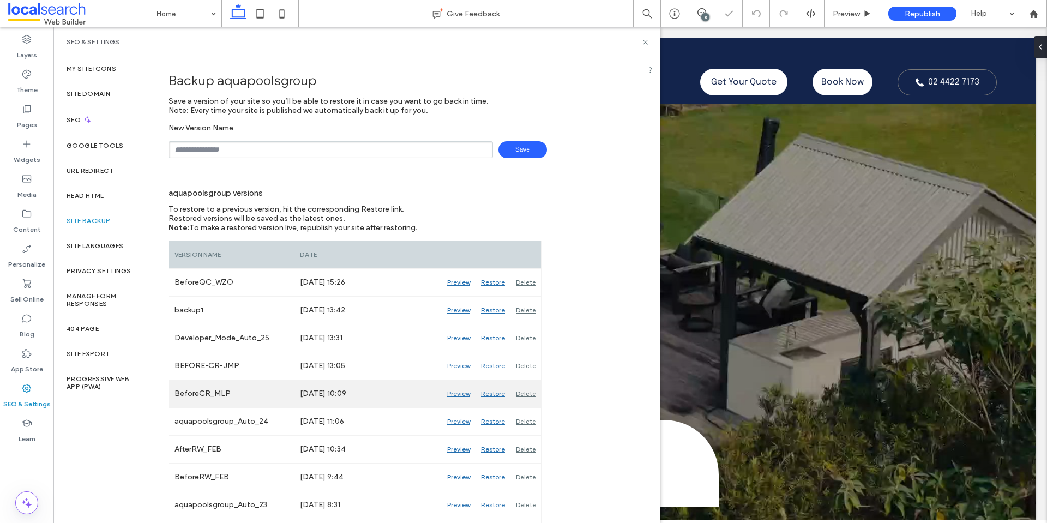
click at [466, 392] on div "Preview" at bounding box center [459, 393] width 34 height 27
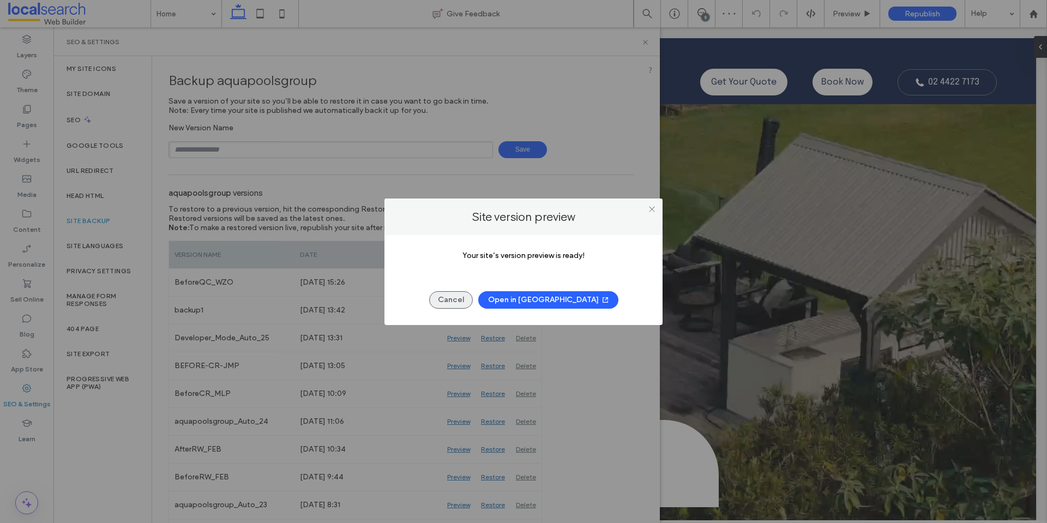
click at [464, 302] on button "Cancel" at bounding box center [451, 299] width 44 height 17
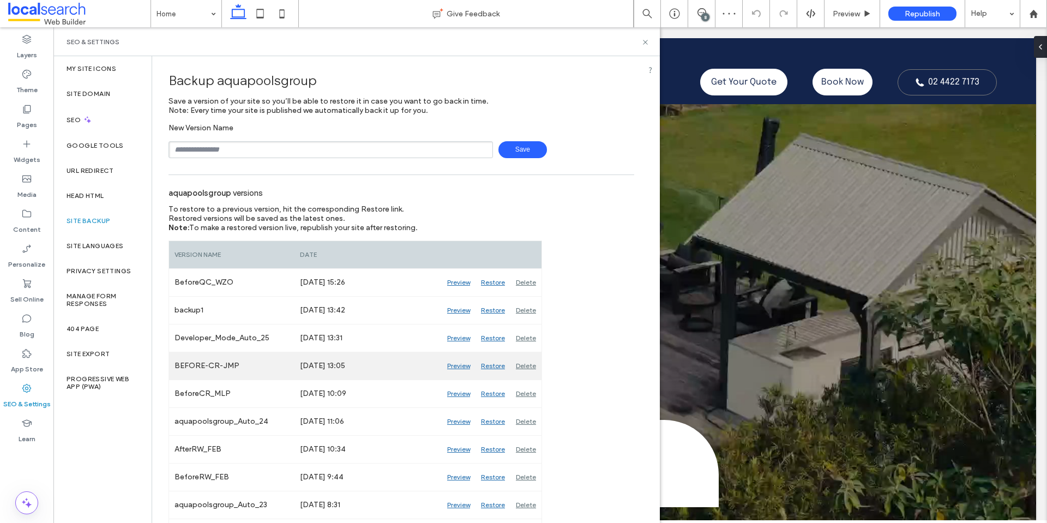
click at [454, 365] on div "Preview" at bounding box center [459, 365] width 34 height 27
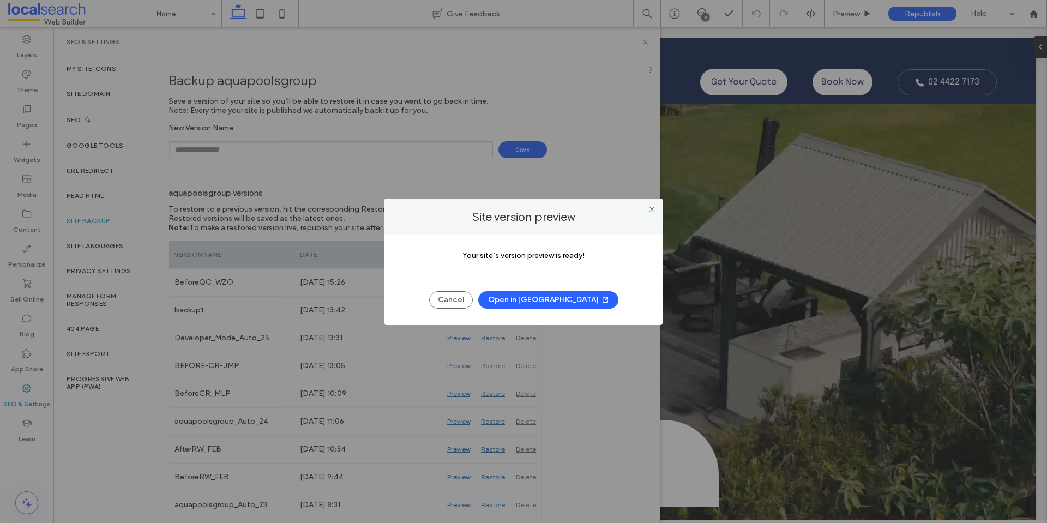
click at [533, 304] on button "Open in New Tab" at bounding box center [548, 299] width 140 height 17
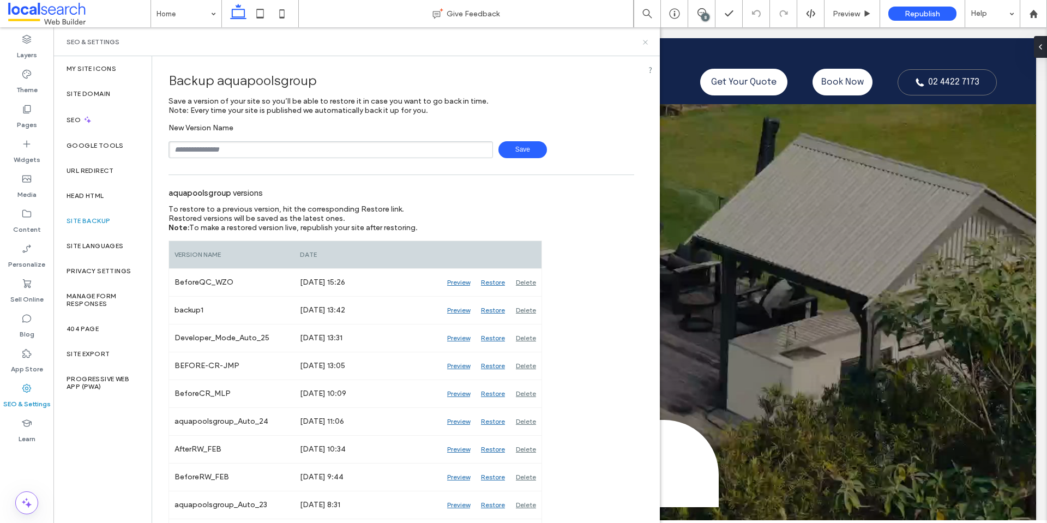
drag, startPoint x: 645, startPoint y: 38, endPoint x: 596, endPoint y: 11, distance: 56.2
click at [645, 38] on icon at bounding box center [645, 42] width 8 height 8
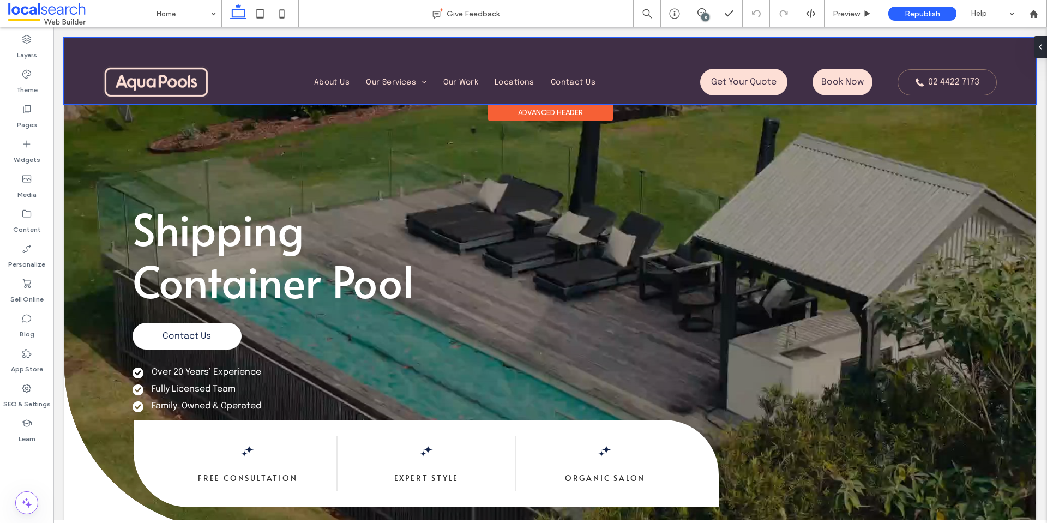
click at [791, 95] on div at bounding box center [550, 71] width 972 height 66
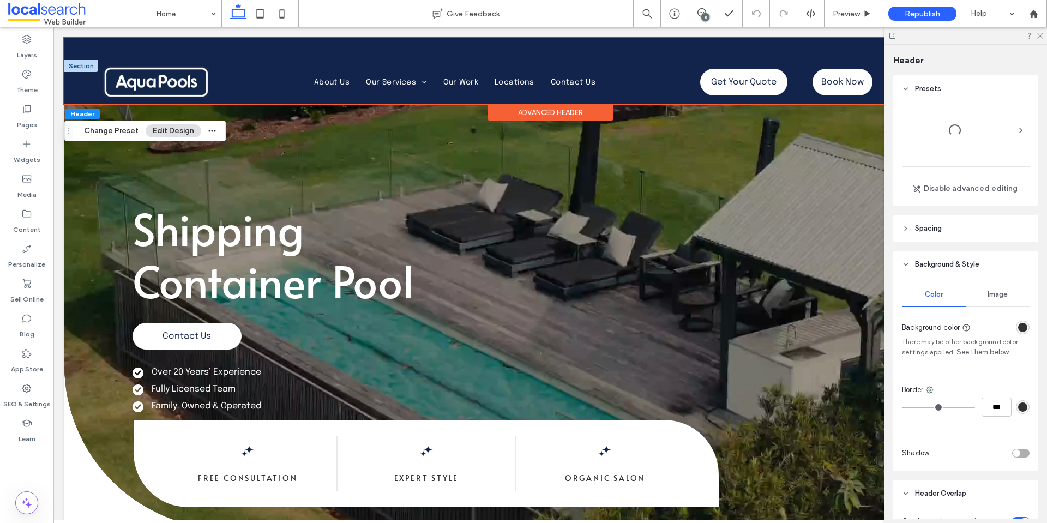
click at [789, 88] on div "Get Your Quote Book Now Phone Icon 02 4422 7173" at bounding box center [848, 81] width 296 height 33
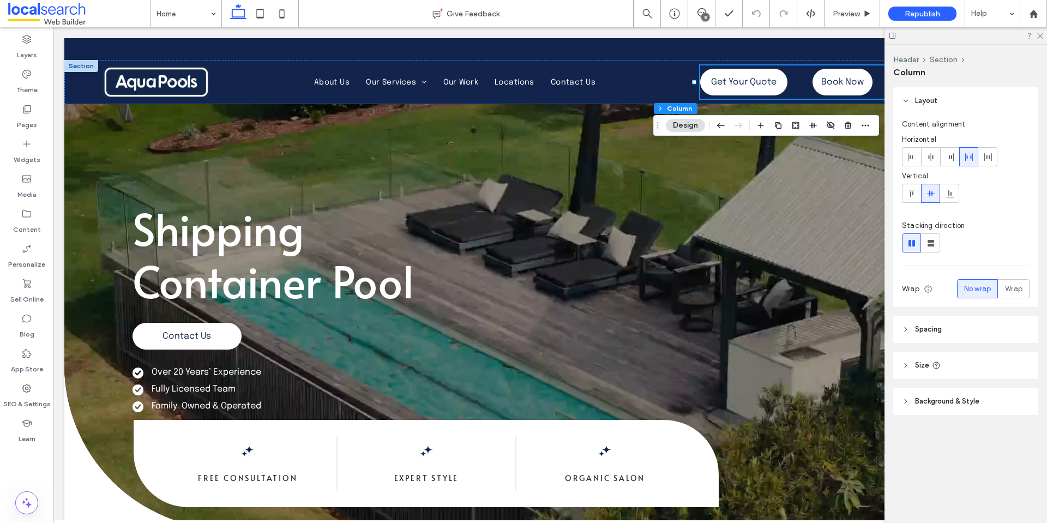
click at [940, 328] on span "Spacing" at bounding box center [928, 329] width 27 height 11
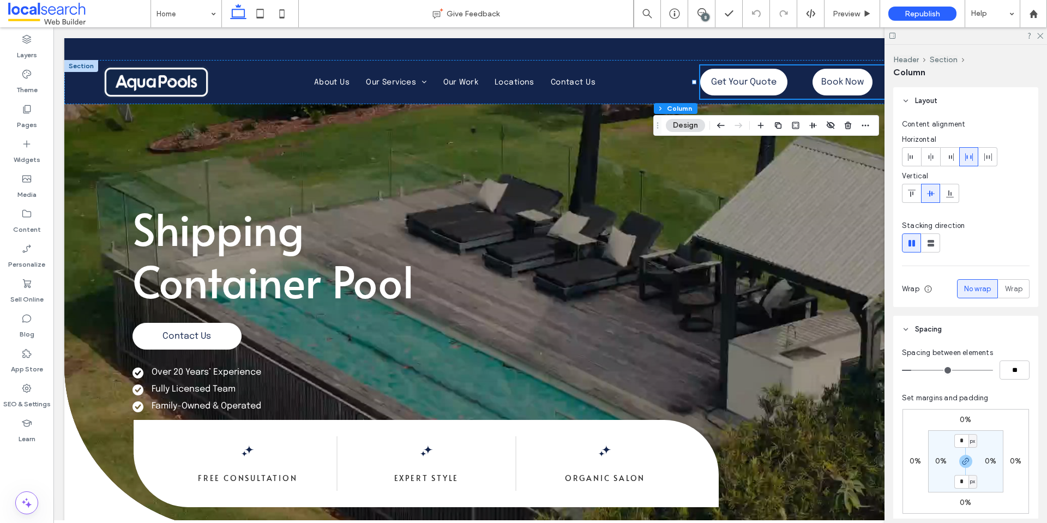
type input "*"
type input "**"
type input "*"
type input "**"
drag, startPoint x: 912, startPoint y: 370, endPoint x: 878, endPoint y: 370, distance: 34.4
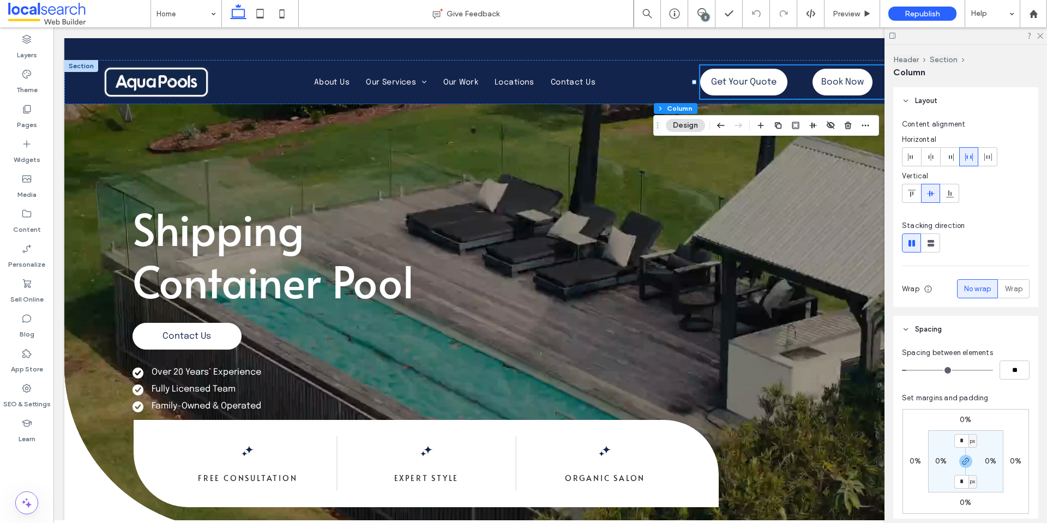
type input "*"
click at [902, 370] on input "range" at bounding box center [947, 370] width 91 height 1
click at [1018, 375] on input "**" at bounding box center [1015, 370] width 30 height 19
type input "*"
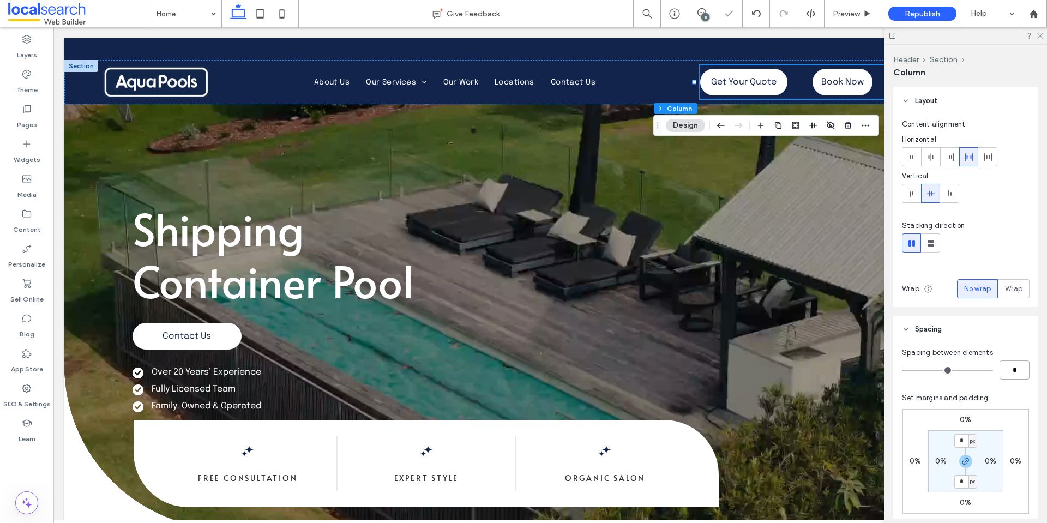
type input "**"
click at [1040, 39] on div at bounding box center [966, 35] width 163 height 17
drag, startPoint x: 1041, startPoint y: 35, endPoint x: 749, endPoint y: 73, distance: 293.6
click at [1041, 35] on use at bounding box center [1040, 36] width 6 height 6
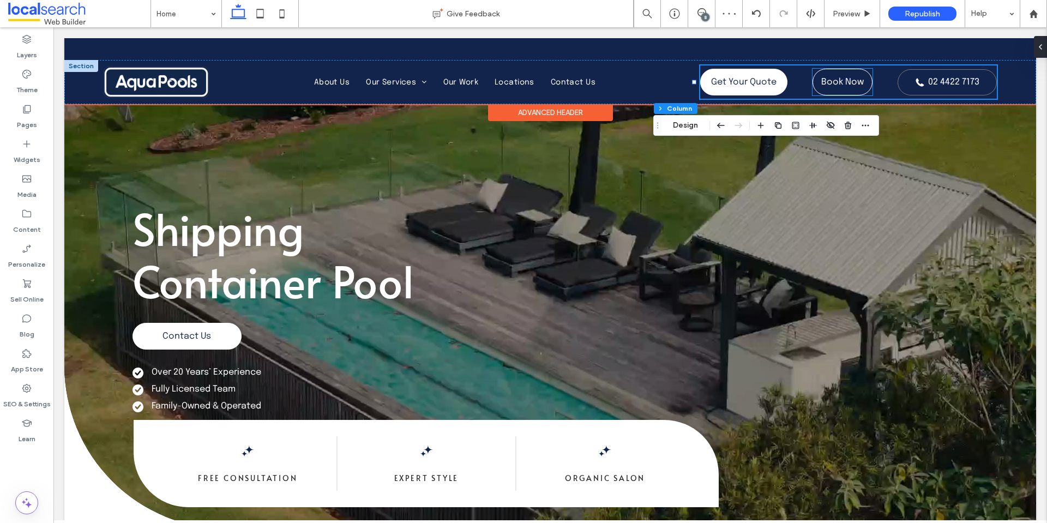
click at [819, 92] on link "Book Now" at bounding box center [843, 82] width 61 height 27
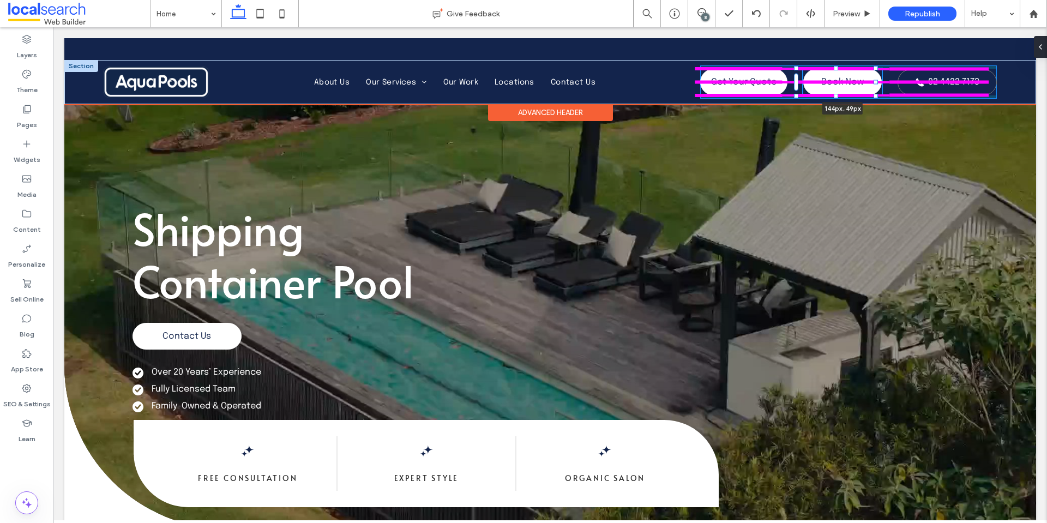
drag, startPoint x: 868, startPoint y: 84, endPoint x: 886, endPoint y: 82, distance: 18.1
click at [886, 82] on div "About Us Our Services Shipping Container Pools Pool Sizes Container Pool Colour…" at bounding box center [550, 82] width 972 height 44
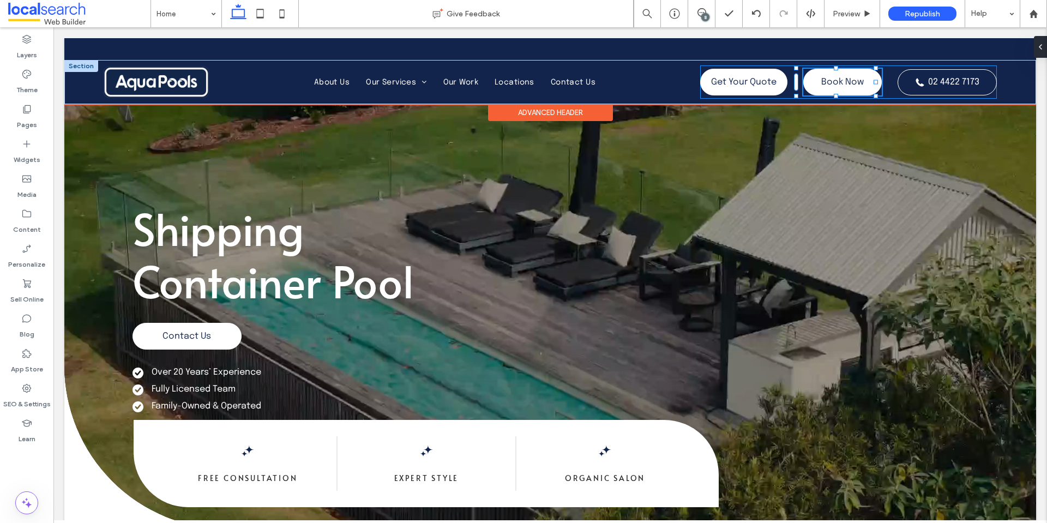
type input "***"
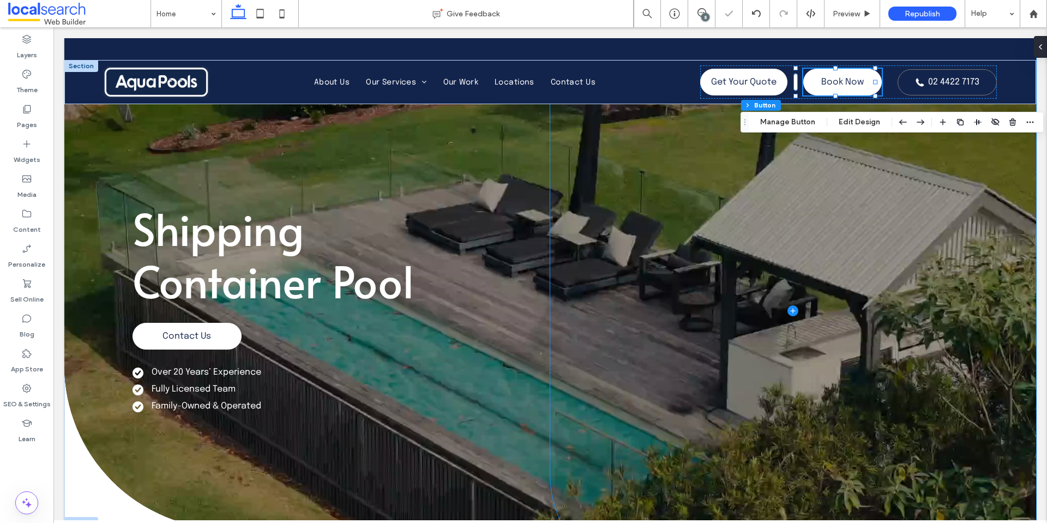
click at [813, 140] on span at bounding box center [793, 310] width 486 height 545
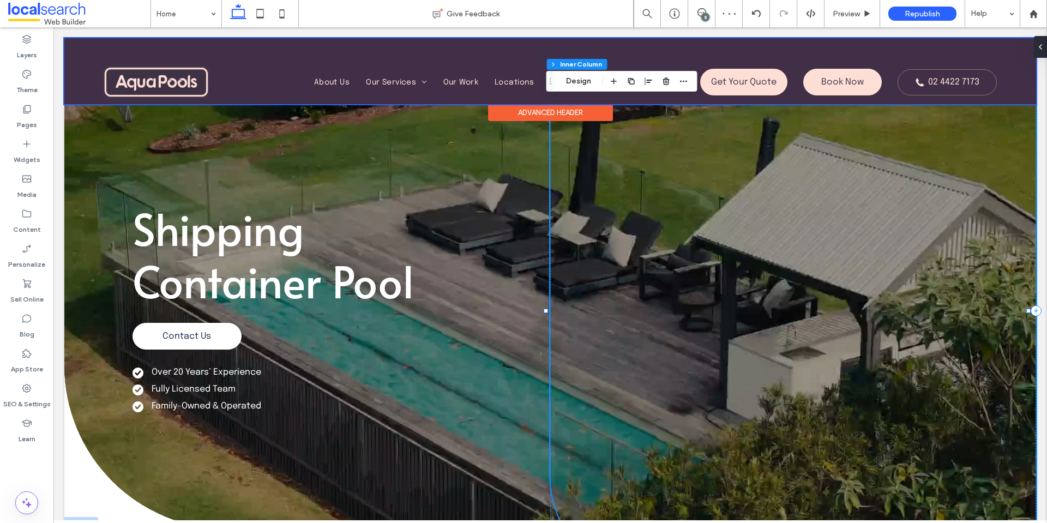
click at [864, 86] on div at bounding box center [550, 71] width 972 height 66
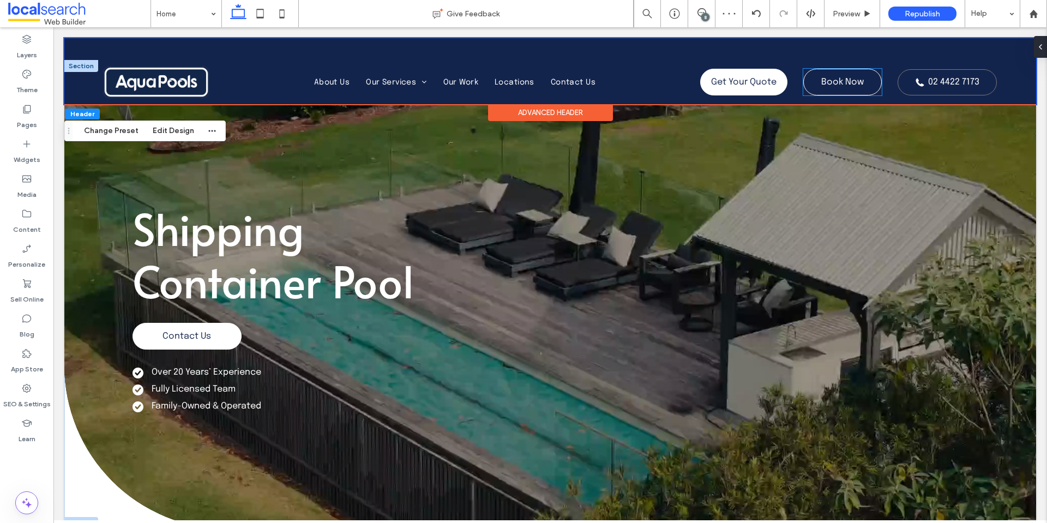
click at [864, 85] on link "Book Now" at bounding box center [842, 82] width 79 height 27
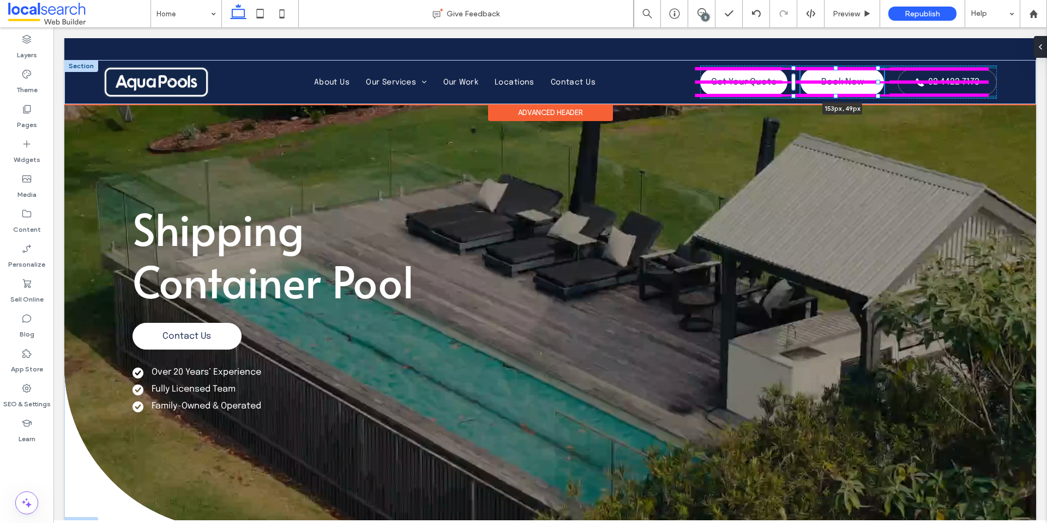
click at [881, 81] on div "About Us Our Services Shipping Container Pools Pool Sizes Container Pool Colour…" at bounding box center [550, 82] width 972 height 44
type input "***"
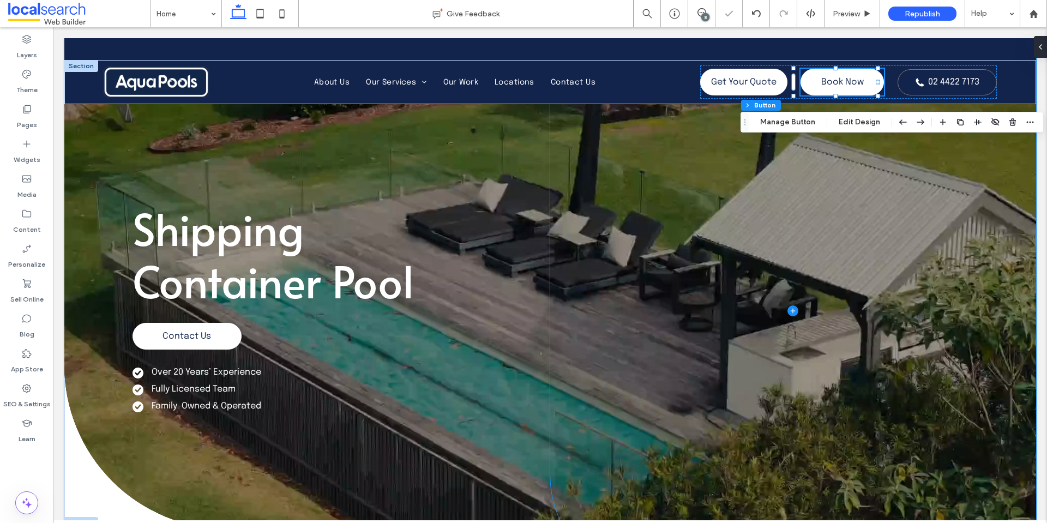
click at [776, 156] on span at bounding box center [793, 310] width 486 height 545
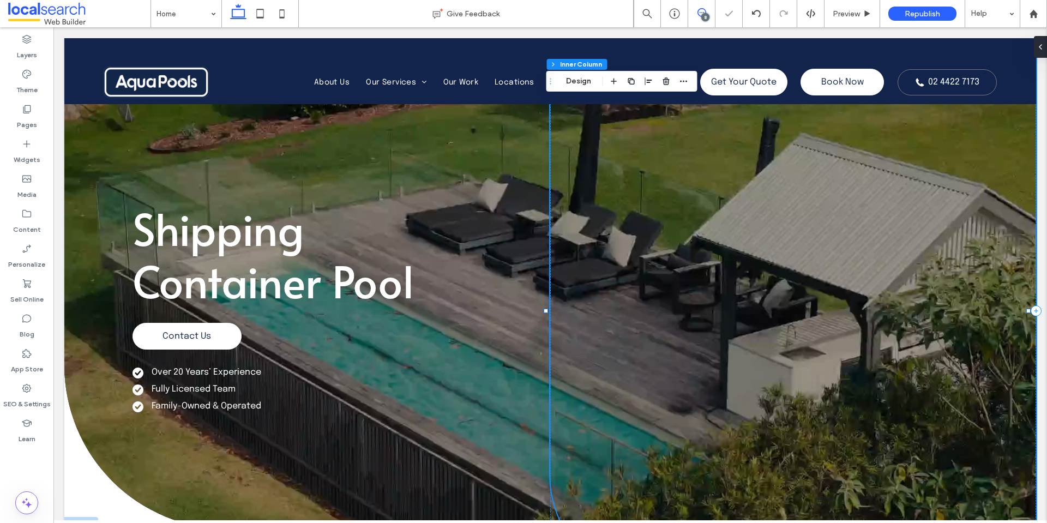
click at [700, 13] on icon at bounding box center [702, 12] width 9 height 9
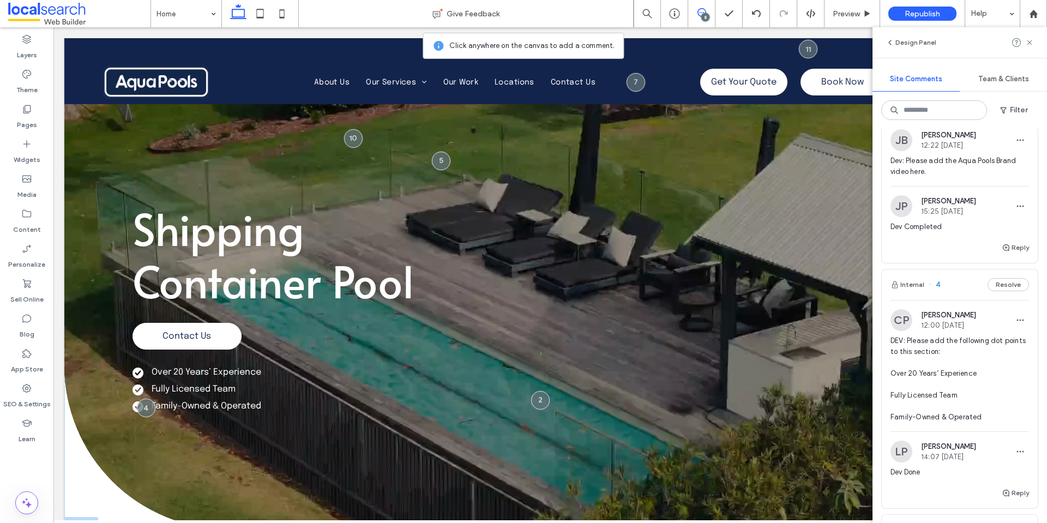
scroll to position [1264, 0]
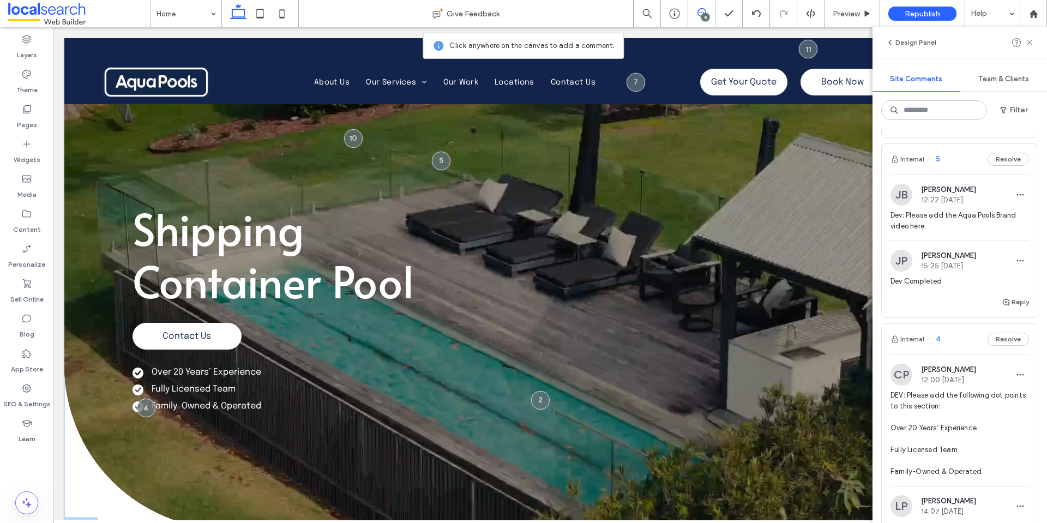
click at [951, 232] on span "Dev: Please add the Aqua Pools Brand video here." at bounding box center [960, 221] width 139 height 22
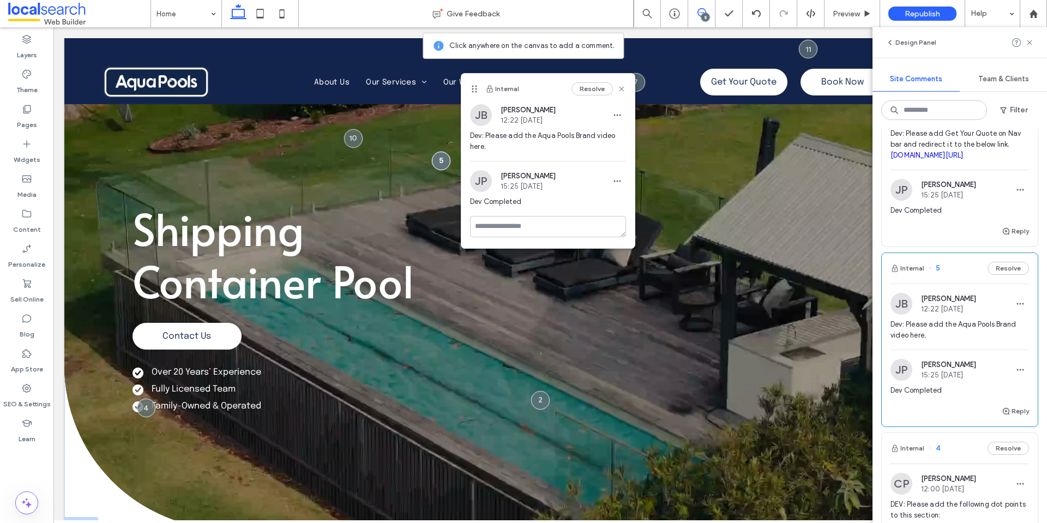
scroll to position [1209, 0]
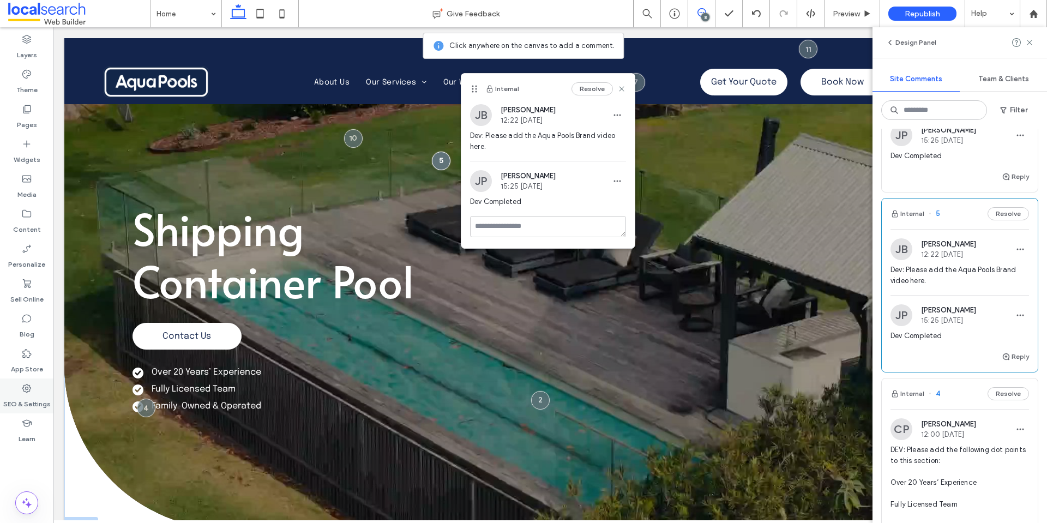
click at [38, 400] on label "SEO & Settings" at bounding box center [26, 401] width 47 height 15
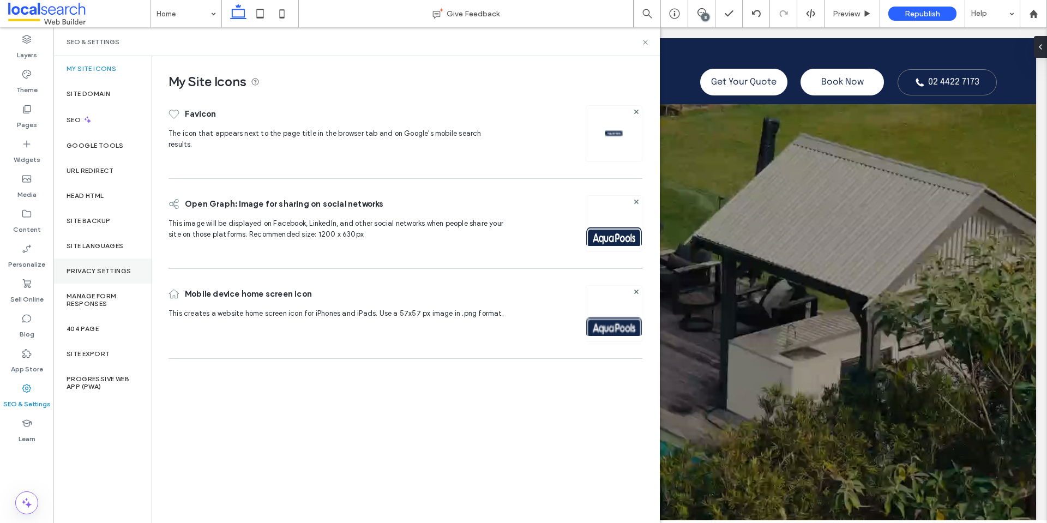
scroll to position [0, 0]
click at [84, 227] on div "Site Backup" at bounding box center [102, 220] width 98 height 25
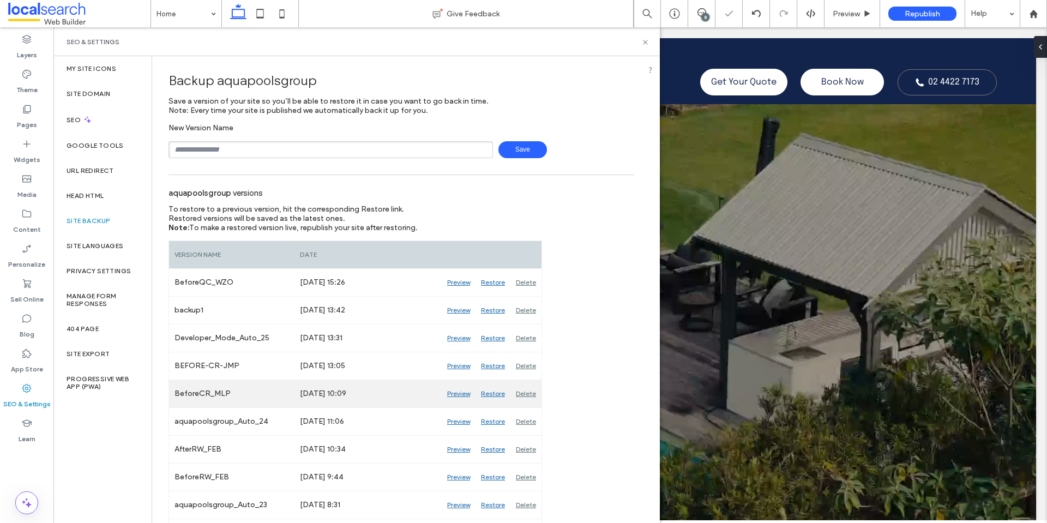
click at [452, 394] on div "Preview" at bounding box center [459, 393] width 34 height 27
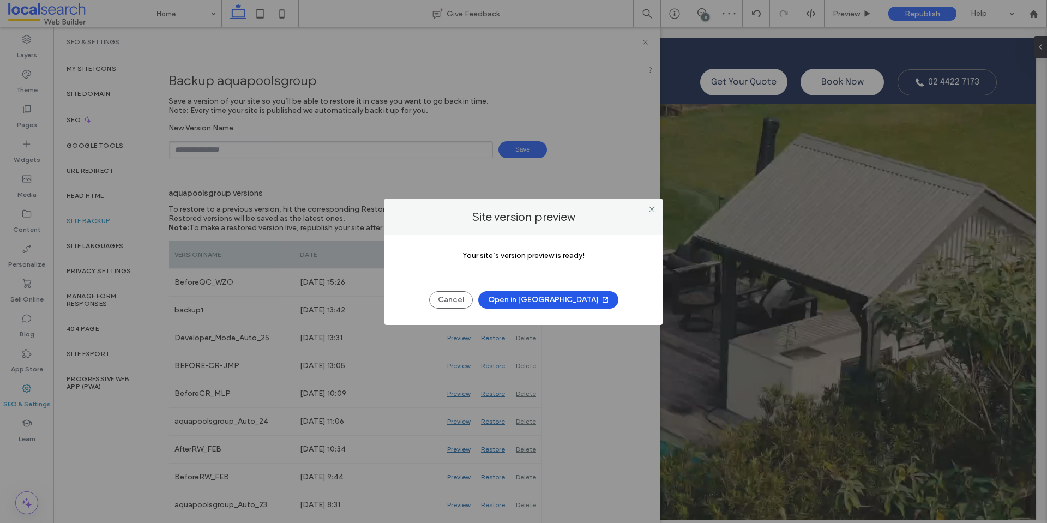
click at [554, 289] on div "Cancel Open in New Tab" at bounding box center [523, 294] width 245 height 28
click at [559, 298] on button "Open in New Tab" at bounding box center [548, 299] width 140 height 17
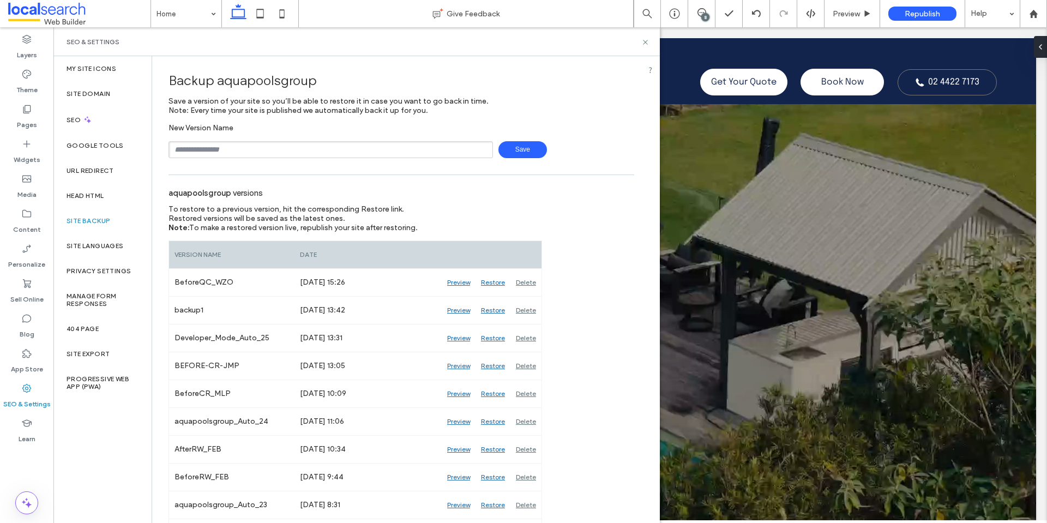
click at [641, 45] on div "SEO & Settings" at bounding box center [357, 42] width 580 height 9
click at [645, 40] on icon at bounding box center [645, 42] width 8 height 8
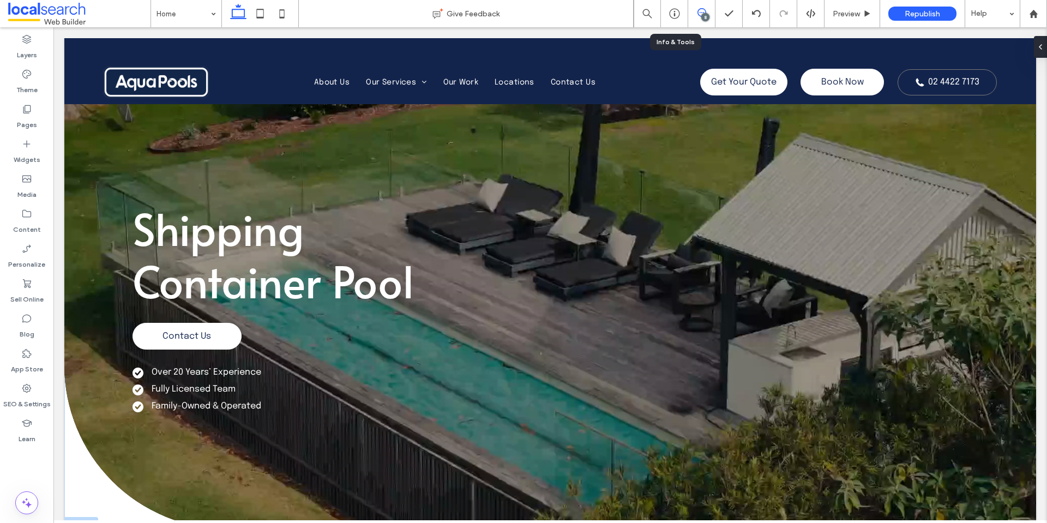
click at [700, 14] on icon at bounding box center [702, 12] width 9 height 9
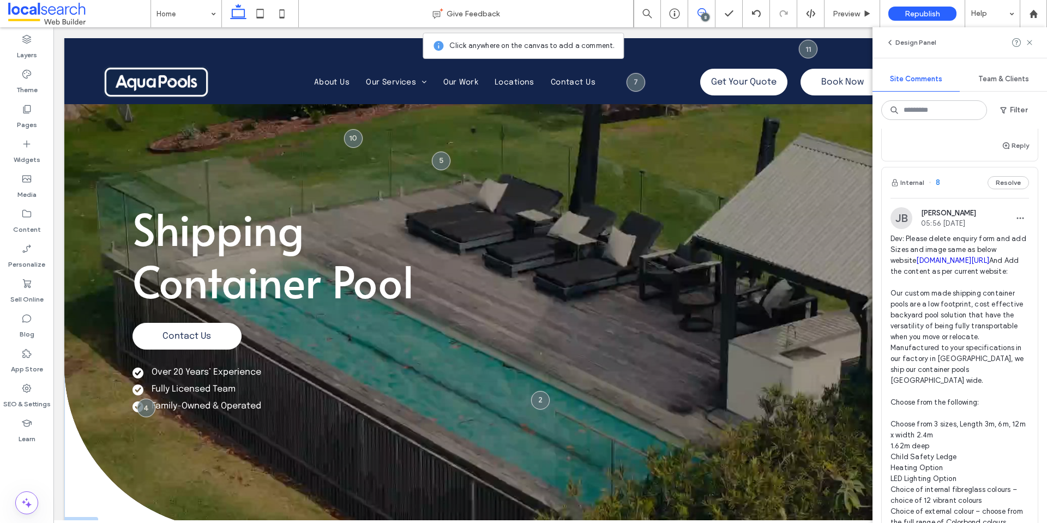
scroll to position [514, 0]
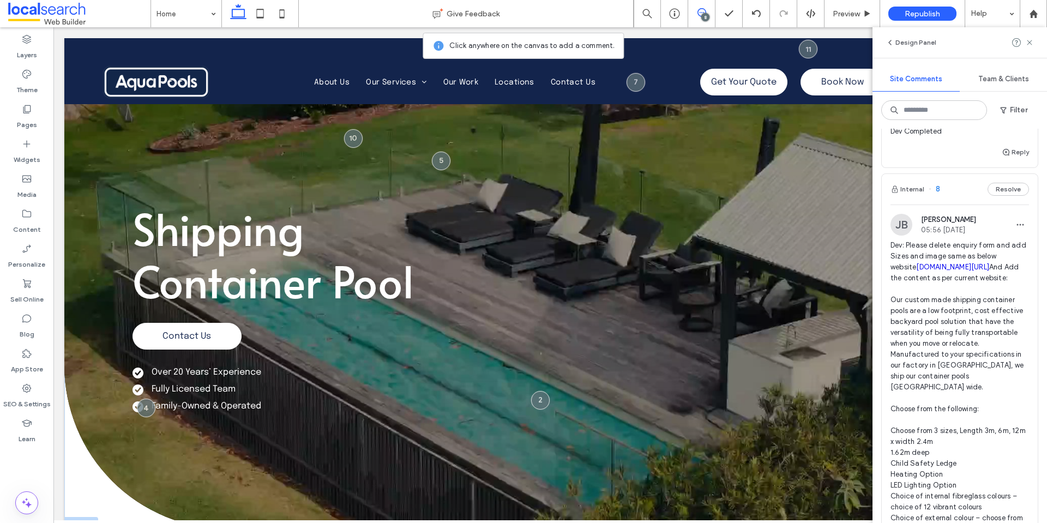
click at [947, 271] on link "integrityswimmingpools.com.au/pool-davinci.html" at bounding box center [952, 267] width 73 height 8
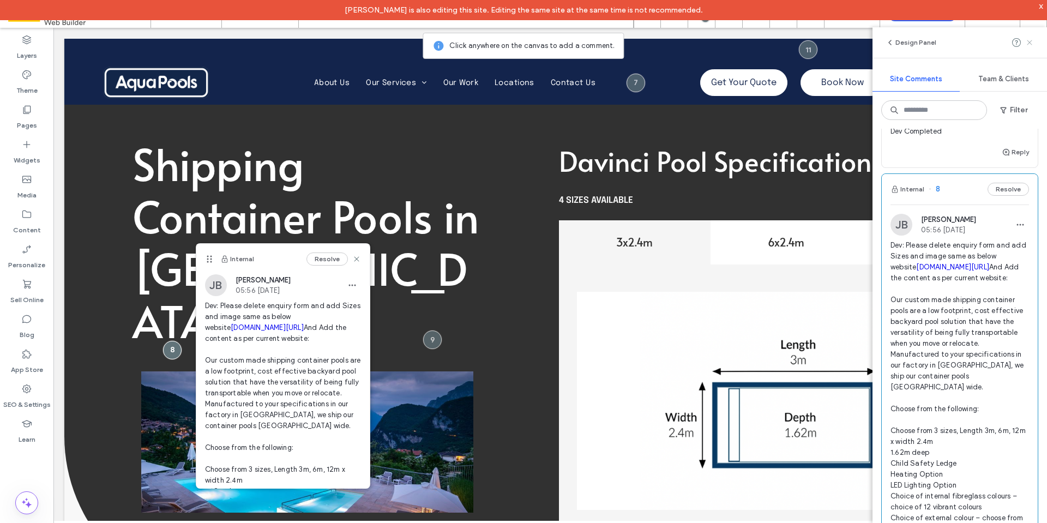
click at [1031, 41] on use at bounding box center [1029, 42] width 5 height 5
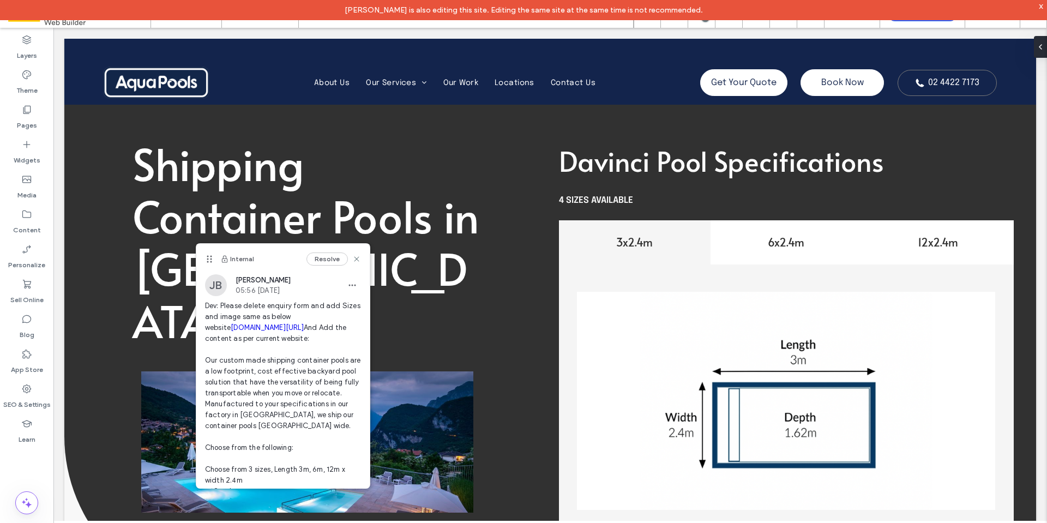
click at [1043, 6] on div "x" at bounding box center [1041, 5] width 5 height 9
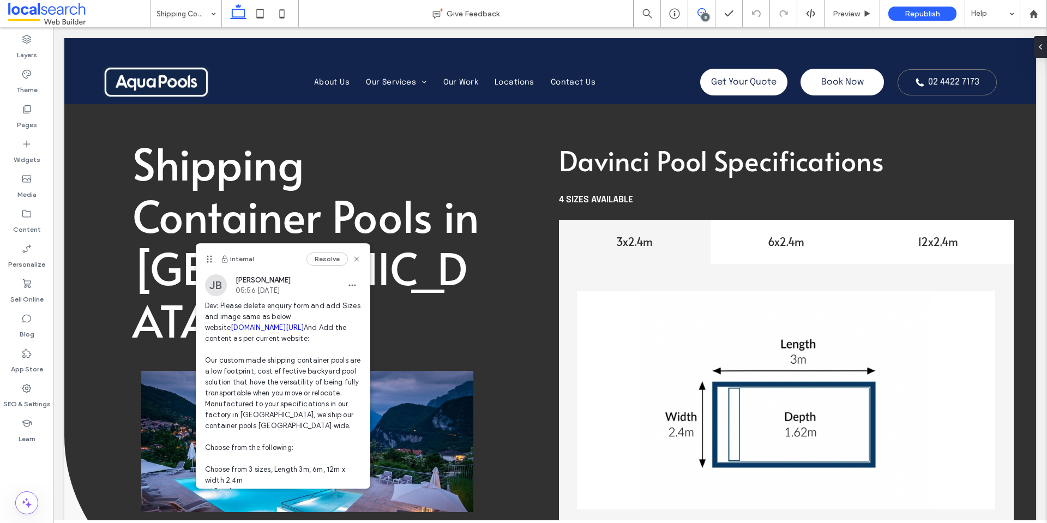
click at [697, 13] on span at bounding box center [701, 12] width 27 height 9
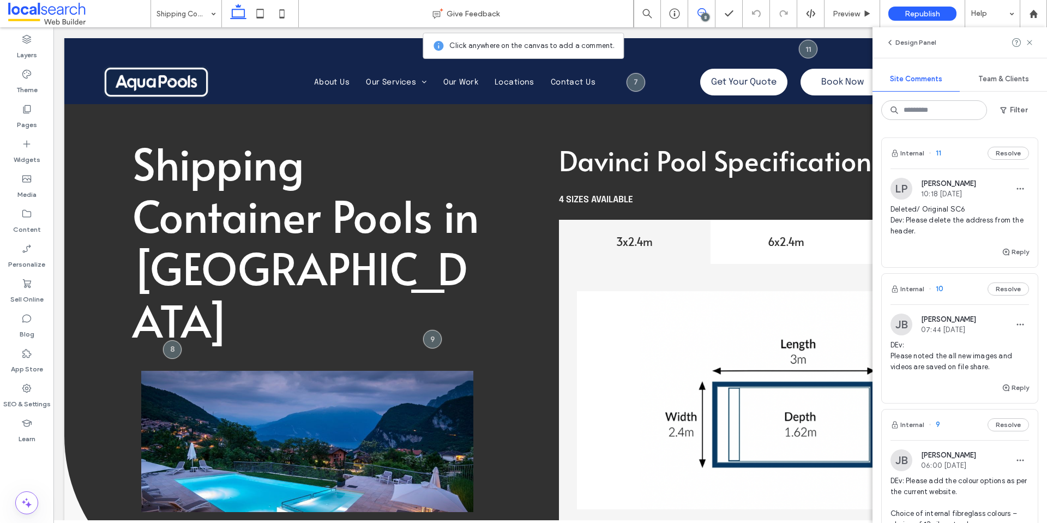
scroll to position [472, 0]
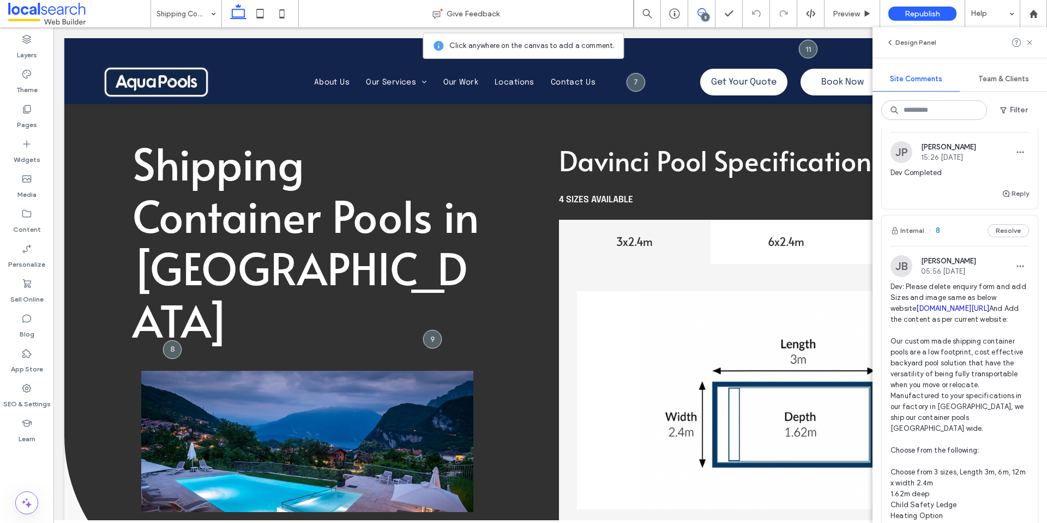
click at [920, 325] on span "Dev: Please delete enquiry form and add Sizes and image same as below website i…" at bounding box center [960, 466] width 139 height 371
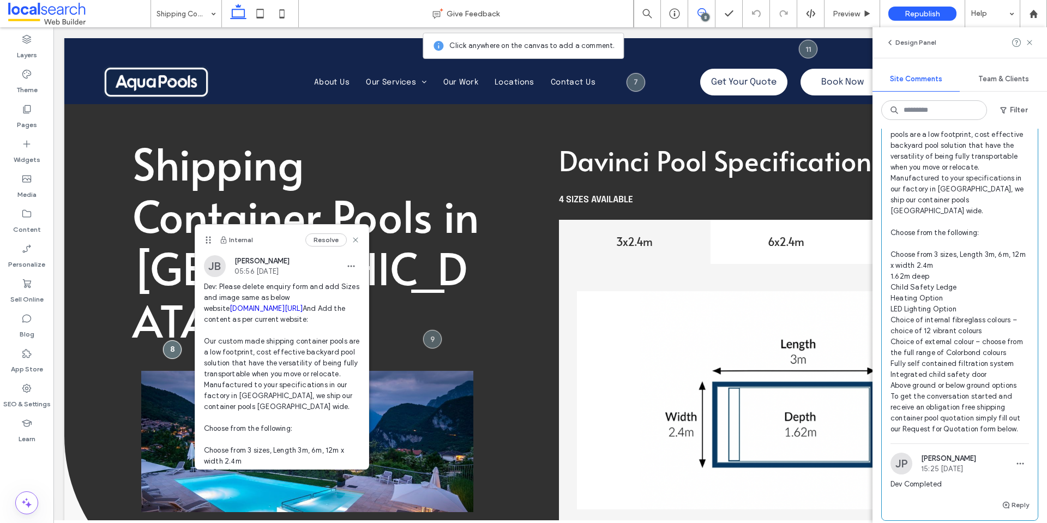
scroll to position [691, 0]
click at [1029, 41] on use at bounding box center [1029, 42] width 5 height 5
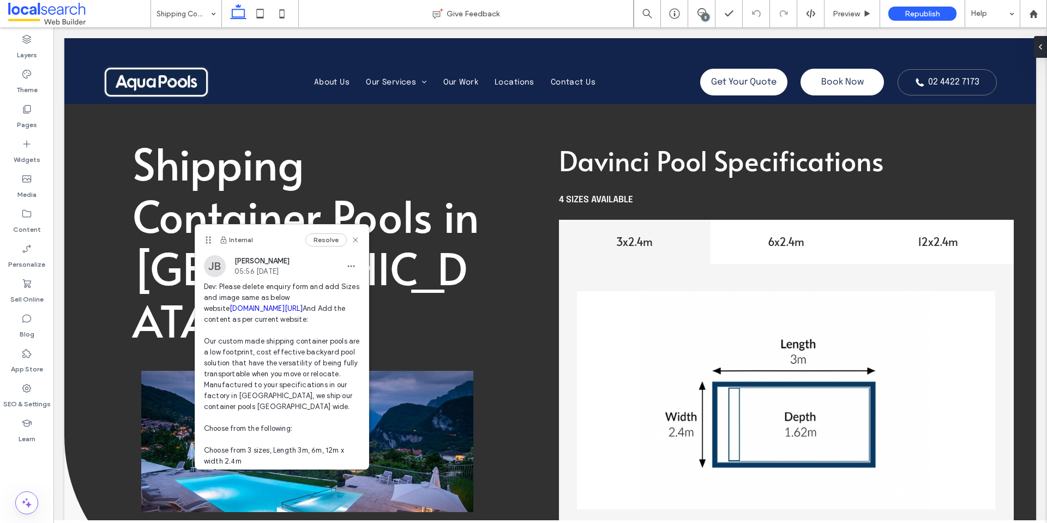
scroll to position [0, 0]
click at [705, 16] on div "8" at bounding box center [705, 17] width 8 height 8
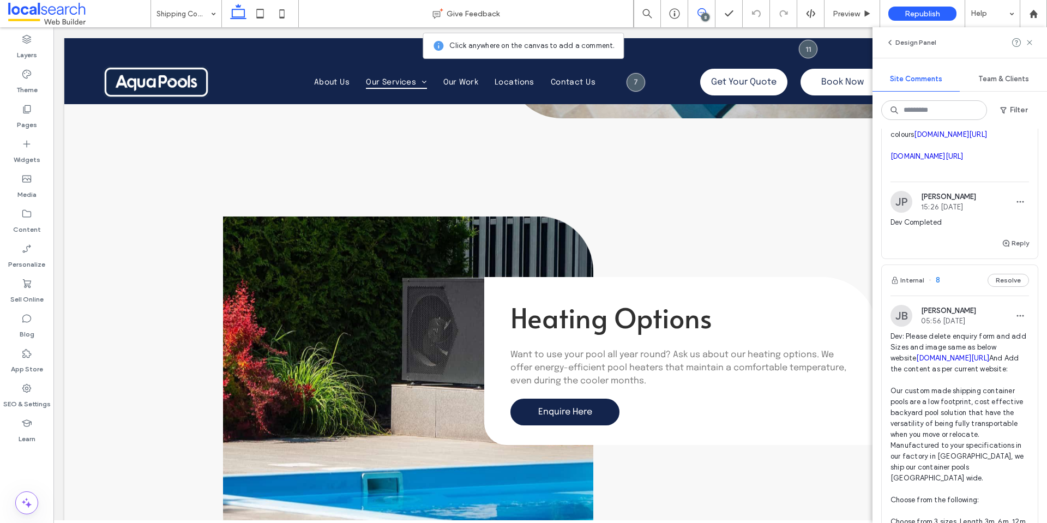
scroll to position [273, 0]
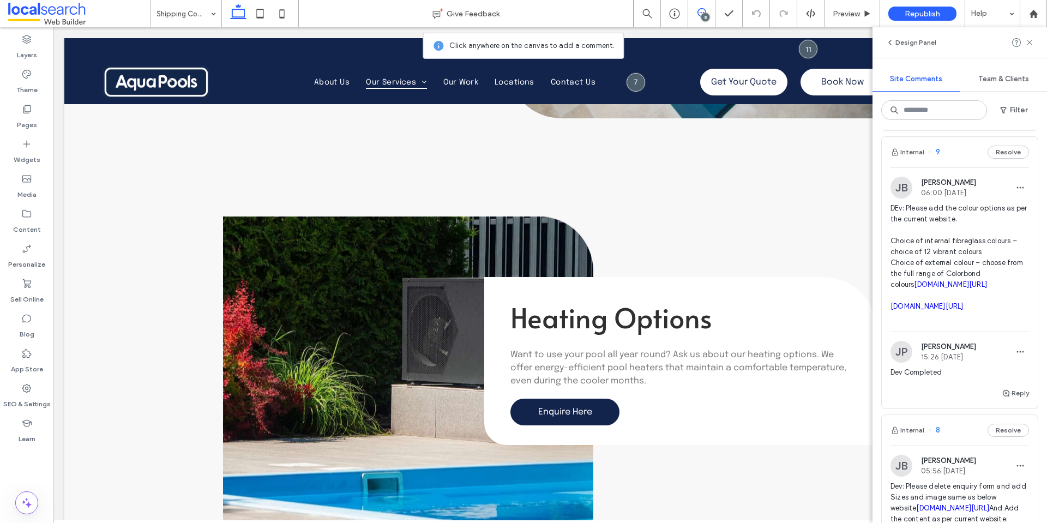
click at [922, 246] on span "DEv: Please add the colour options as per the current website. Choice of intern…" at bounding box center [960, 263] width 139 height 120
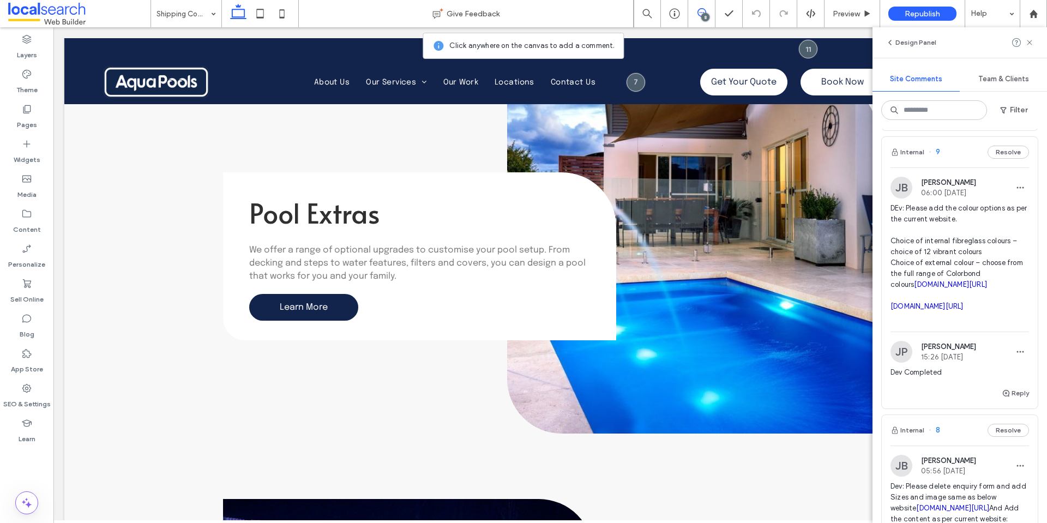
scroll to position [0, 0]
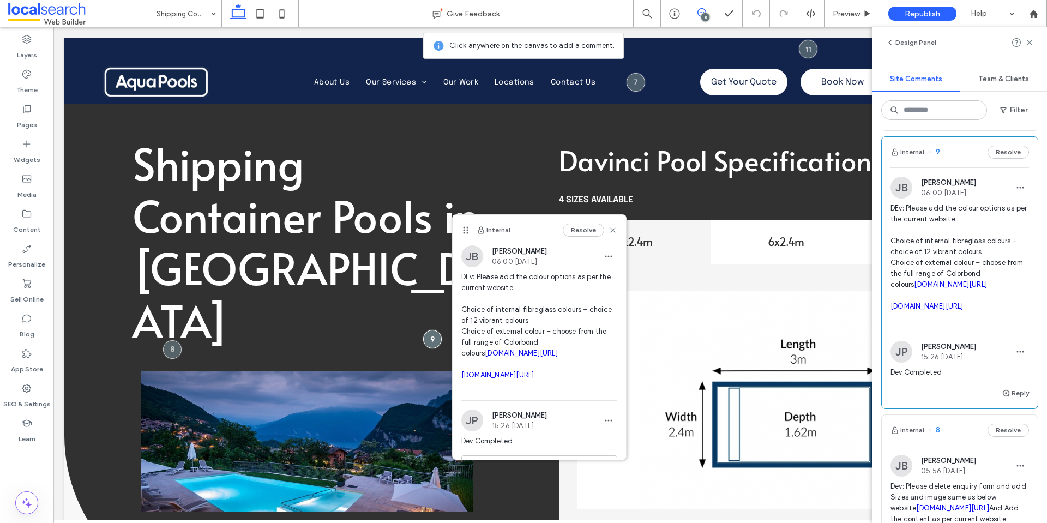
click at [525, 357] on link "aquapools.com.au/aquaguard" at bounding box center [521, 353] width 73 height 8
click at [535, 379] on link "aquapools.com.au/colorbond-range" at bounding box center [497, 375] width 73 height 8
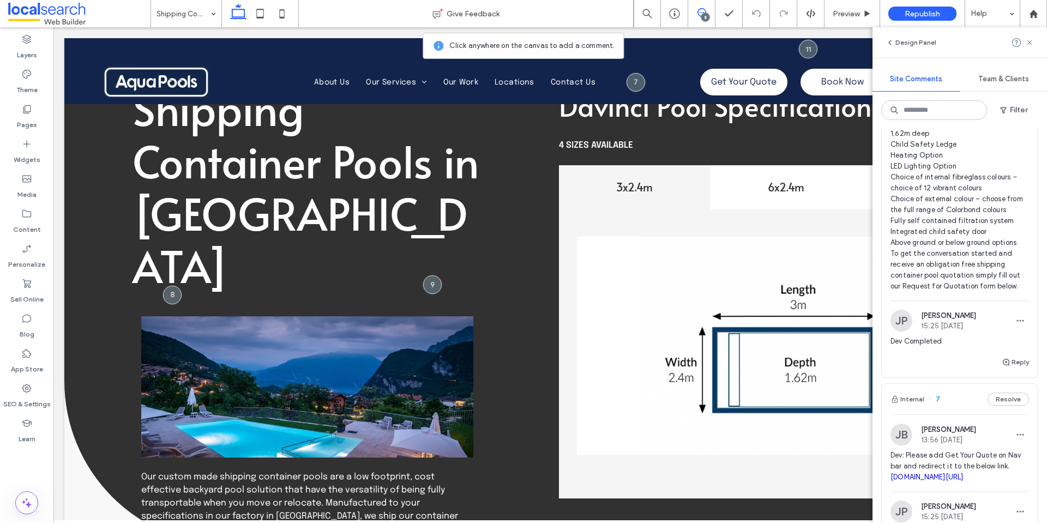
scroll to position [764, 0]
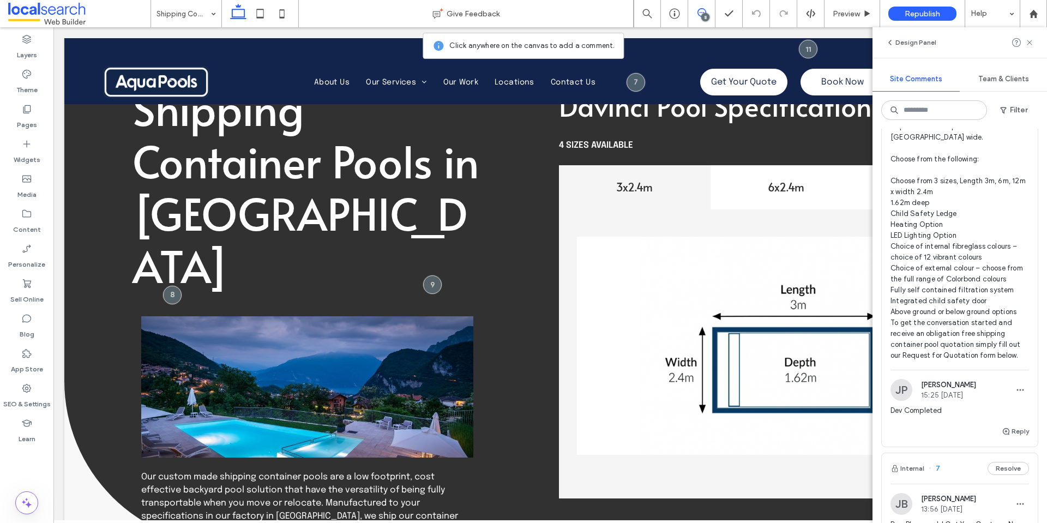
click at [937, 238] on span "Dev: Please delete enquiry form and add Sizes and image same as below website i…" at bounding box center [960, 175] width 139 height 371
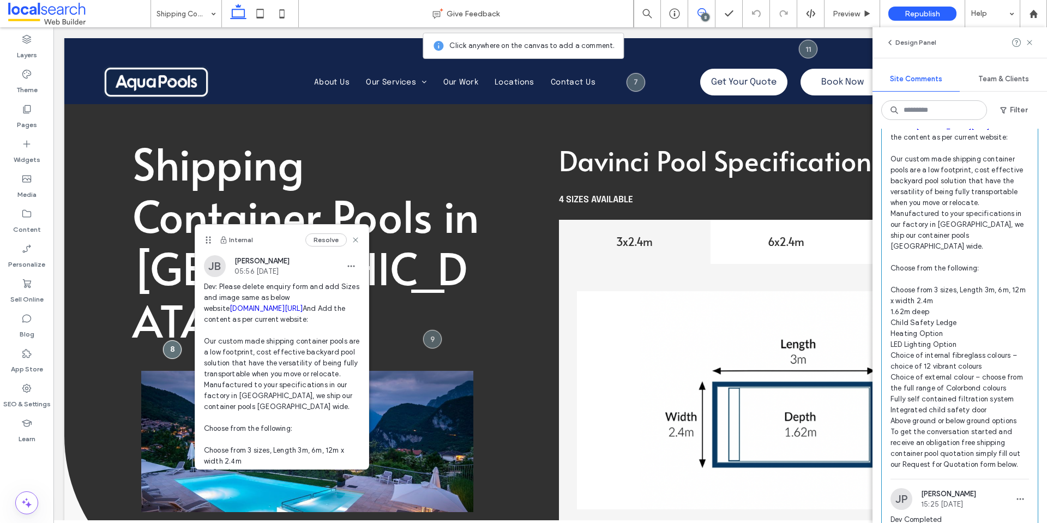
scroll to position [600, 0]
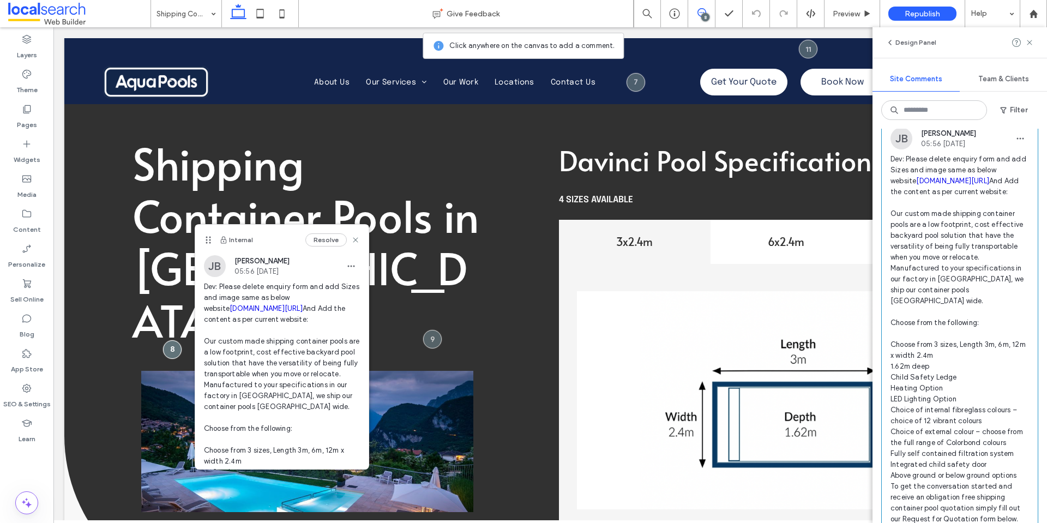
drag, startPoint x: 1033, startPoint y: 40, endPoint x: 1005, endPoint y: 58, distance: 33.0
click at [1031, 39] on icon at bounding box center [1029, 42] width 9 height 9
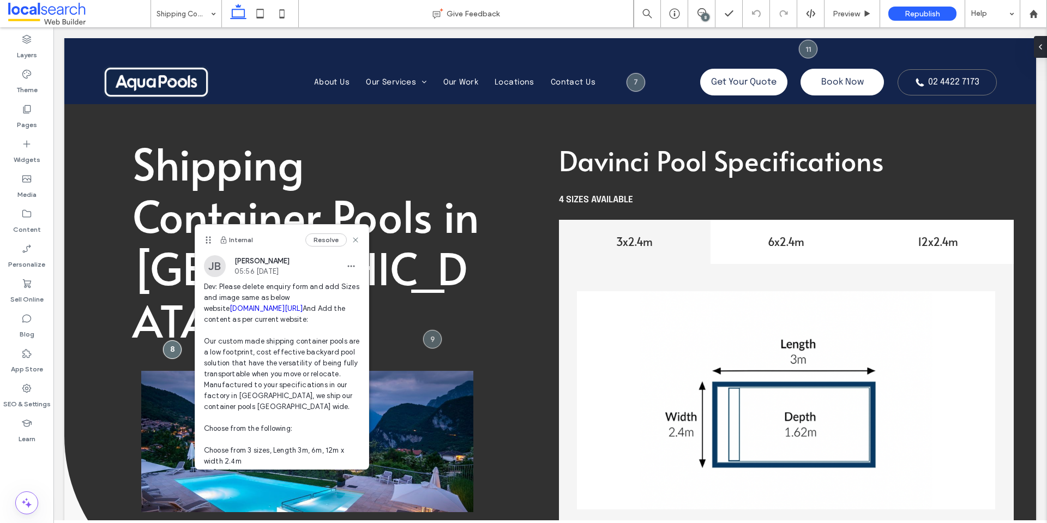
scroll to position [0, 0]
click at [823, 235] on h4 "6x2.4m" at bounding box center [786, 241] width 139 height 15
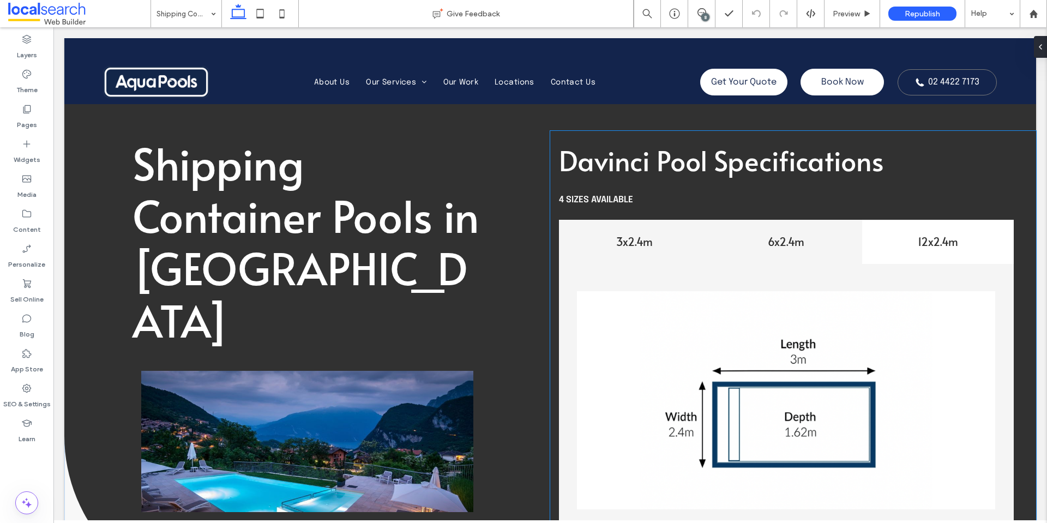
click at [808, 236] on h4 "6x2.4m" at bounding box center [786, 241] width 139 height 15
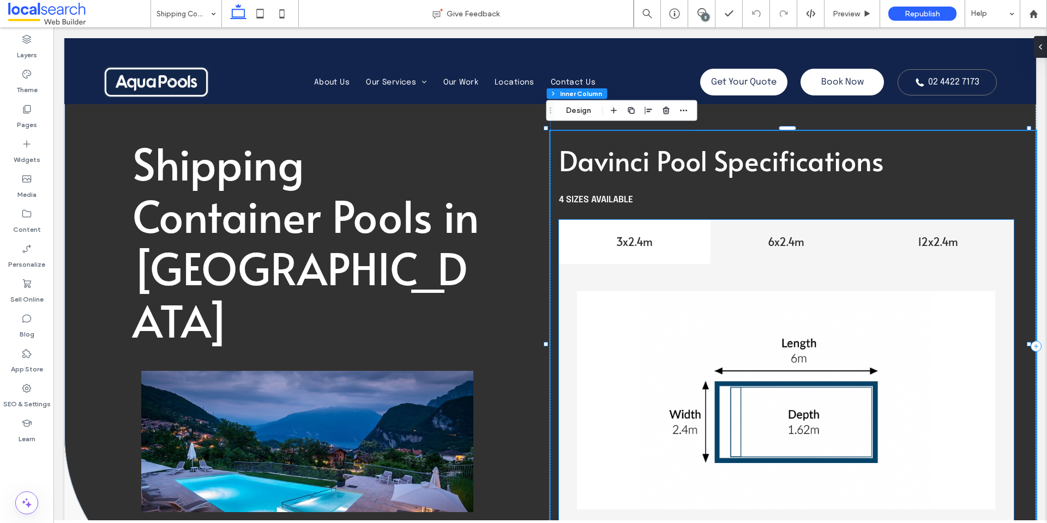
click at [927, 246] on h4 "12x2.4m" at bounding box center [938, 241] width 139 height 15
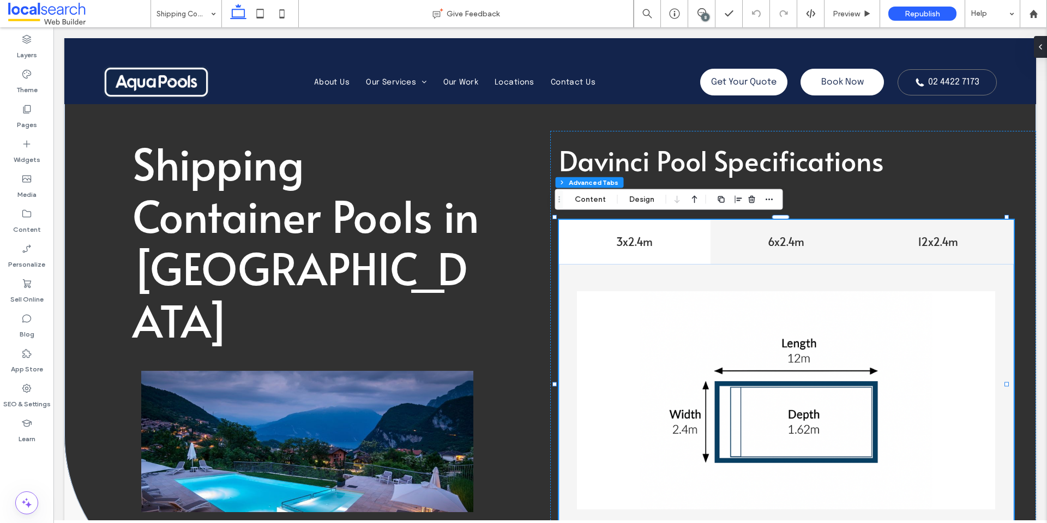
click at [802, 240] on h4 "6x2.4m" at bounding box center [786, 241] width 139 height 15
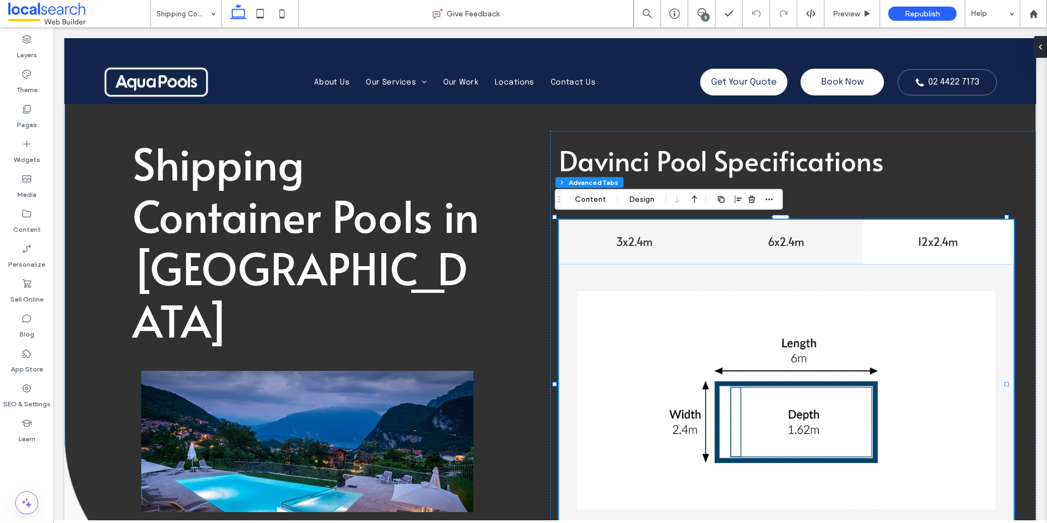
click at [627, 236] on h4 "3x2.4m" at bounding box center [635, 241] width 139 height 15
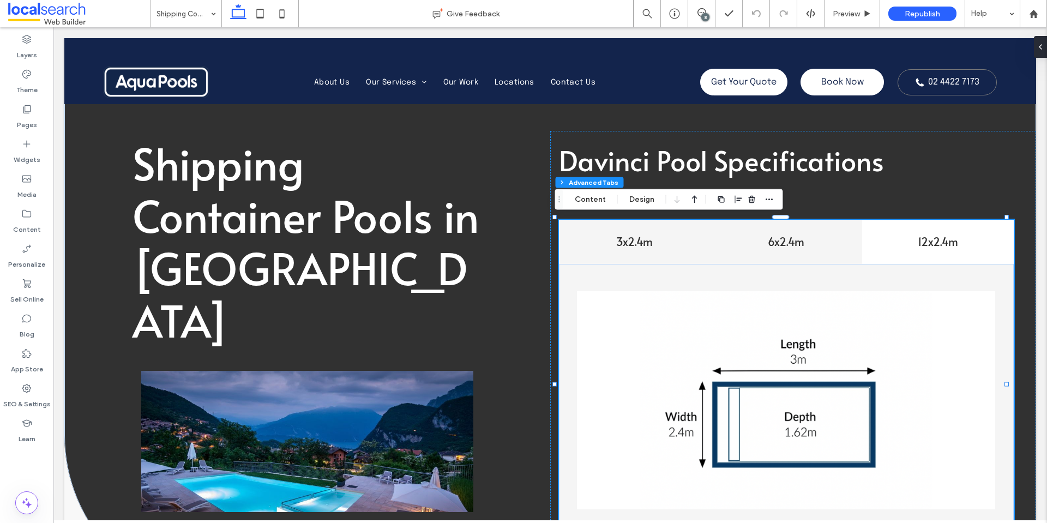
click at [757, 243] on h4 "6x2.4m" at bounding box center [786, 241] width 139 height 15
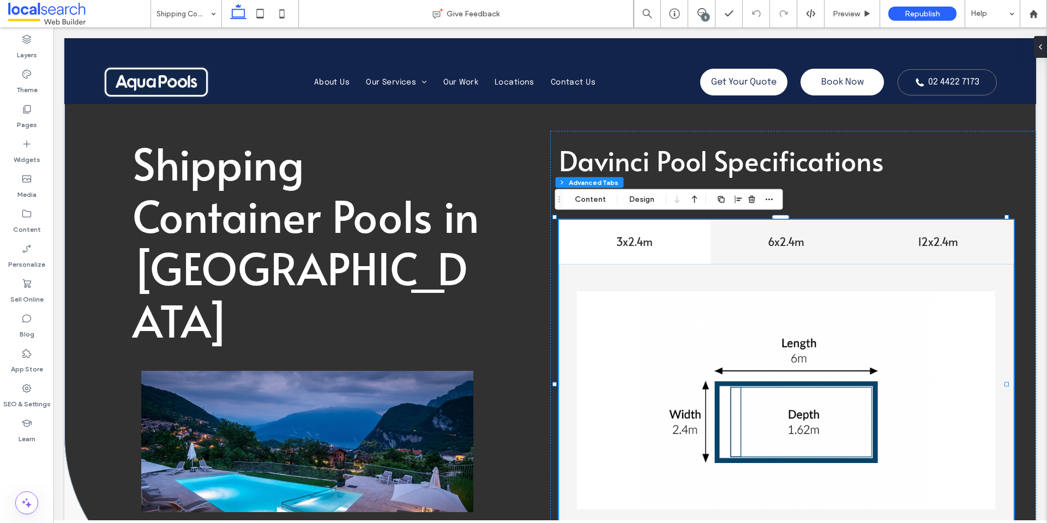
click at [899, 244] on h4 "12x2.4m" at bounding box center [938, 241] width 139 height 15
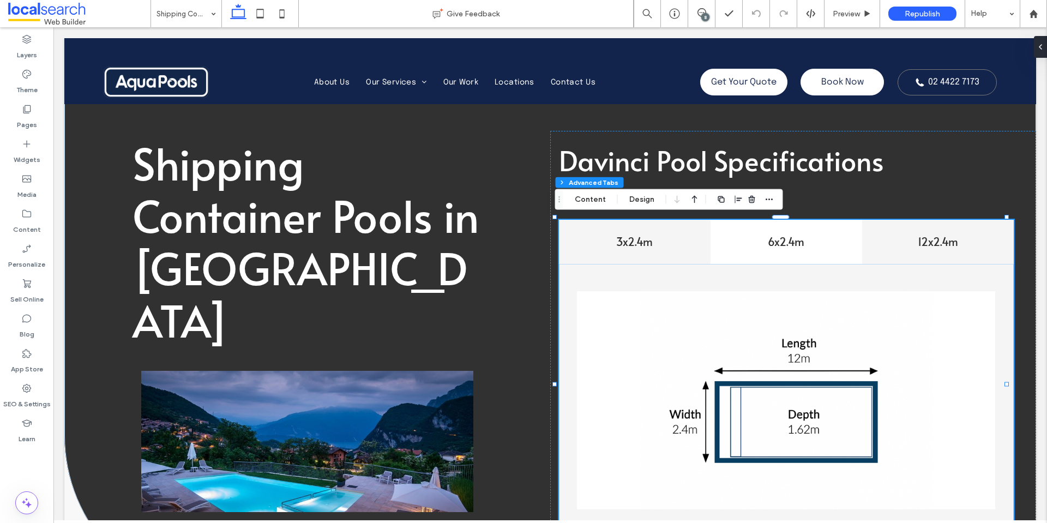
click at [677, 246] on h4 "3x2.4m" at bounding box center [635, 241] width 139 height 15
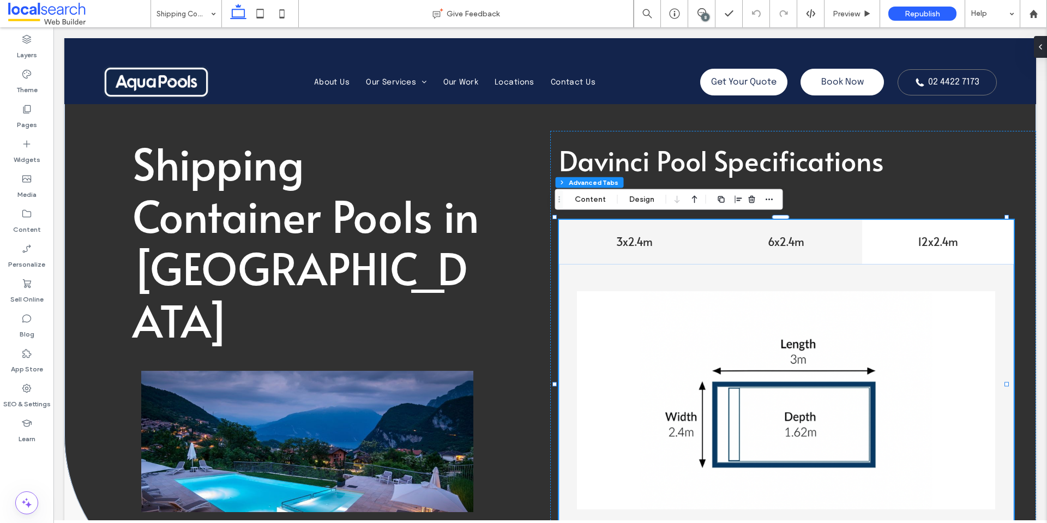
click at [792, 250] on div "6x2.4m" at bounding box center [787, 242] width 152 height 44
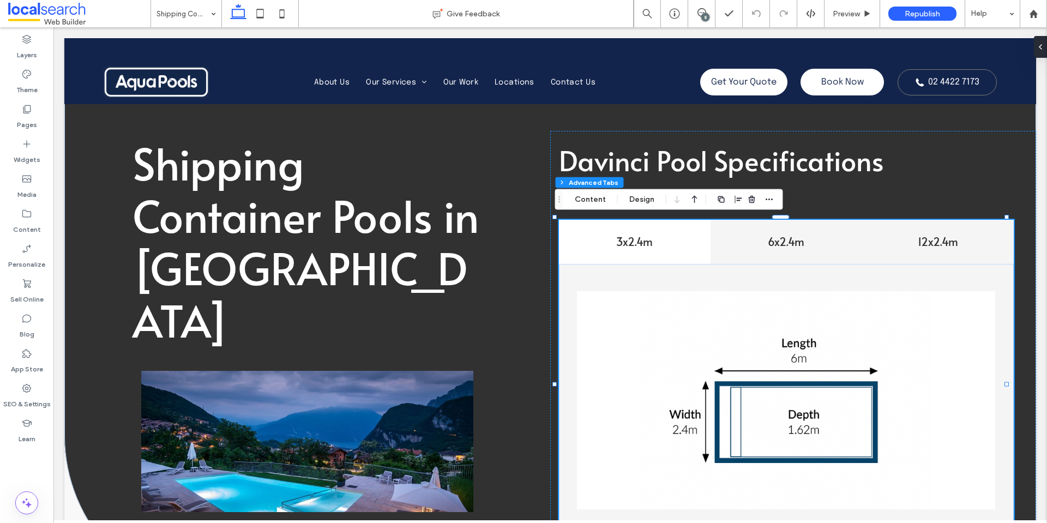
click at [912, 244] on h4 "12x2.4m" at bounding box center [938, 241] width 139 height 15
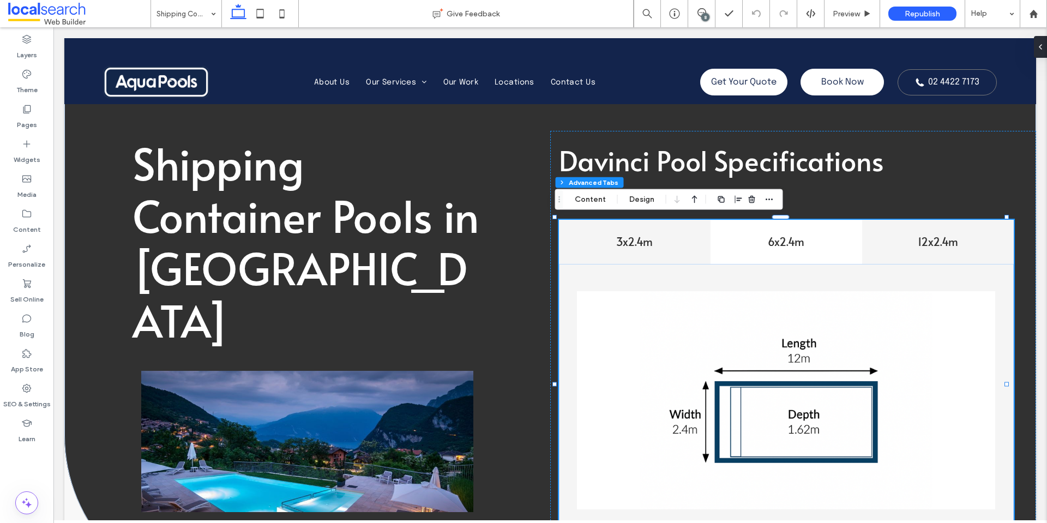
click at [693, 243] on h4 "3x2.4m" at bounding box center [635, 241] width 139 height 15
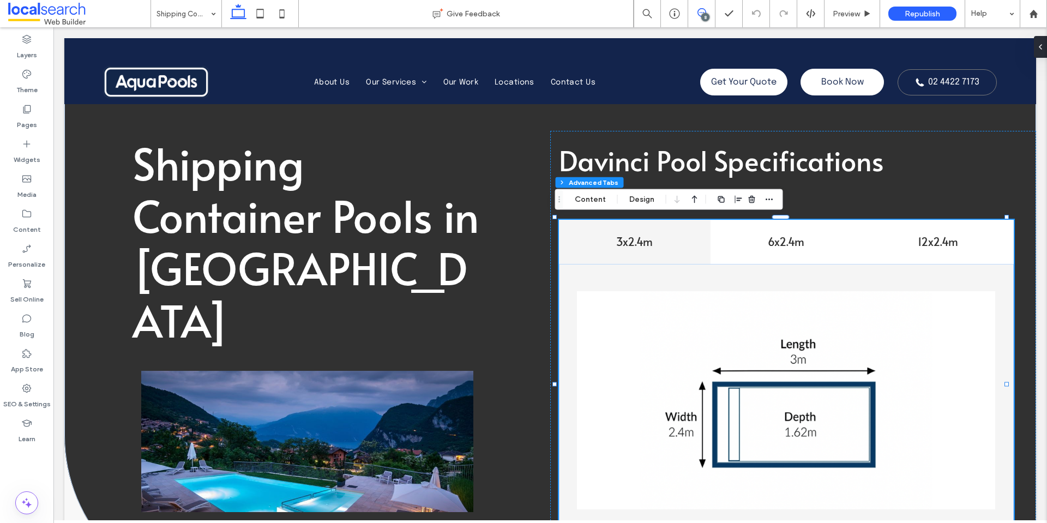
click at [708, 12] on span at bounding box center [701, 12] width 27 height 9
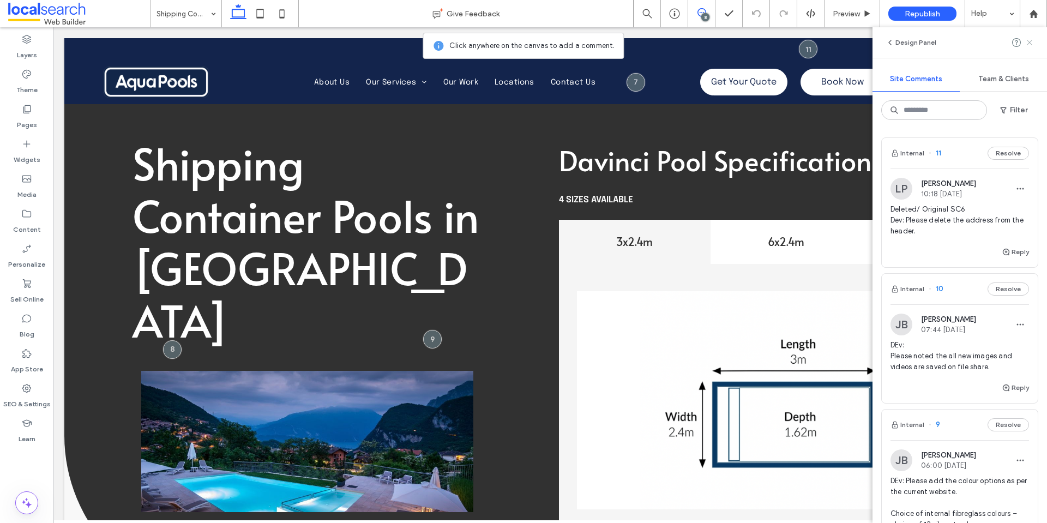
click at [1033, 44] on icon at bounding box center [1029, 42] width 9 height 9
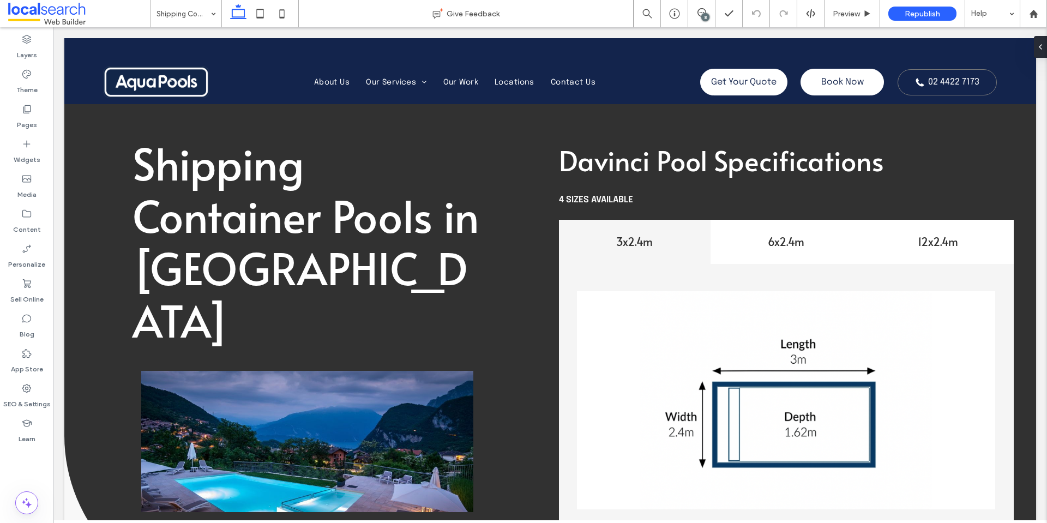
click at [705, 15] on div "8" at bounding box center [705, 17] width 8 height 8
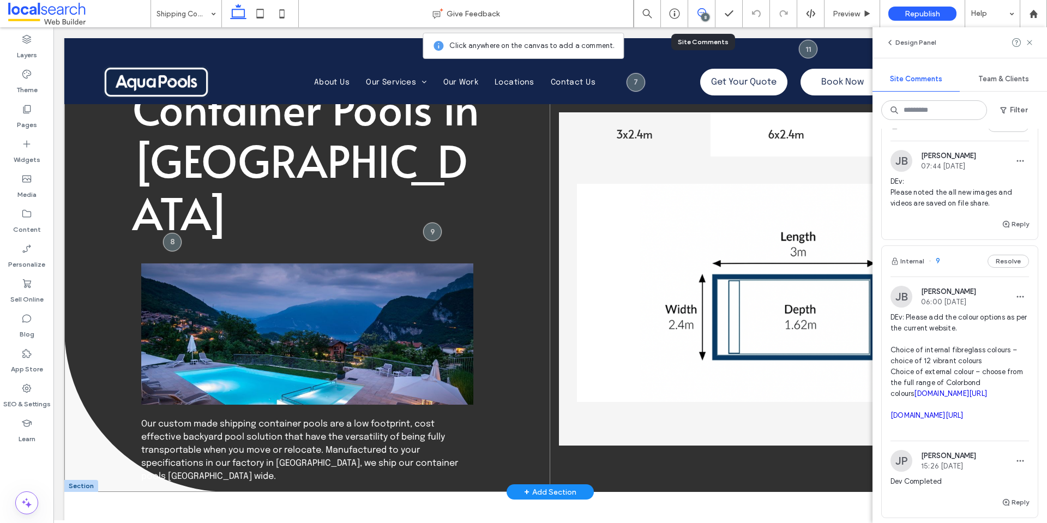
scroll to position [109, 0]
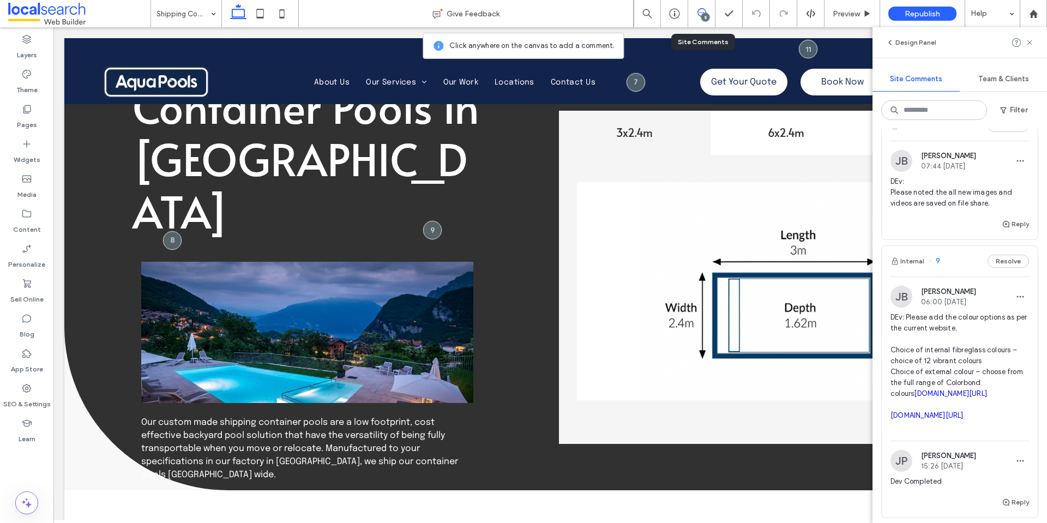
click at [975, 324] on span "DEv: Please add the colour options as per the current website. Choice of intern…" at bounding box center [960, 372] width 139 height 120
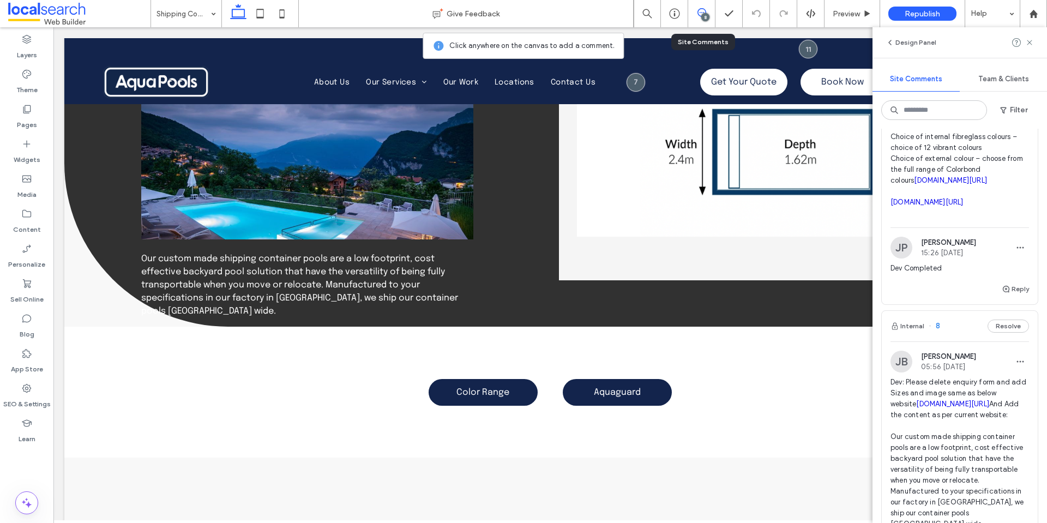
scroll to position [382, 0]
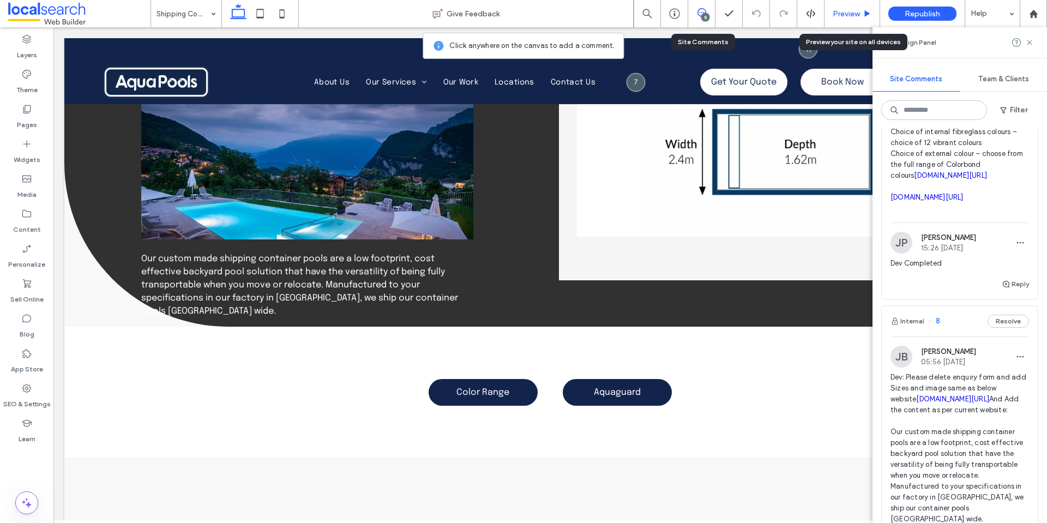
click at [832, 12] on div "Preview" at bounding box center [852, 13] width 55 height 9
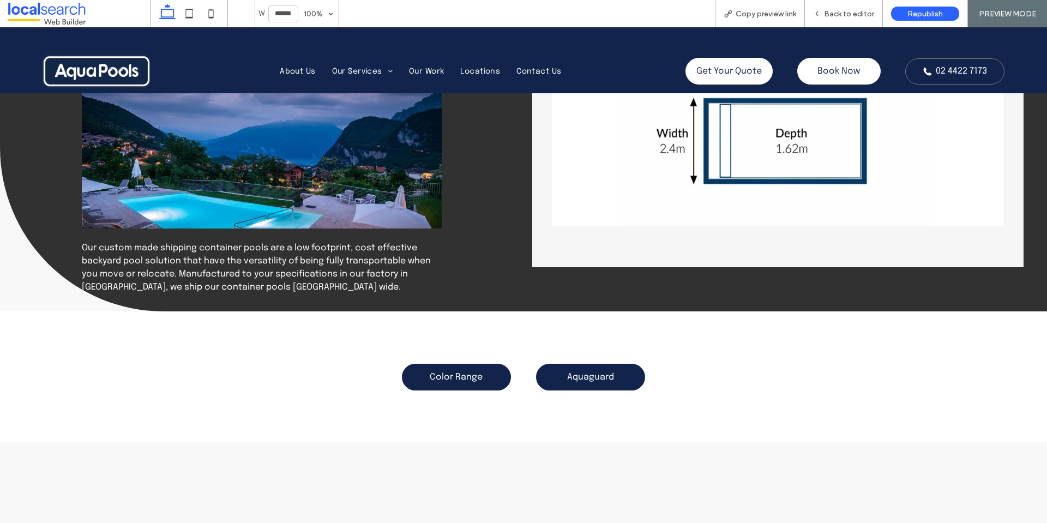
scroll to position [220, 0]
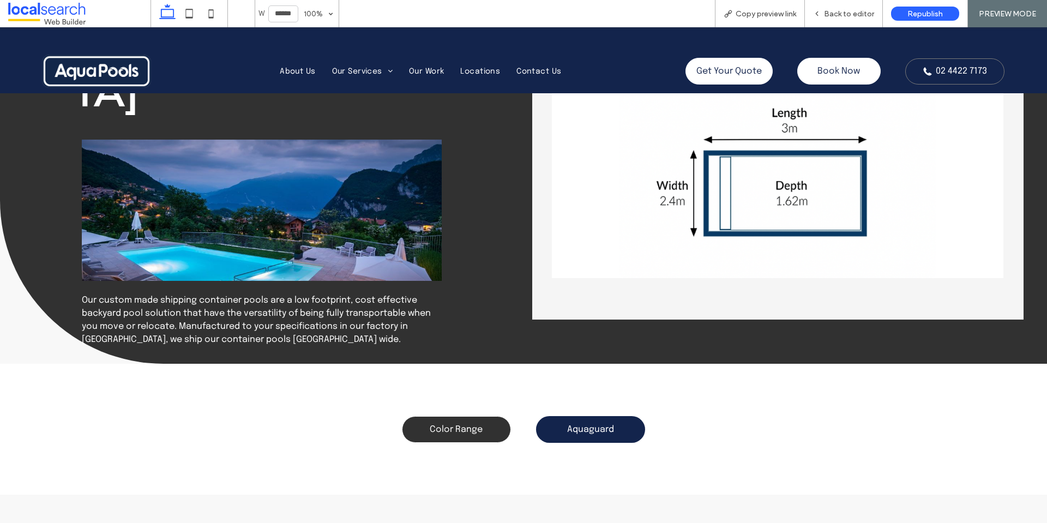
click at [480, 433] on link "Color Range" at bounding box center [456, 429] width 109 height 27
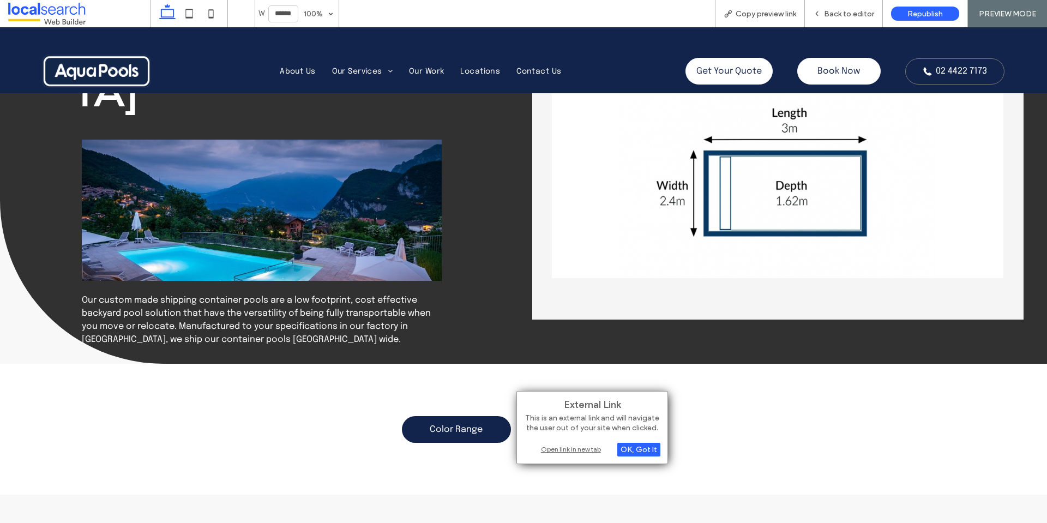
click at [568, 449] on div "Open link in new tab" at bounding box center [592, 448] width 136 height 11
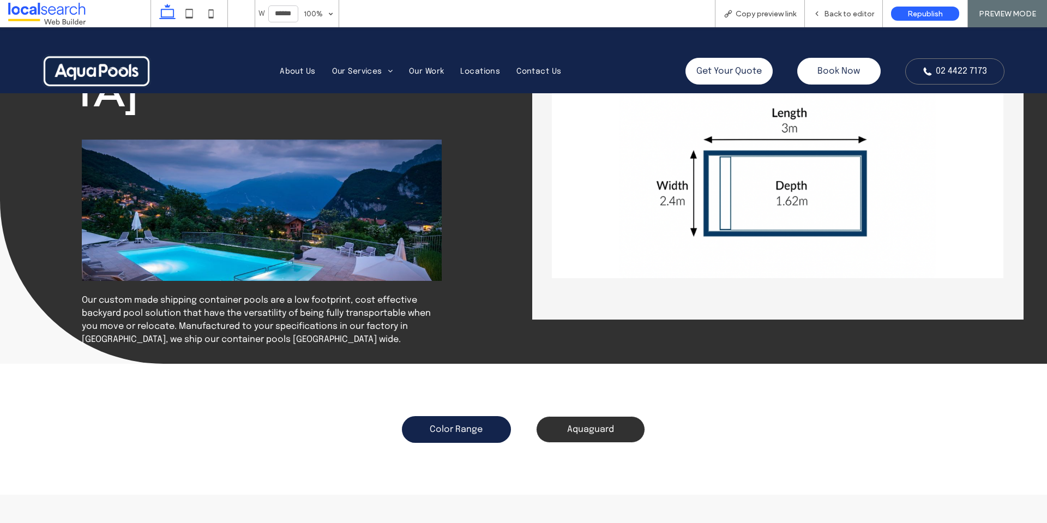
click at [573, 422] on link "Aquaguard" at bounding box center [590, 429] width 109 height 27
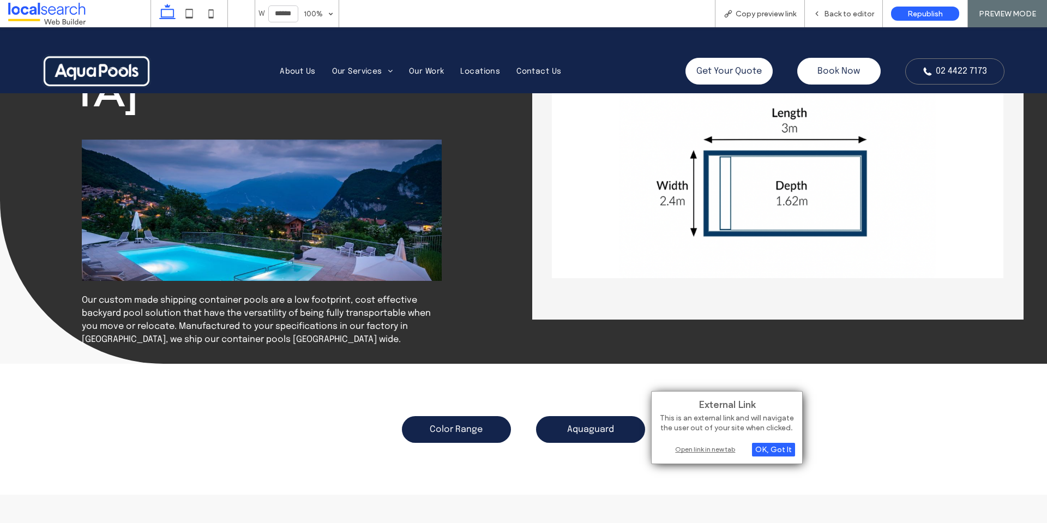
click at [681, 448] on div "Open link in new tab" at bounding box center [727, 448] width 136 height 11
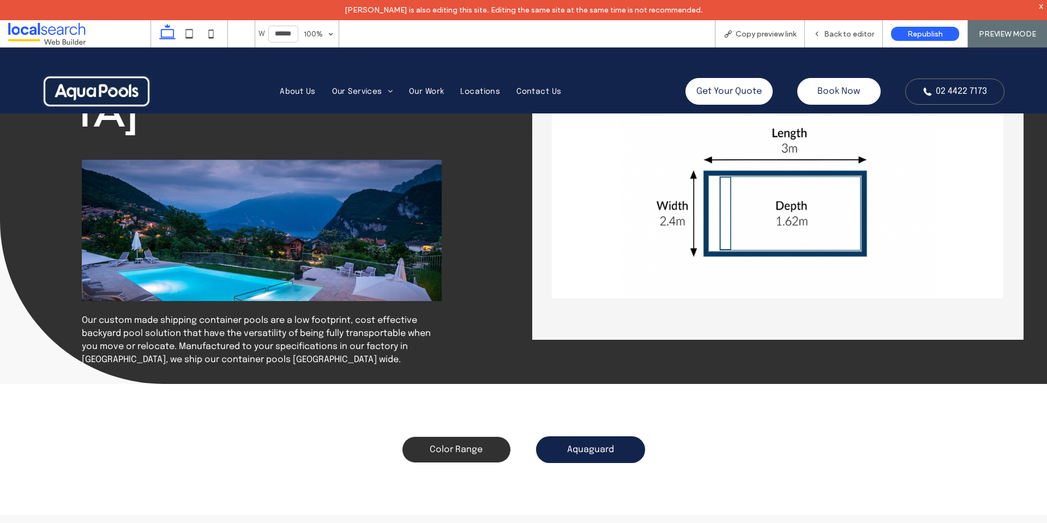
click at [480, 457] on link "Color Range" at bounding box center [456, 449] width 109 height 27
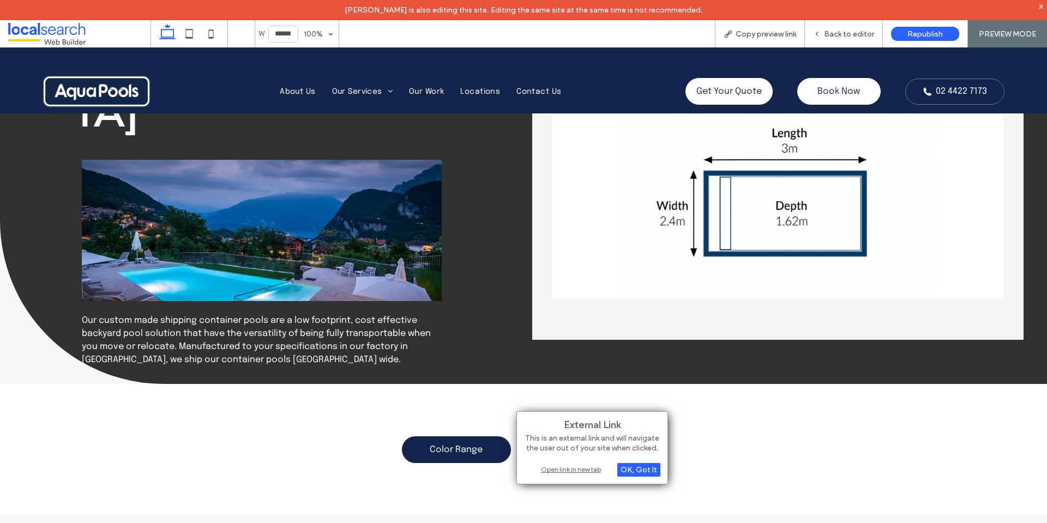
click at [566, 467] on div "Open link in new tab" at bounding box center [592, 469] width 136 height 11
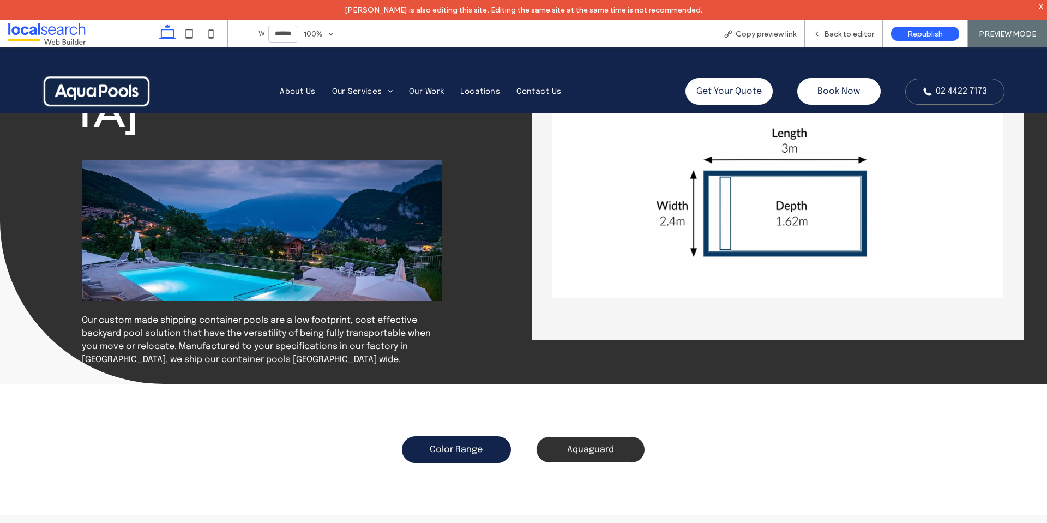
click at [589, 449] on span "Aquaguard" at bounding box center [590, 449] width 47 height 9
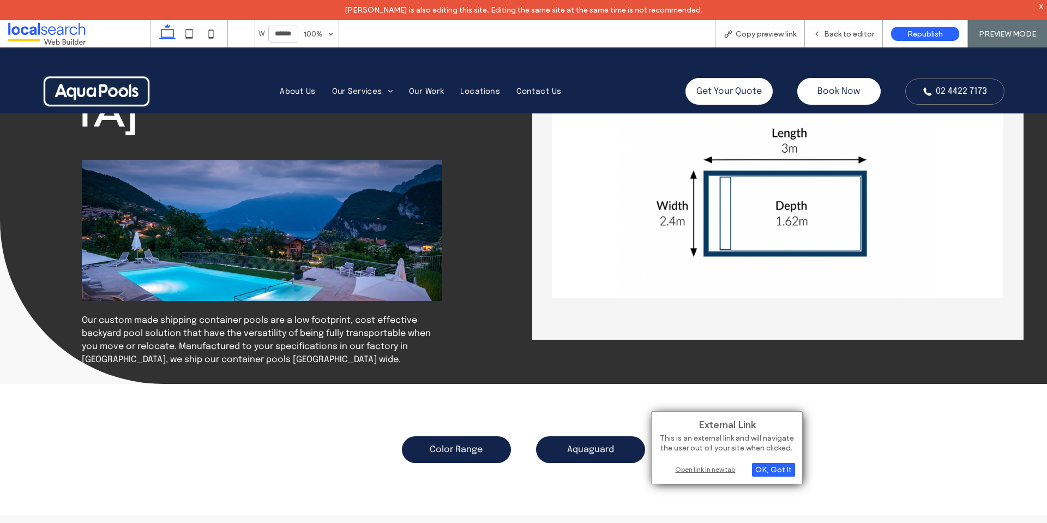
click at [723, 470] on div "Open link in new tab" at bounding box center [727, 469] width 136 height 11
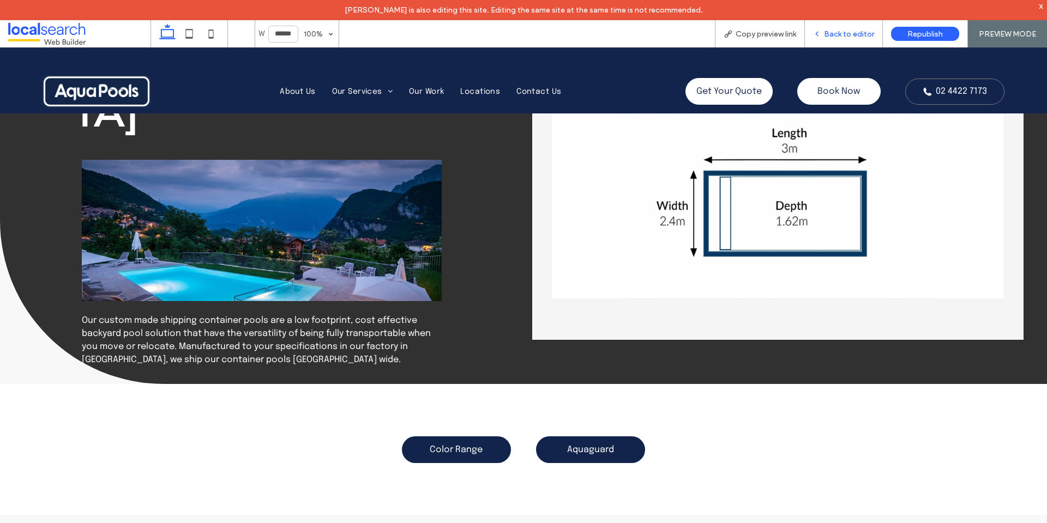
click at [855, 35] on span "Back to editor" at bounding box center [849, 33] width 50 height 9
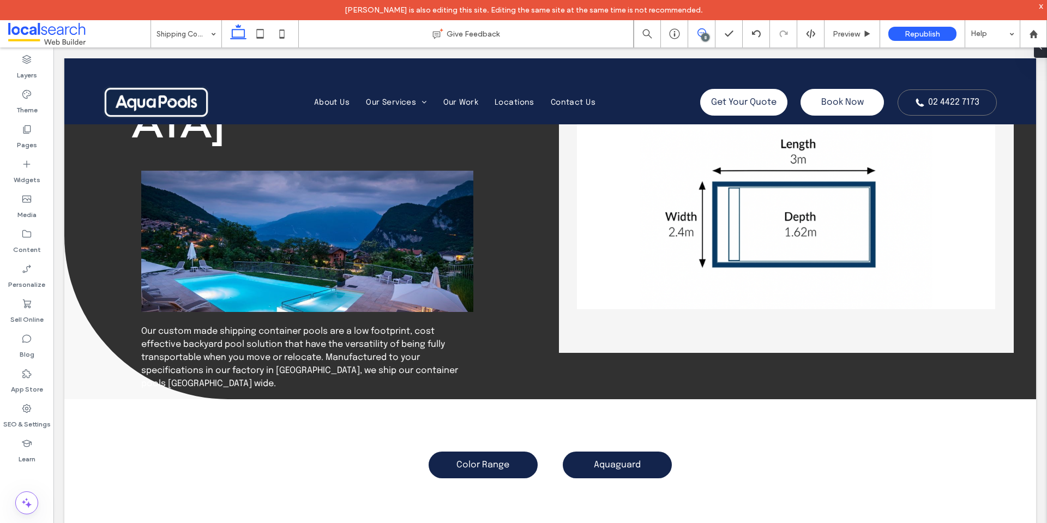
click at [699, 35] on use at bounding box center [702, 32] width 9 height 9
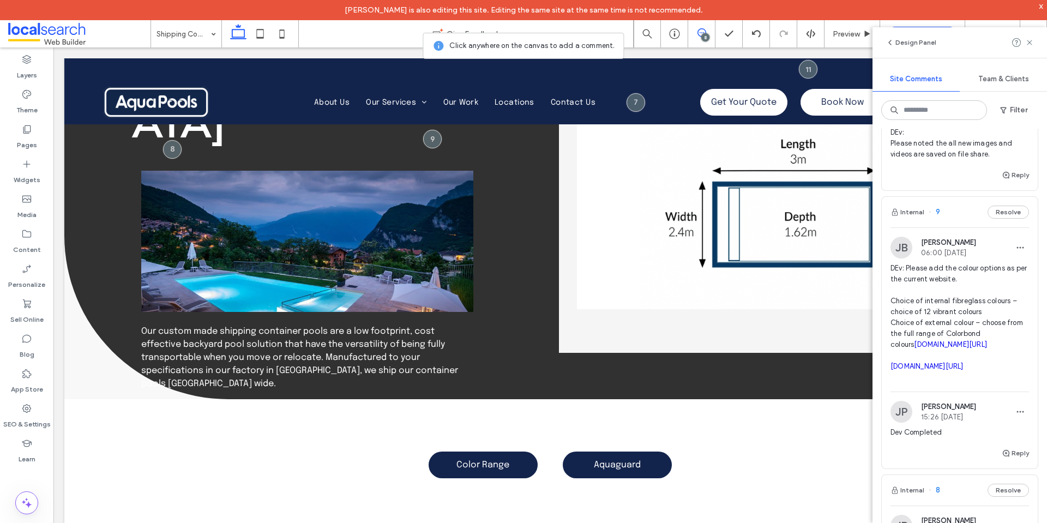
scroll to position [218, 0]
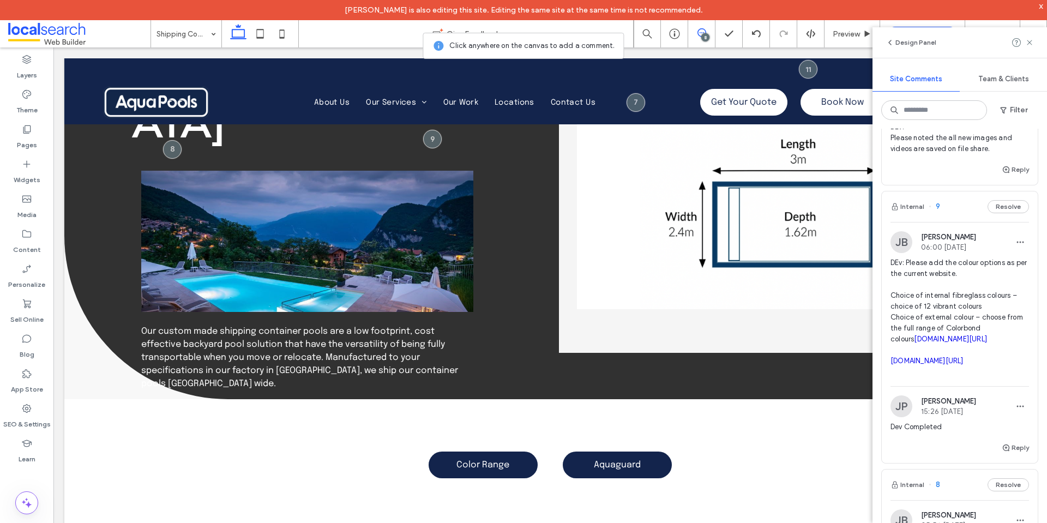
click at [956, 343] on link "aquapools.com.au/aquaguard" at bounding box center [950, 339] width 73 height 8
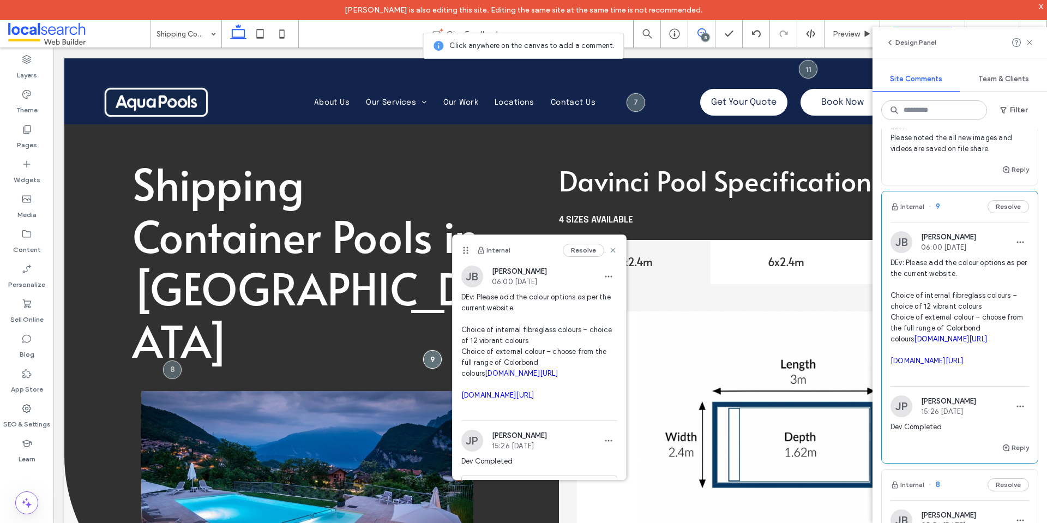
click at [928, 365] on link "aquapools.com.au/colorbond-range" at bounding box center [927, 361] width 73 height 8
click at [609, 248] on icon at bounding box center [613, 250] width 9 height 9
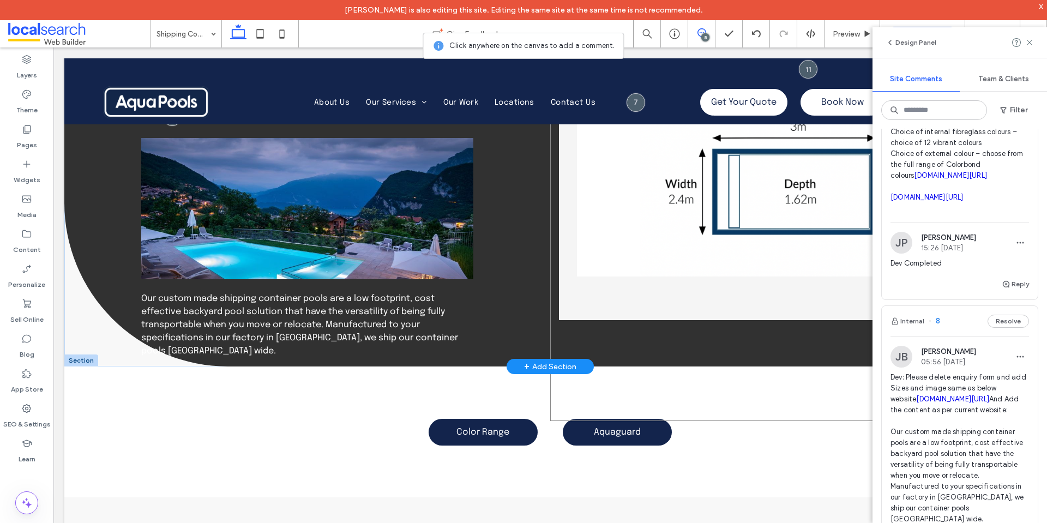
scroll to position [273, 0]
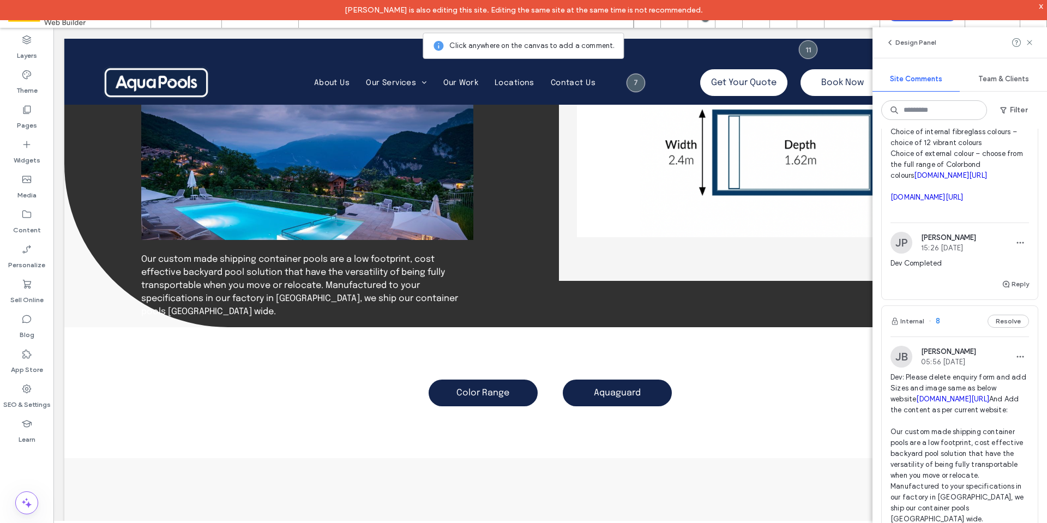
click at [1045, 8] on div "James Panton is also editing this site. Editing the same site at the same time …" at bounding box center [523, 10] width 1047 height 20
click at [1042, 7] on div "x" at bounding box center [1041, 5] width 5 height 9
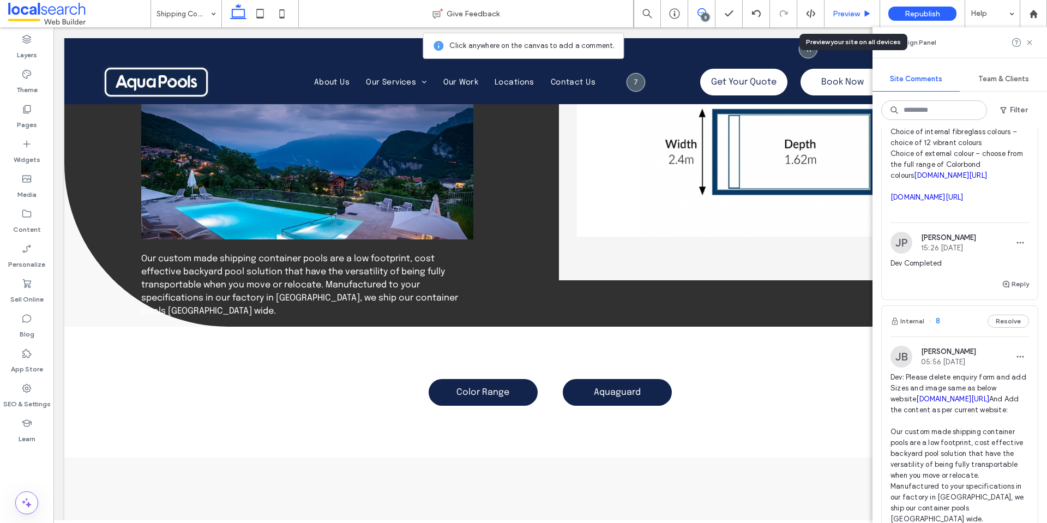
drag, startPoint x: 840, startPoint y: 16, endPoint x: 667, endPoint y: 254, distance: 294.5
click at [840, 16] on span "Preview" at bounding box center [846, 13] width 27 height 9
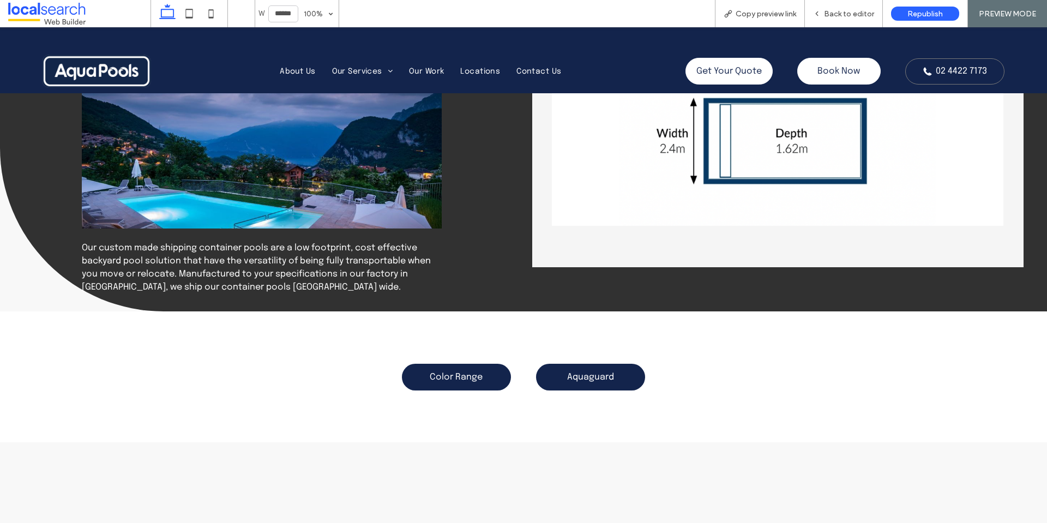
scroll to position [220, 0]
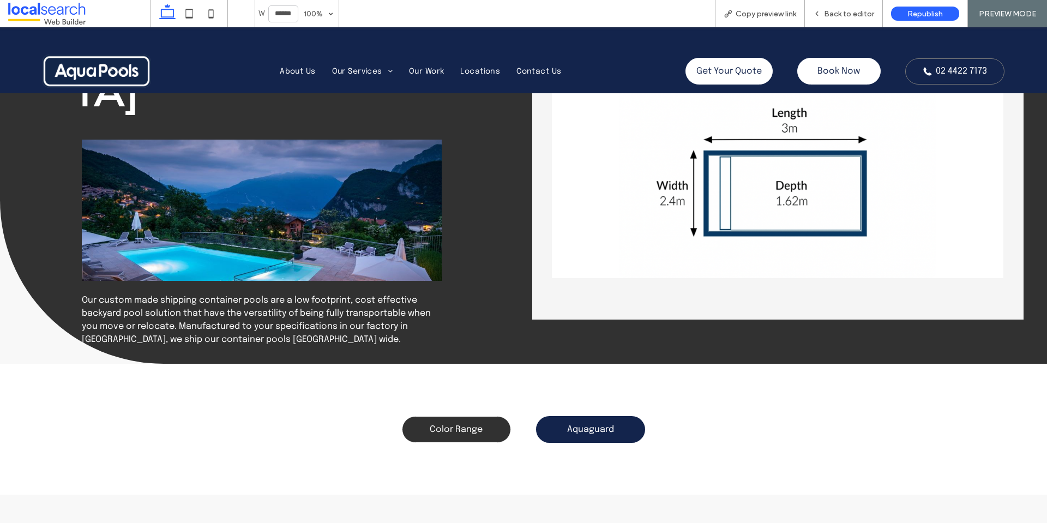
click at [444, 417] on link "Color Range" at bounding box center [456, 429] width 109 height 27
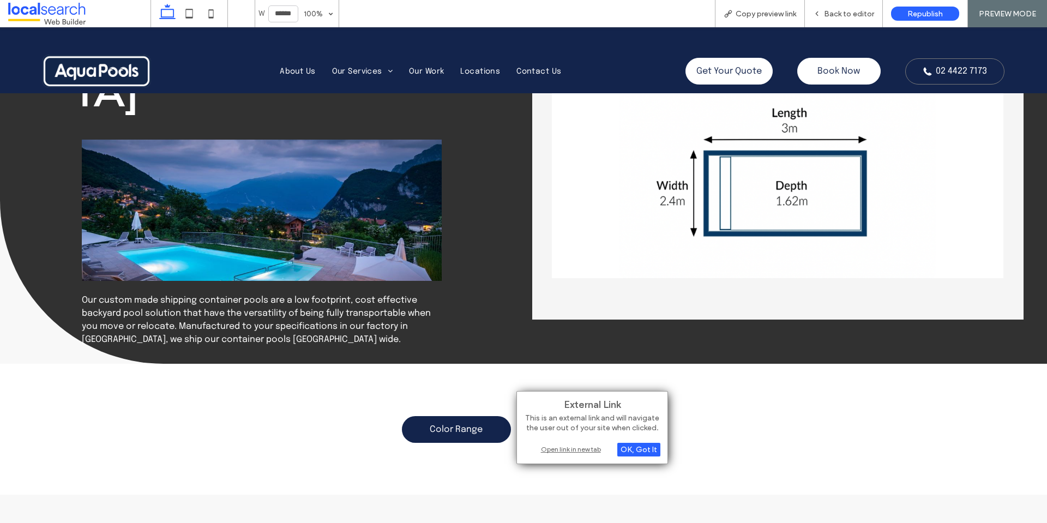
click at [565, 445] on div "Open link in new tab" at bounding box center [592, 448] width 136 height 11
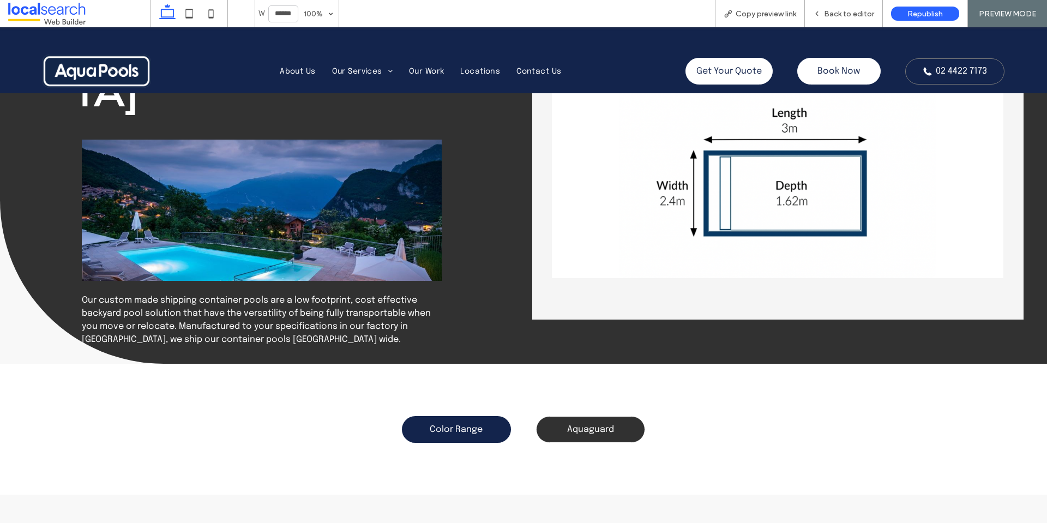
click at [623, 423] on link "Aquaguard" at bounding box center [590, 429] width 109 height 27
click at [553, 443] on div "Color Range Aquaguard" at bounding box center [523, 429] width 655 height 47
click at [628, 431] on link "Aquaguard" at bounding box center [590, 429] width 109 height 27
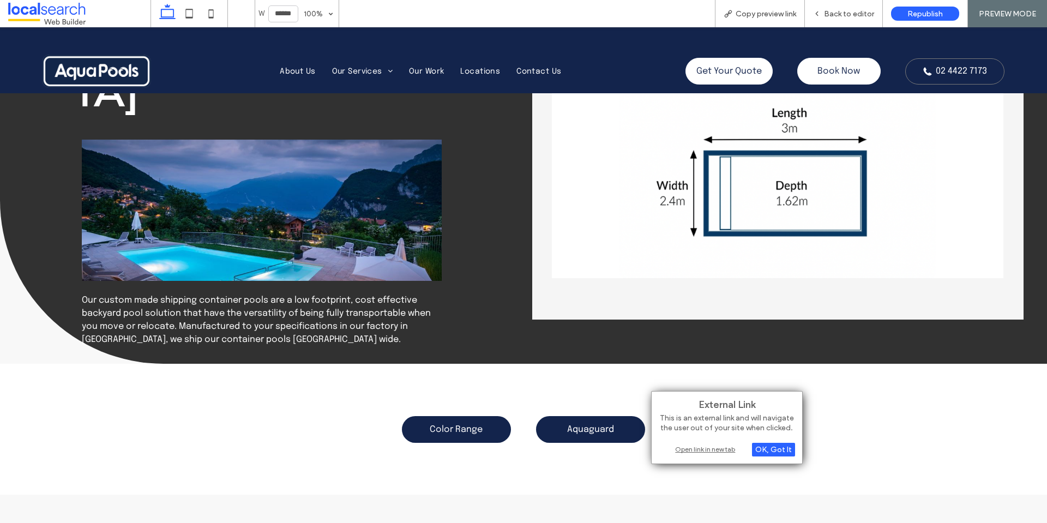
click at [694, 447] on div "Open link in new tab" at bounding box center [727, 448] width 136 height 11
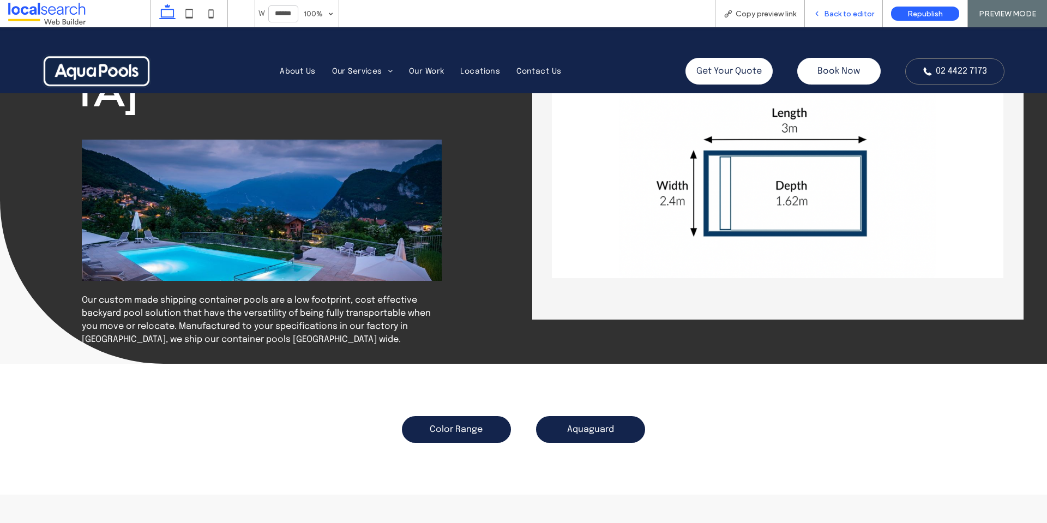
click at [839, 13] on span "Back to editor" at bounding box center [849, 13] width 50 height 9
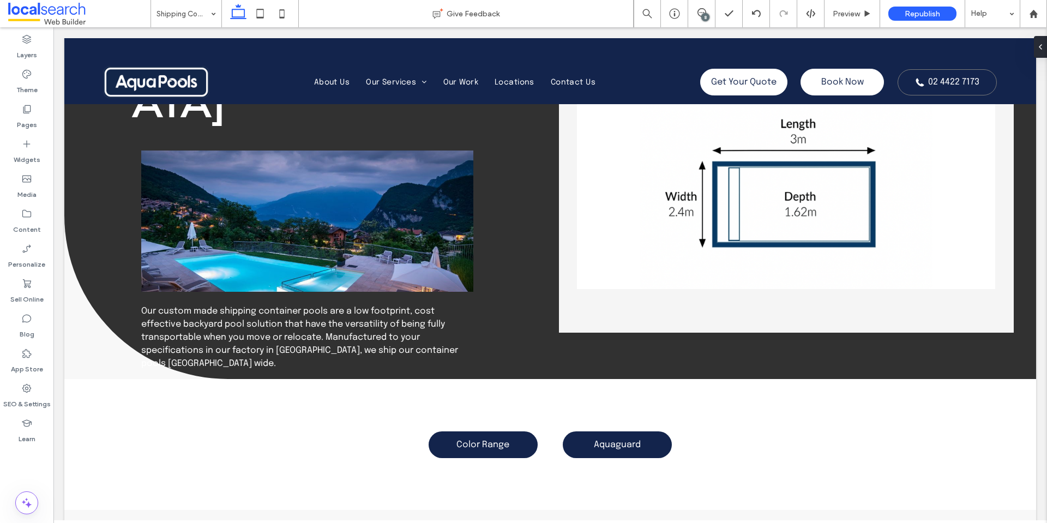
click at [707, 20] on div "8" at bounding box center [705, 17] width 8 height 8
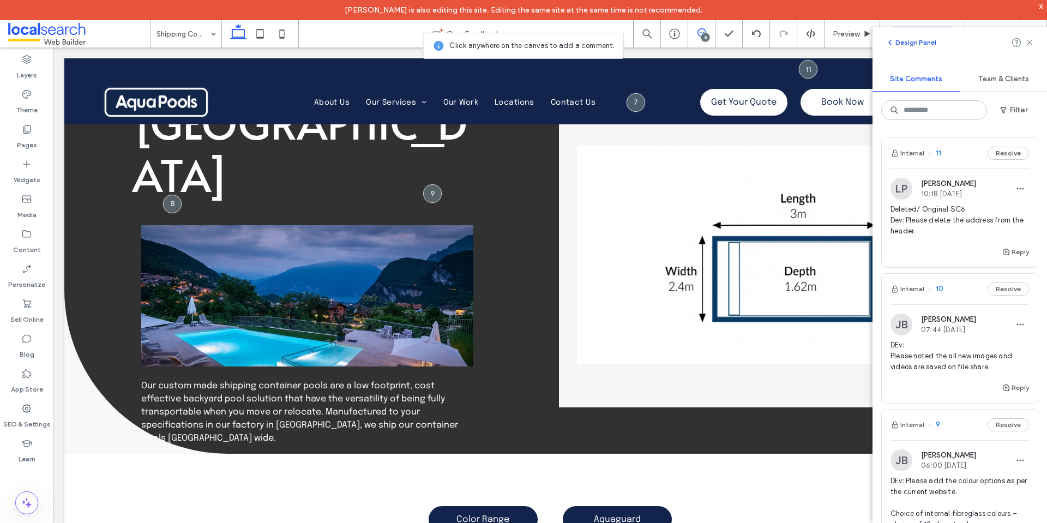
drag, startPoint x: 1031, startPoint y: 45, endPoint x: 933, endPoint y: 41, distance: 98.3
click at [1031, 45] on icon at bounding box center [1029, 42] width 9 height 9
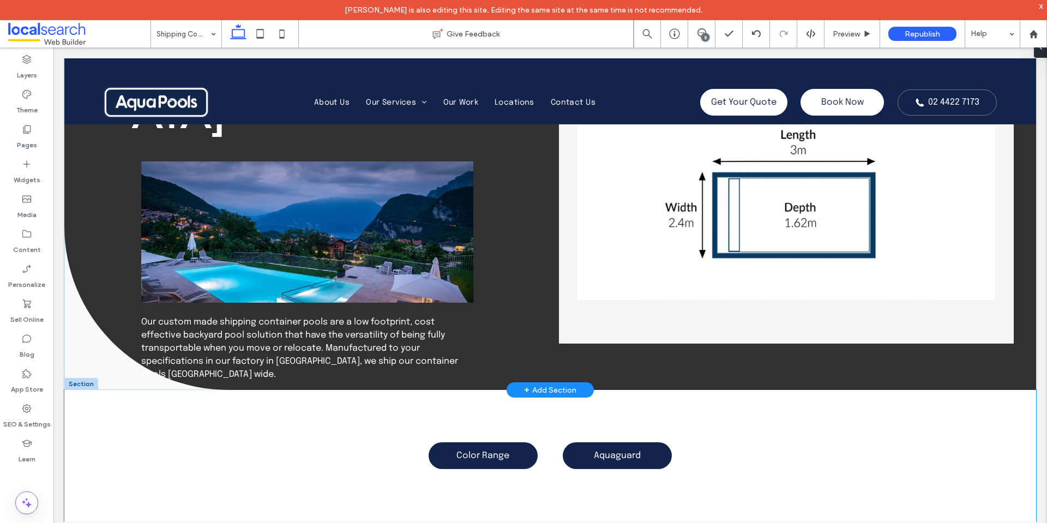
scroll to position [384, 0]
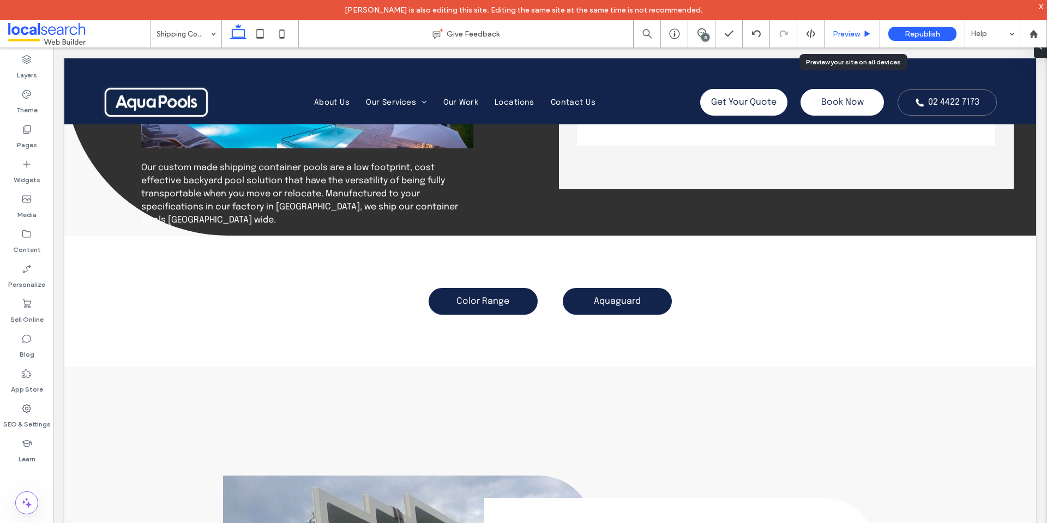
click at [867, 31] on icon at bounding box center [867, 34] width 8 height 8
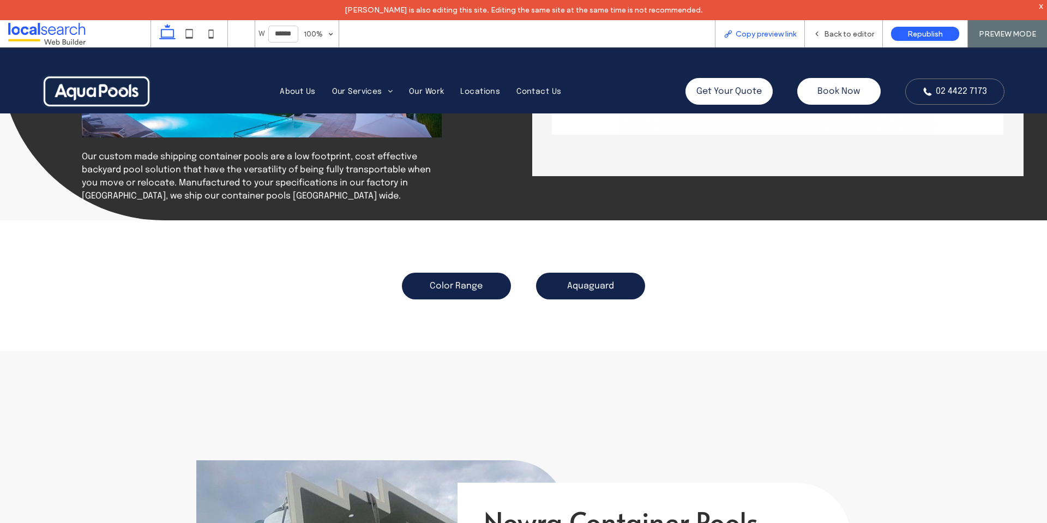
scroll to position [332, 0]
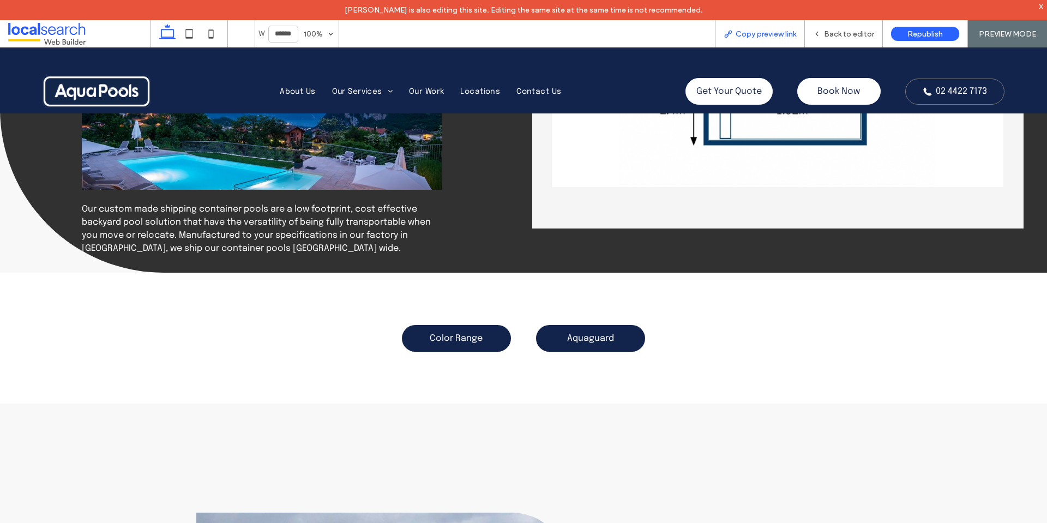
click at [757, 31] on span "Copy preview link" at bounding box center [766, 33] width 61 height 9
click at [830, 35] on span "Back to editor" at bounding box center [849, 33] width 50 height 9
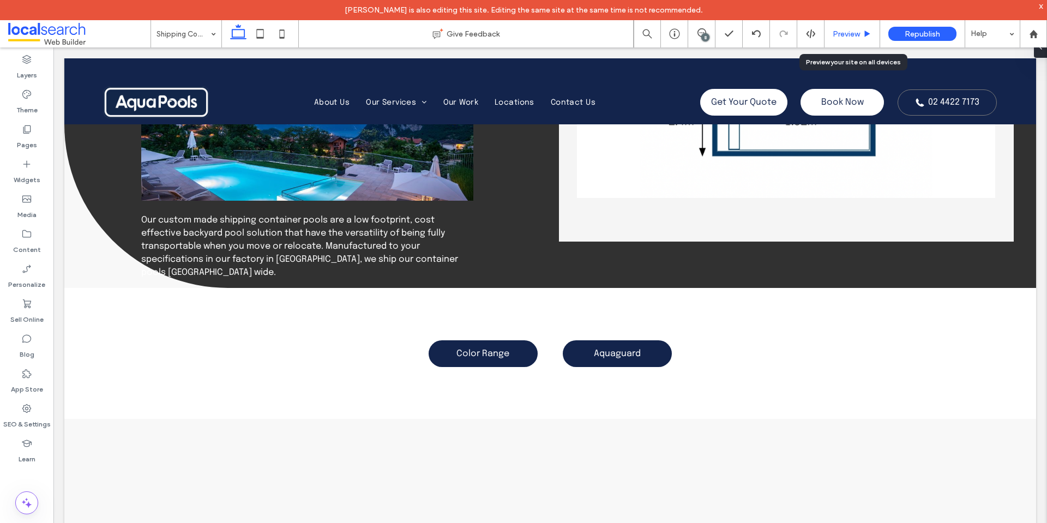
drag, startPoint x: 843, startPoint y: 37, endPoint x: 790, endPoint y: 4, distance: 62.2
click at [843, 37] on span "Preview" at bounding box center [846, 33] width 27 height 9
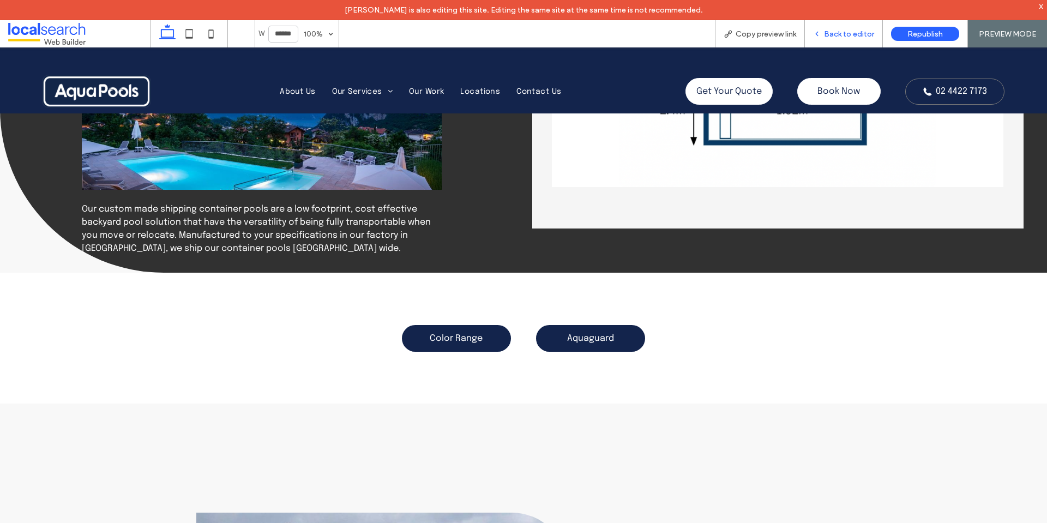
scroll to position [279, 0]
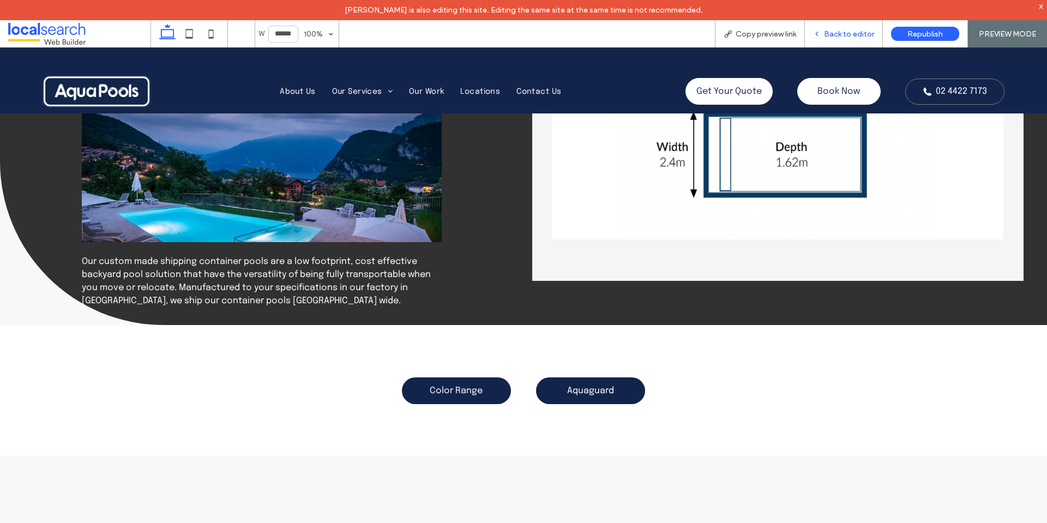
click at [849, 35] on span "Back to editor" at bounding box center [849, 33] width 50 height 9
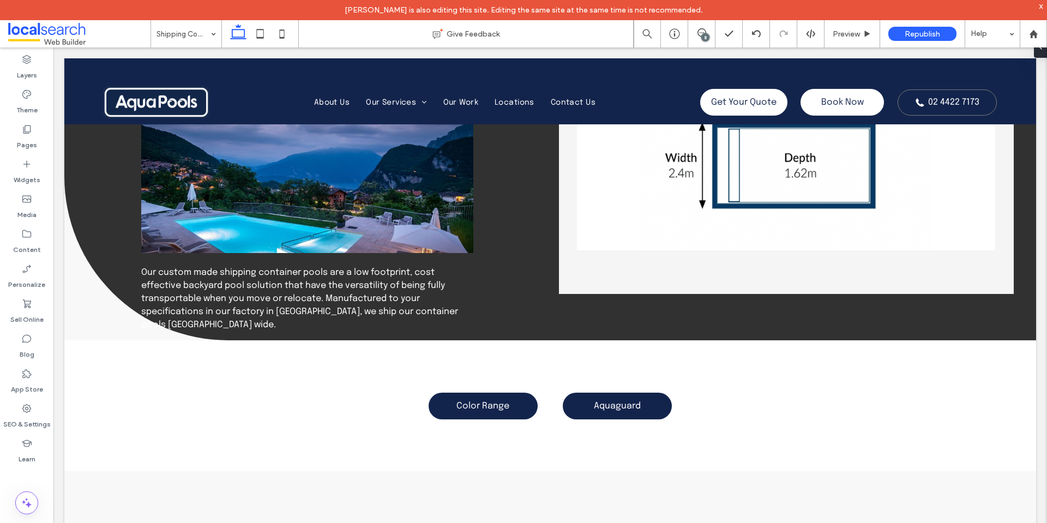
click at [706, 27] on div "8" at bounding box center [701, 33] width 27 height 27
click at [703, 32] on icon at bounding box center [702, 32] width 9 height 9
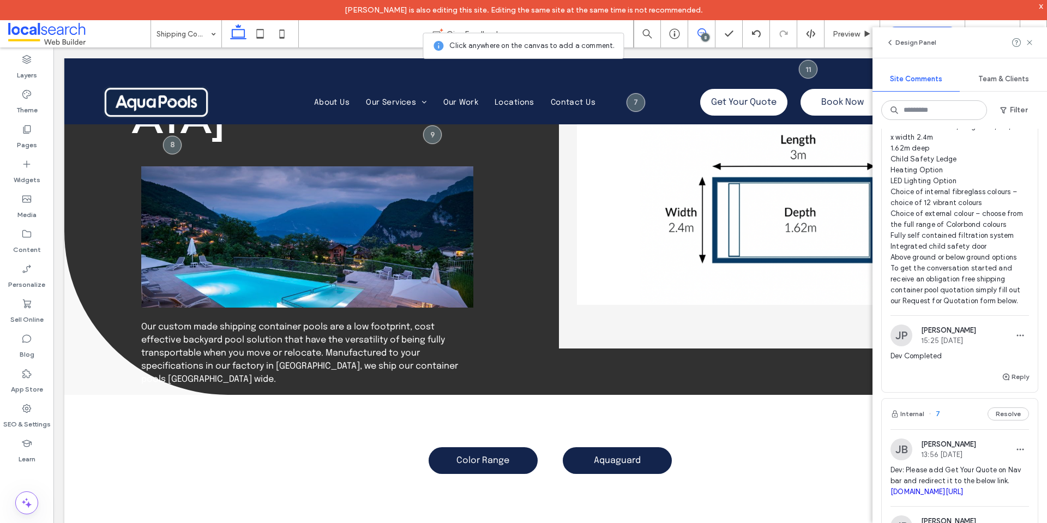
scroll to position [709, 0]
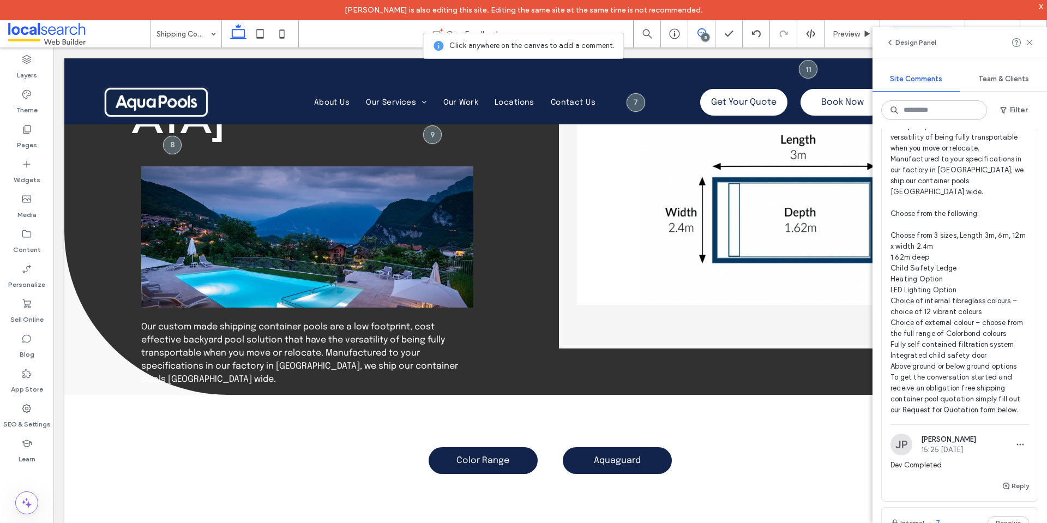
click at [1025, 45] on div at bounding box center [1023, 42] width 22 height 13
click at [1040, 4] on div "x" at bounding box center [1041, 5] width 5 height 9
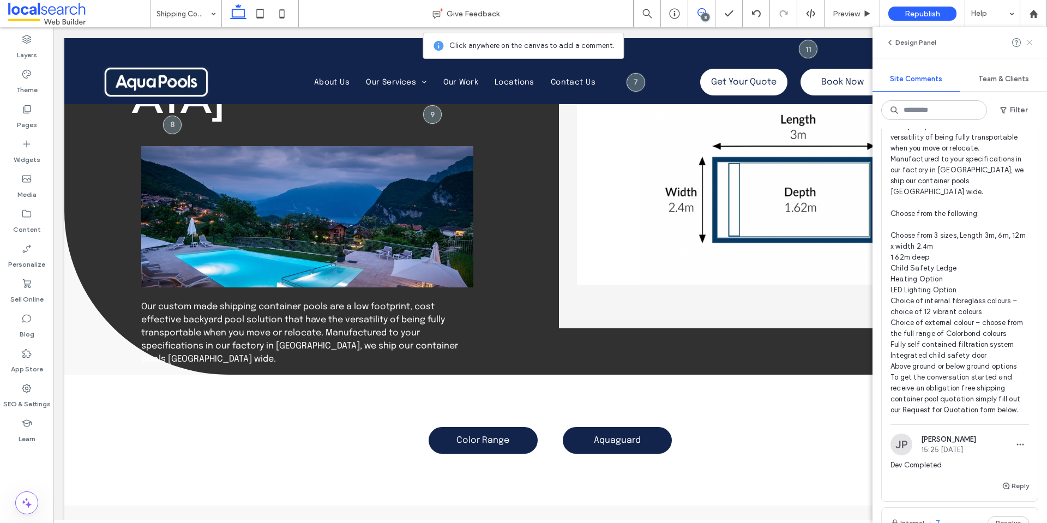
click at [1031, 41] on use at bounding box center [1029, 42] width 5 height 5
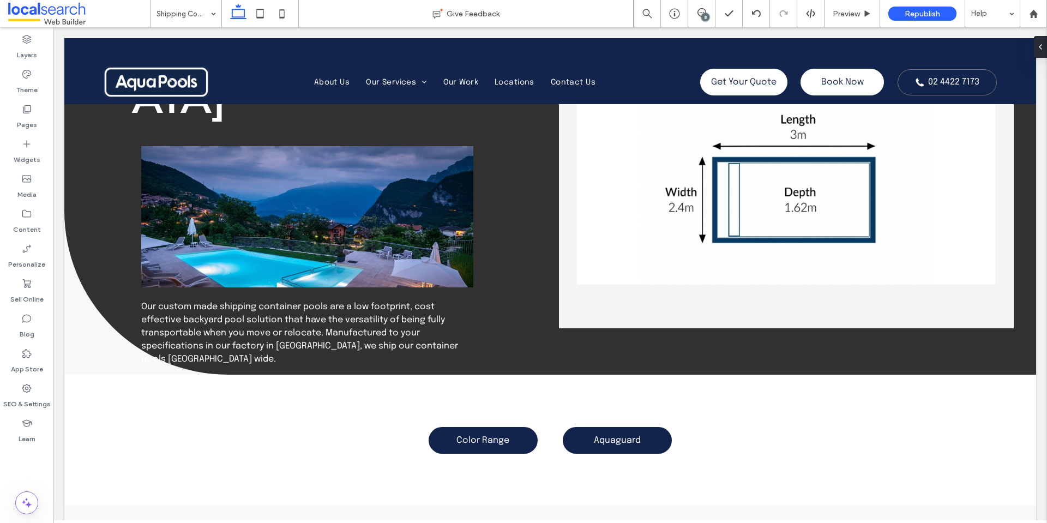
scroll to position [0, 0]
drag, startPoint x: 861, startPoint y: 13, endPoint x: 832, endPoint y: 180, distance: 170.0
click at [861, 13] on div "Preview" at bounding box center [852, 13] width 55 height 9
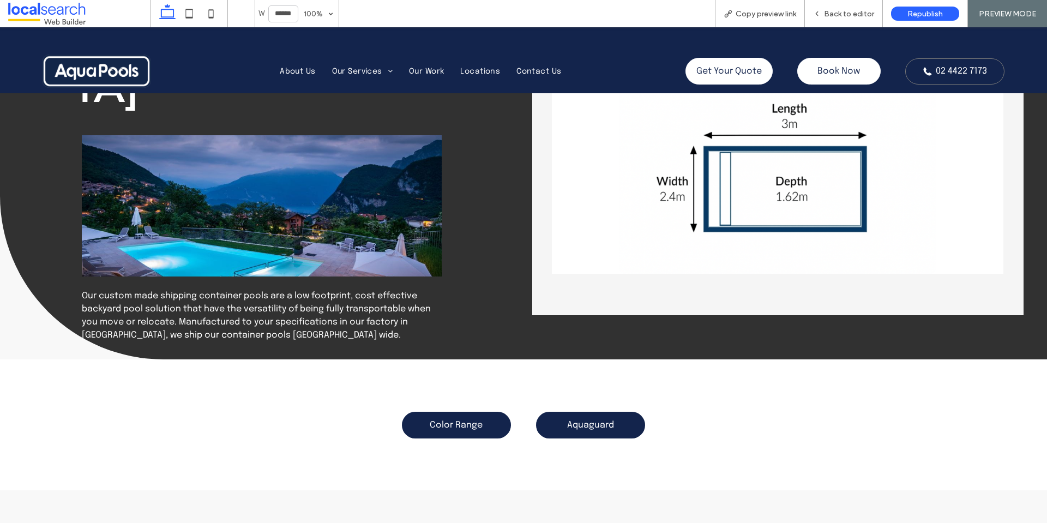
scroll to position [61, 0]
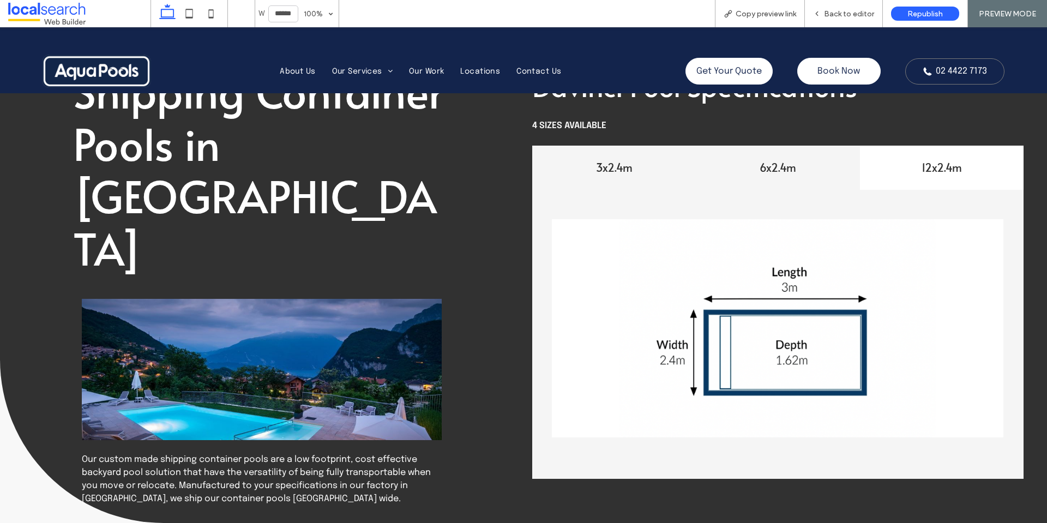
click at [779, 166] on h4 "6x2.4m" at bounding box center [778, 167] width 151 height 15
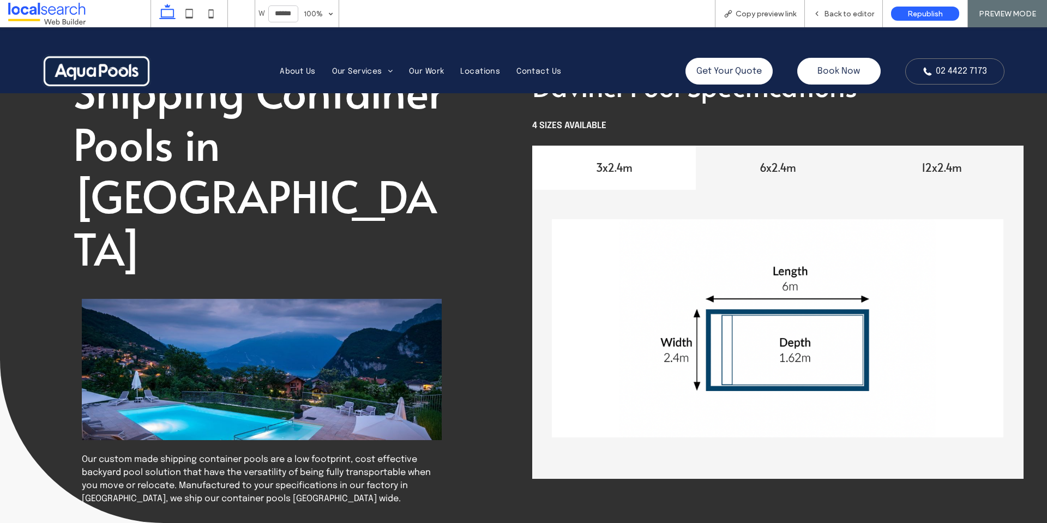
drag, startPoint x: 1006, startPoint y: 167, endPoint x: 993, endPoint y: 166, distance: 13.1
click at [1007, 167] on h4 "12x2.4m" at bounding box center [942, 167] width 151 height 15
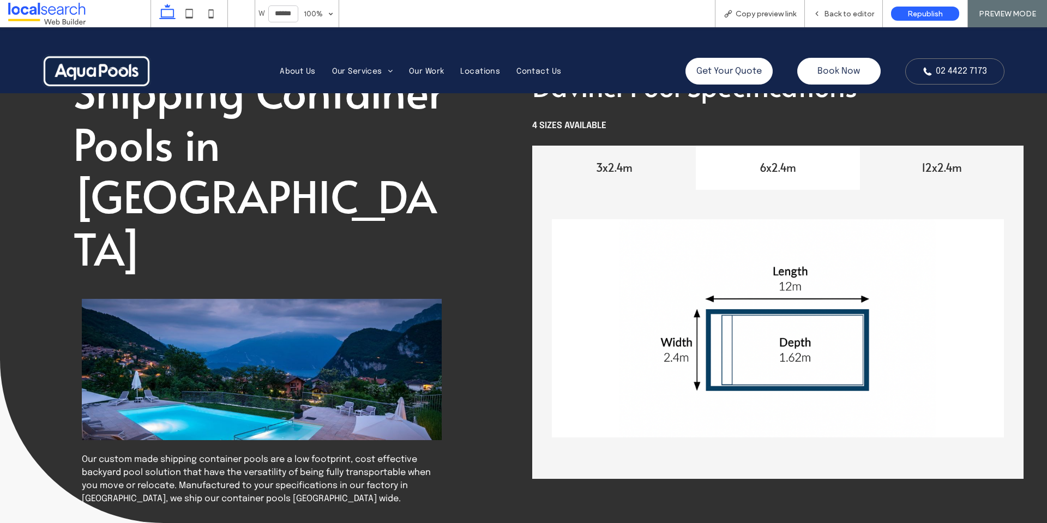
click at [619, 161] on h4 "3x2.4m" at bounding box center [614, 167] width 151 height 15
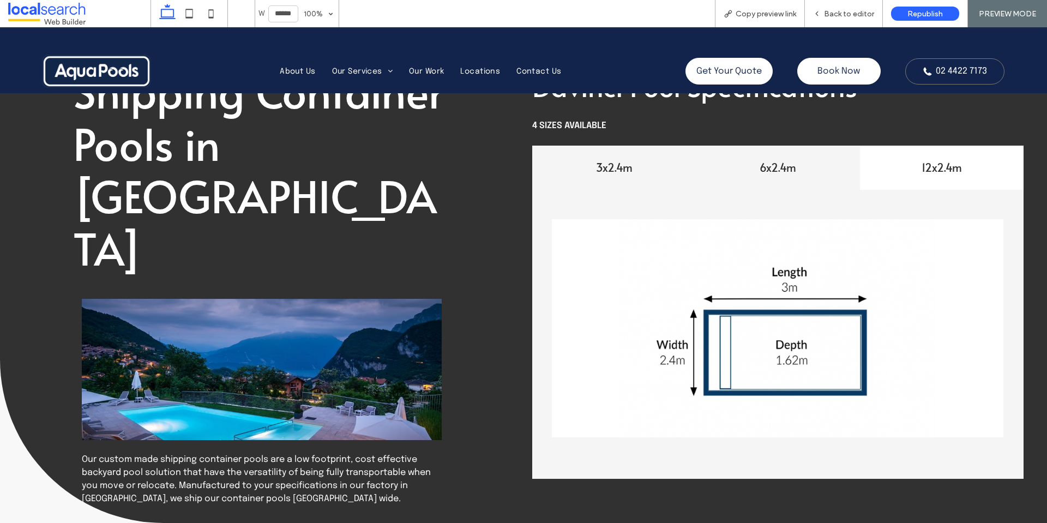
drag, startPoint x: 777, startPoint y: 161, endPoint x: 873, endPoint y: 161, distance: 95.5
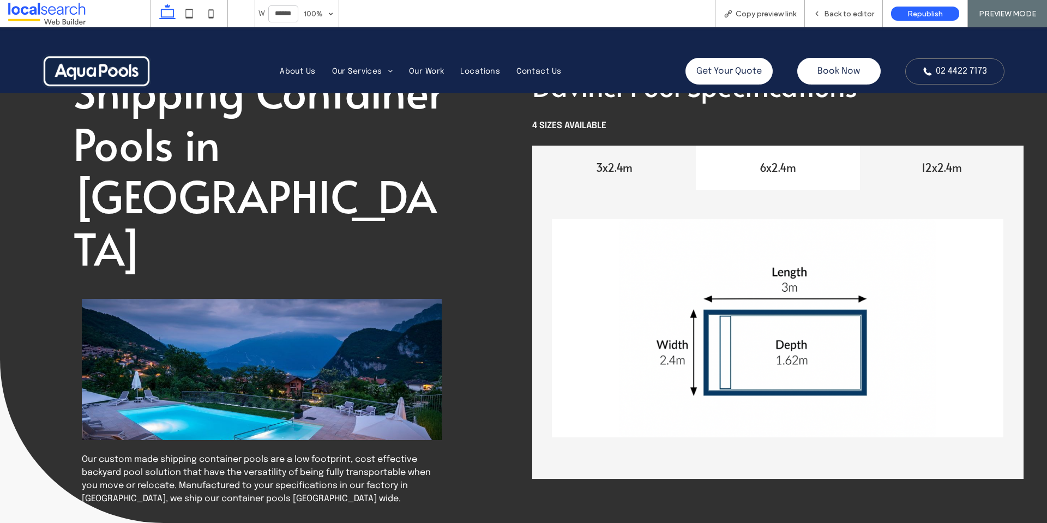
click at [779, 161] on h4 "6x2.4m" at bounding box center [778, 167] width 151 height 15
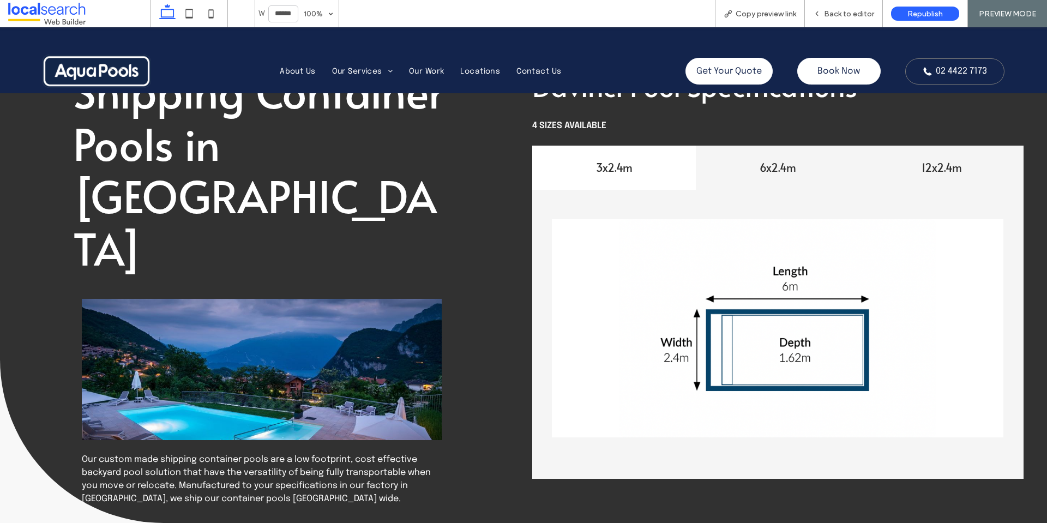
click at [902, 163] on h4 "12x2.4m" at bounding box center [942, 167] width 151 height 15
click at [766, 172] on h4 "6x2.4m" at bounding box center [778, 167] width 151 height 15
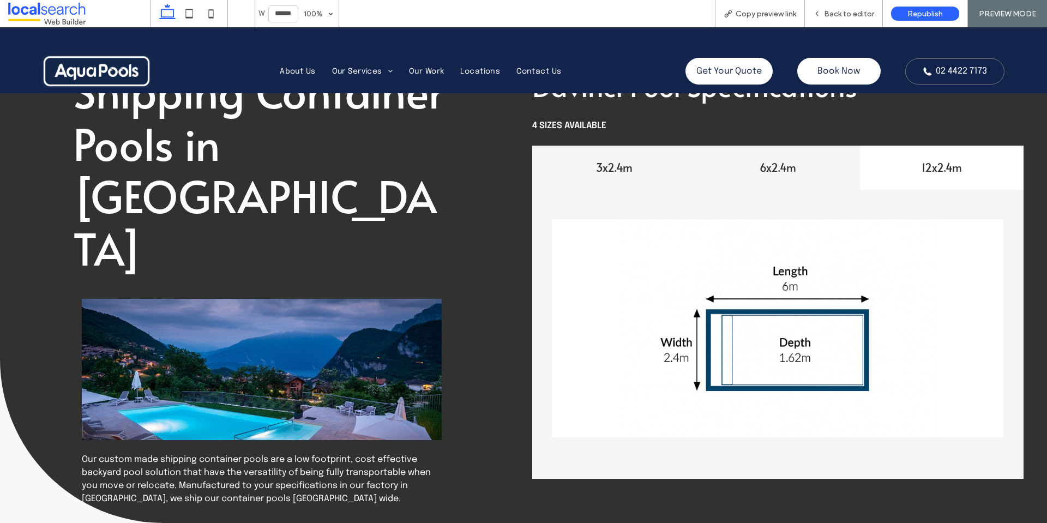
click at [614, 172] on h4 "3x2.4m" at bounding box center [614, 167] width 151 height 15
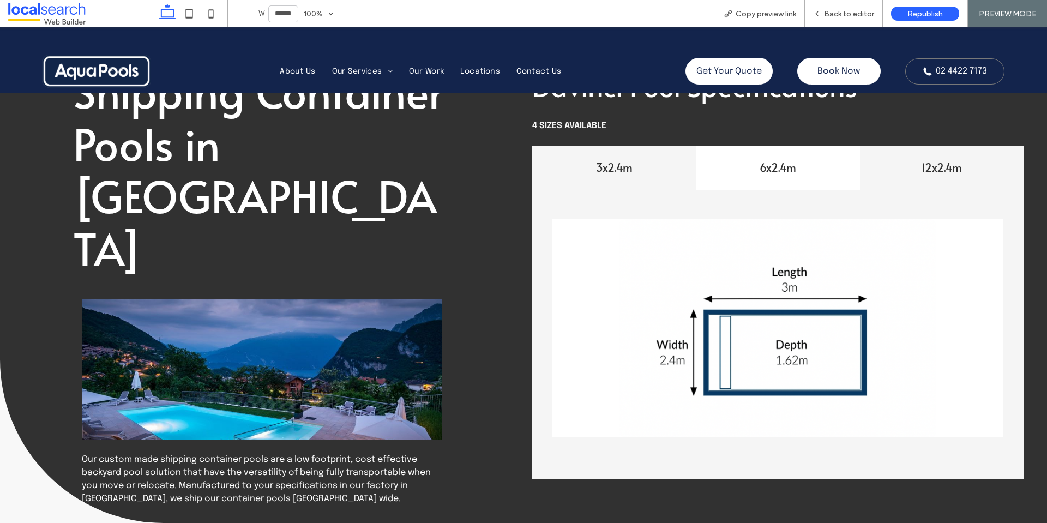
drag, startPoint x: 835, startPoint y: 173, endPoint x: 962, endPoint y: 173, distance: 126.5
click at [836, 173] on h4 "6x2.4m" at bounding box center [778, 167] width 151 height 15
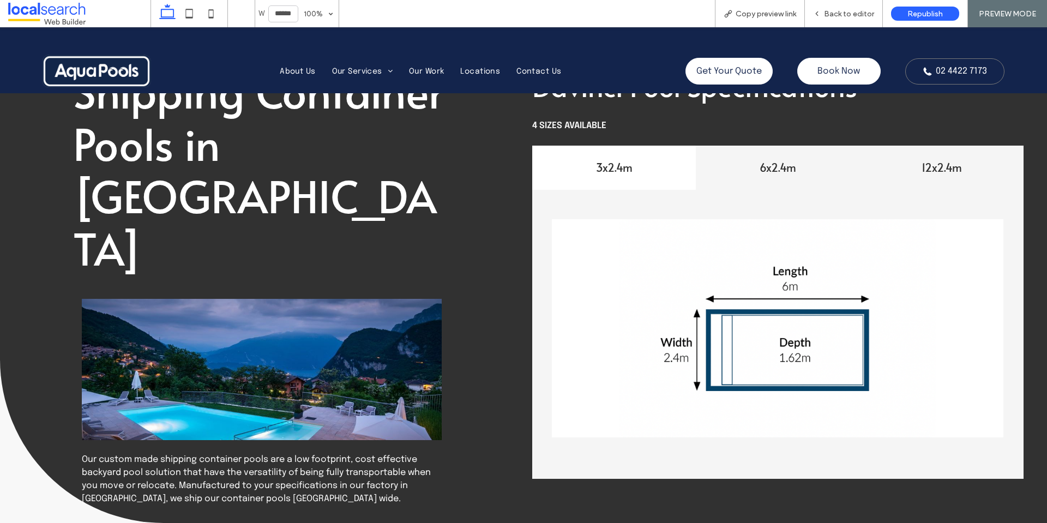
click at [968, 173] on h4 "12x2.4m" at bounding box center [942, 167] width 151 height 15
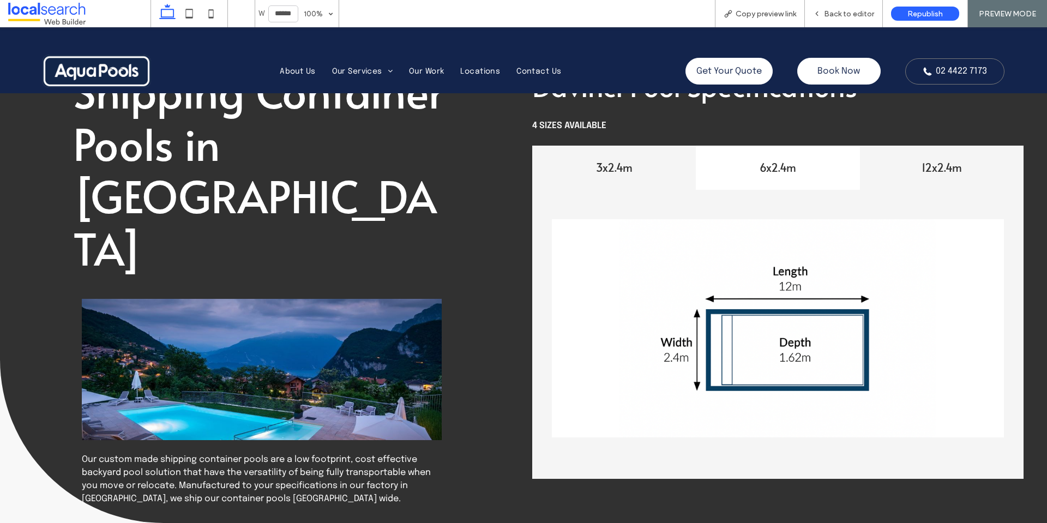
drag, startPoint x: 747, startPoint y: 173, endPoint x: 589, endPoint y: 174, distance: 158.2
click at [740, 173] on h4 "6x2.4m" at bounding box center [778, 167] width 151 height 15
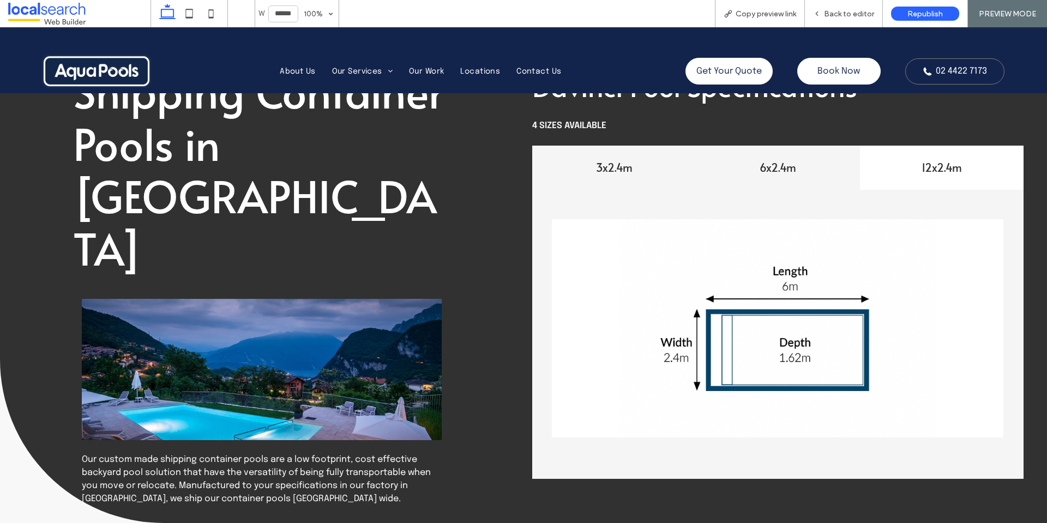
drag, startPoint x: 589, startPoint y: 174, endPoint x: 685, endPoint y: 178, distance: 95.6
click at [589, 174] on h4 "3x2.4m" at bounding box center [614, 167] width 151 height 15
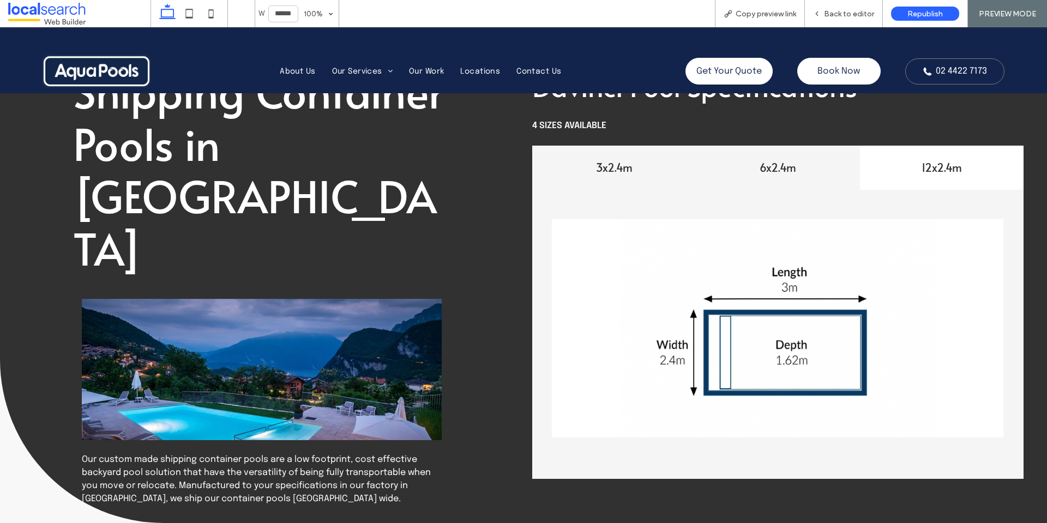
drag, startPoint x: 719, startPoint y: 178, endPoint x: 746, endPoint y: 178, distance: 27.3
click at [720, 178] on div "6x2.4m" at bounding box center [778, 168] width 164 height 44
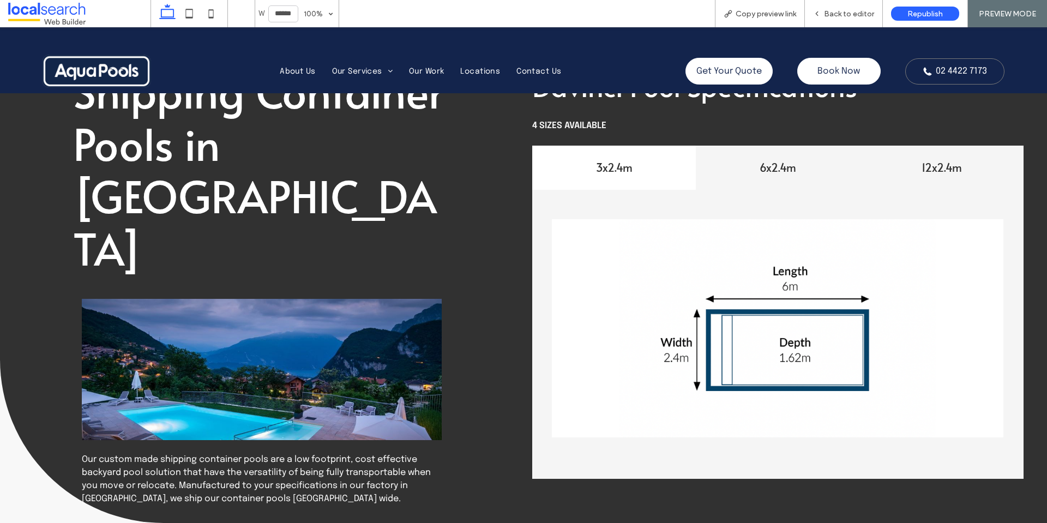
click at [868, 176] on div "12x2.4m" at bounding box center [942, 168] width 164 height 44
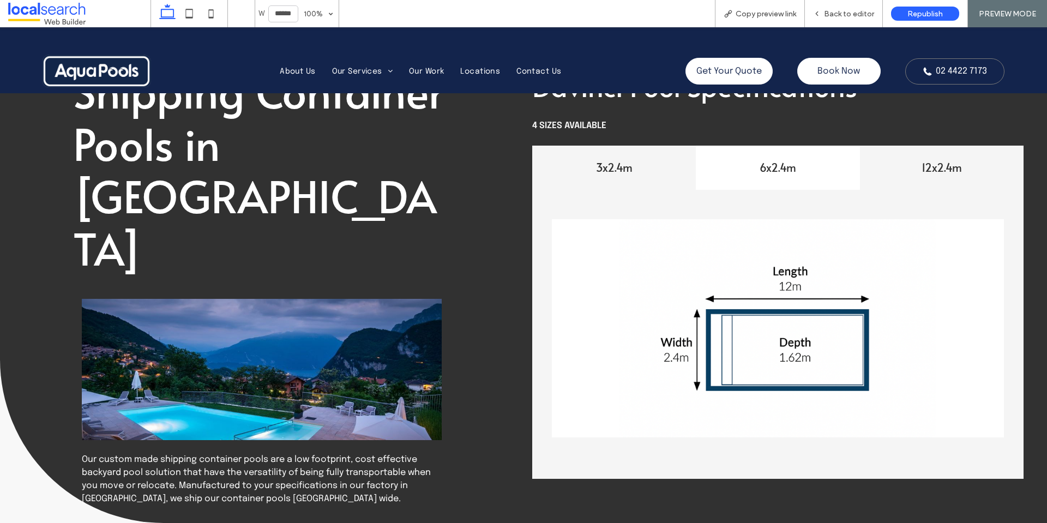
click at [624, 177] on div "3x2.4m" at bounding box center [614, 168] width 164 height 44
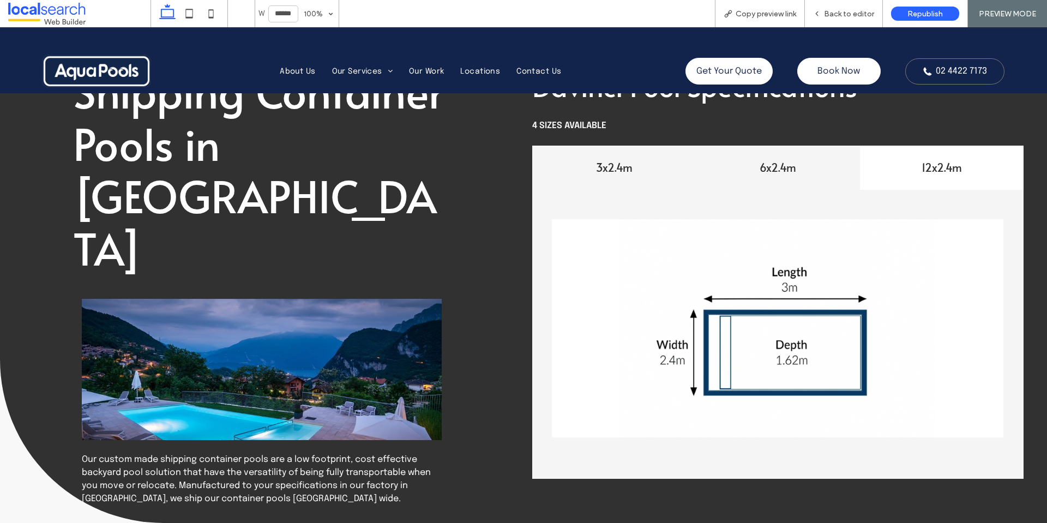
click at [703, 173] on h4 "6x2.4m" at bounding box center [778, 167] width 151 height 15
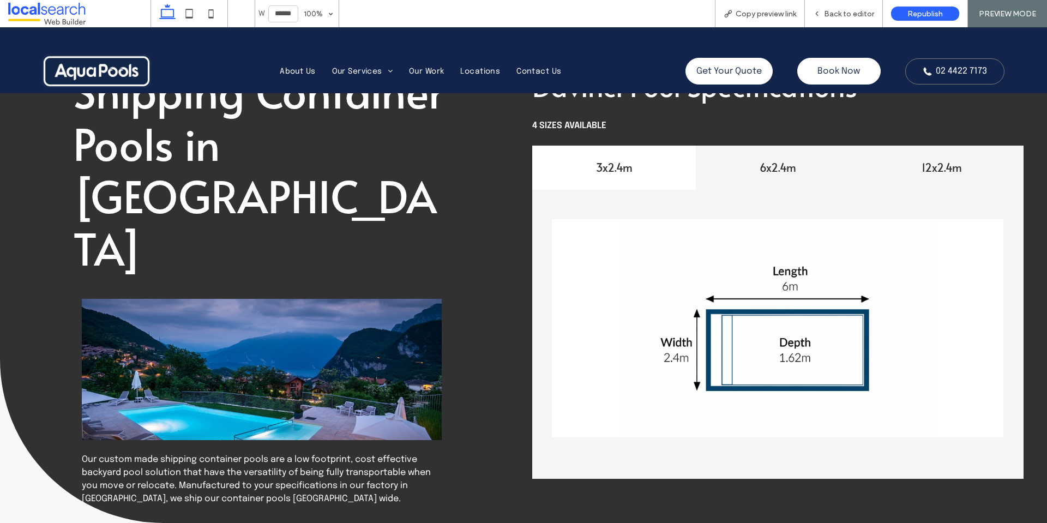
click at [882, 161] on h4 "12x2.4m" at bounding box center [942, 167] width 151 height 15
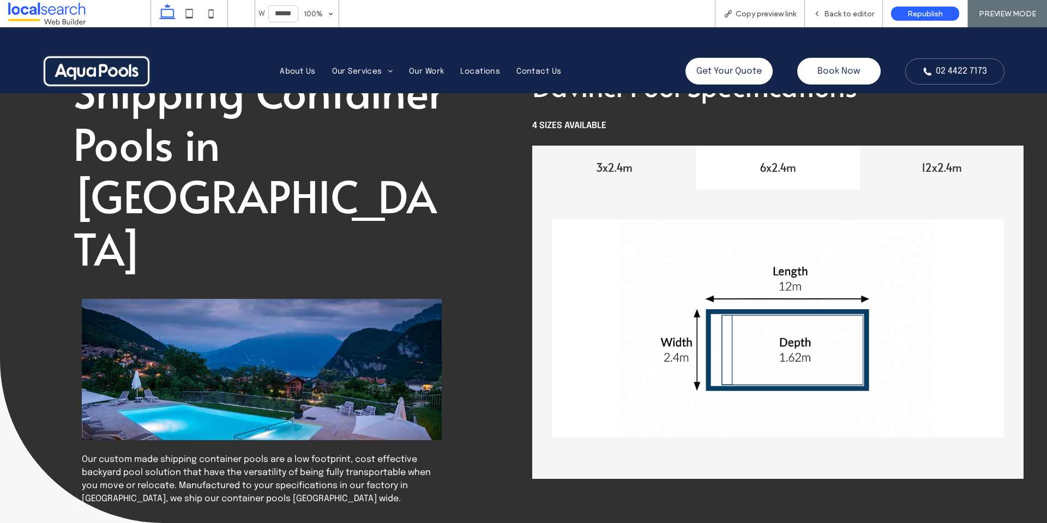
click at [618, 187] on div "3x2.4m" at bounding box center [614, 168] width 164 height 44
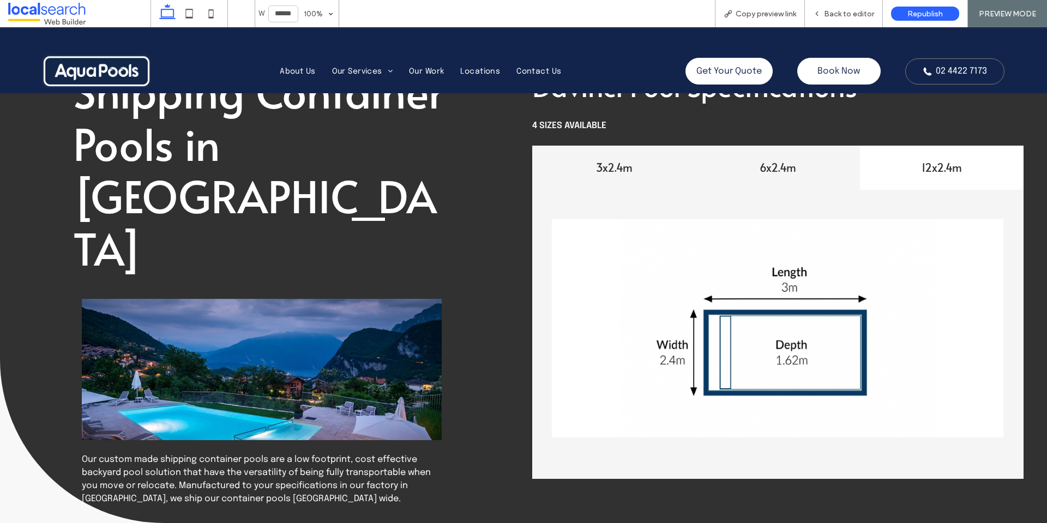
click at [775, 178] on div "6x2.4m" at bounding box center [778, 168] width 164 height 44
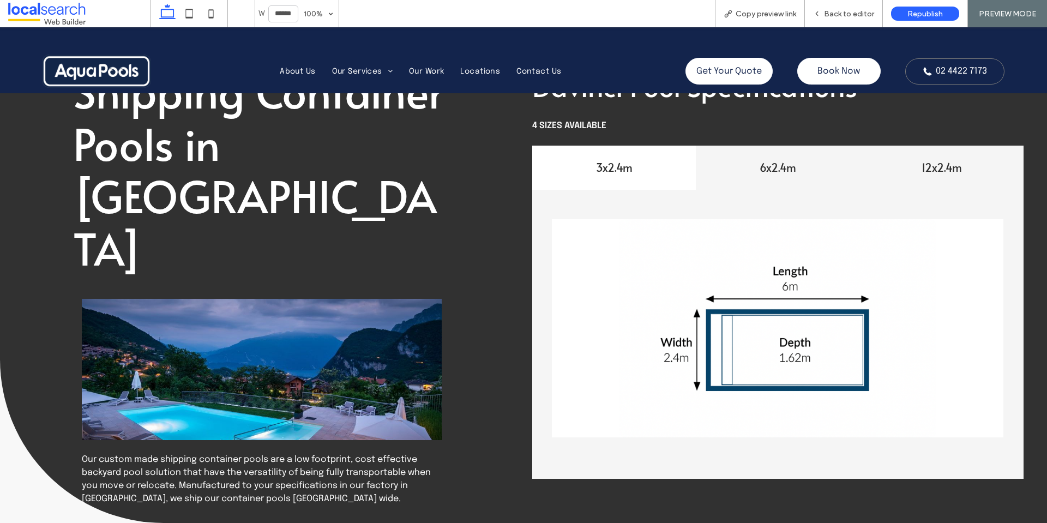
click at [942, 174] on h4 "12x2.4m" at bounding box center [942, 167] width 151 height 15
drag, startPoint x: 693, startPoint y: 176, endPoint x: 769, endPoint y: 177, distance: 75.3
click at [696, 175] on div "6x2.4m" at bounding box center [778, 168] width 164 height 44
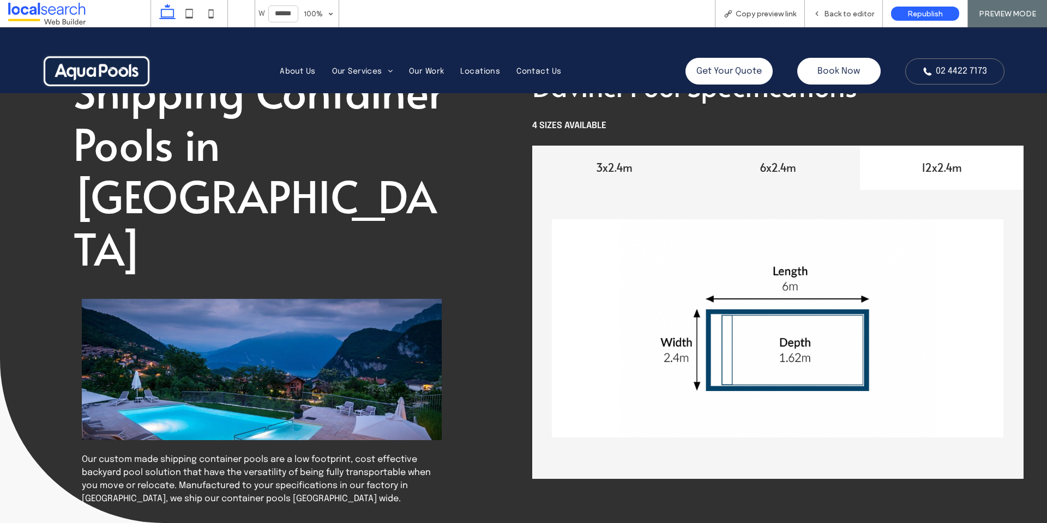
click at [599, 181] on div "3x2.4m" at bounding box center [614, 168] width 164 height 44
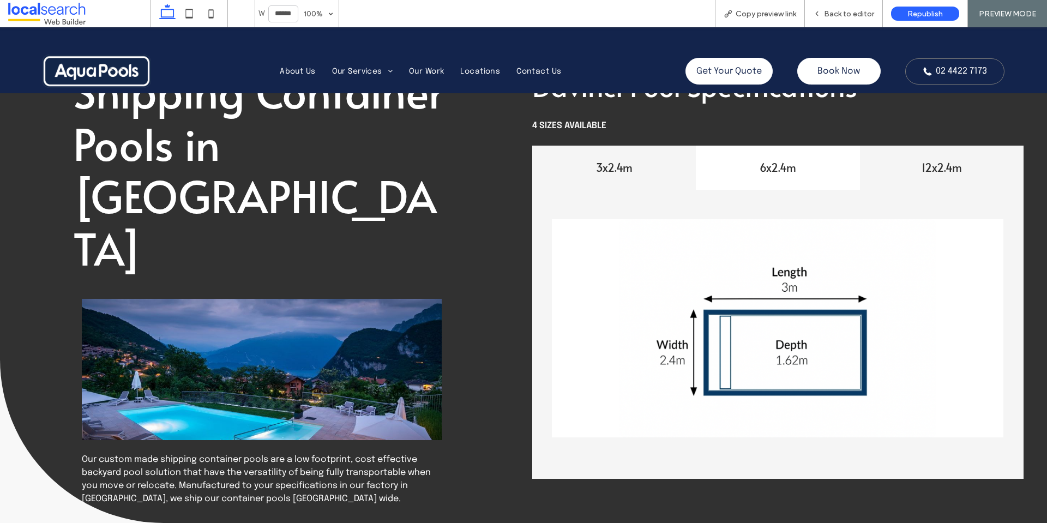
drag, startPoint x: 751, startPoint y: 181, endPoint x: 910, endPoint y: 180, distance: 159.8
click at [760, 180] on div "6x2.4m" at bounding box center [778, 168] width 164 height 44
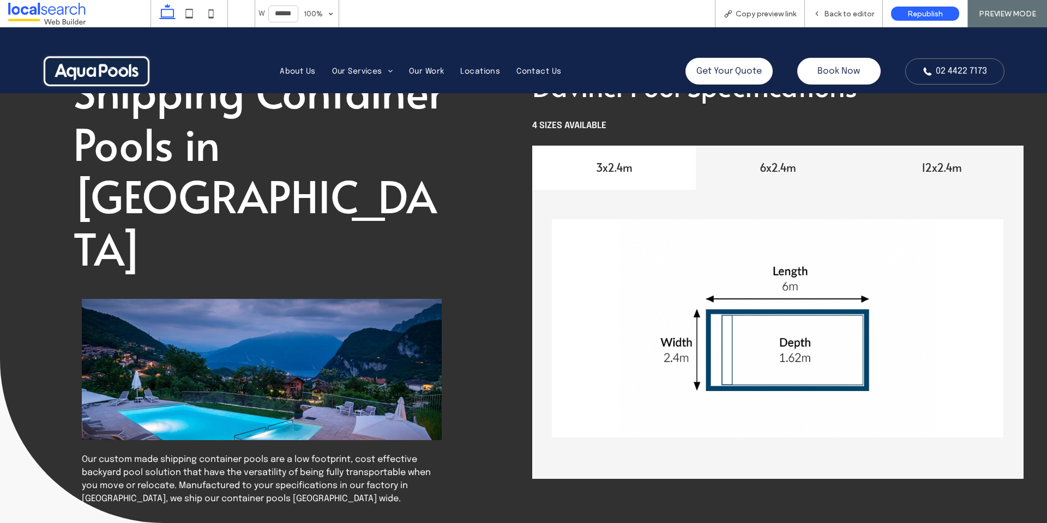
click at [919, 182] on div "12x2.4m" at bounding box center [942, 168] width 164 height 44
click at [838, 15] on span "Back to editor" at bounding box center [849, 13] width 50 height 9
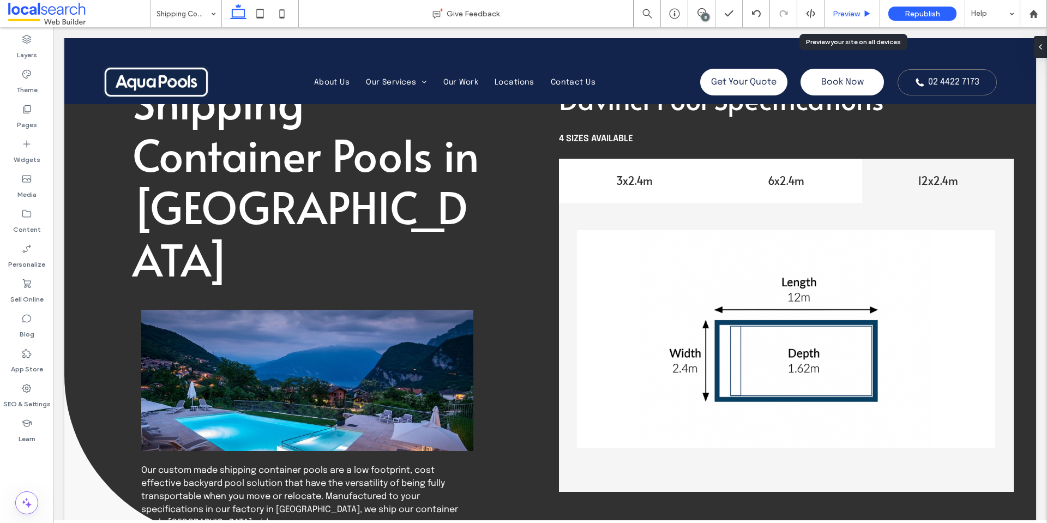
click at [858, 16] on span "Preview" at bounding box center [846, 13] width 27 height 9
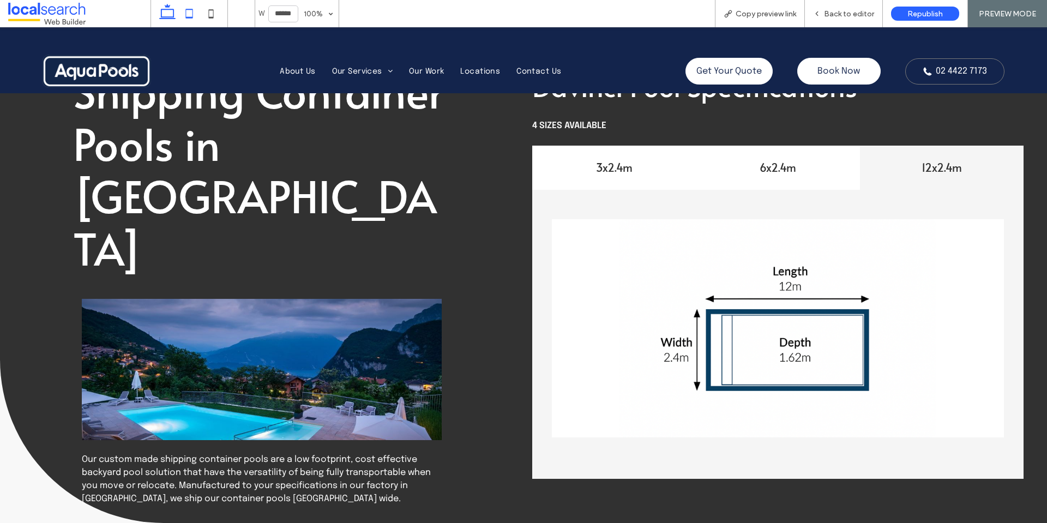
click at [190, 11] on icon at bounding box center [189, 14] width 22 height 22
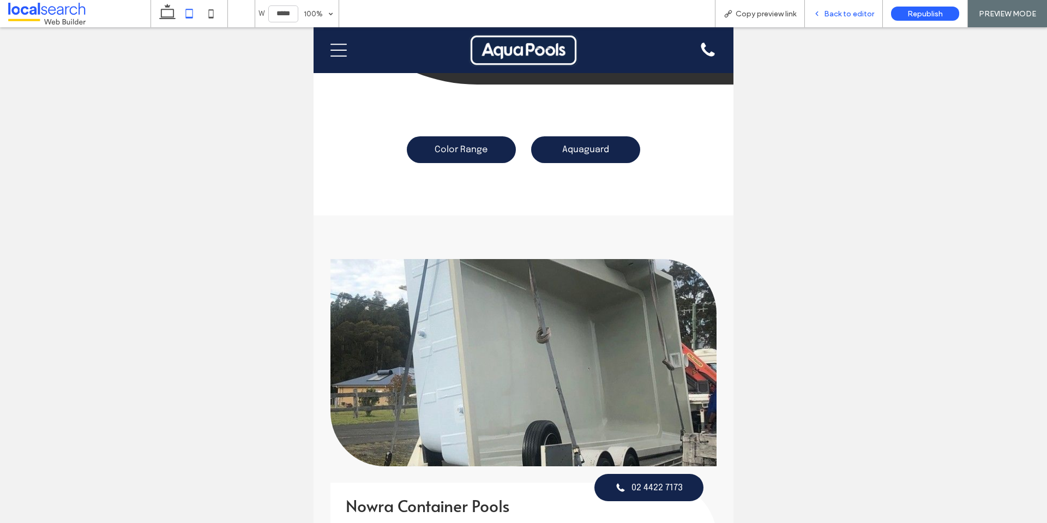
type input "*****"
click at [824, 15] on div "Back to editor" at bounding box center [843, 13] width 77 height 9
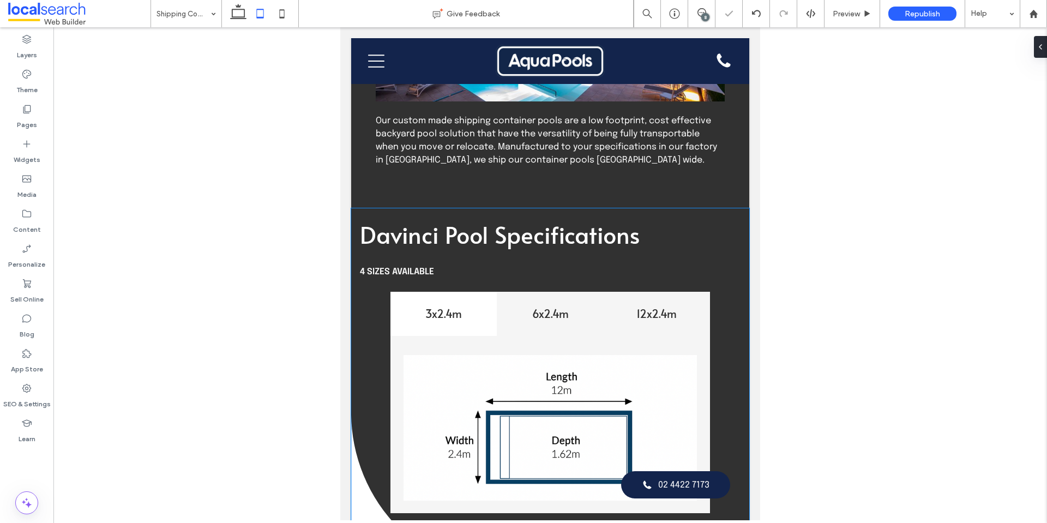
scroll to position [248, 0]
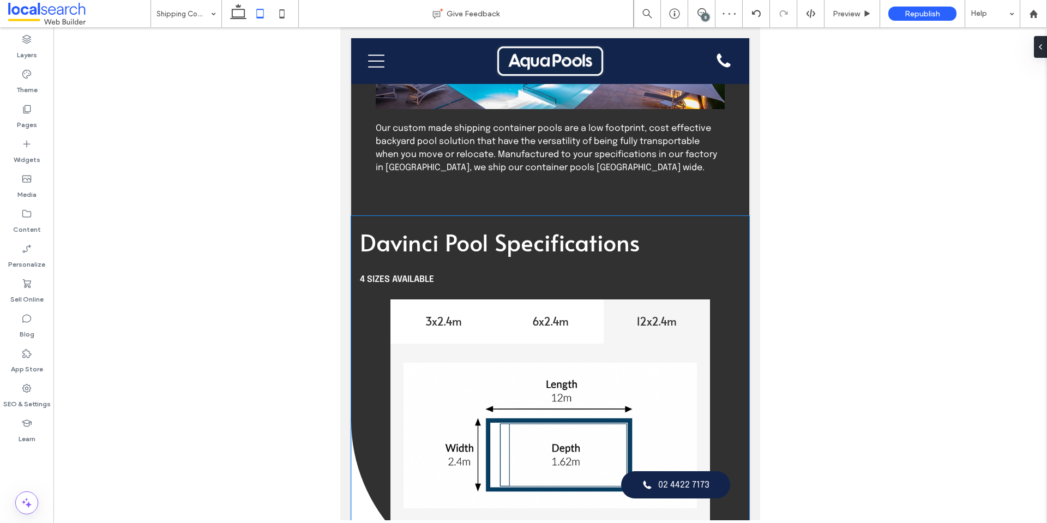
click at [397, 237] on span "Davinci Pool Specifications" at bounding box center [500, 242] width 280 height 32
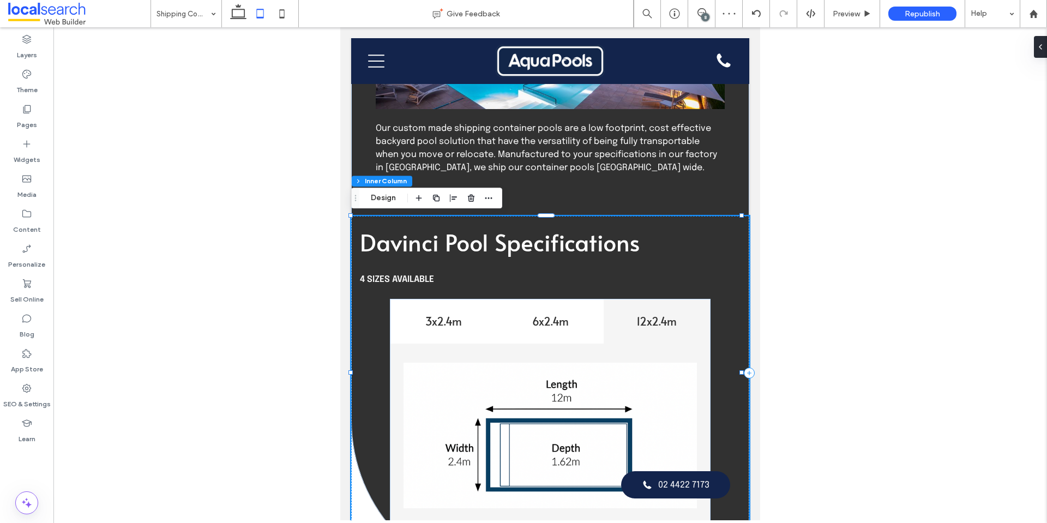
click at [401, 241] on span "Davinci Pool Specifications" at bounding box center [500, 242] width 280 height 32
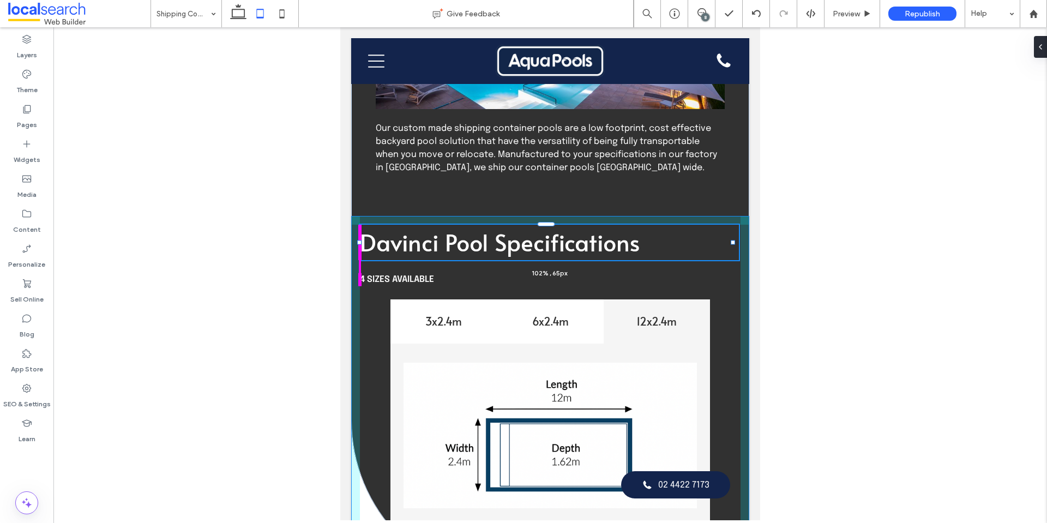
drag, startPoint x: 359, startPoint y: 242, endPoint x: 351, endPoint y: 243, distance: 8.3
click at [351, 243] on div "Shipping Container Pools in Nowra Contact Us Our custom made shipping container…" at bounding box center [550, 187] width 398 height 794
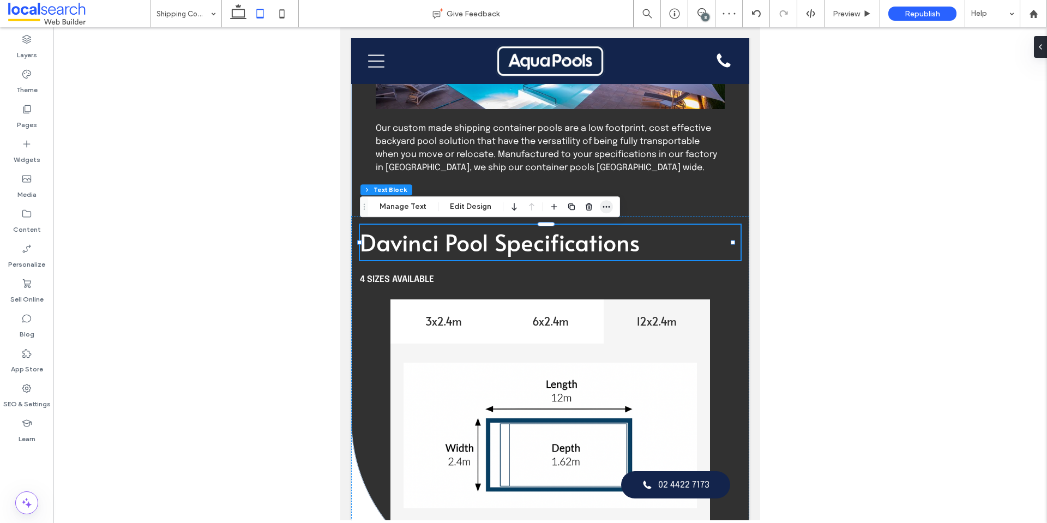
click at [609, 207] on icon "button" at bounding box center [606, 206] width 9 height 9
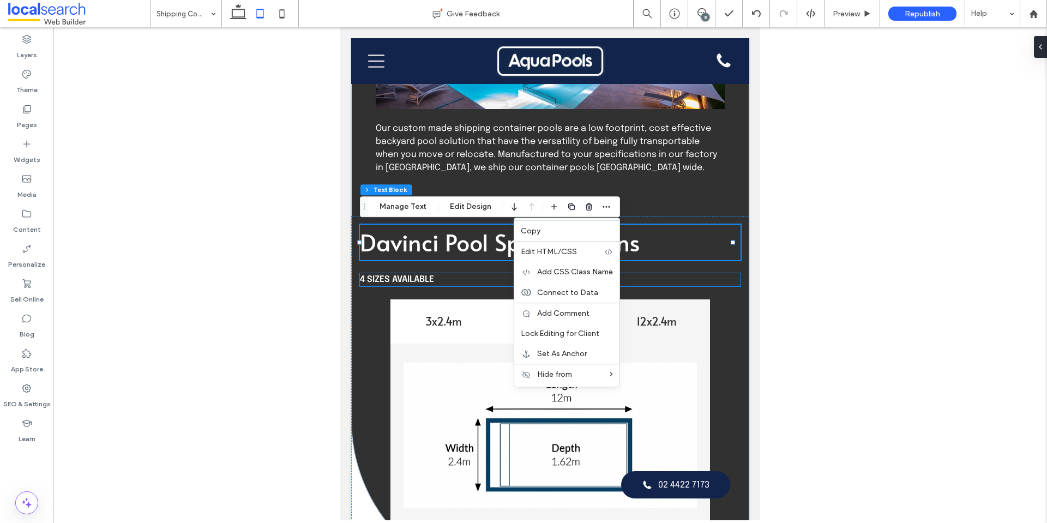
click at [395, 278] on span "4 SIZES AVAILABLE" at bounding box center [397, 279] width 74 height 9
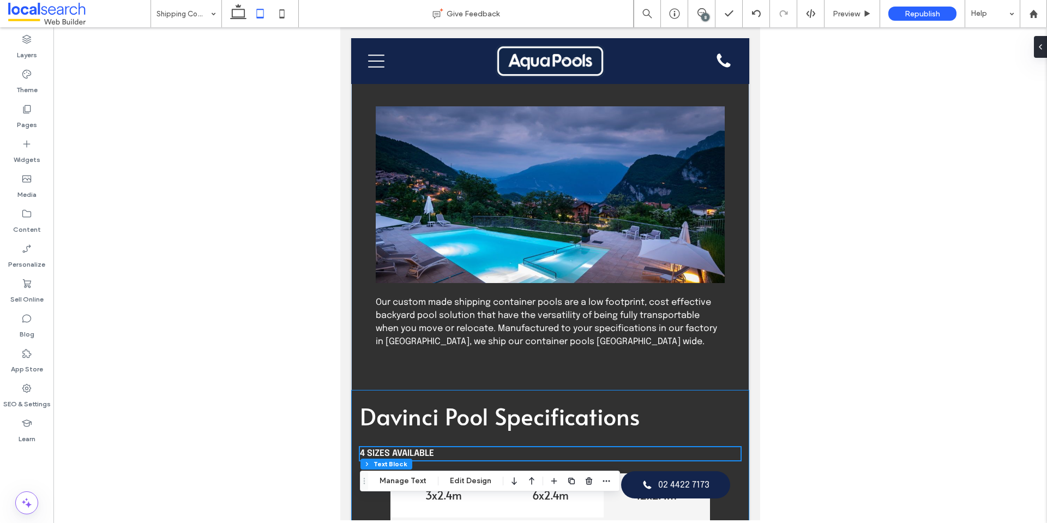
scroll to position [273, 0]
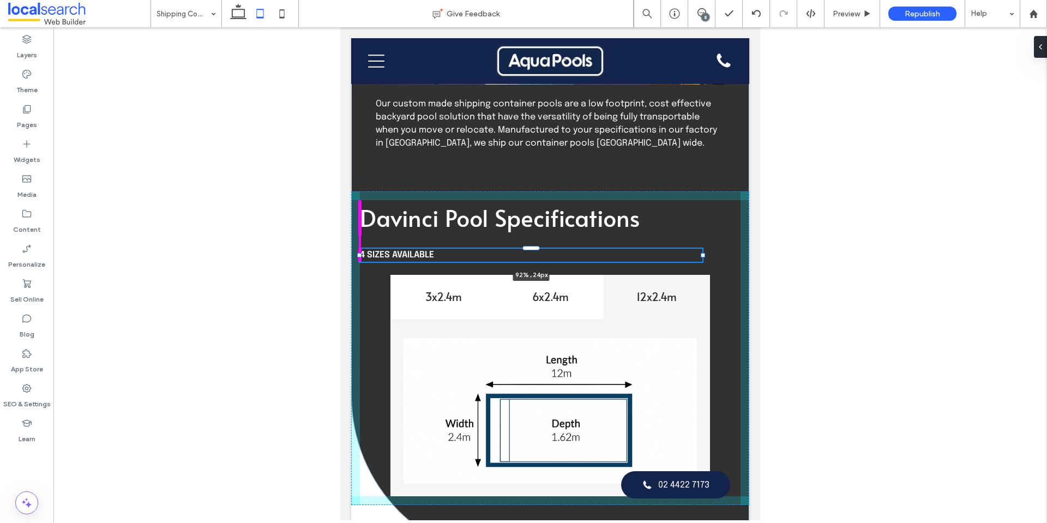
drag, startPoint x: 358, startPoint y: 256, endPoint x: 387, endPoint y: 256, distance: 28.9
click at [387, 256] on div "Shipping Container Pools in Nowra Contact Us Our custom made shipping container…" at bounding box center [550, 162] width 398 height 794
type input "**"
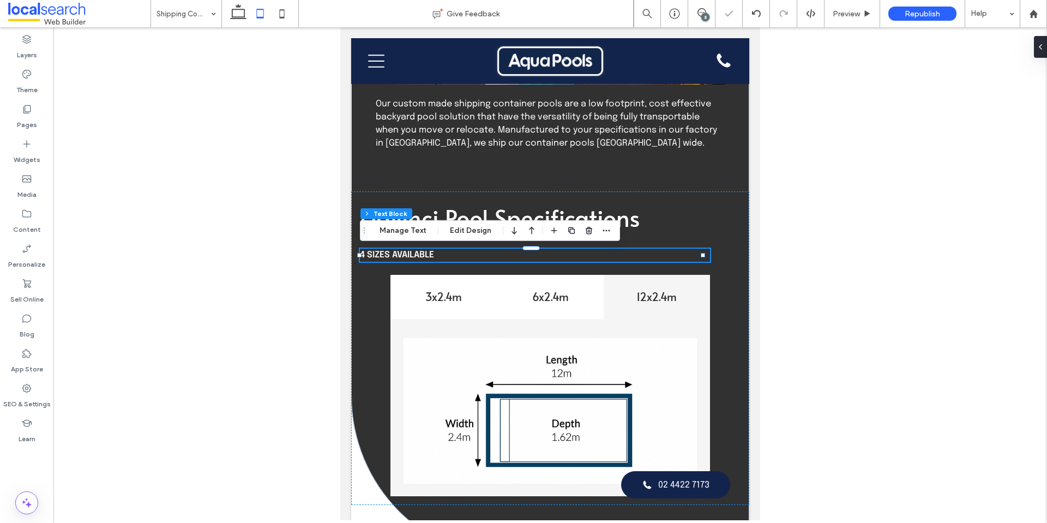
drag, startPoint x: 475, startPoint y: 233, endPoint x: 1045, endPoint y: 203, distance: 571.3
click at [477, 232] on button "Edit Design" at bounding box center [471, 230] width 56 height 13
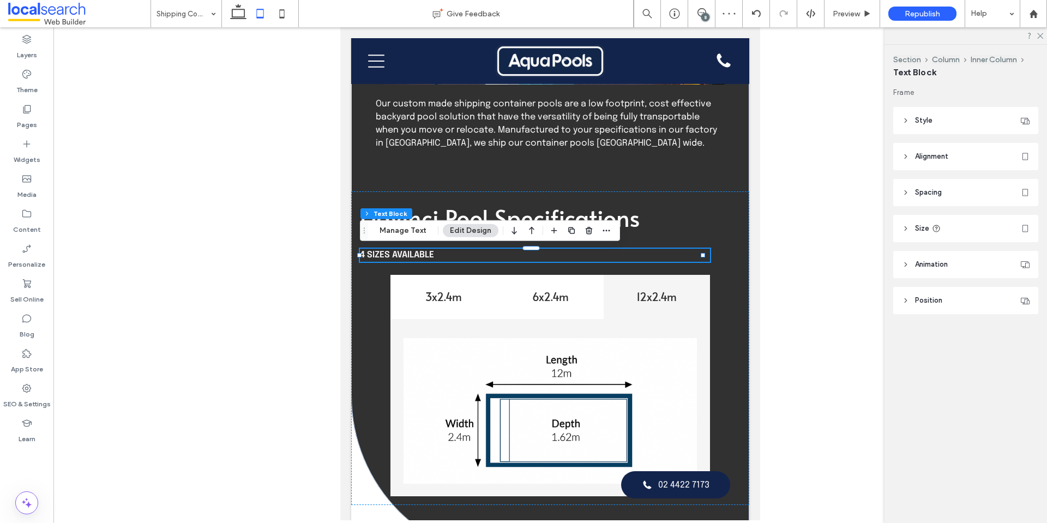
click at [949, 115] on header "Style" at bounding box center [965, 120] width 145 height 27
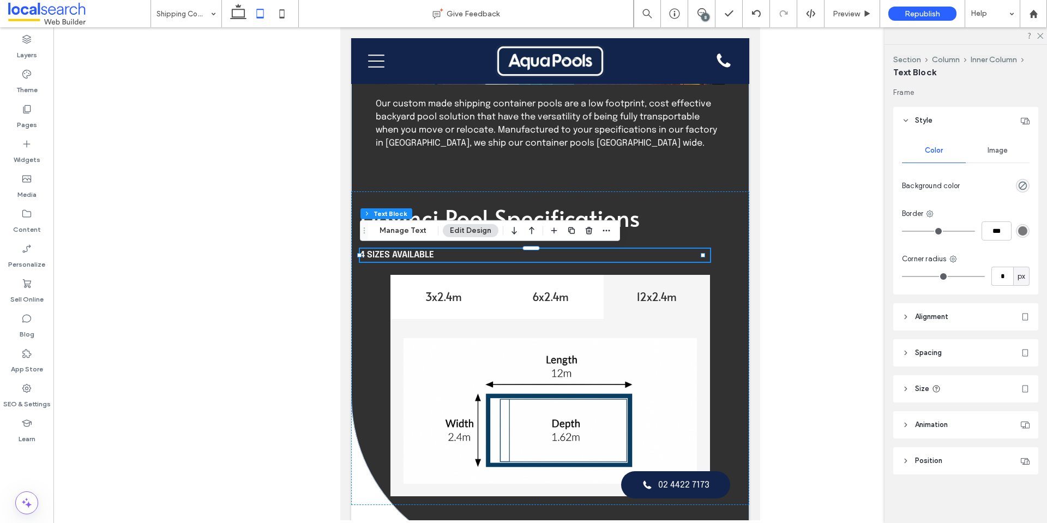
drag, startPoint x: 958, startPoint y: 315, endPoint x: 959, endPoint y: 308, distance: 7.1
click at [958, 312] on header "Alignment" at bounding box center [965, 316] width 145 height 27
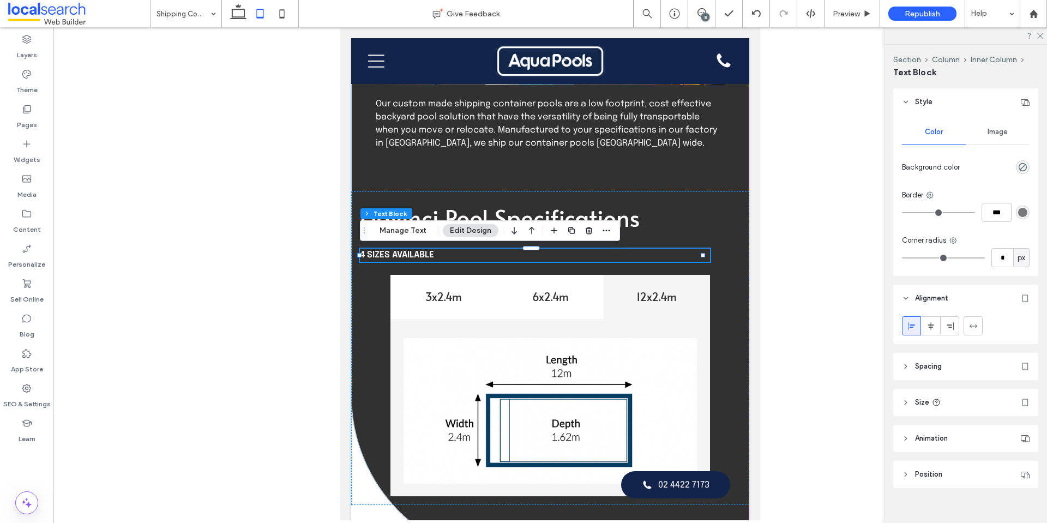
scroll to position [31, 0]
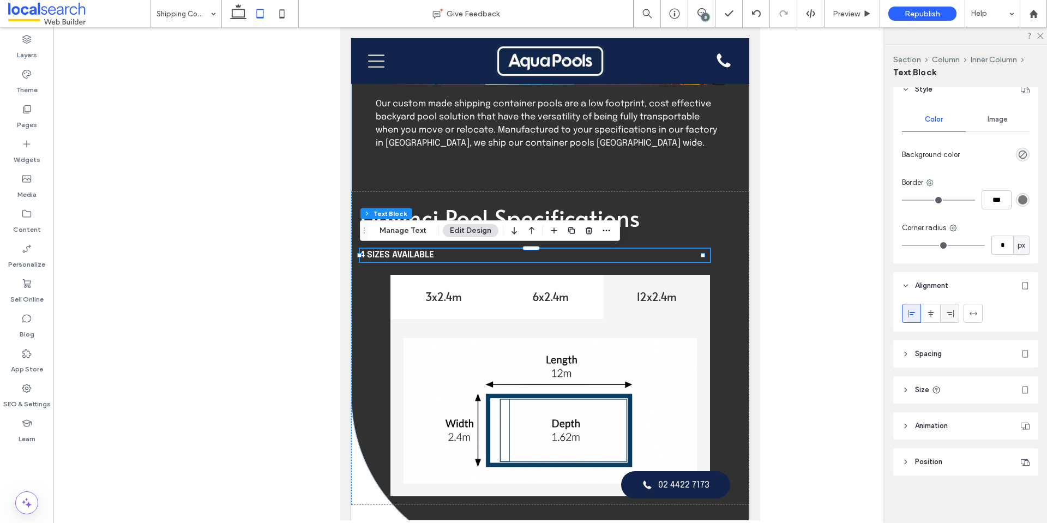
click at [955, 309] on div at bounding box center [950, 313] width 18 height 18
click at [905, 311] on div at bounding box center [912, 313] width 18 height 18
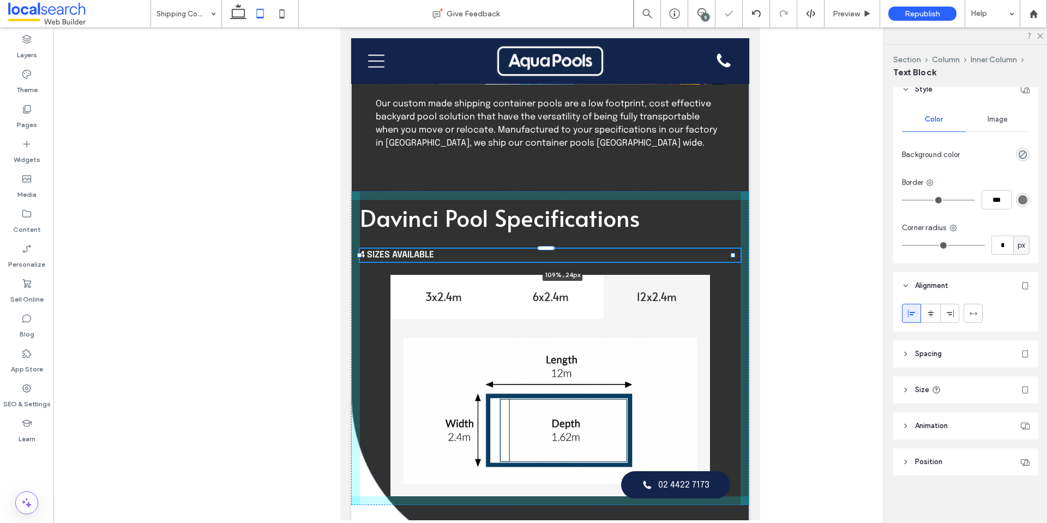
drag, startPoint x: 704, startPoint y: 256, endPoint x: 1102, endPoint y: 290, distance: 400.2
type input "***"
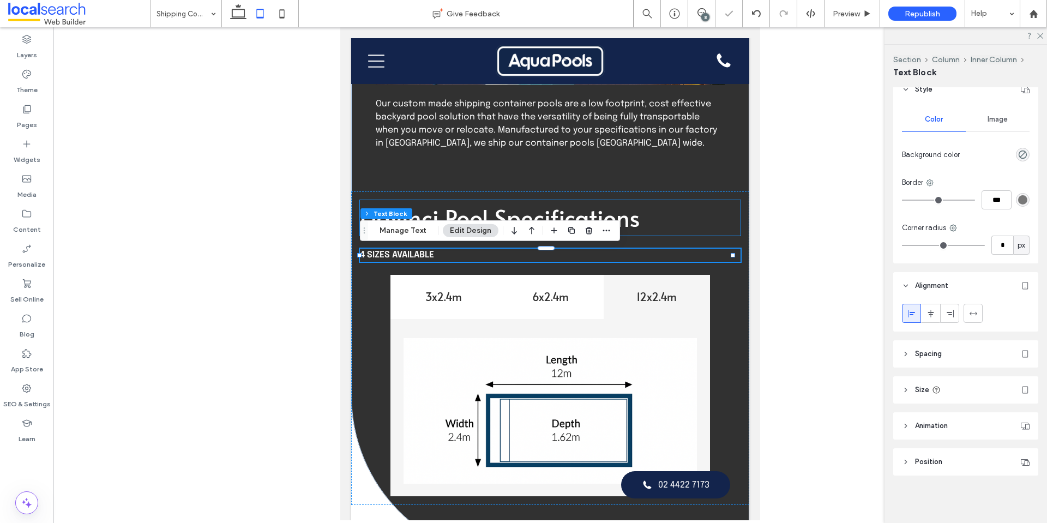
click at [631, 225] on span "Davinci Pool Specifications" at bounding box center [500, 217] width 280 height 32
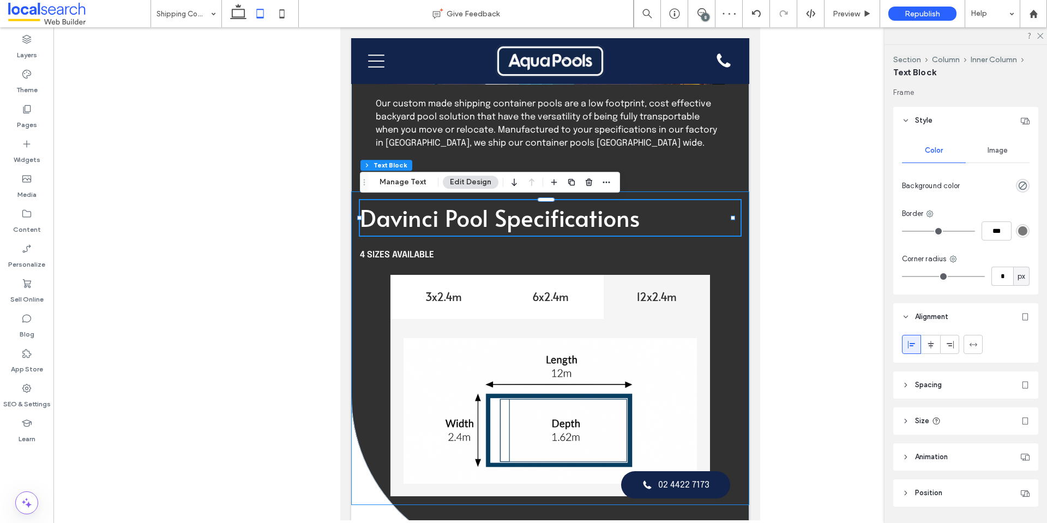
click at [363, 298] on div "Davinci Pool Specifications 4 SIZES AVAILABLE 3x2.4m 6x2.4m 12x2.4m" at bounding box center [550, 348] width 398 height 314
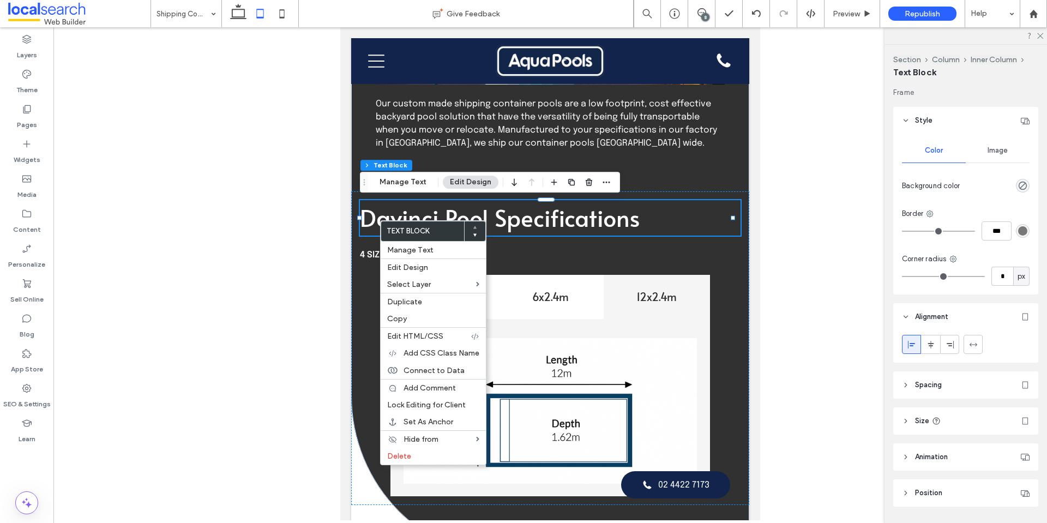
drag, startPoint x: 962, startPoint y: 386, endPoint x: 968, endPoint y: 371, distance: 15.4
click at [962, 385] on header "Spacing" at bounding box center [965, 384] width 145 height 27
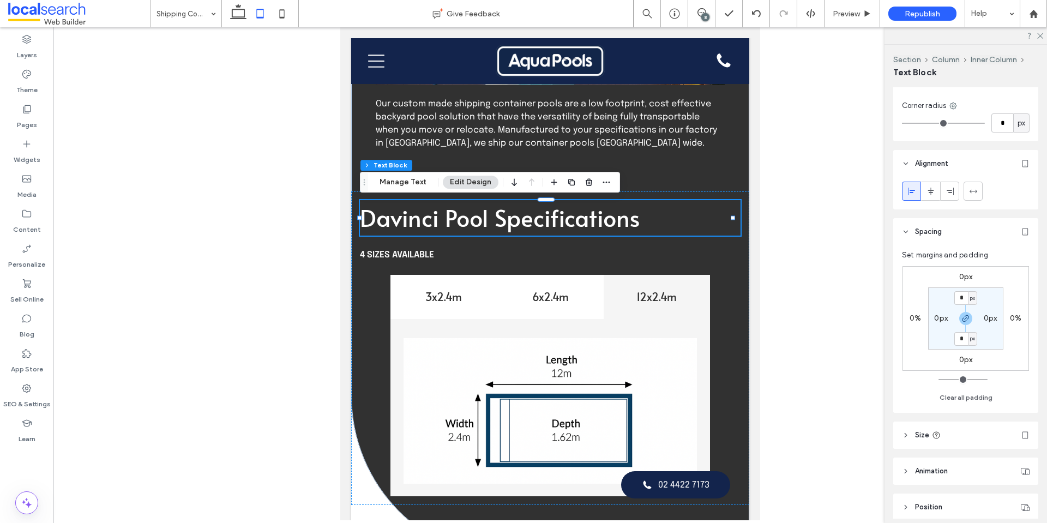
scroll to position [164, 0]
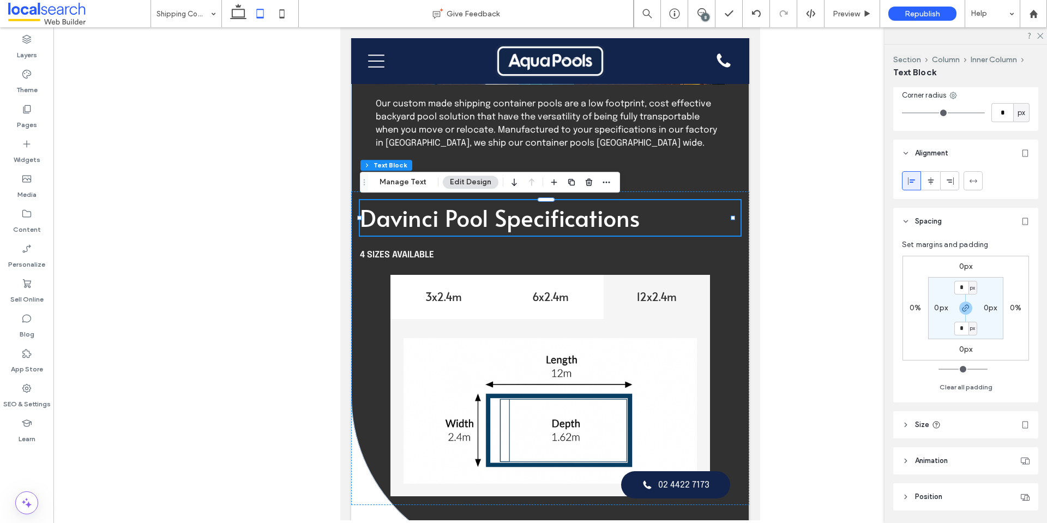
click at [913, 307] on label "0%" at bounding box center [915, 307] width 11 height 9
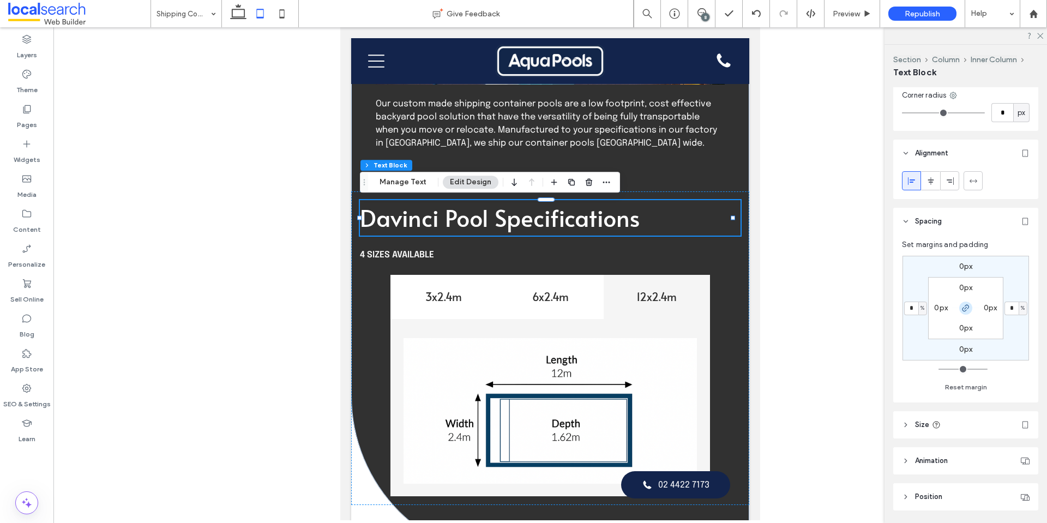
click at [964, 310] on icon "button" at bounding box center [966, 308] width 9 height 9
click at [923, 309] on span "%" at bounding box center [923, 308] width 4 height 11
click at [908, 306] on input "*" at bounding box center [911, 309] width 14 height 14
type input "*"
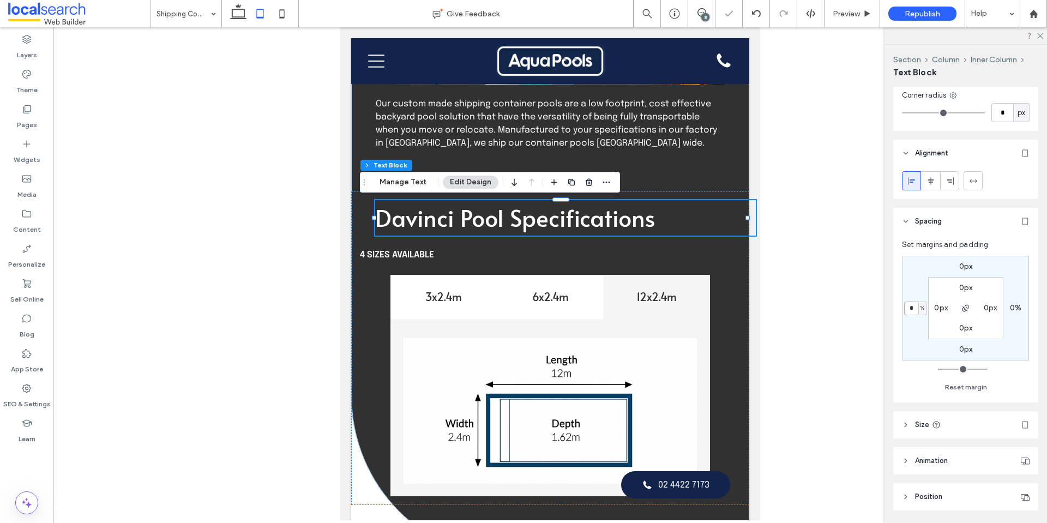
type input "*"
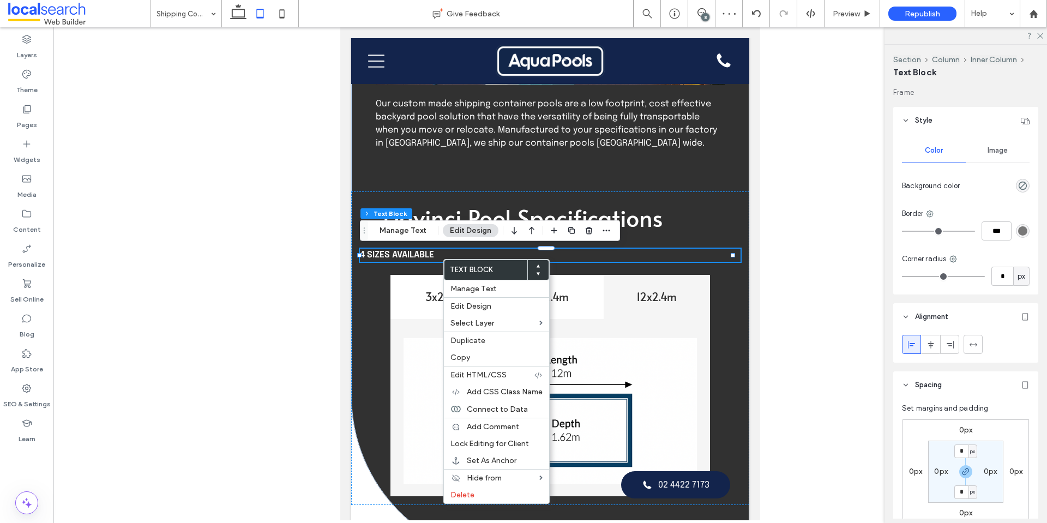
click at [913, 472] on label "0px" at bounding box center [916, 471] width 14 height 9
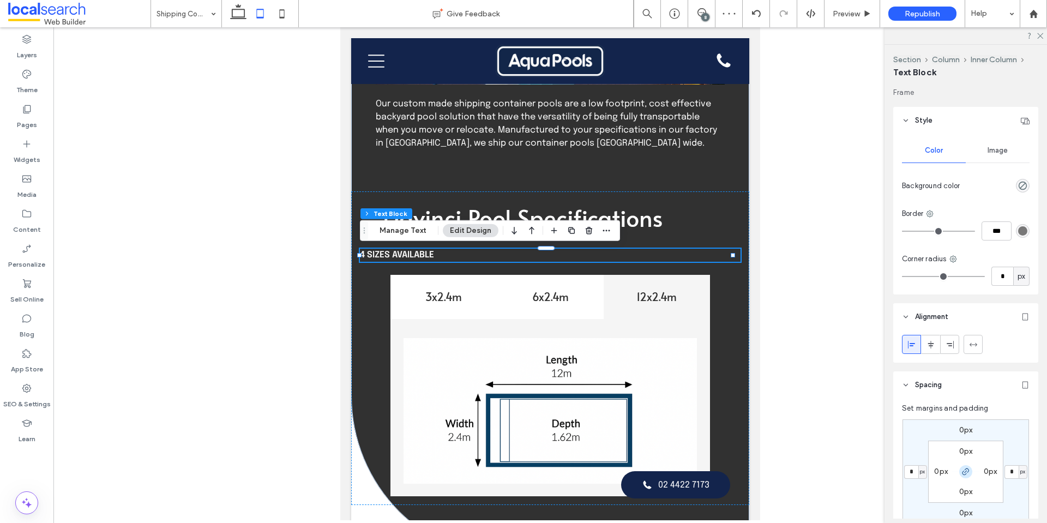
click at [959, 467] on span "button" at bounding box center [965, 471] width 13 height 13
click at [907, 471] on input "*" at bounding box center [911, 472] width 14 height 14
click at [923, 469] on span "px" at bounding box center [922, 471] width 5 height 11
drag, startPoint x: 922, startPoint y: 419, endPoint x: 914, endPoint y: 471, distance: 52.9
click at [922, 418] on div "%" at bounding box center [918, 417] width 15 height 19
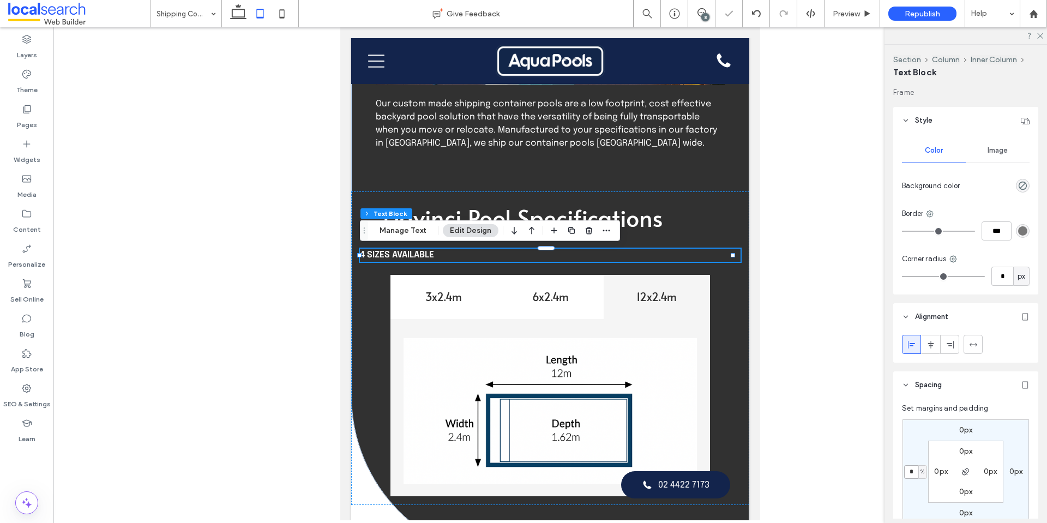
click at [913, 469] on input "*" at bounding box center [911, 472] width 14 height 14
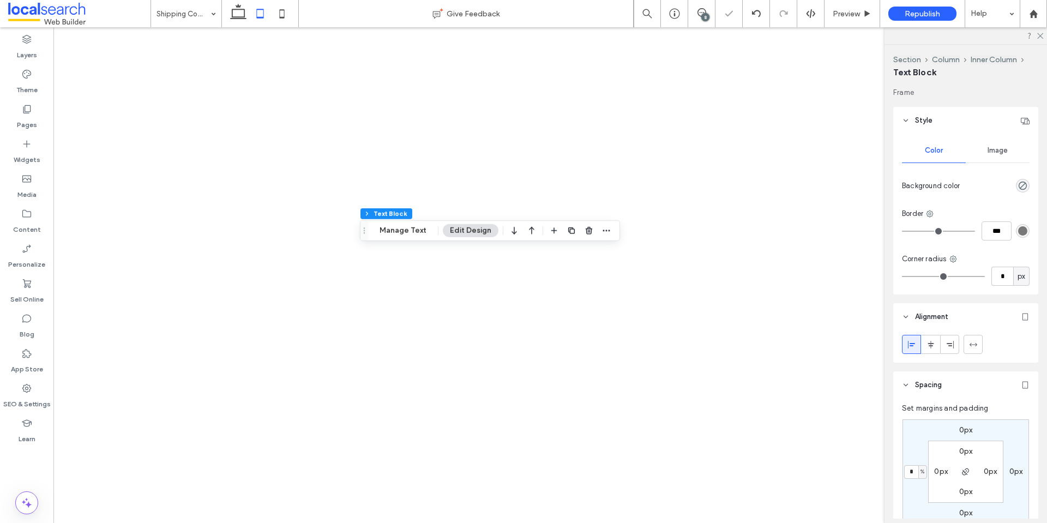
type input "*"
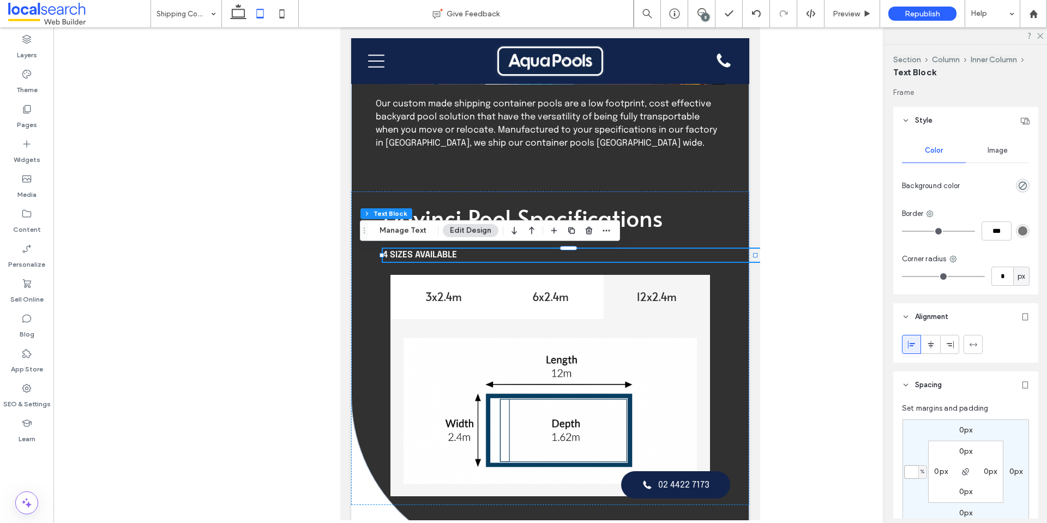
type input "*"
click at [915, 473] on input "*" at bounding box center [911, 472] width 14 height 14
type input "*"
